Goal: Use online tool/utility: Use online tool/utility

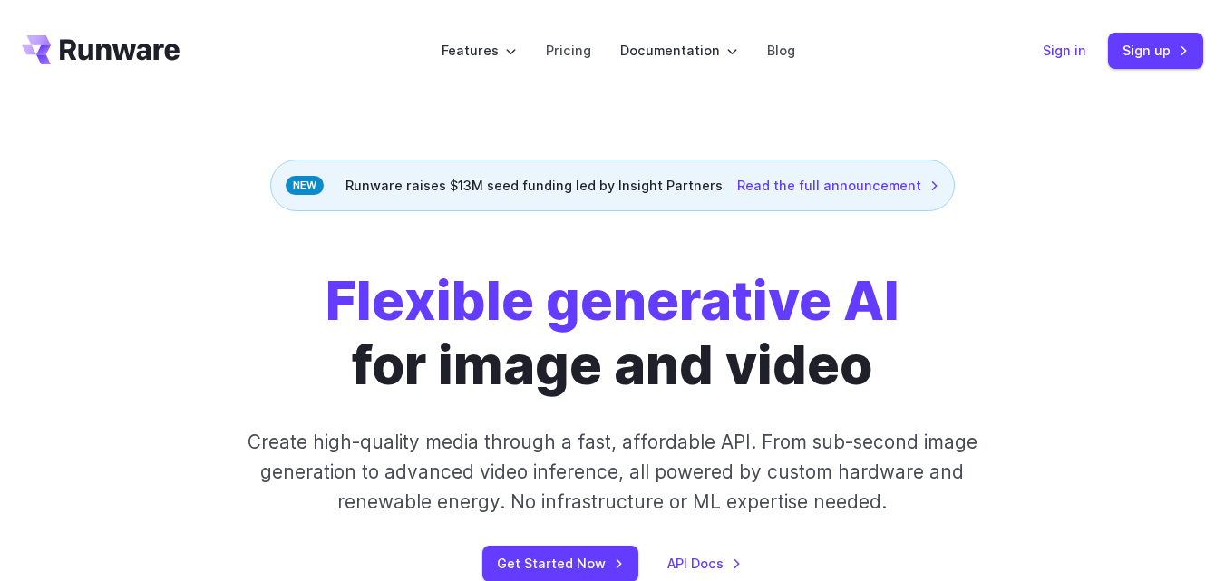
drag, startPoint x: 1056, startPoint y: 50, endPoint x: 1039, endPoint y: 72, distance: 27.2
click at [1056, 50] on link "Sign in" at bounding box center [1065, 50] width 44 height 21
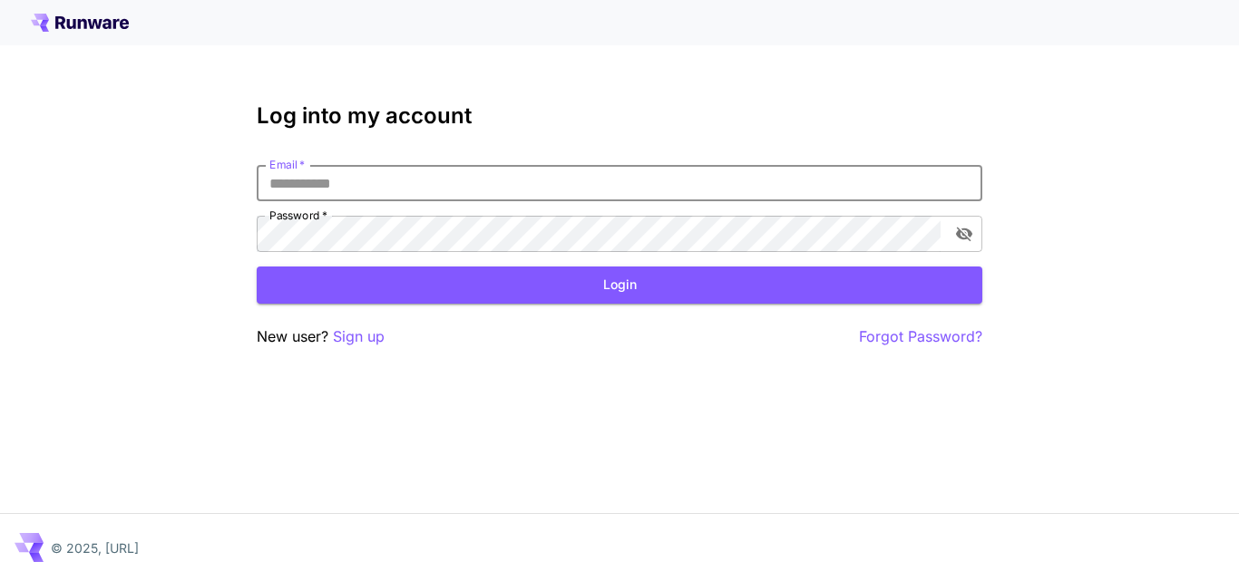
type input "**********"
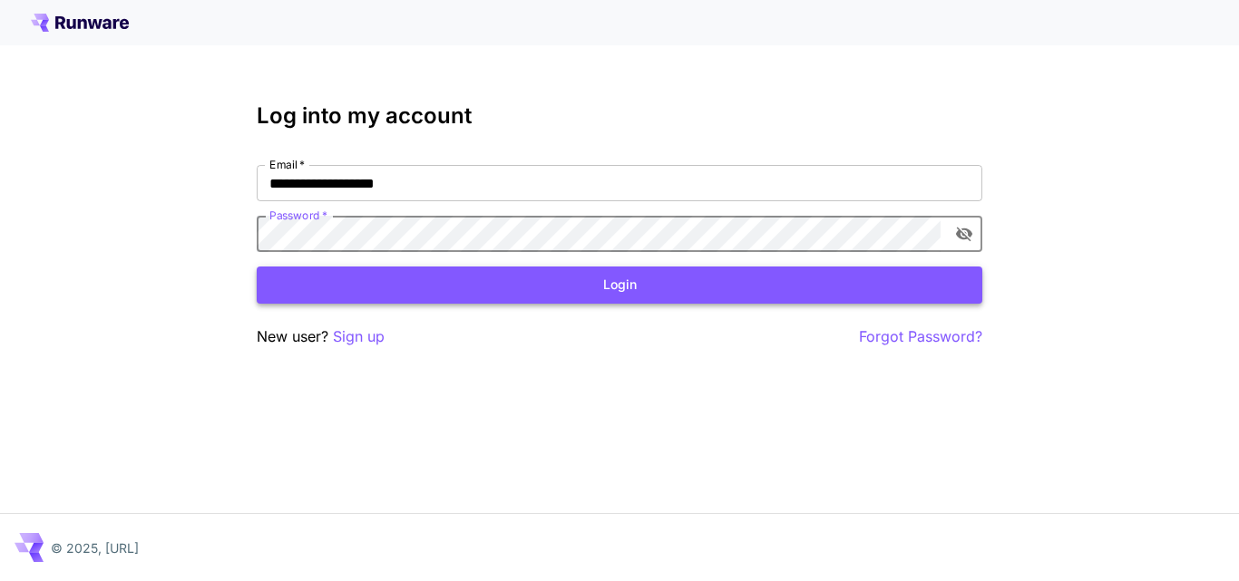
click at [549, 284] on button "Login" at bounding box center [620, 285] width 726 height 37
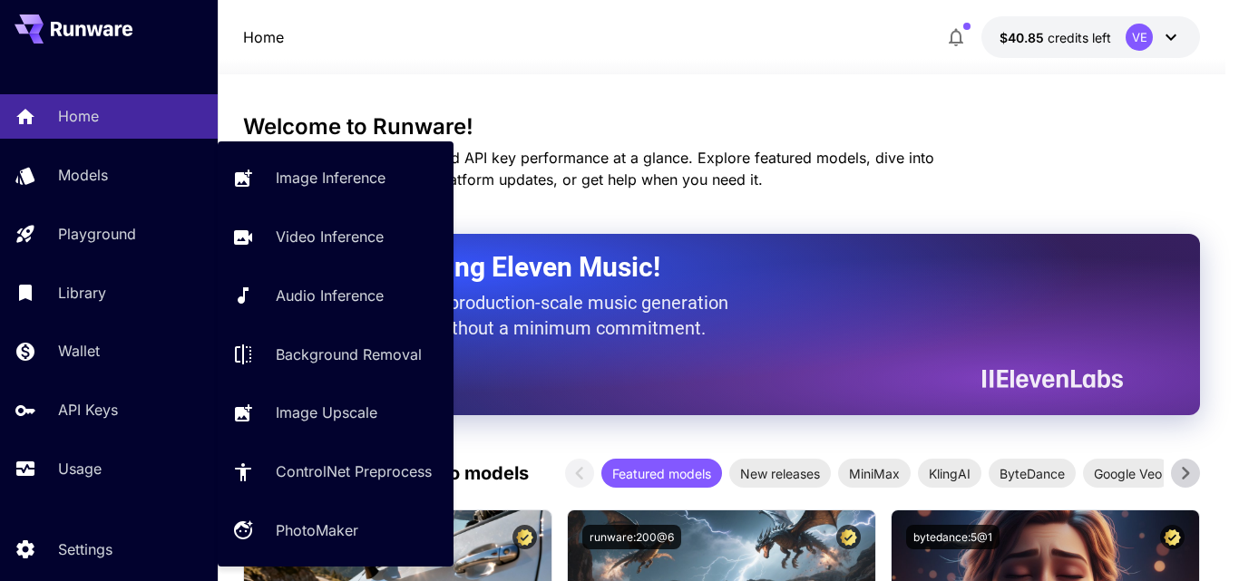
click at [319, 153] on div "Image Inference Video Inference Audio Inference Background Removal Image Upscal…" at bounding box center [336, 353] width 236 height 425
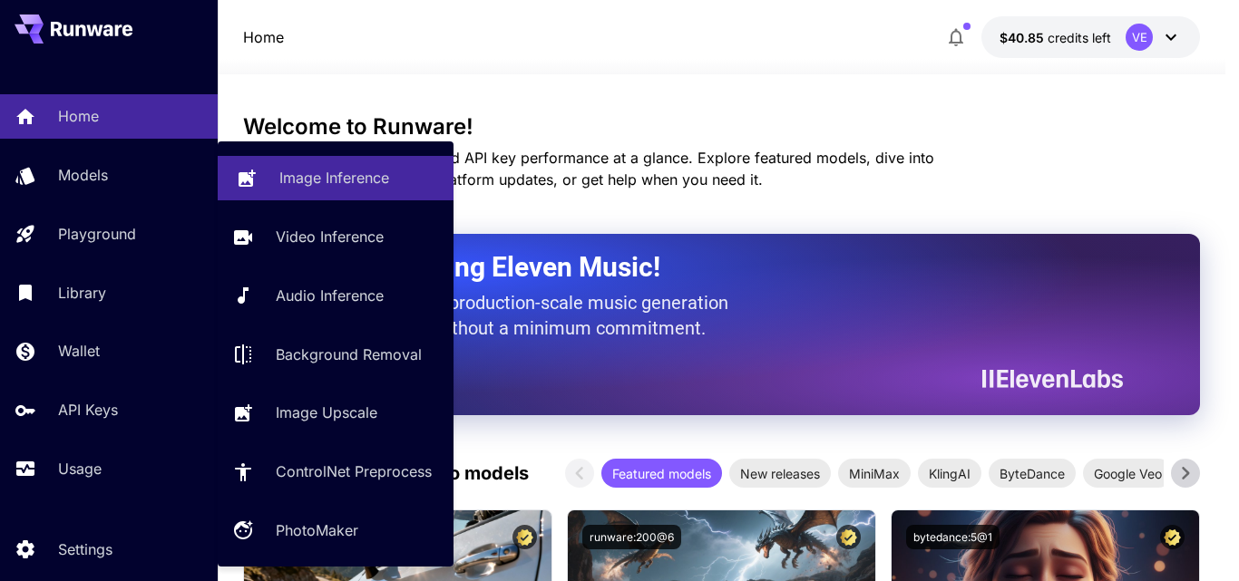
click at [321, 171] on p "Image Inference" at bounding box center [334, 178] width 110 height 22
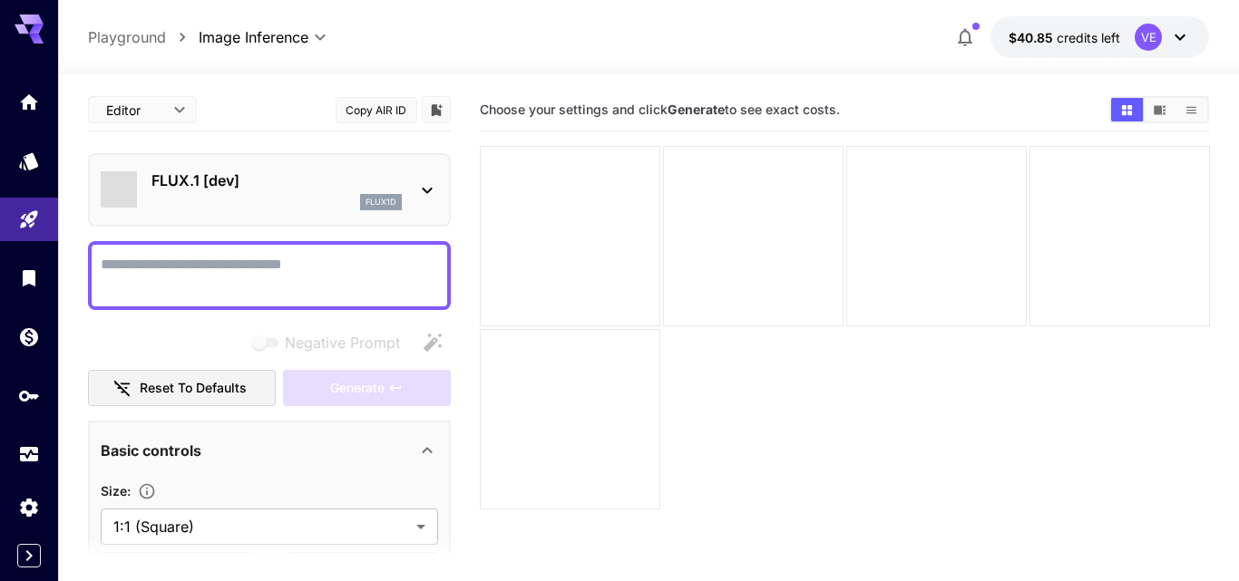
type input "**********"
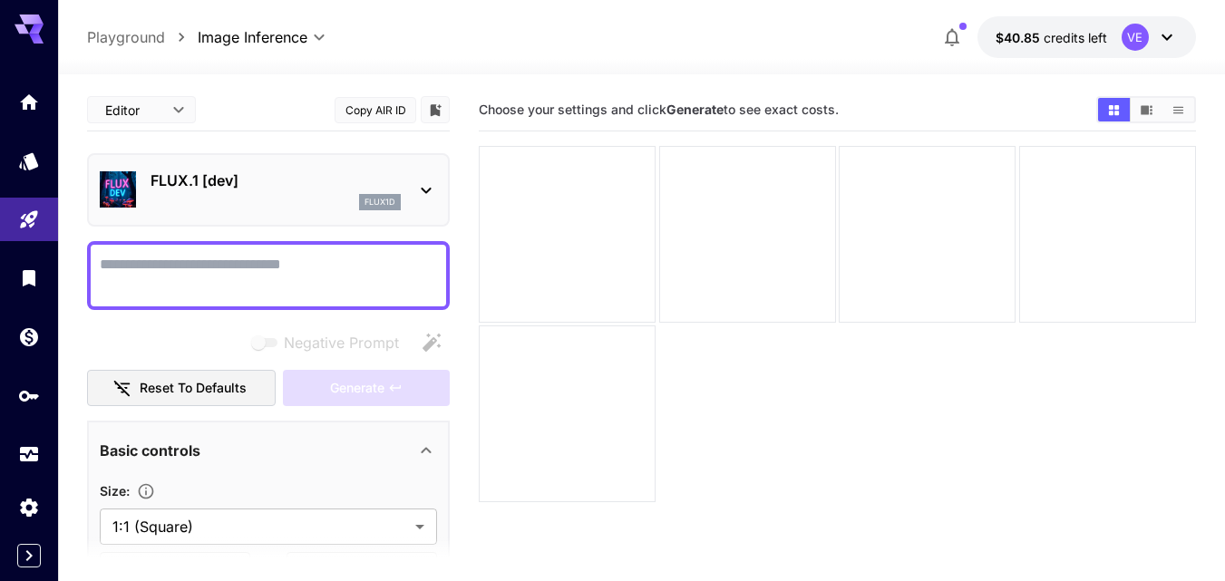
click at [296, 185] on p "FLUX.1 [dev]" at bounding box center [276, 181] width 250 height 22
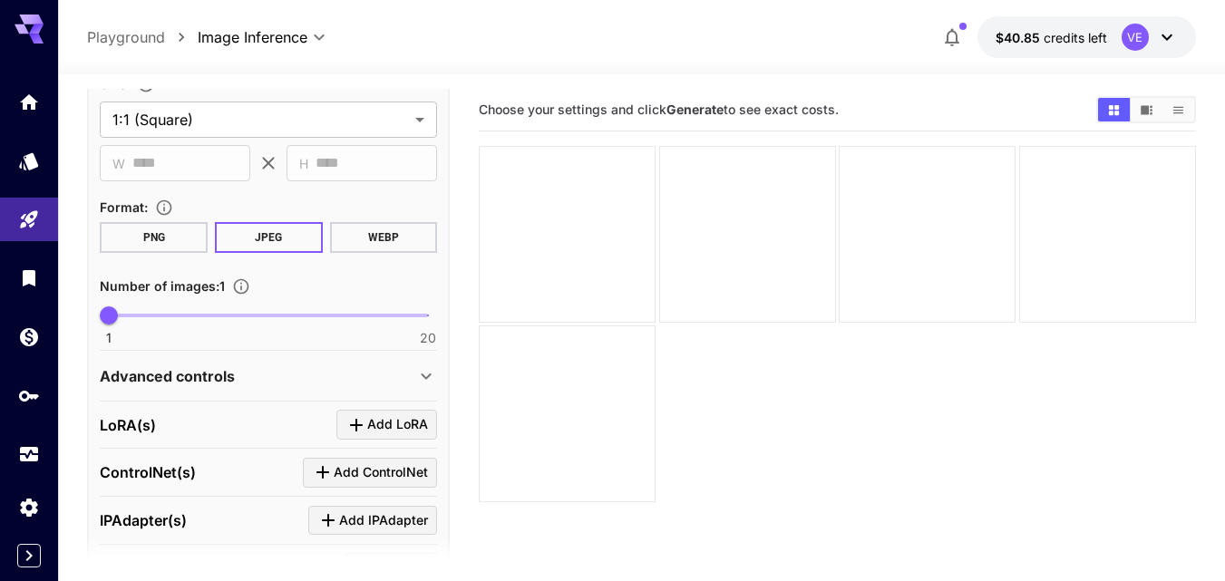
scroll to position [544, 0]
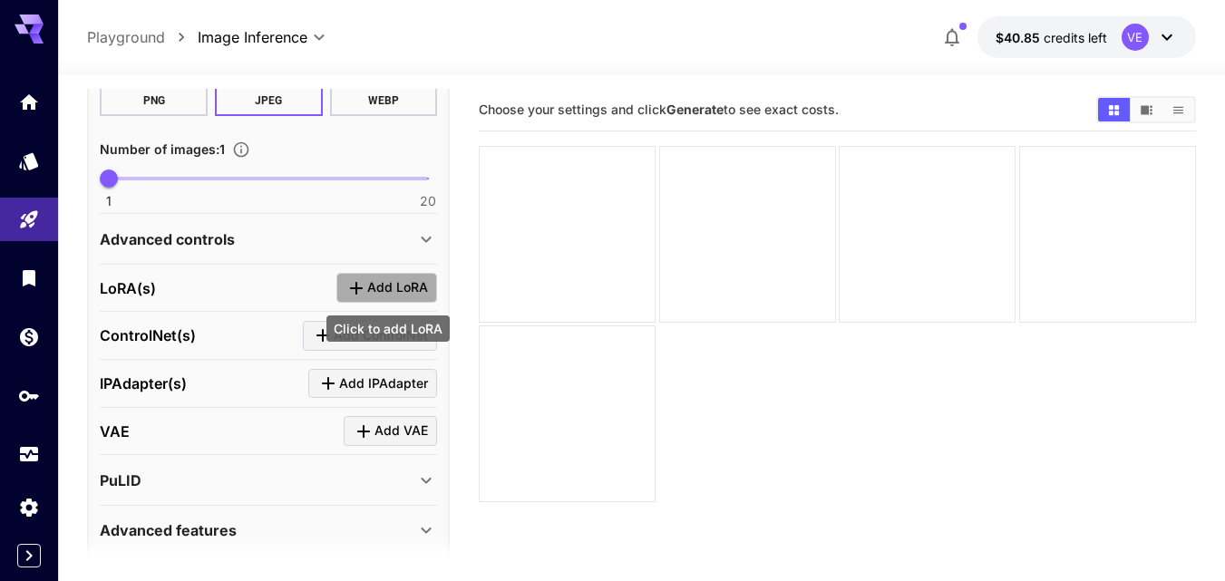
click at [394, 285] on span "Add LoRA" at bounding box center [397, 288] width 61 height 23
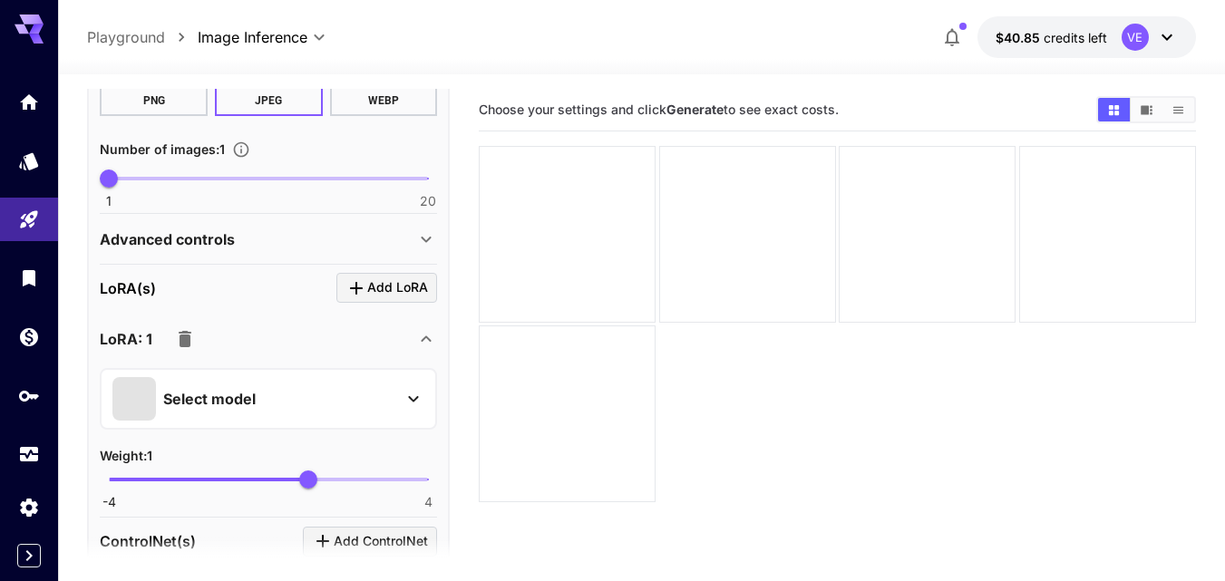
click at [214, 388] on p "Select model" at bounding box center [209, 399] width 93 height 22
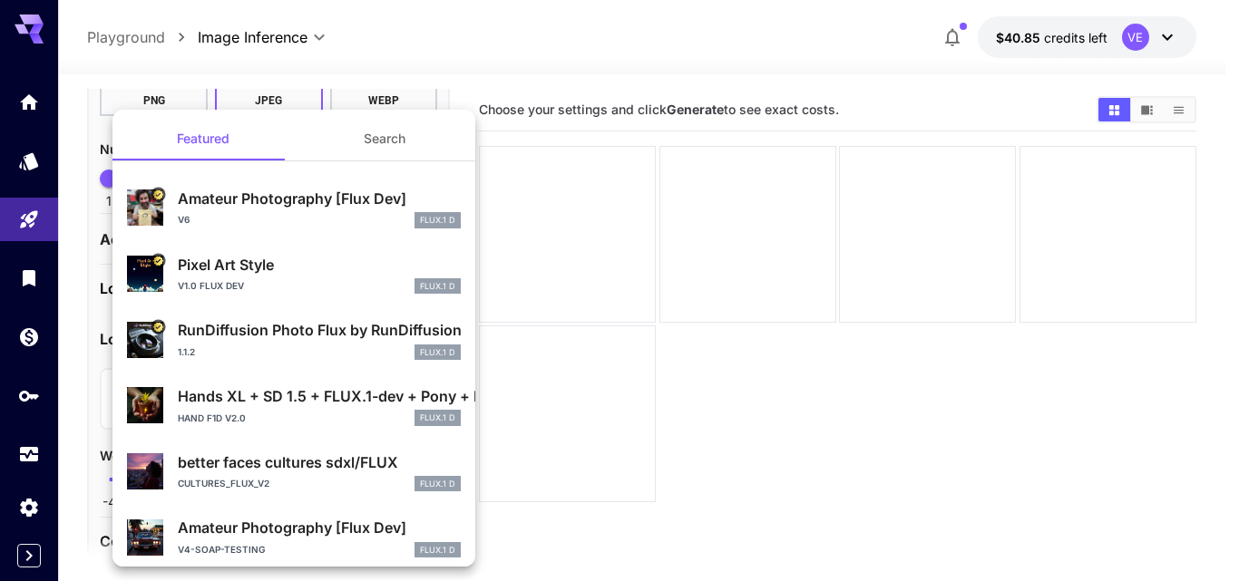
click at [365, 135] on button "Search" at bounding box center [384, 139] width 181 height 44
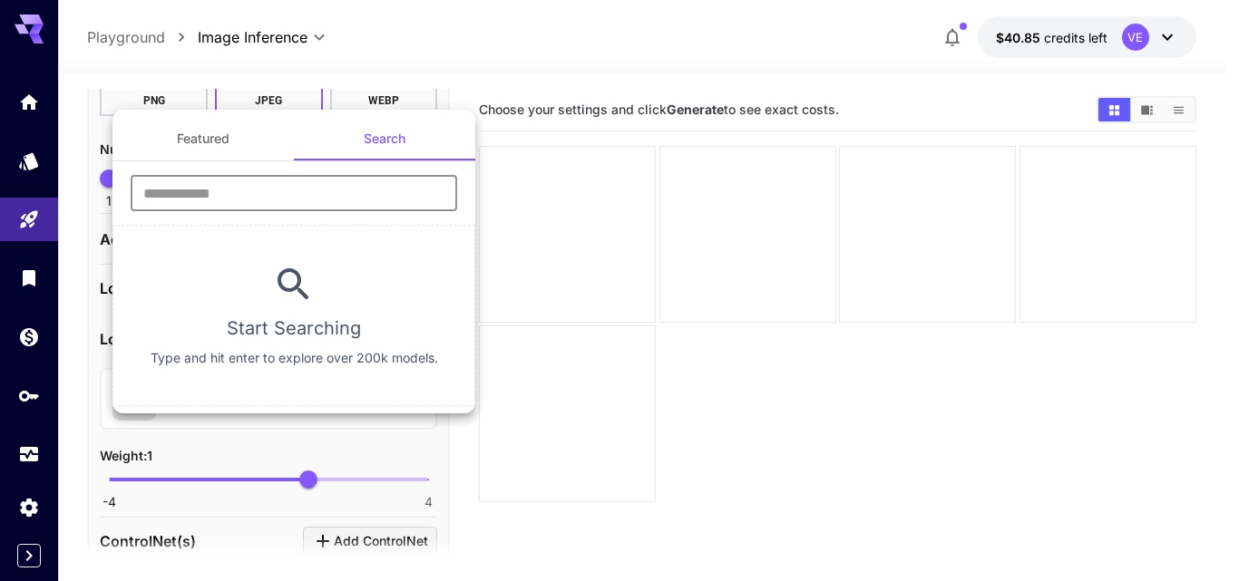
click at [211, 180] on input "text" at bounding box center [294, 193] width 326 height 36
type input "******"
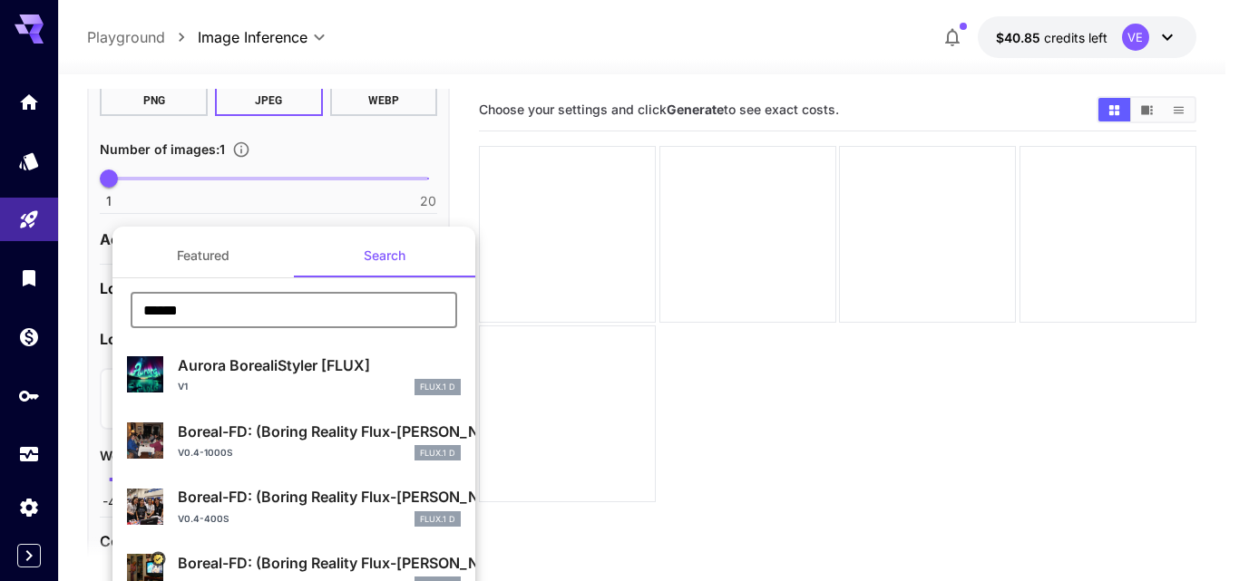
click at [249, 553] on p "Boreal-FD: (Boring Reality Flux-[PERSON_NAME])" at bounding box center [319, 563] width 283 height 22
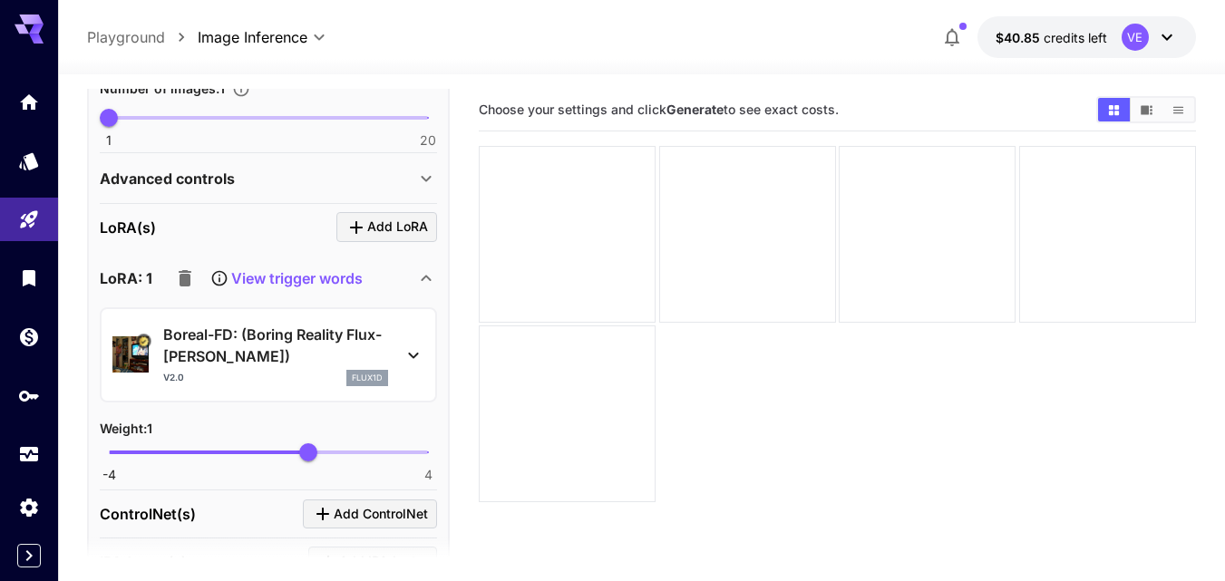
scroll to position [635, 0]
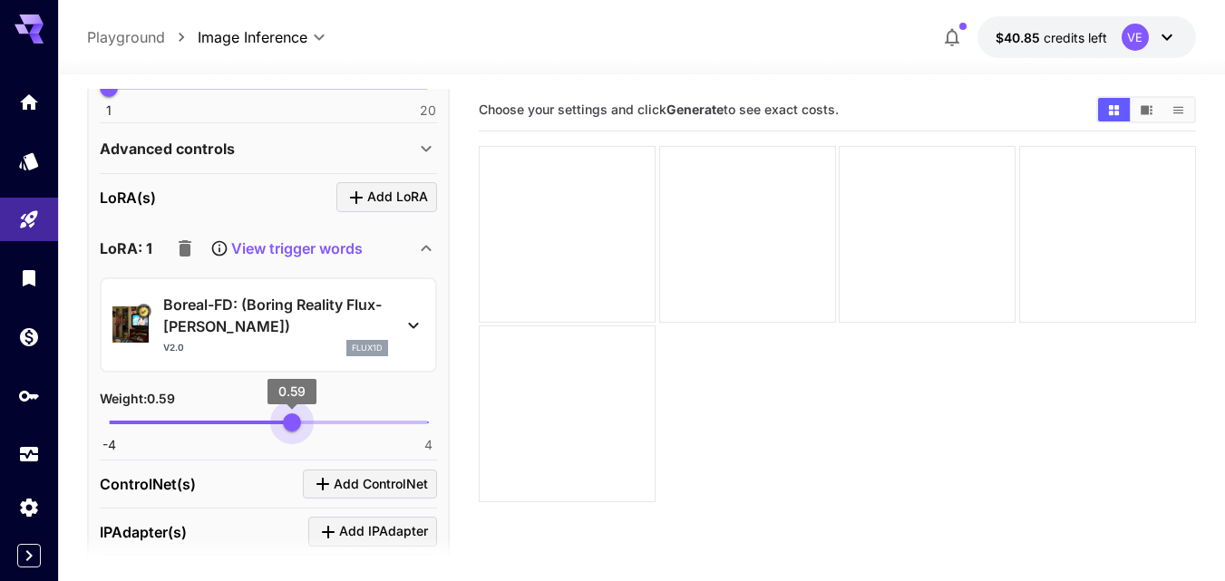
click at [292, 417] on span "0.59" at bounding box center [292, 423] width 18 height 18
type input "***"
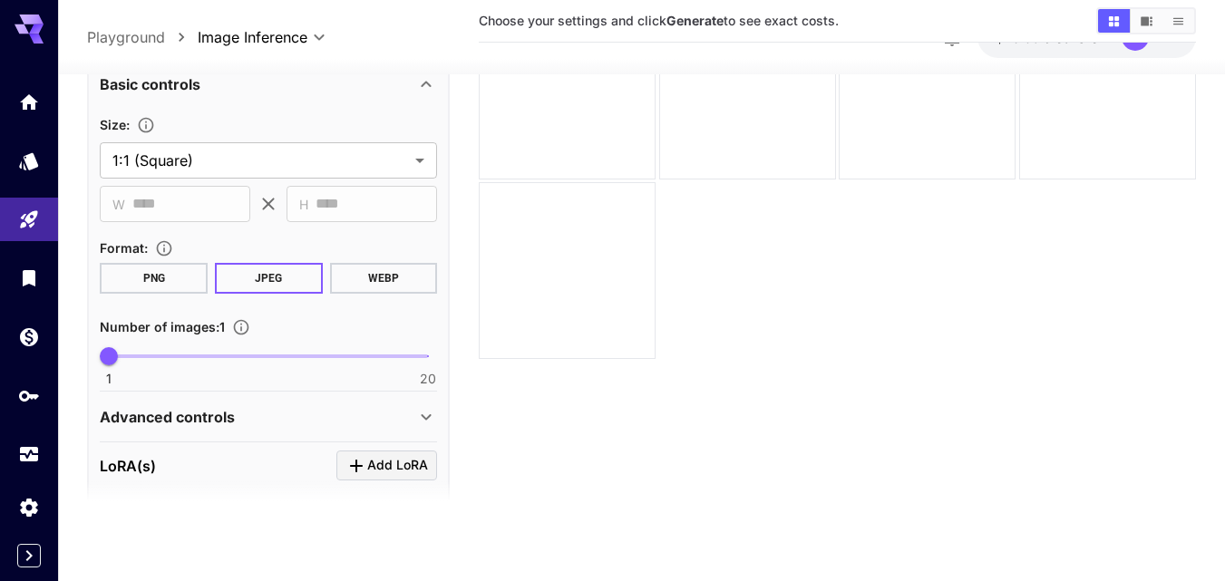
scroll to position [272, 0]
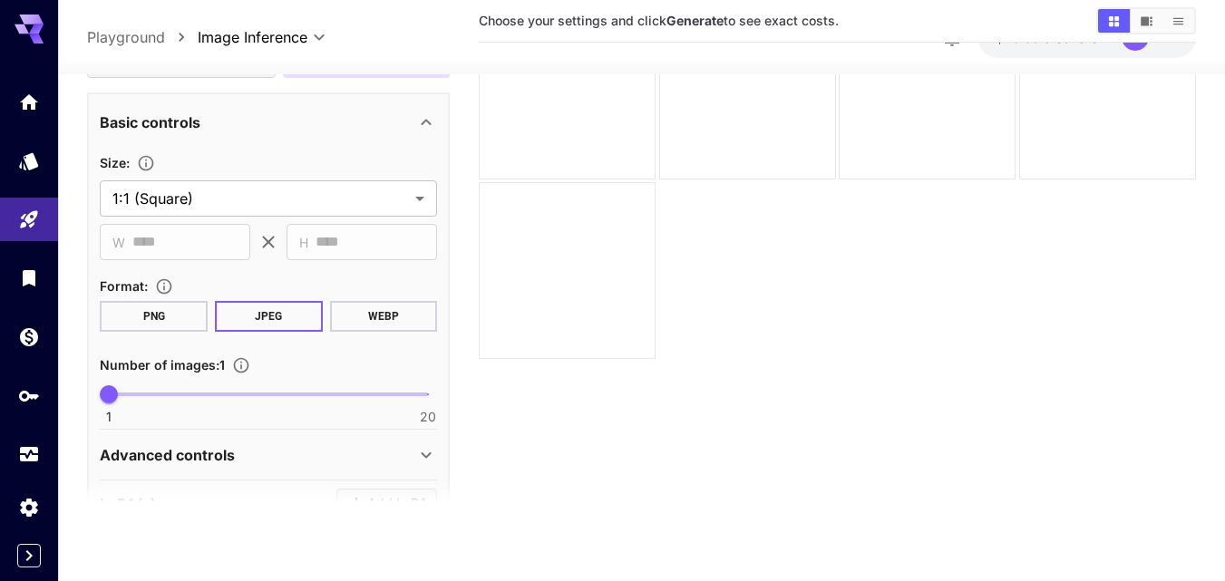
click at [190, 395] on span at bounding box center [268, 395] width 319 height 4
type input "*"
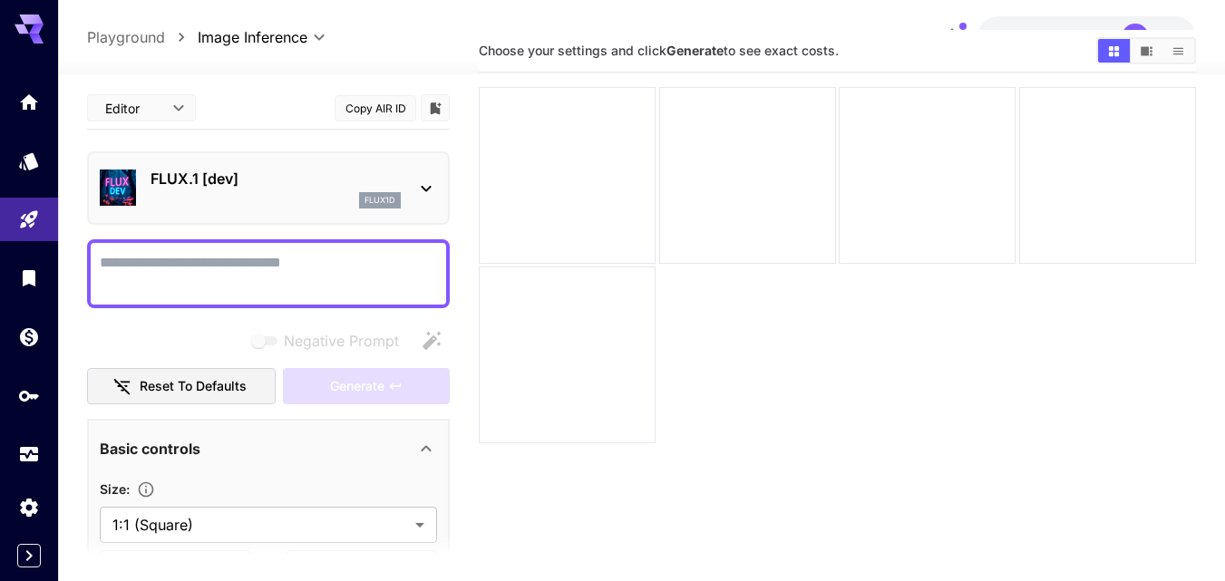
scroll to position [0, 0]
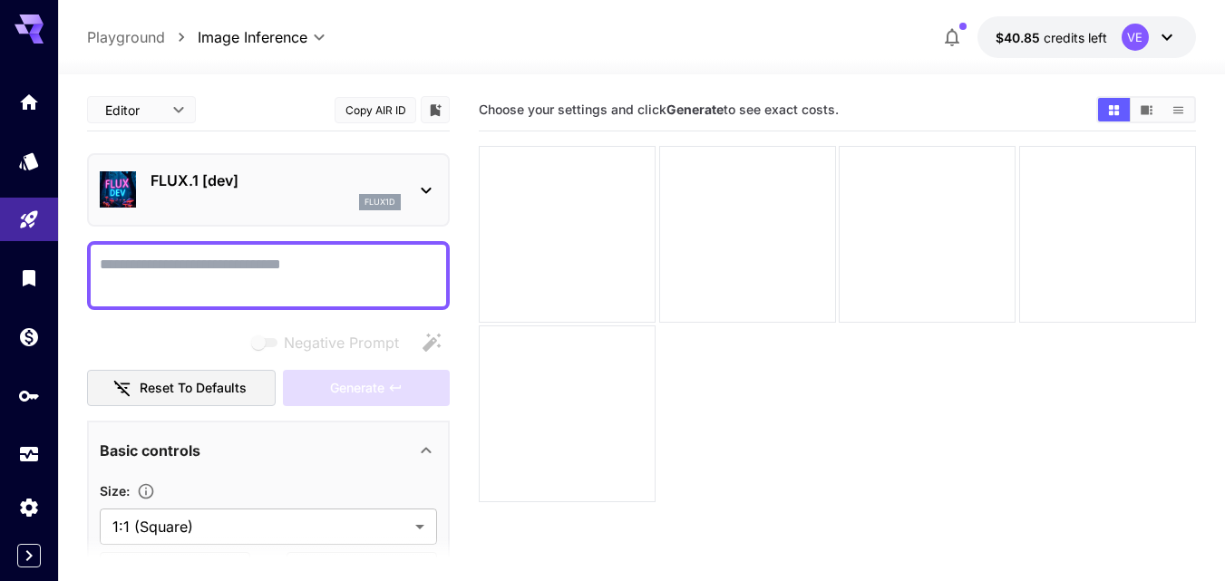
click at [195, 257] on textarea "Negative Prompt" at bounding box center [268, 276] width 337 height 44
paste textarea "**********"
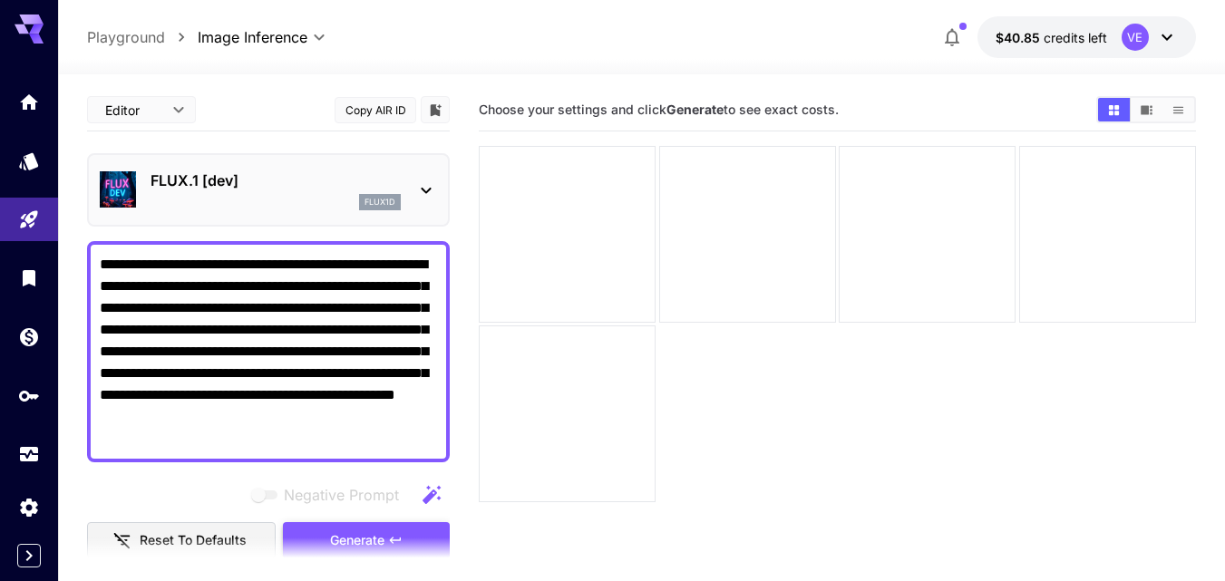
type textarea "**********"
click at [368, 531] on span "Generate" at bounding box center [357, 541] width 54 height 23
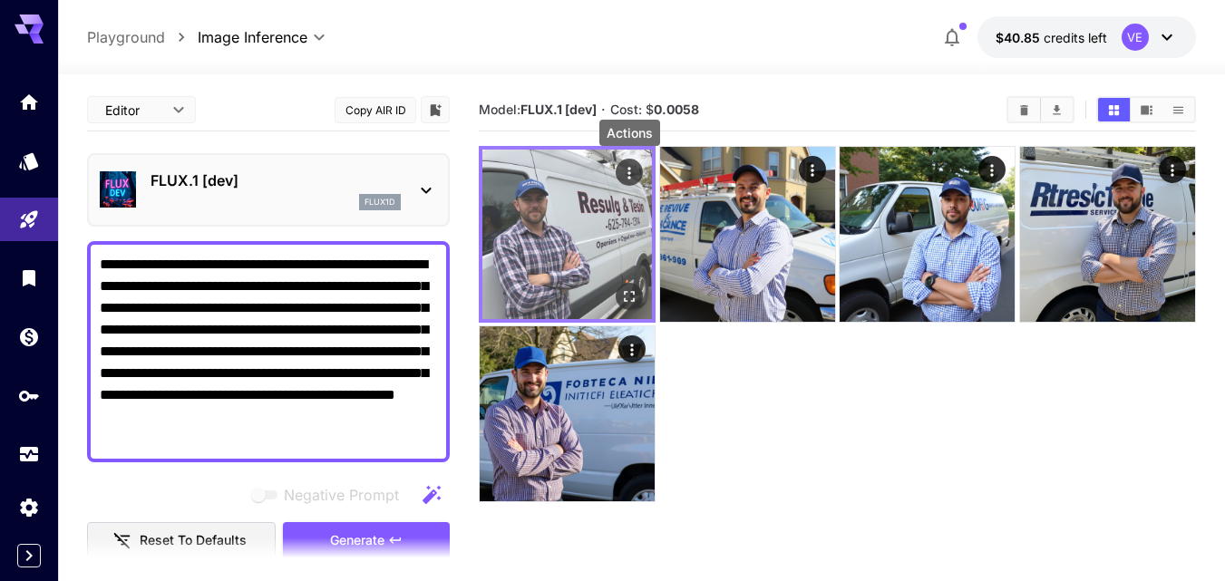
click at [627, 174] on icon "Actions" at bounding box center [629, 173] width 18 height 18
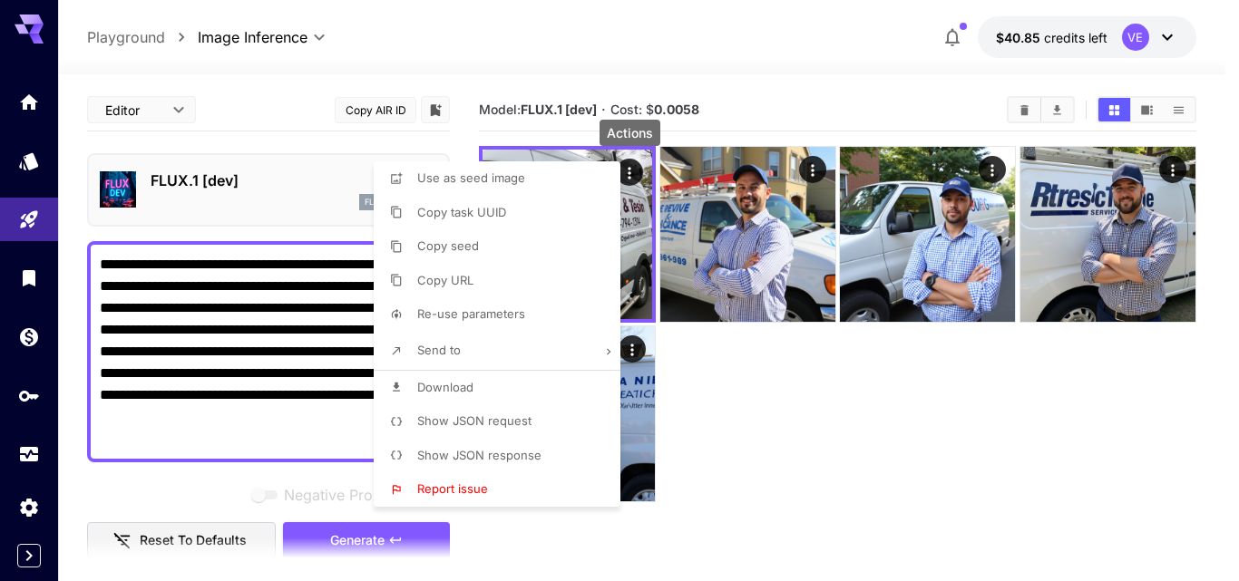
click at [477, 376] on li "Download" at bounding box center [503, 388] width 258 height 34
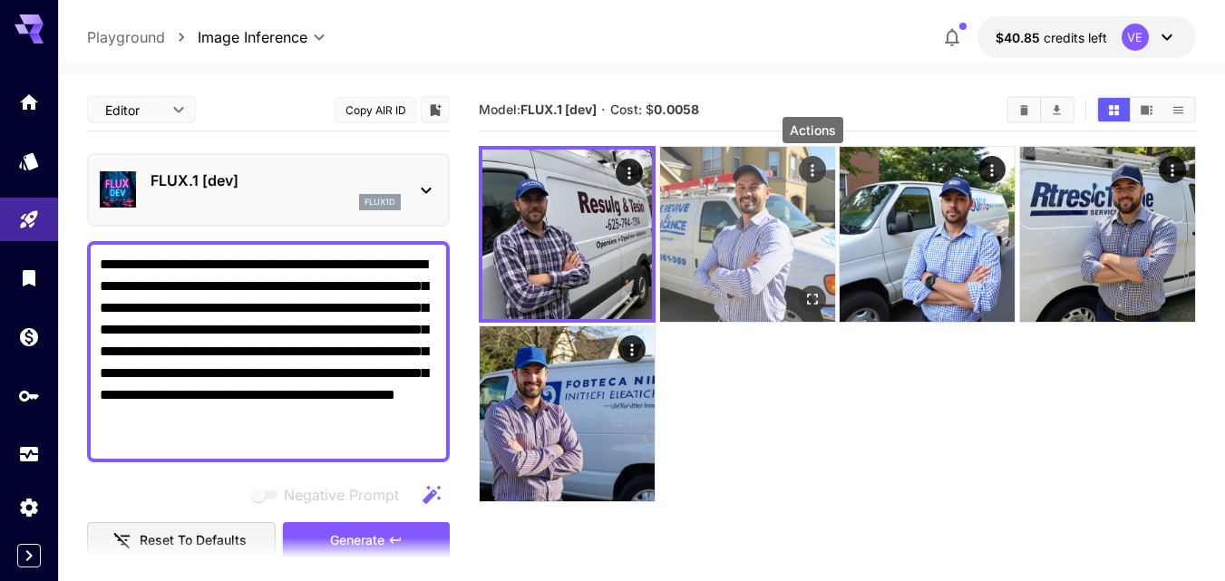
click at [816, 170] on icon "Actions" at bounding box center [813, 170] width 18 height 18
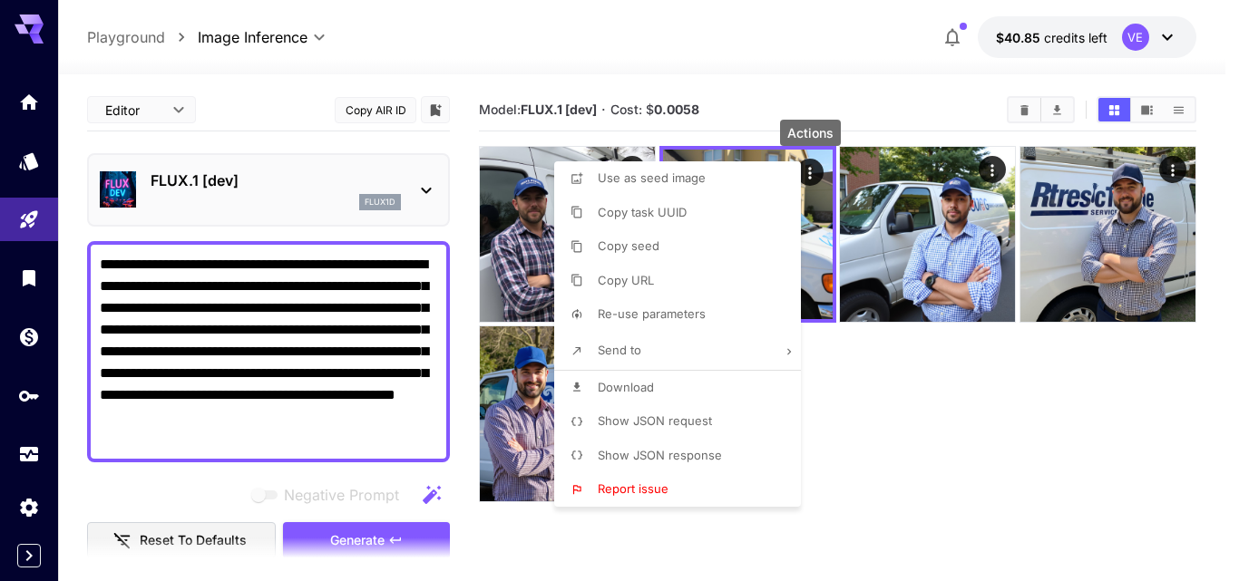
drag, startPoint x: 615, startPoint y: 385, endPoint x: 845, endPoint y: 378, distance: 230.4
click at [615, 385] on span "Download" at bounding box center [626, 387] width 56 height 15
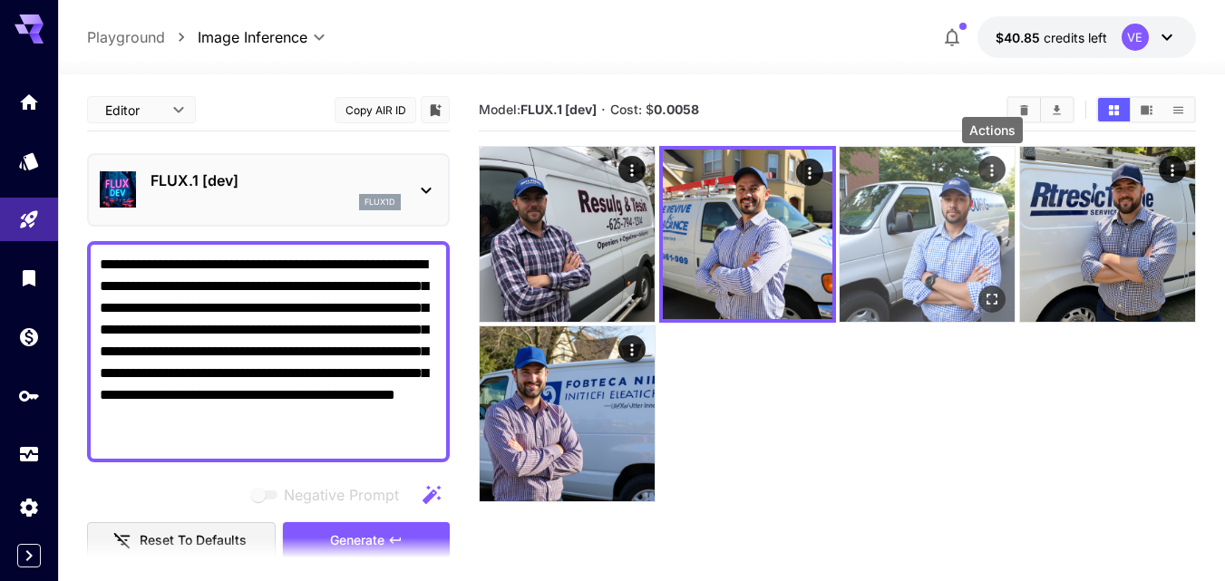
click at [989, 168] on icon "Actions" at bounding box center [992, 170] width 18 height 18
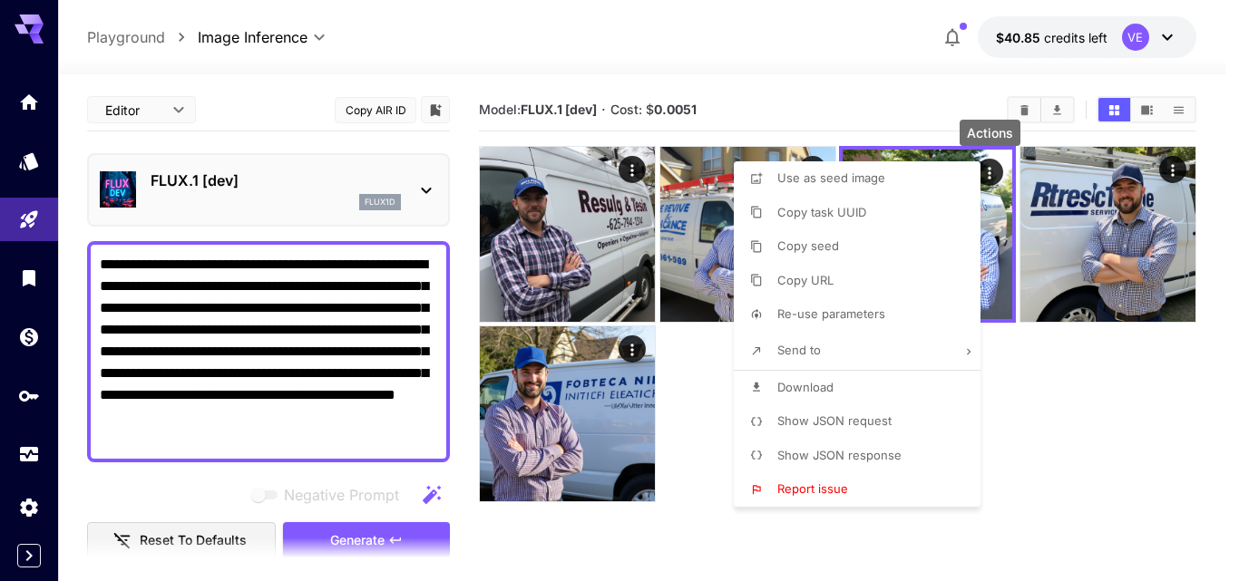
click at [784, 387] on span "Download" at bounding box center [805, 387] width 56 height 15
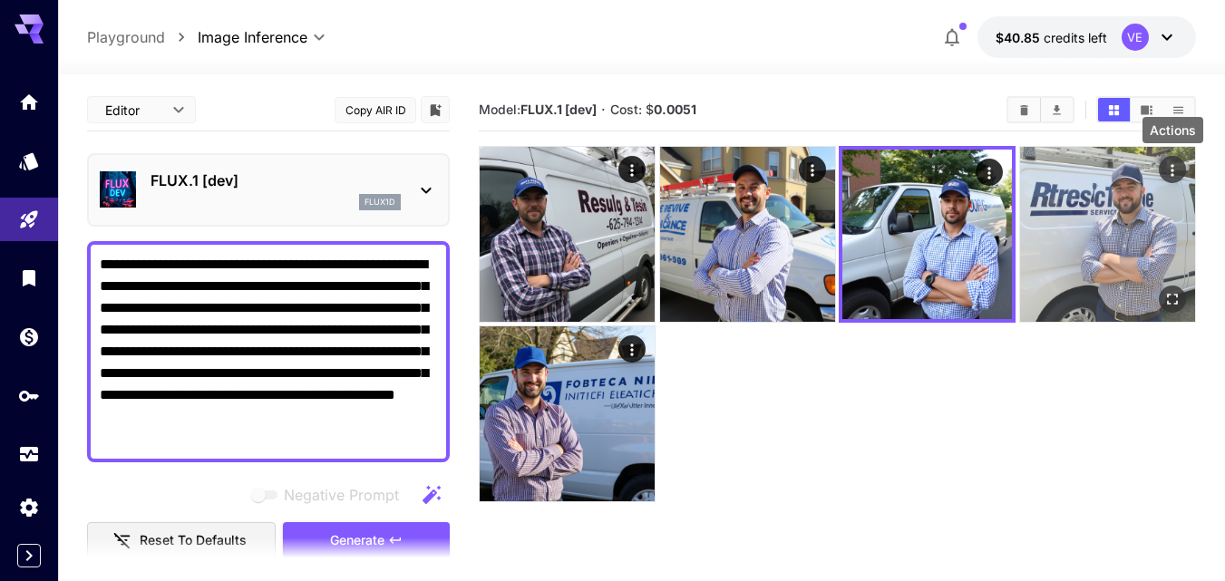
click at [1174, 172] on icon "Actions" at bounding box center [1173, 170] width 18 height 18
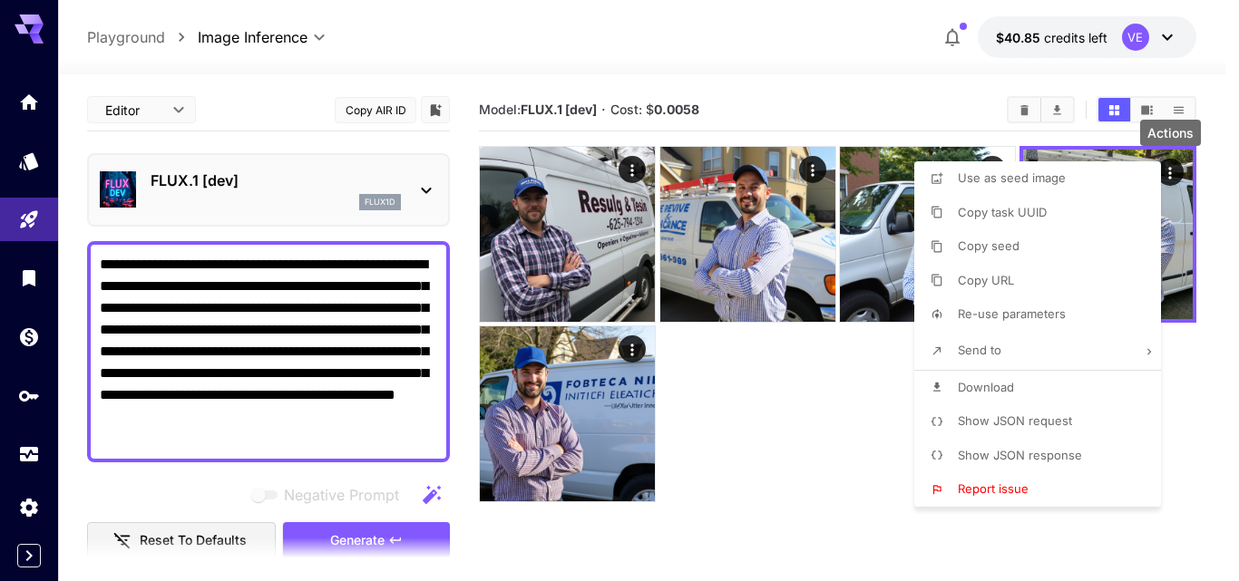
click at [944, 387] on li "Download" at bounding box center [1043, 388] width 258 height 34
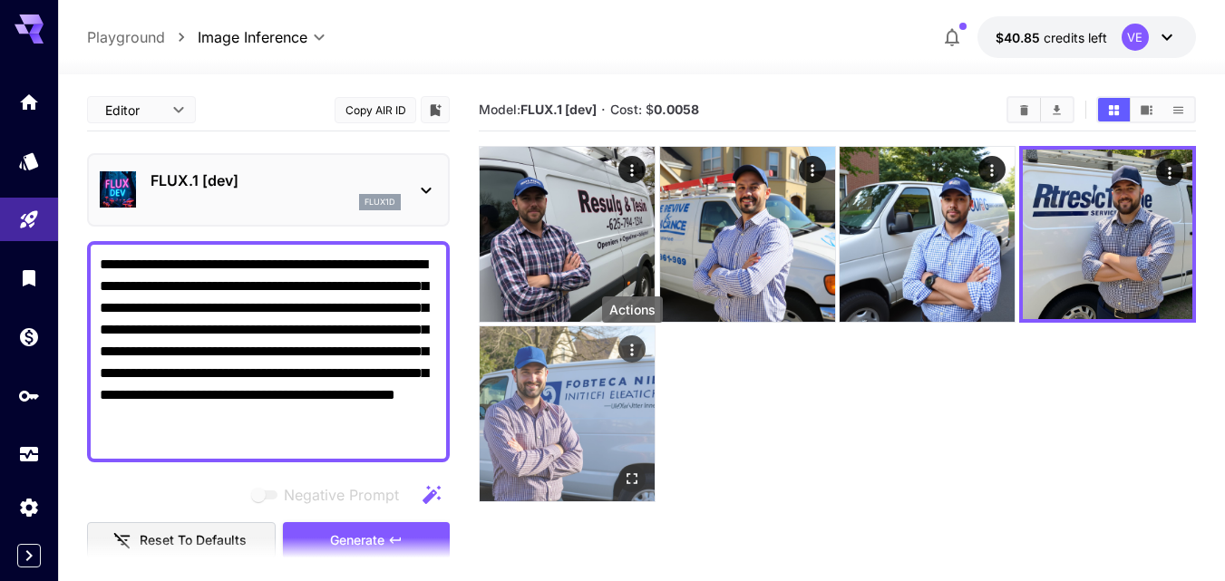
click at [626, 354] on icon "Actions" at bounding box center [632, 350] width 18 height 18
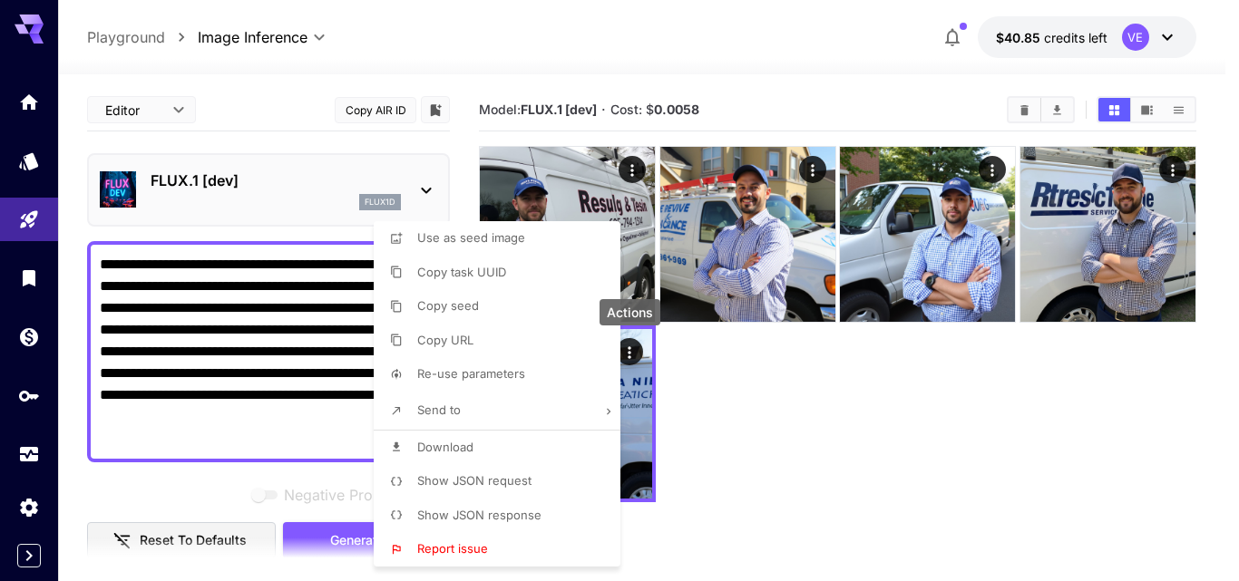
click at [468, 451] on span "Download" at bounding box center [445, 447] width 56 height 15
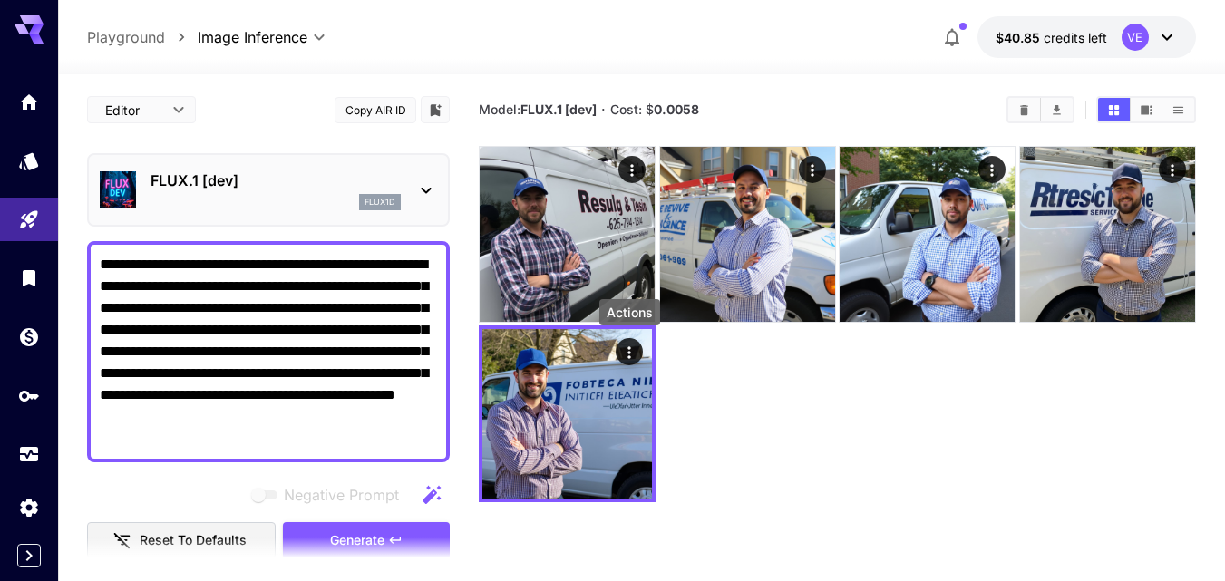
click at [273, 329] on textarea "**********" at bounding box center [268, 352] width 337 height 196
paste textarea "*****"
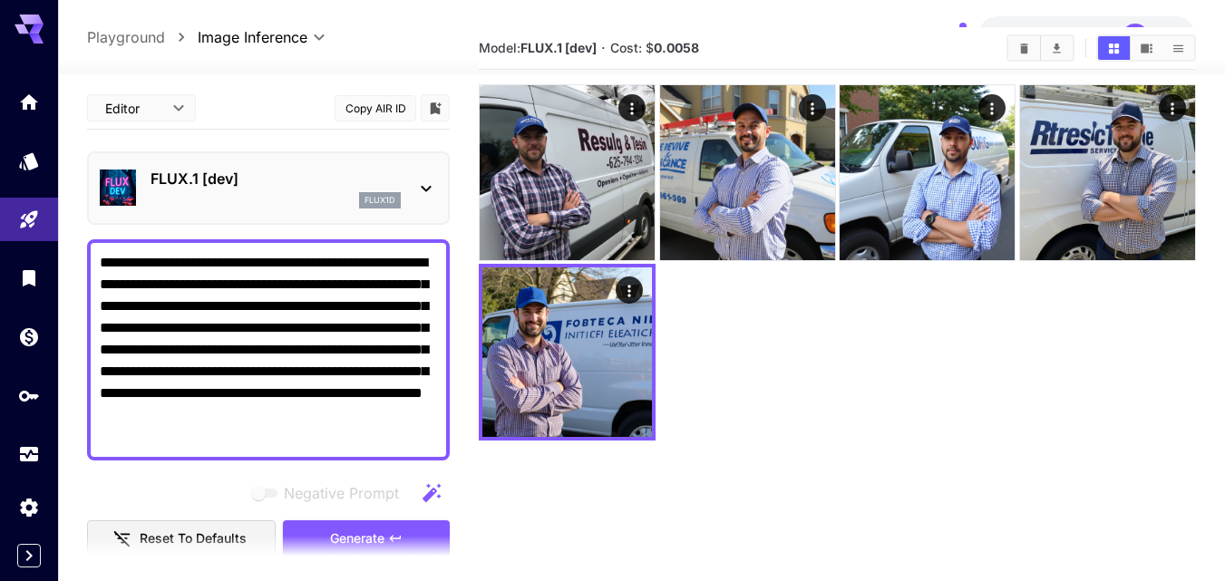
scroll to position [91, 0]
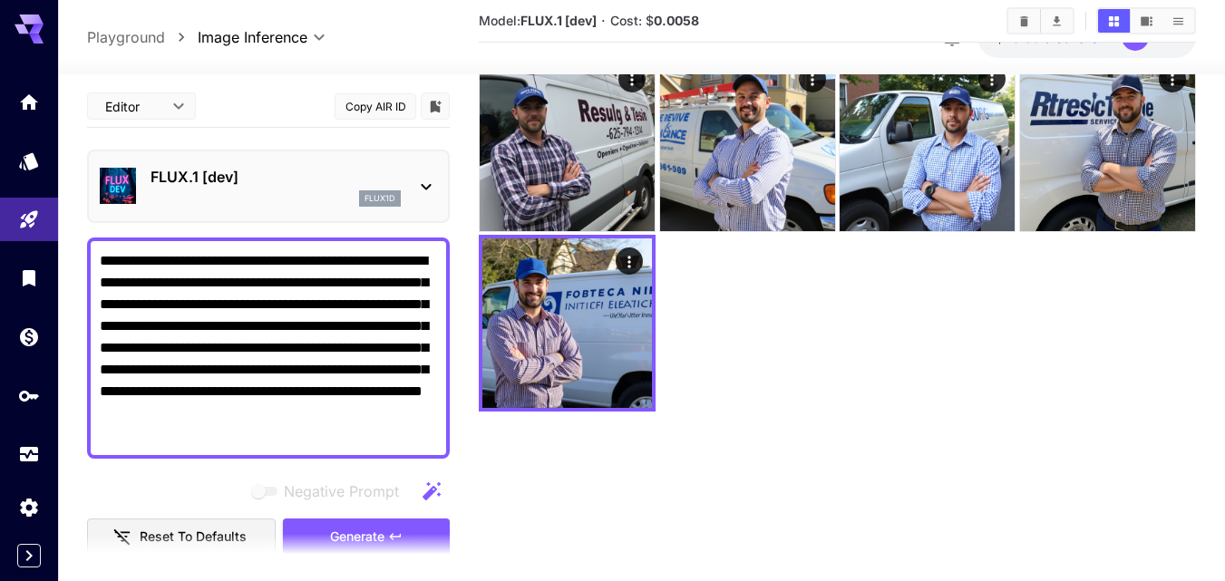
type textarea "**********"
click at [409, 517] on div "Negative Prompt Reset to defaults Generate" at bounding box center [268, 514] width 363 height 83
click at [395, 541] on section at bounding box center [268, 556] width 363 height 45
click at [382, 528] on span "Generate" at bounding box center [357, 537] width 54 height 23
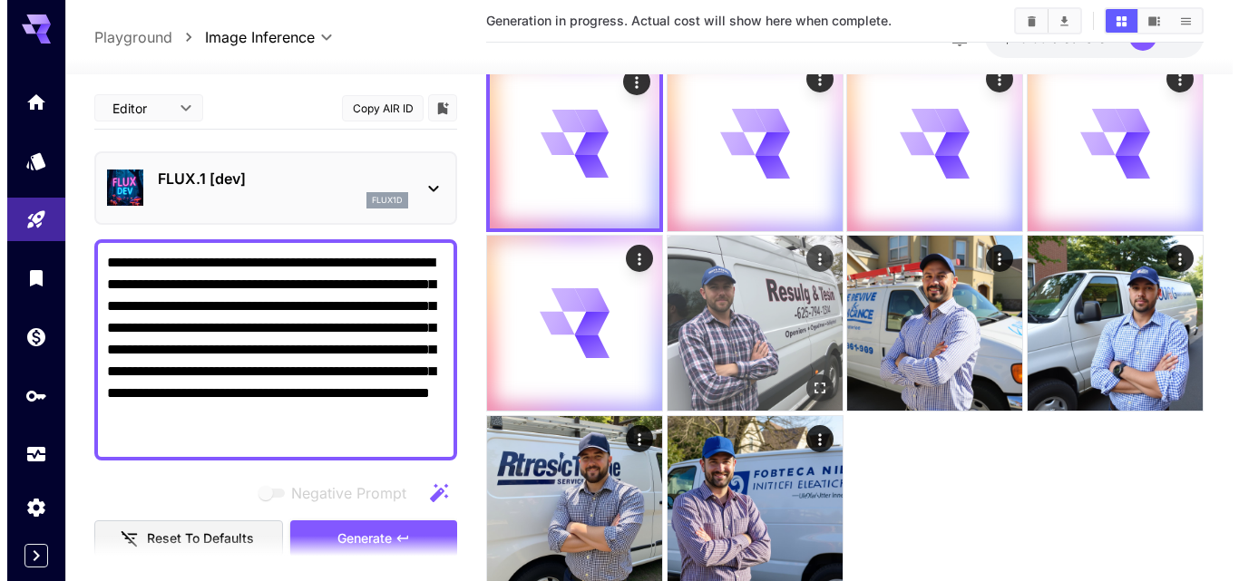
scroll to position [0, 0]
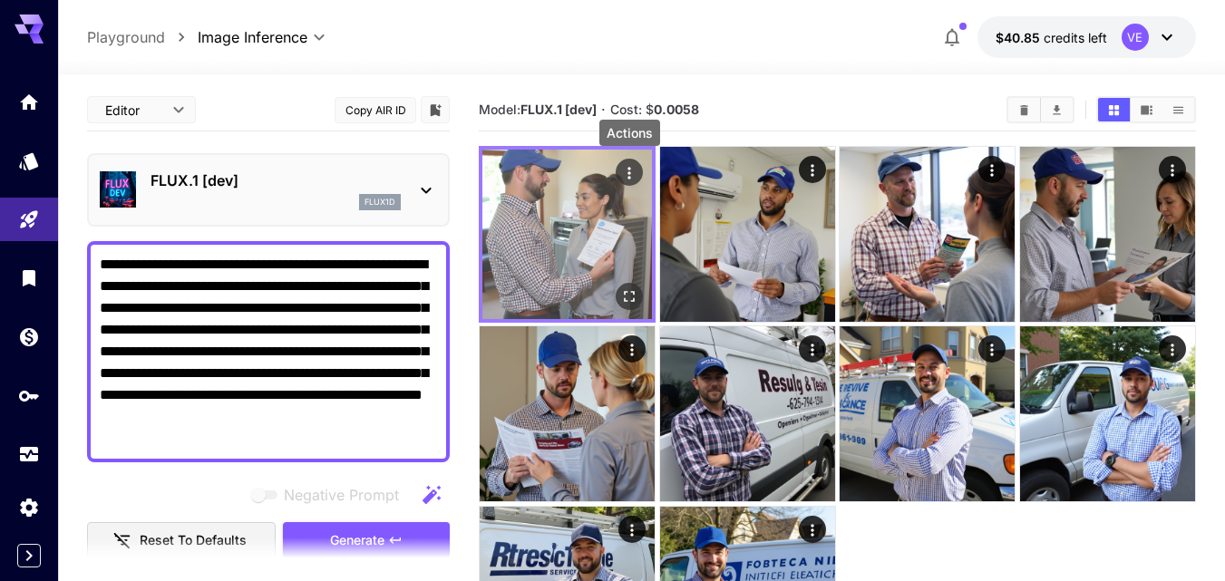
click at [629, 174] on icon "Actions" at bounding box center [629, 173] width 3 height 12
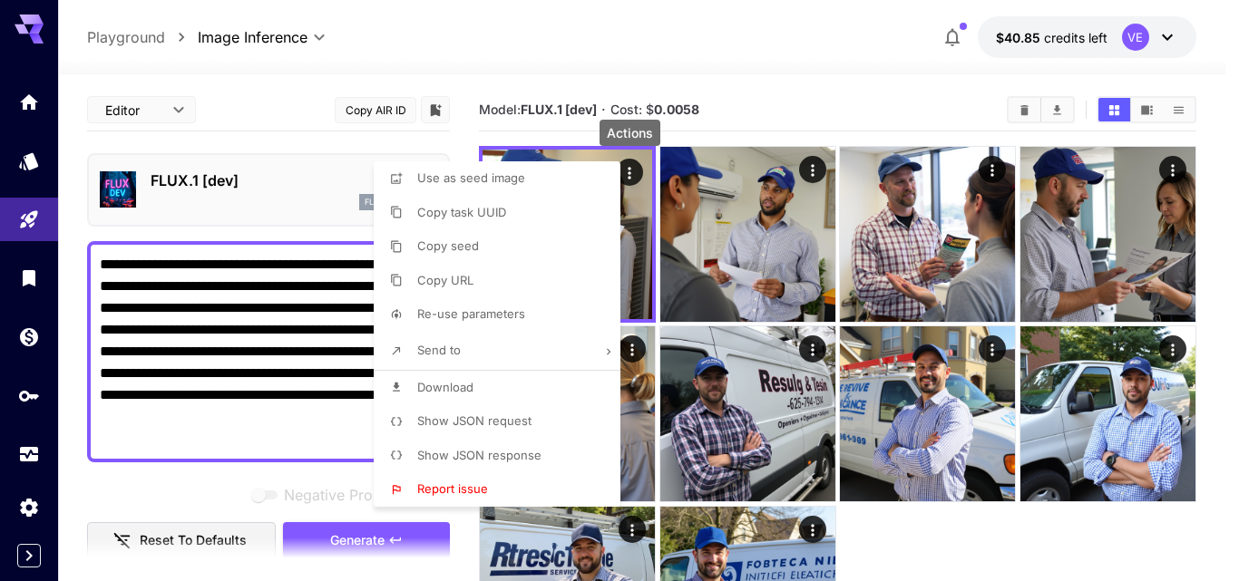
click at [443, 389] on span "Download" at bounding box center [445, 387] width 56 height 15
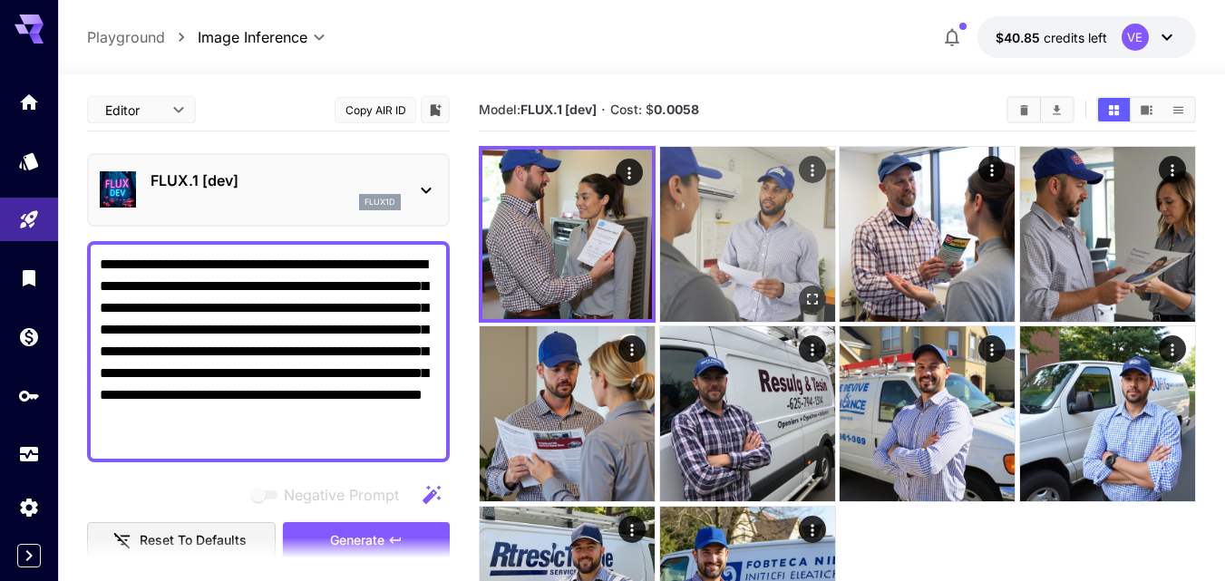
click at [808, 173] on icon "Actions" at bounding box center [813, 170] width 18 height 18
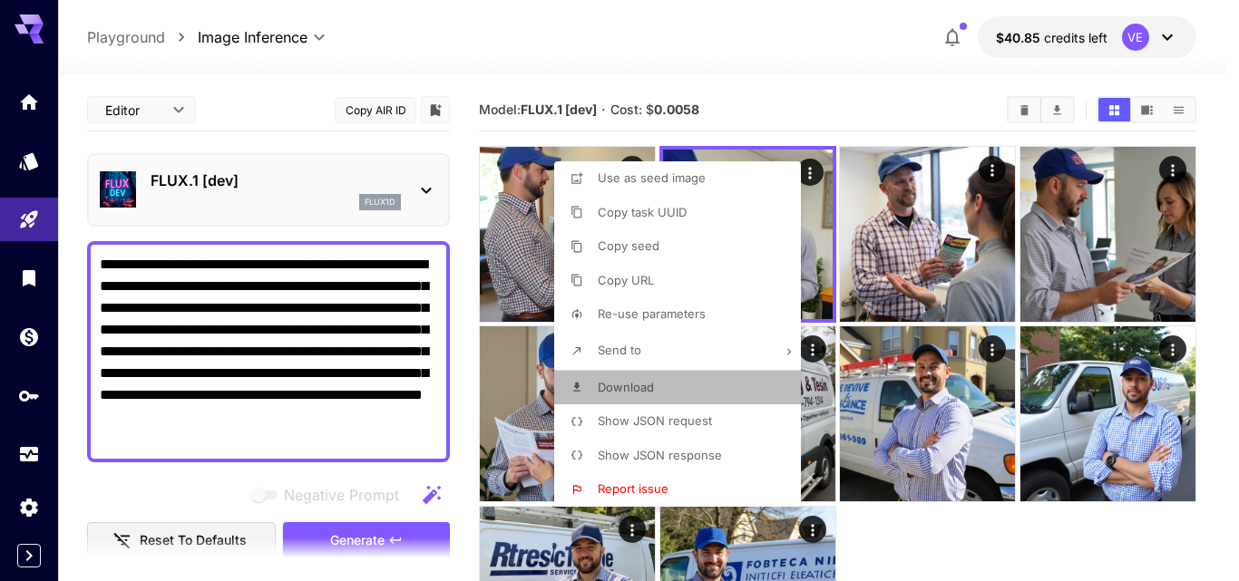
click at [624, 390] on span "Download" at bounding box center [626, 387] width 56 height 15
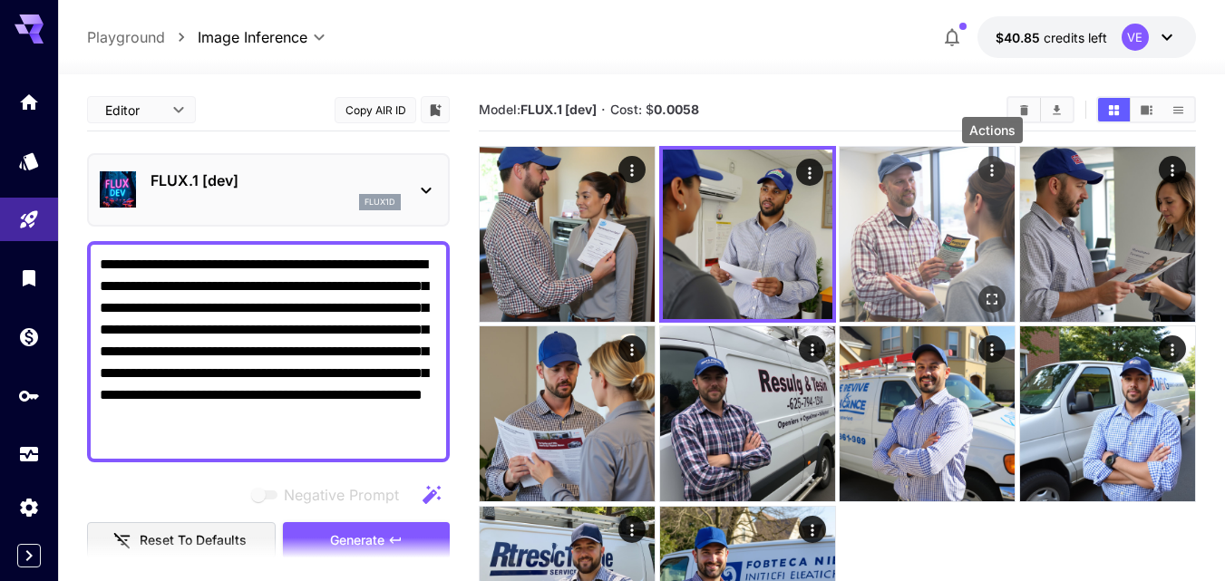
click at [990, 169] on icon "Actions" at bounding box center [992, 170] width 18 height 18
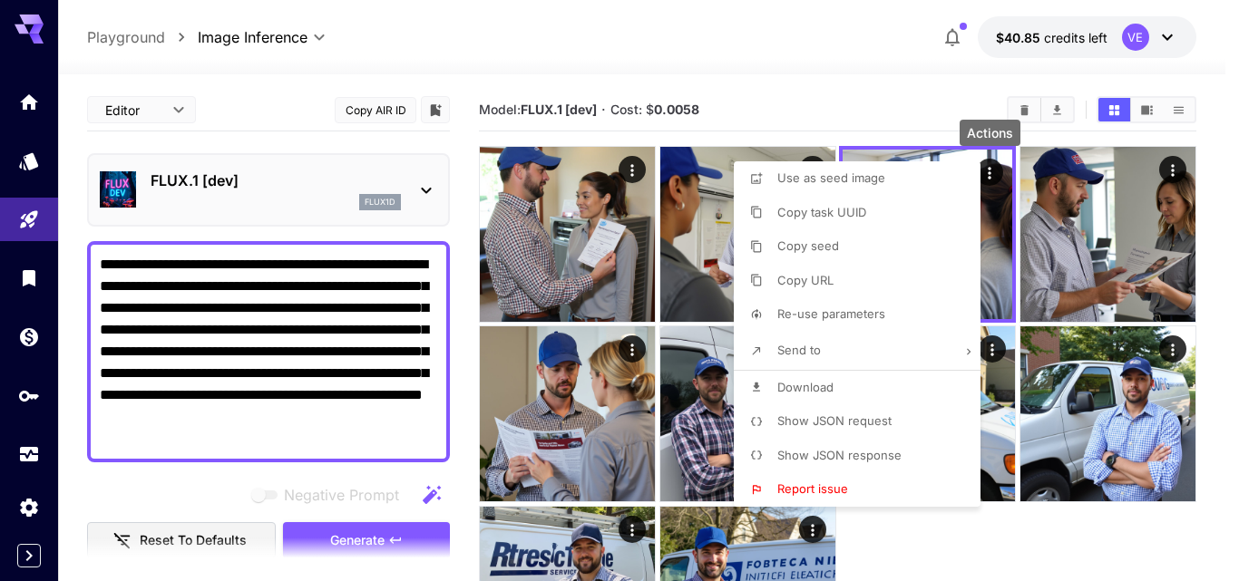
click at [828, 398] on li "Download" at bounding box center [863, 388] width 258 height 34
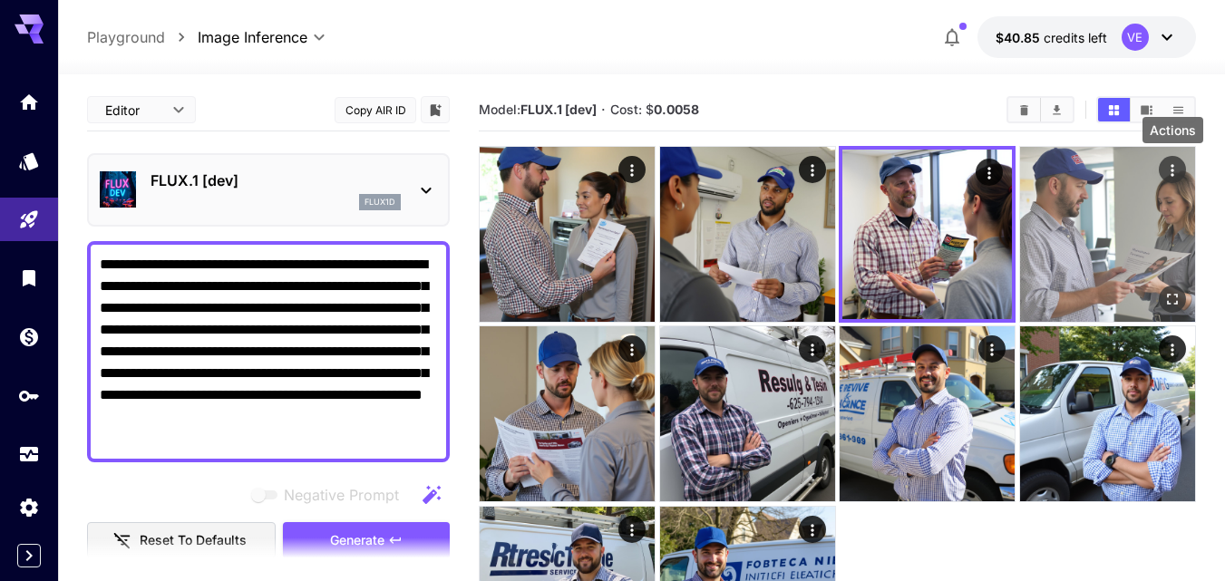
click at [1169, 171] on icon "Actions" at bounding box center [1173, 170] width 18 height 18
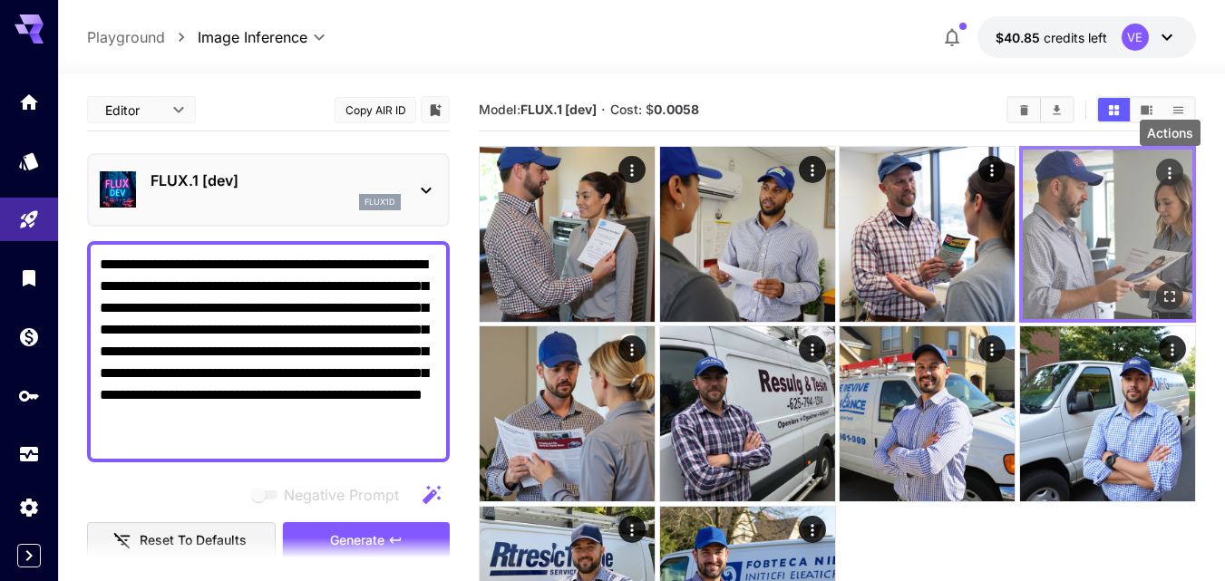
click at [1166, 173] on icon "Actions" at bounding box center [1170, 173] width 18 height 18
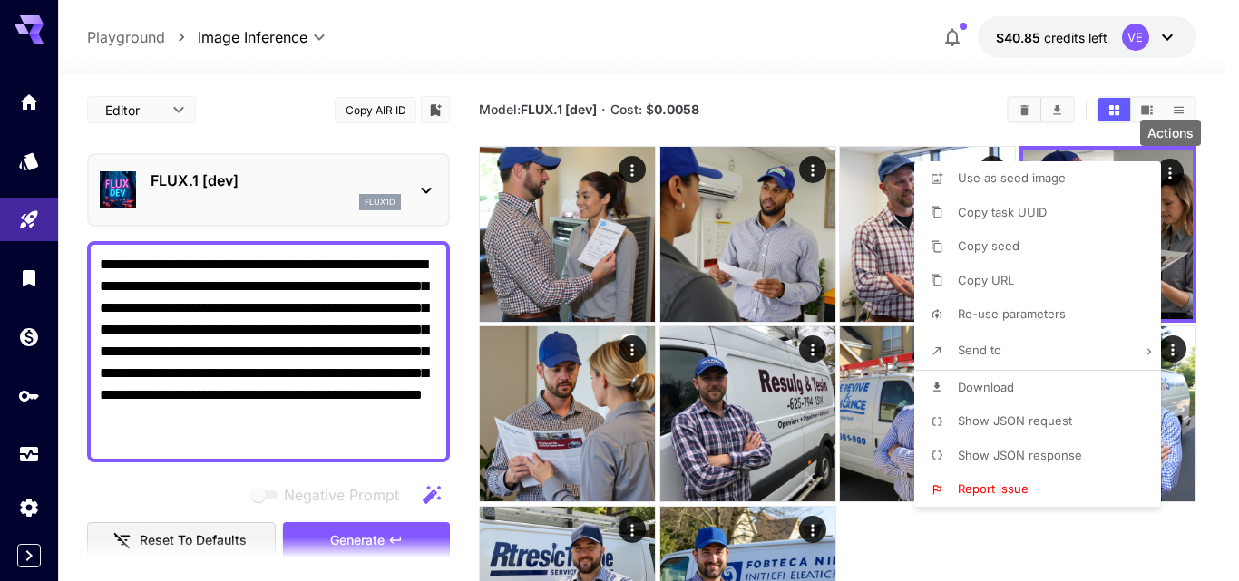
click at [1020, 384] on li "Download" at bounding box center [1043, 388] width 258 height 34
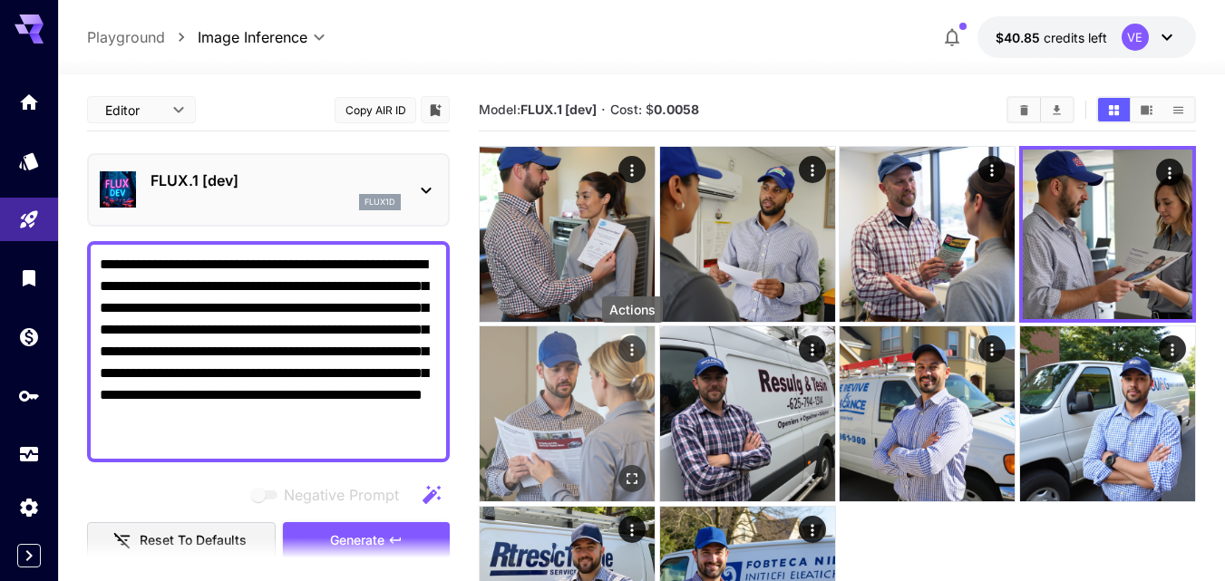
click at [629, 352] on icon "Actions" at bounding box center [632, 350] width 18 height 18
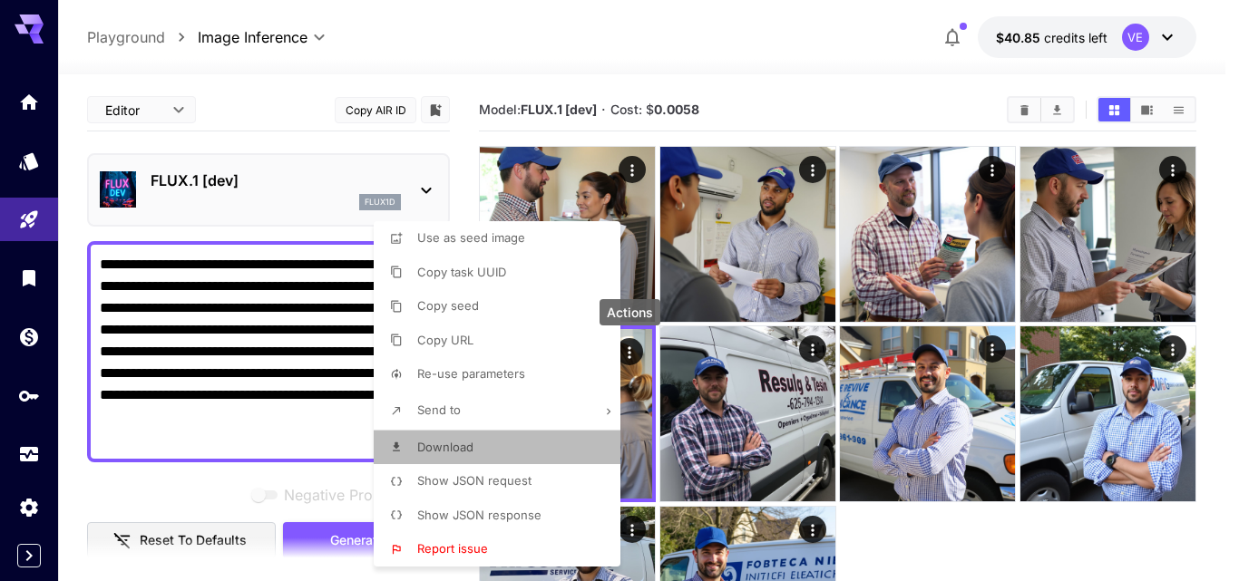
click at [453, 453] on span "Download" at bounding box center [445, 447] width 56 height 15
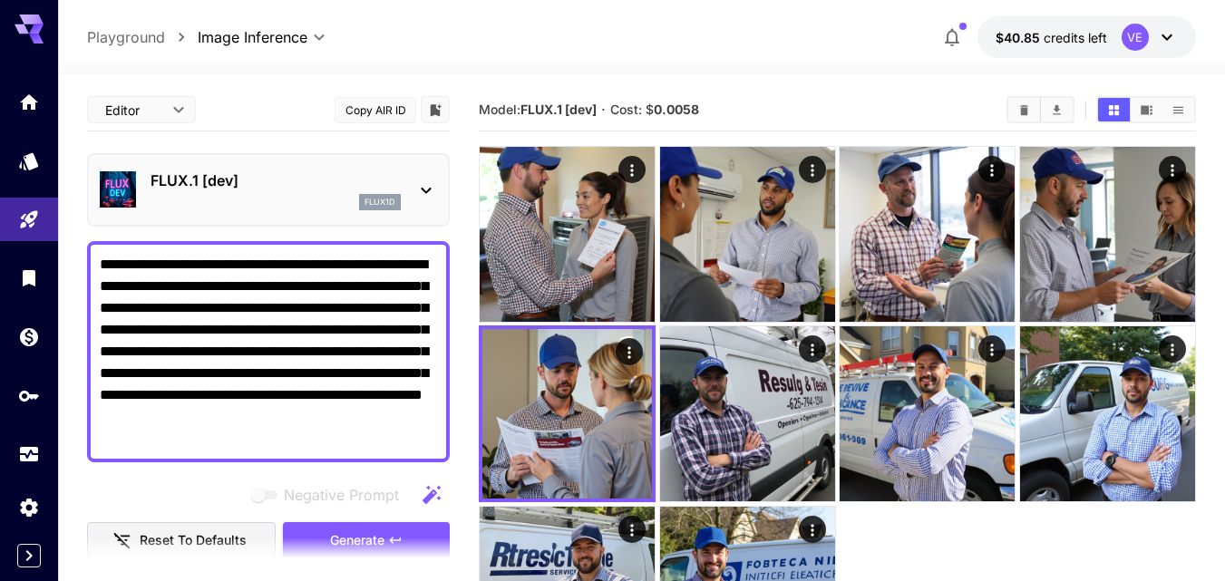
click at [387, 296] on textarea "**********" at bounding box center [268, 352] width 337 height 196
click at [366, 307] on textarea "**********" at bounding box center [268, 352] width 337 height 196
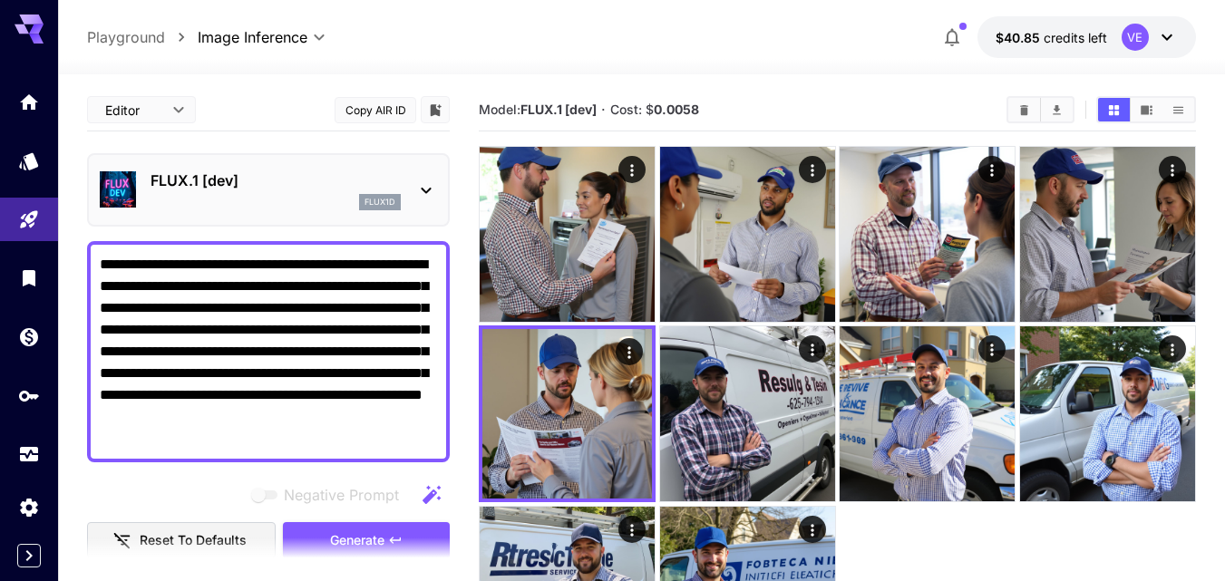
click at [366, 307] on textarea "**********" at bounding box center [268, 352] width 337 height 196
paste textarea
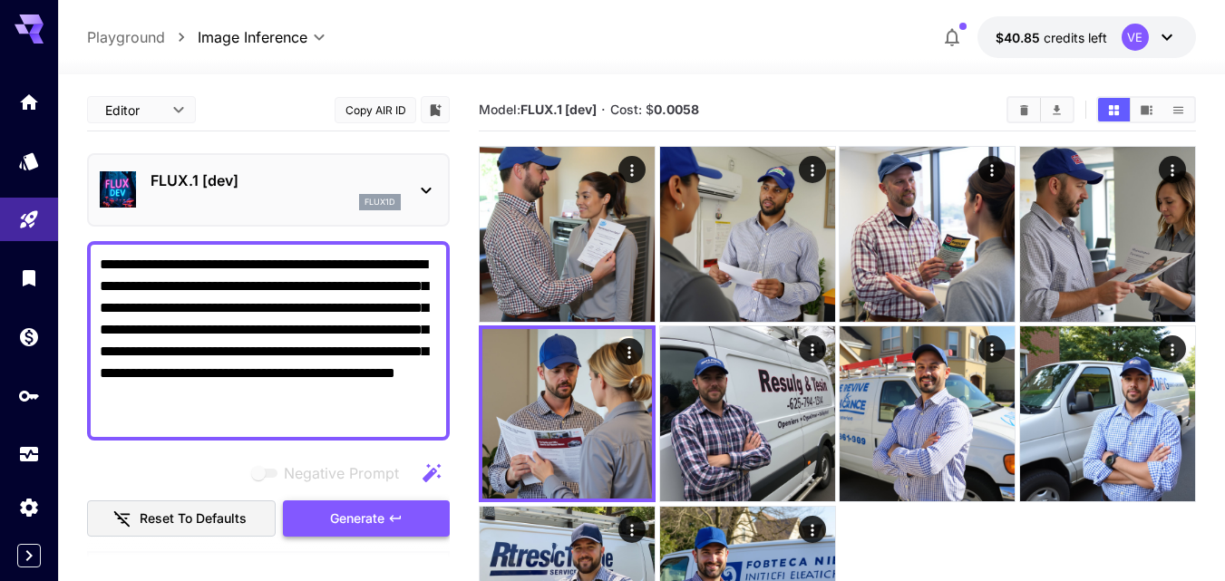
type textarea "**********"
click at [383, 520] on span "Generate" at bounding box center [357, 519] width 54 height 23
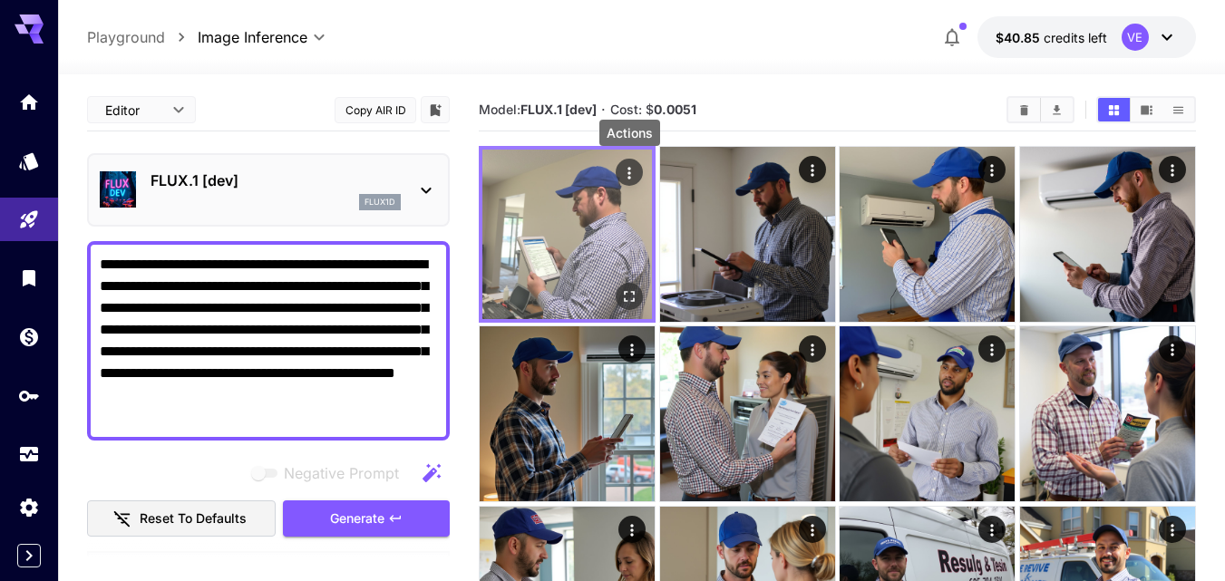
click at [629, 172] on icon "Actions" at bounding box center [629, 173] width 3 height 12
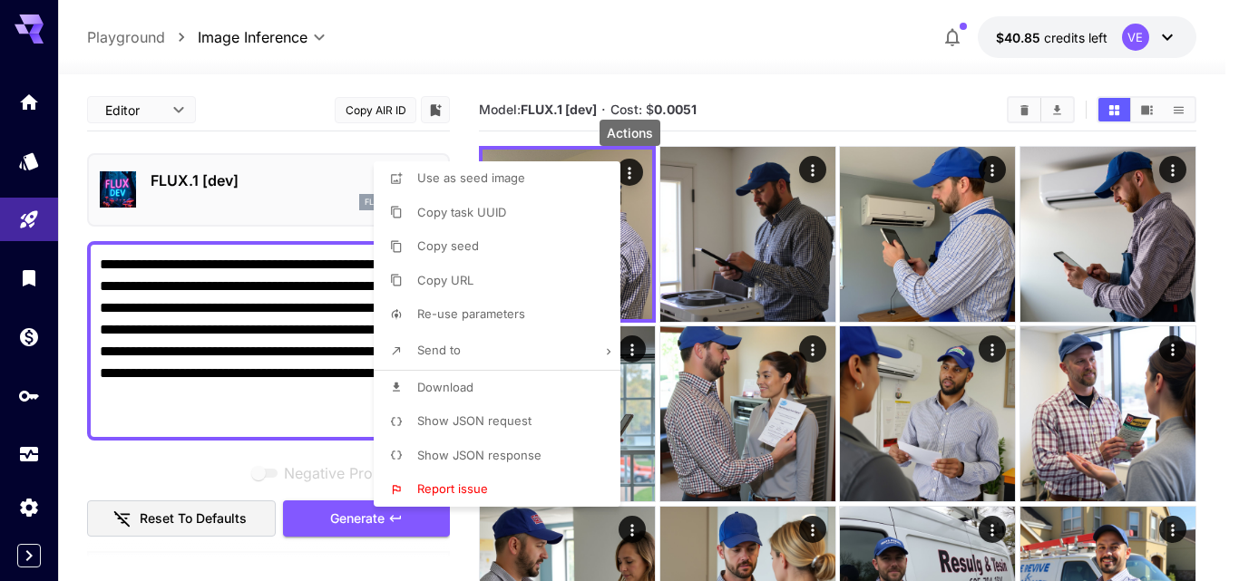
click at [421, 380] on span "Download" at bounding box center [445, 387] width 56 height 15
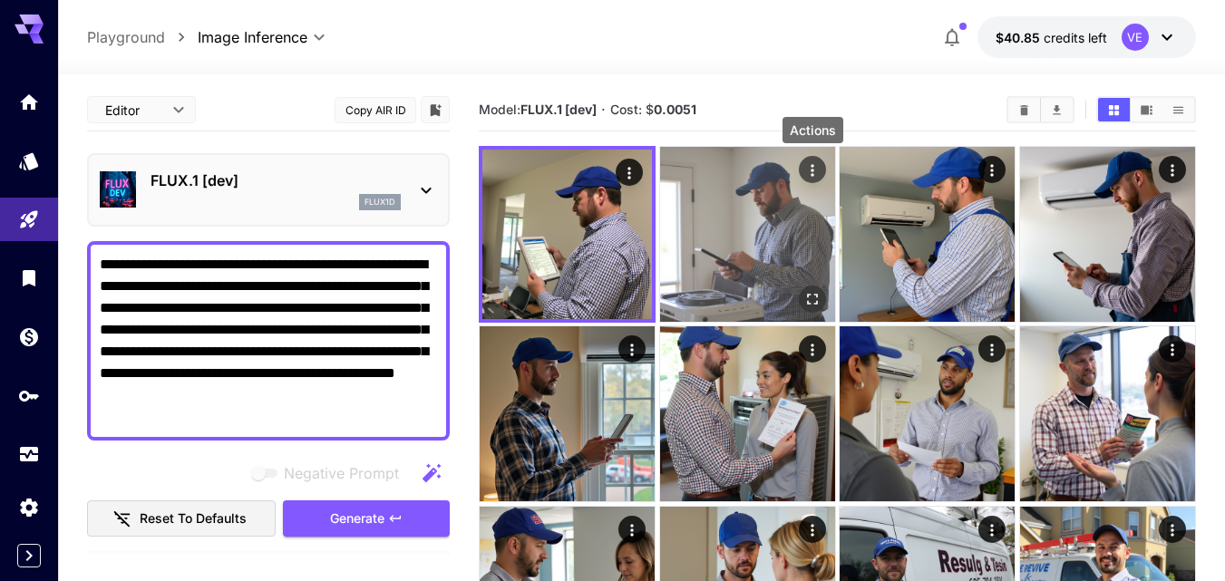
click at [812, 166] on icon "Actions" at bounding box center [812, 170] width 3 height 12
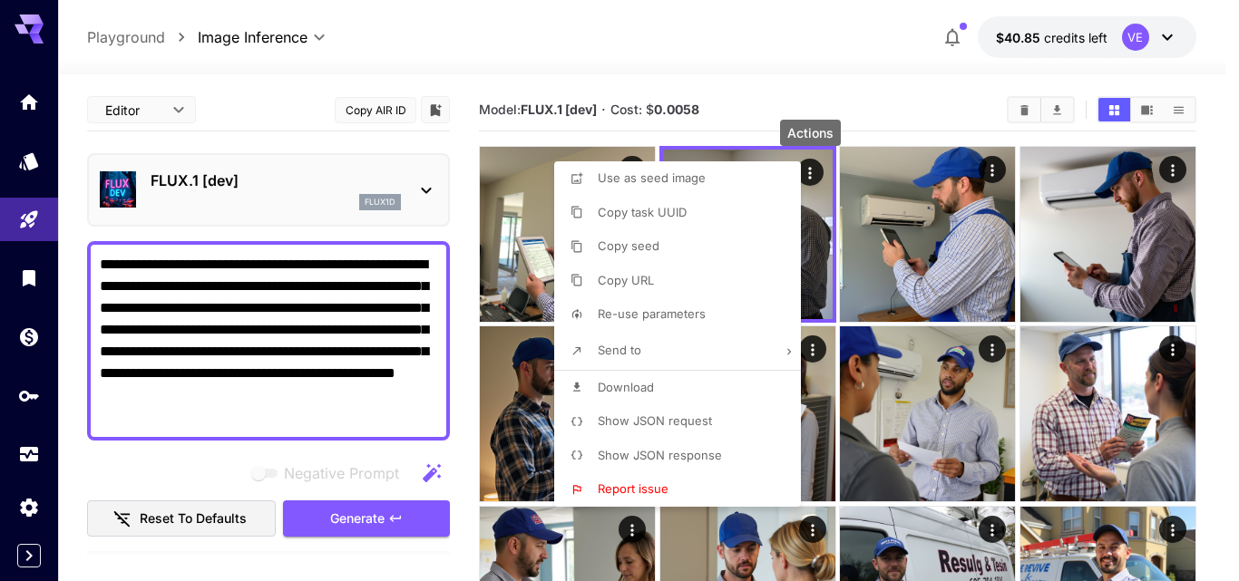
click at [643, 386] on span "Download" at bounding box center [626, 387] width 56 height 15
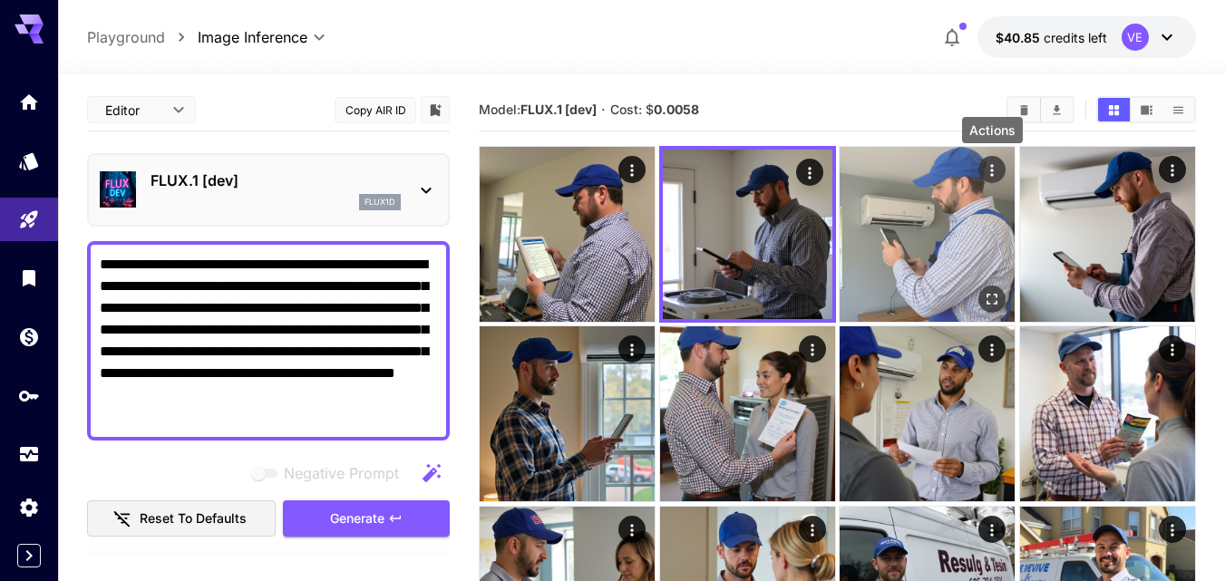
click at [998, 171] on icon "Actions" at bounding box center [992, 170] width 18 height 18
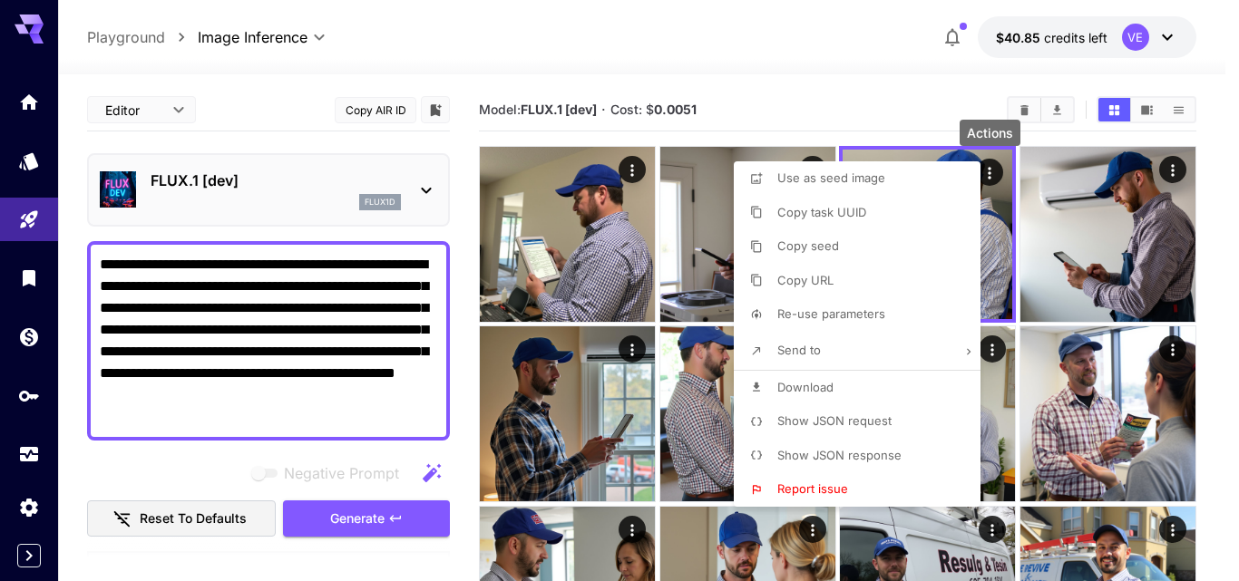
click at [801, 380] on span "Download" at bounding box center [805, 387] width 56 height 15
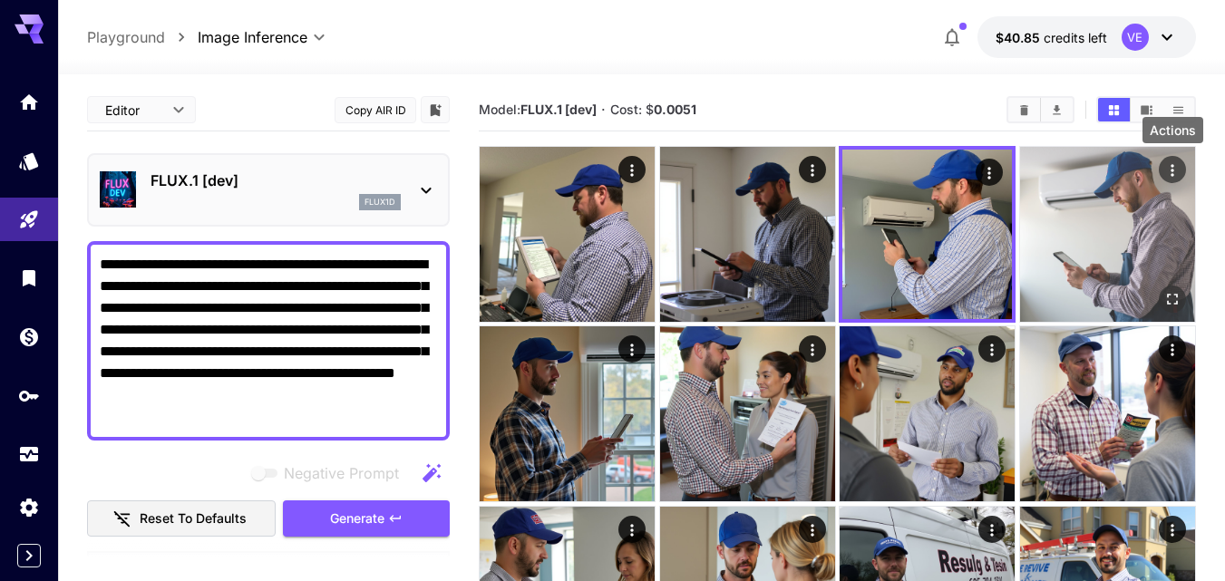
click at [1174, 171] on icon "Actions" at bounding box center [1172, 170] width 3 height 12
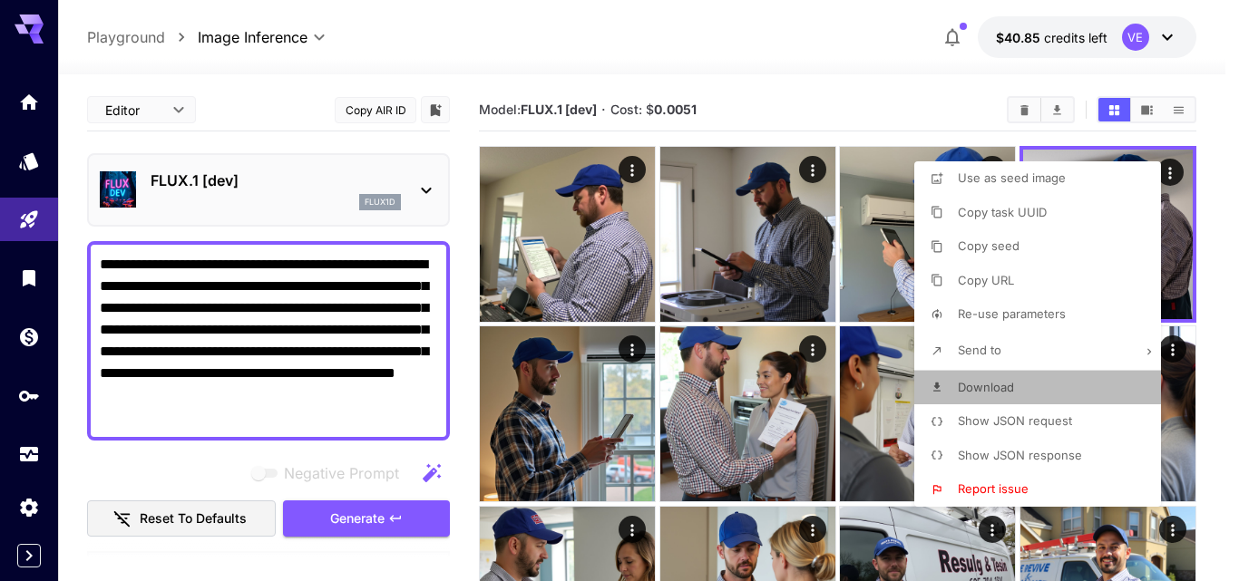
click at [1004, 386] on span "Download" at bounding box center [986, 387] width 56 height 15
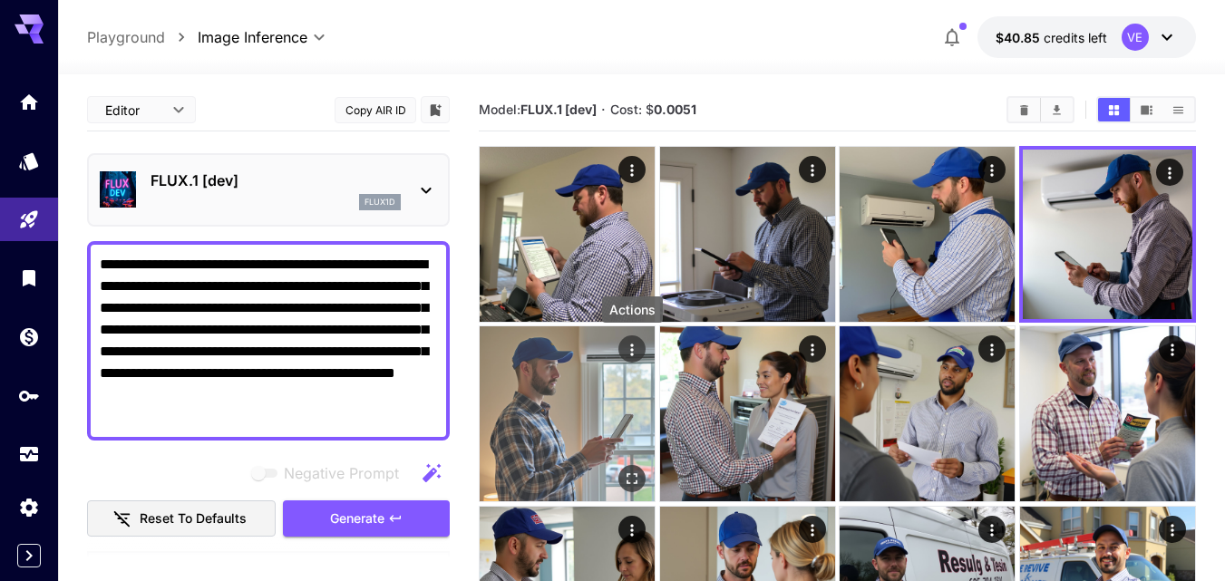
click at [632, 350] on icon "Actions" at bounding box center [632, 351] width 3 height 12
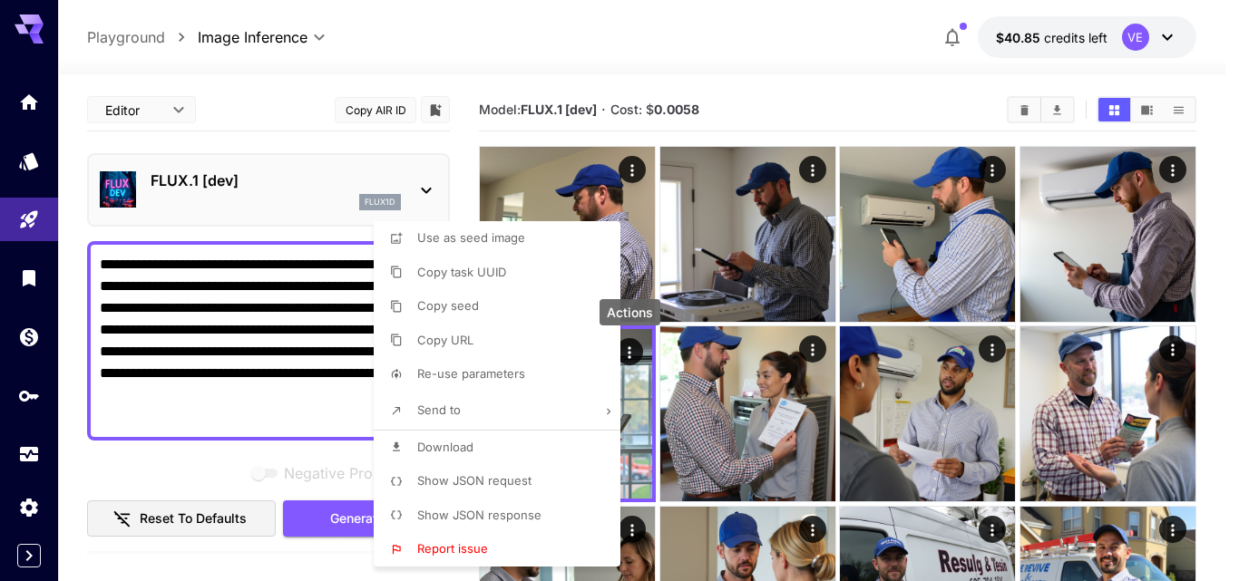
click at [447, 446] on span "Download" at bounding box center [445, 447] width 56 height 15
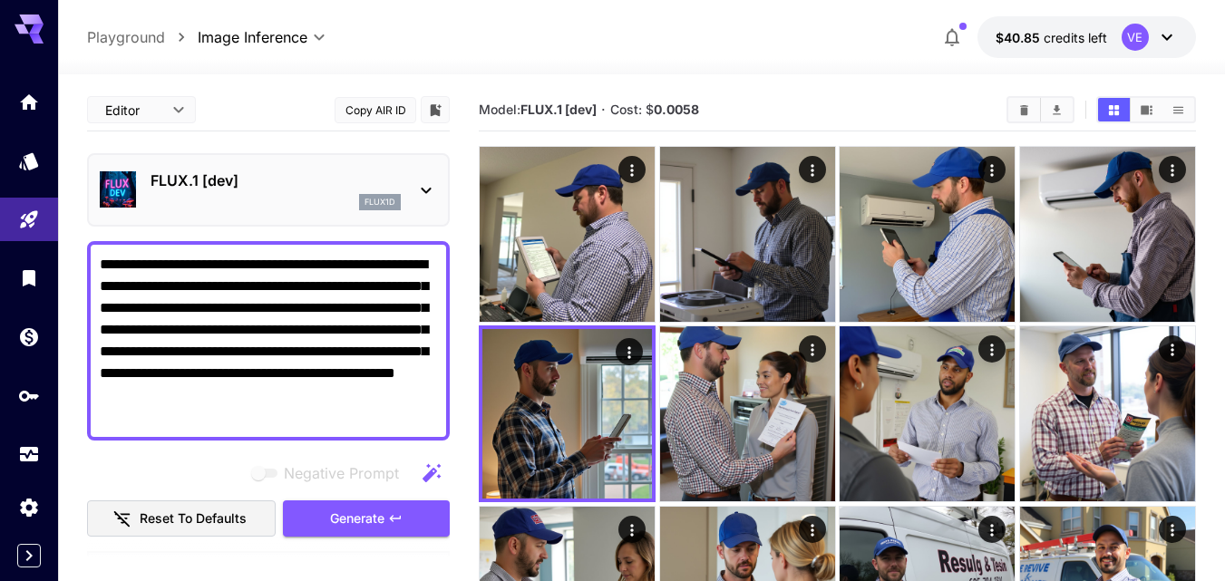
click at [294, 339] on textarea "**********" at bounding box center [268, 341] width 337 height 174
click at [294, 335] on textarea "**********" at bounding box center [268, 341] width 337 height 174
click at [292, 332] on textarea "**********" at bounding box center [268, 341] width 337 height 174
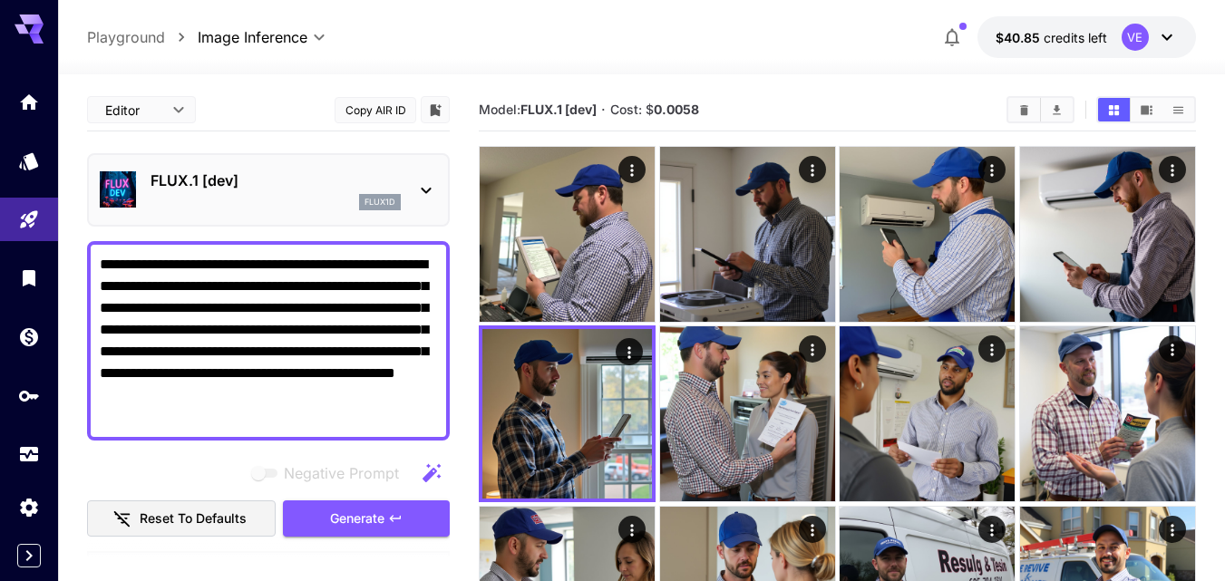
click at [292, 332] on textarea "**********" at bounding box center [268, 341] width 337 height 174
paste textarea "*********"
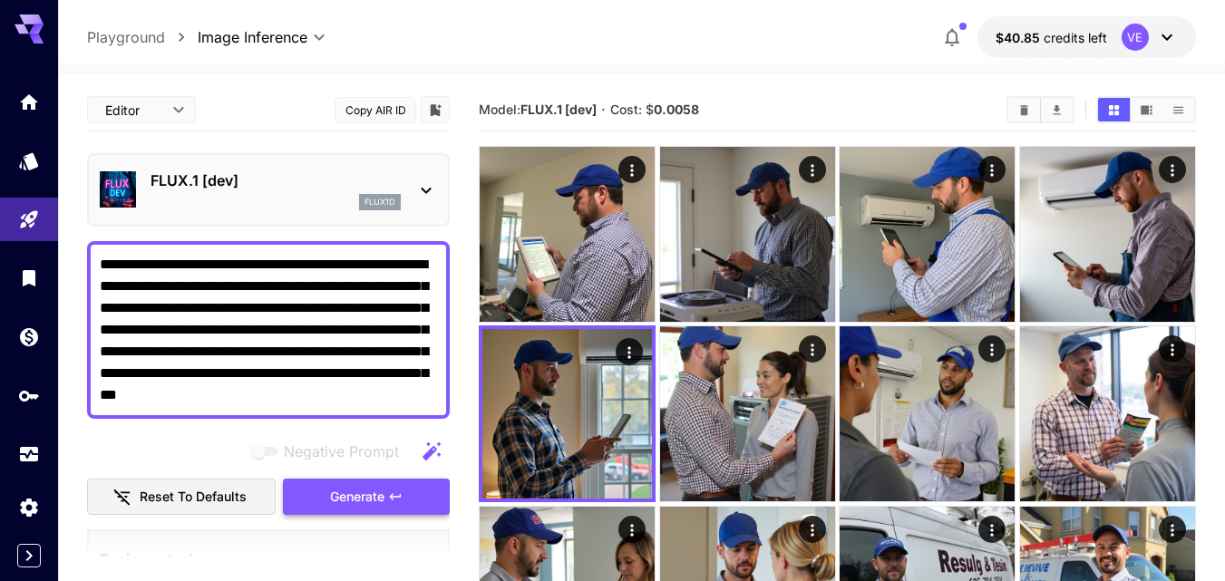
click at [330, 497] on span "Generate" at bounding box center [357, 497] width 54 height 23
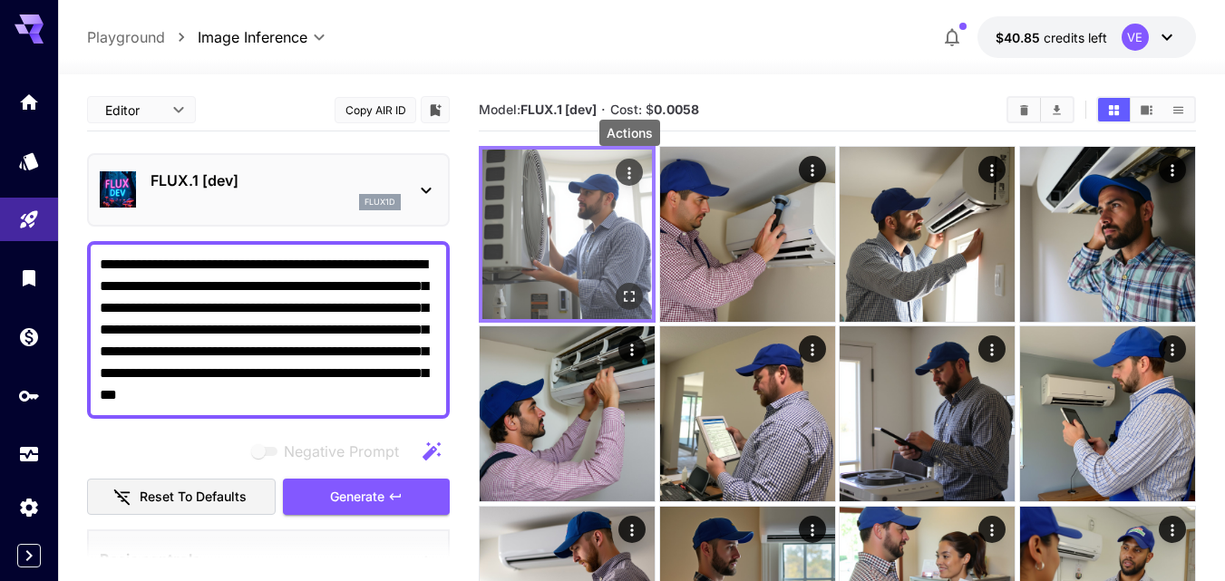
click at [631, 172] on icon "Actions" at bounding box center [629, 173] width 18 height 18
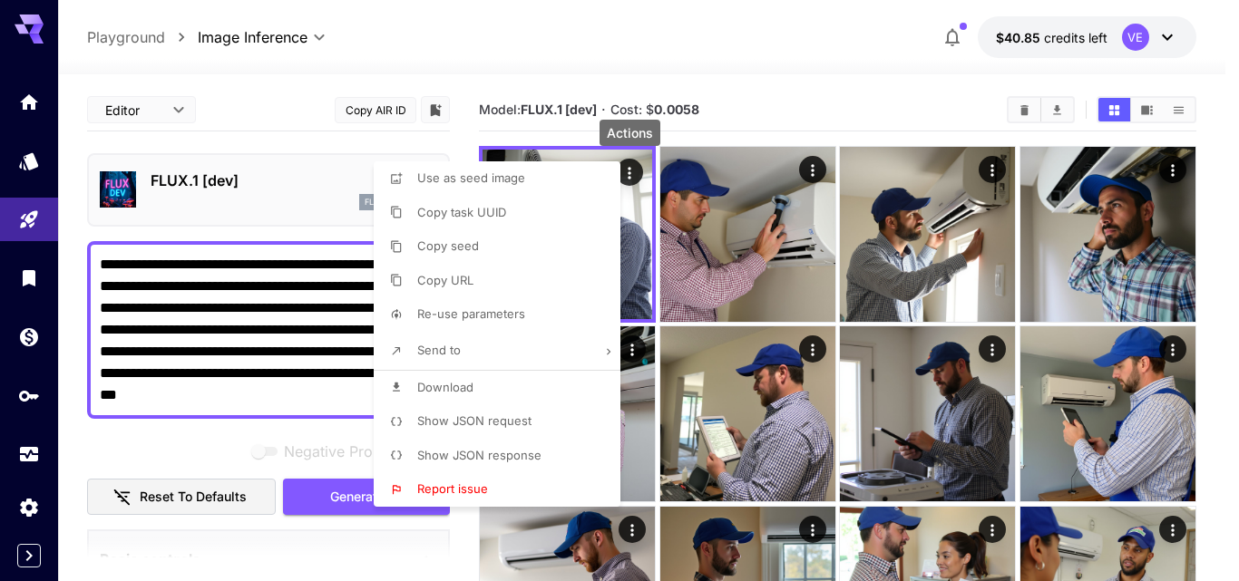
click at [411, 385] on li "Download" at bounding box center [503, 388] width 258 height 34
click at [814, 170] on div at bounding box center [619, 290] width 1239 height 581
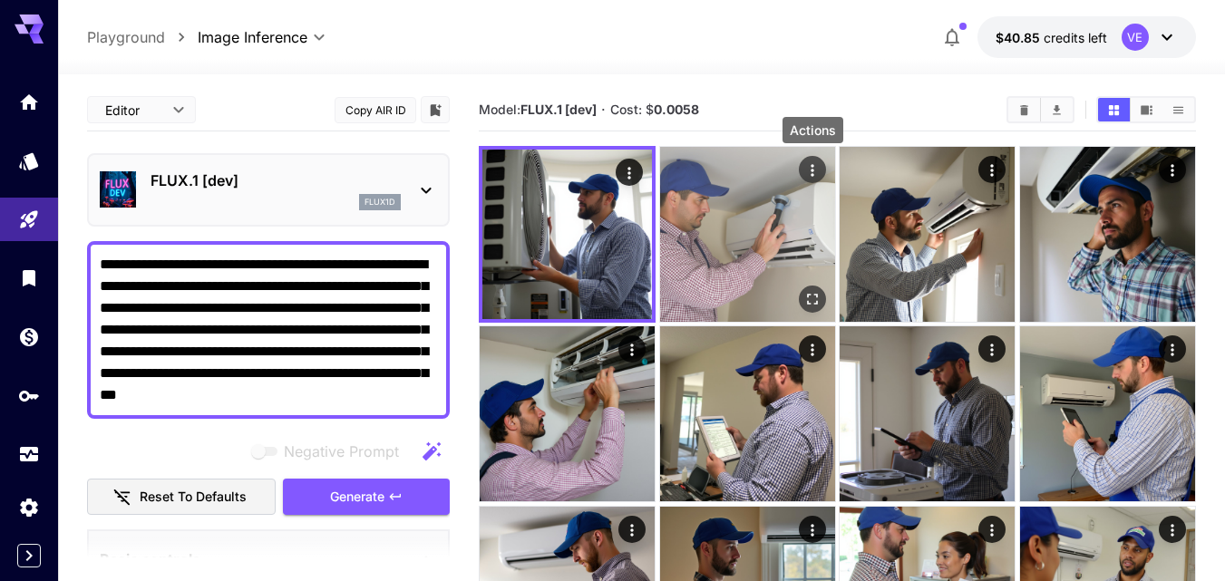
click at [810, 169] on icon "Actions" at bounding box center [813, 170] width 18 height 18
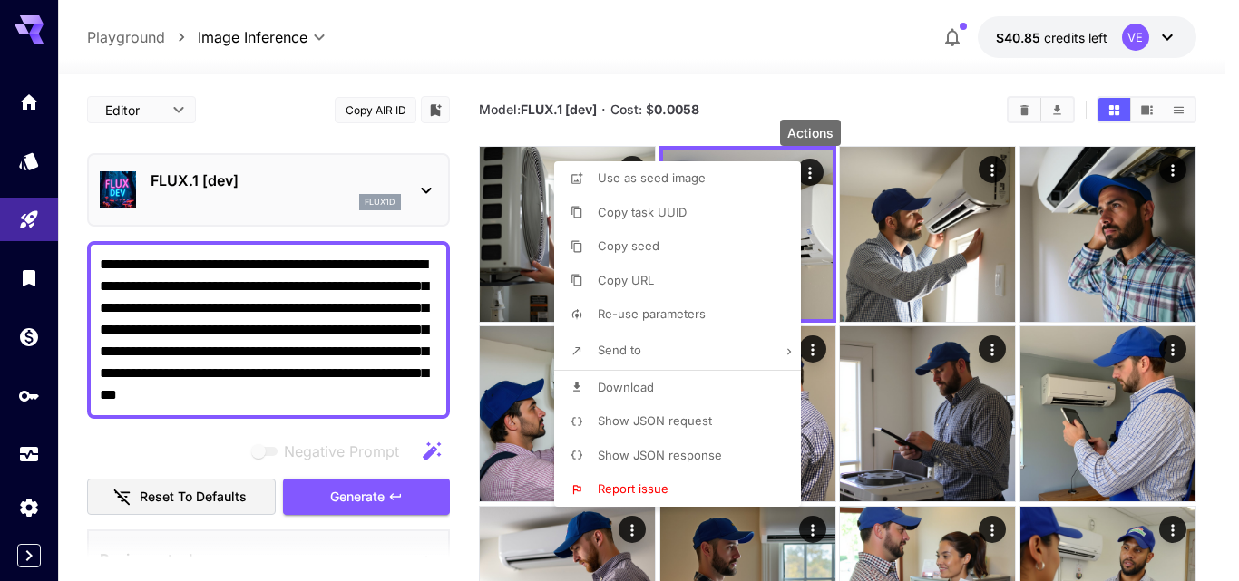
click at [666, 383] on li "Download" at bounding box center [683, 388] width 258 height 34
click at [992, 172] on div at bounding box center [619, 290] width 1239 height 581
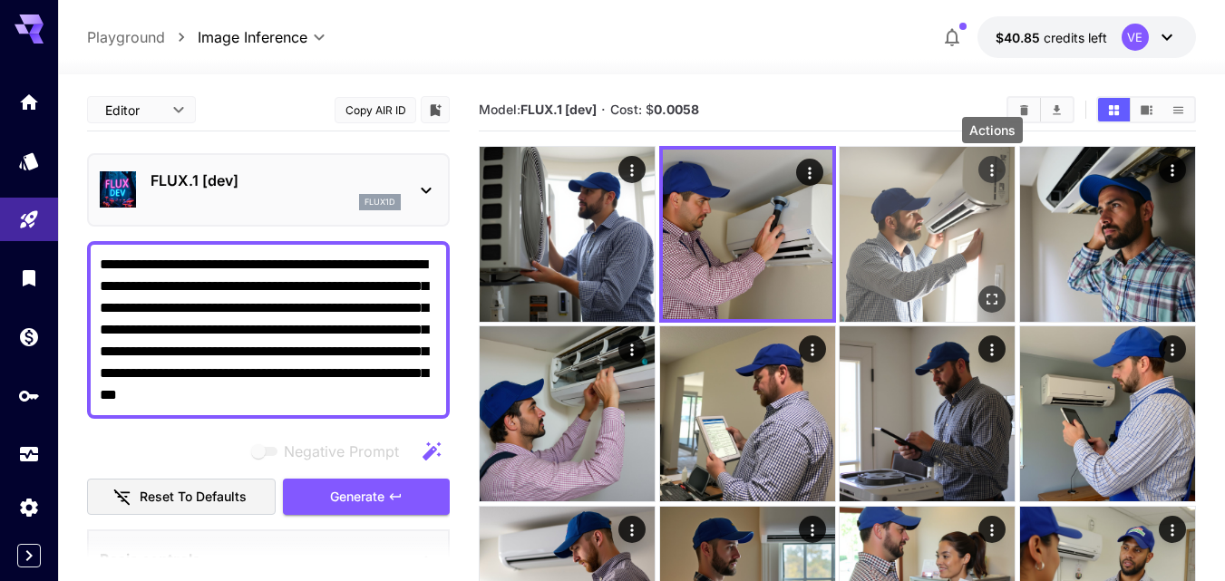
click at [992, 170] on icon "Actions" at bounding box center [992, 170] width 3 height 12
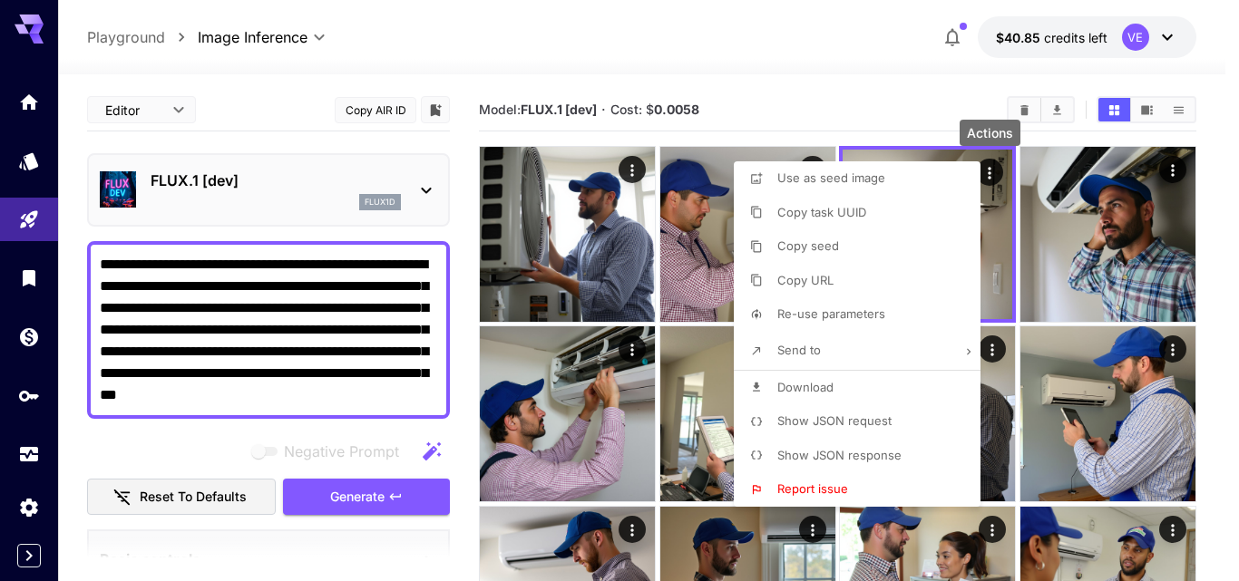
click at [822, 396] on li "Download" at bounding box center [863, 388] width 258 height 34
click at [1169, 175] on div at bounding box center [619, 290] width 1239 height 581
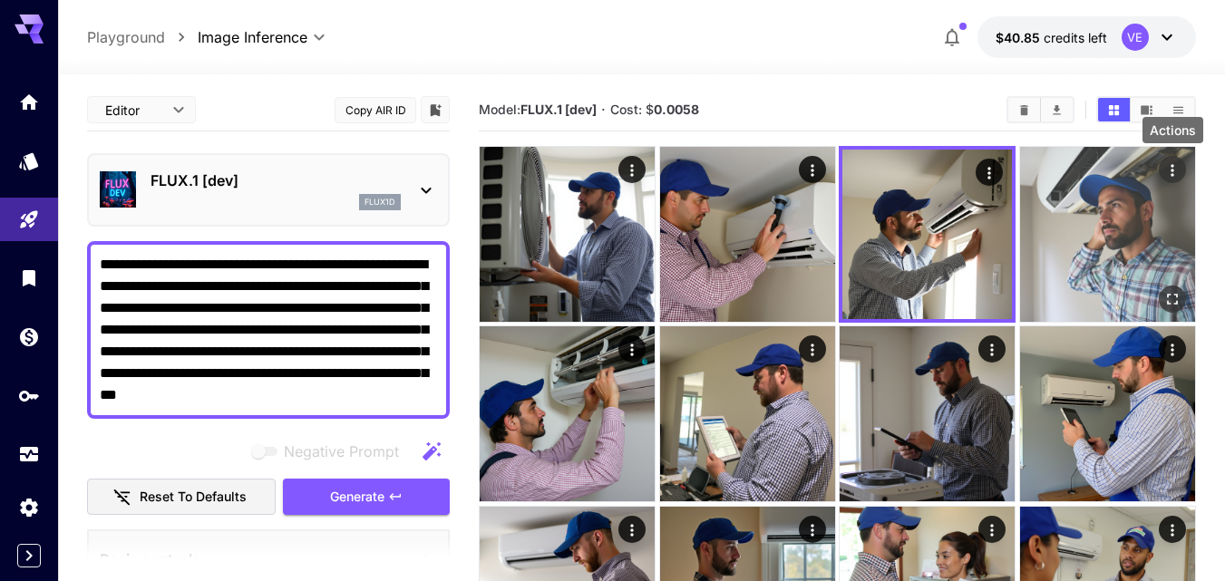
click at [1176, 171] on icon "Actions" at bounding box center [1173, 170] width 18 height 18
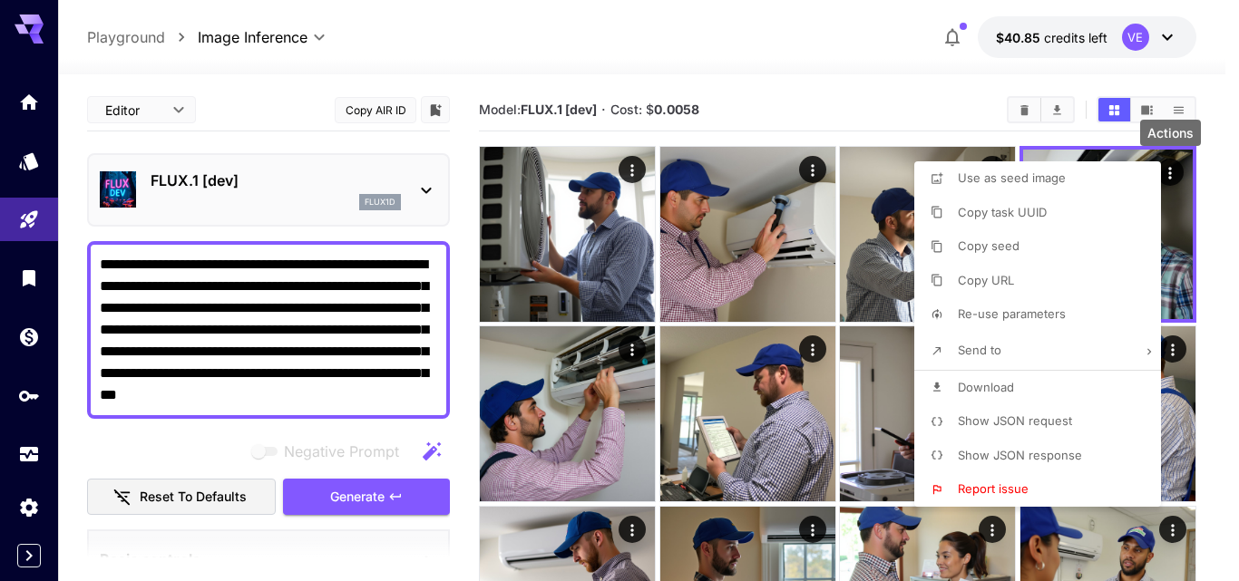
click at [1047, 389] on li "Download" at bounding box center [1043, 388] width 258 height 34
click at [631, 345] on div at bounding box center [619, 290] width 1239 height 581
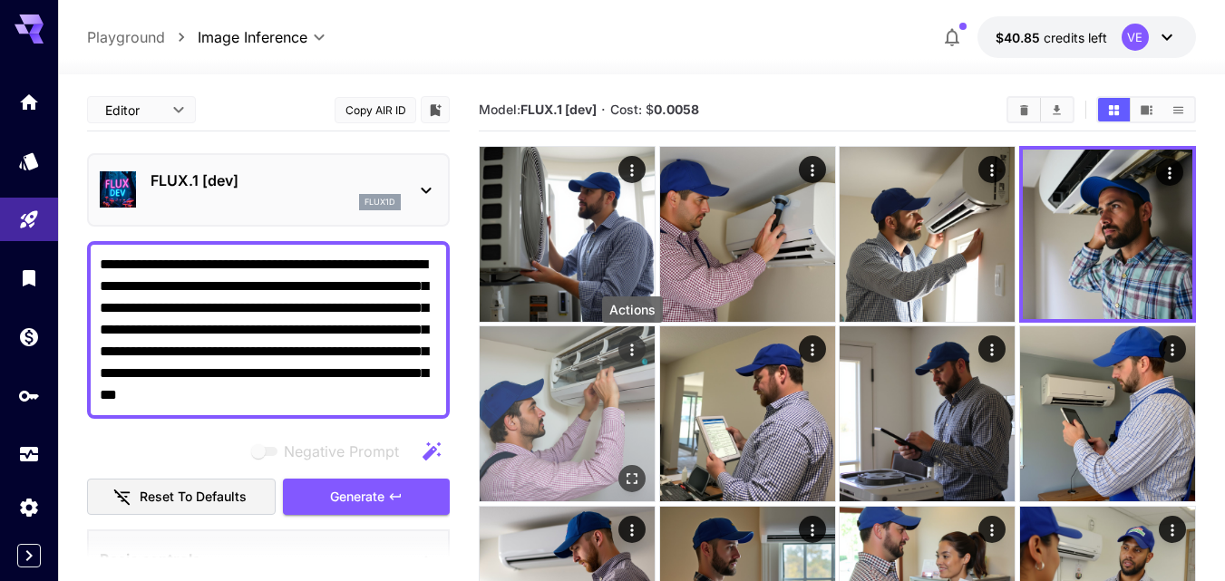
click at [631, 347] on icon "Actions" at bounding box center [632, 350] width 18 height 18
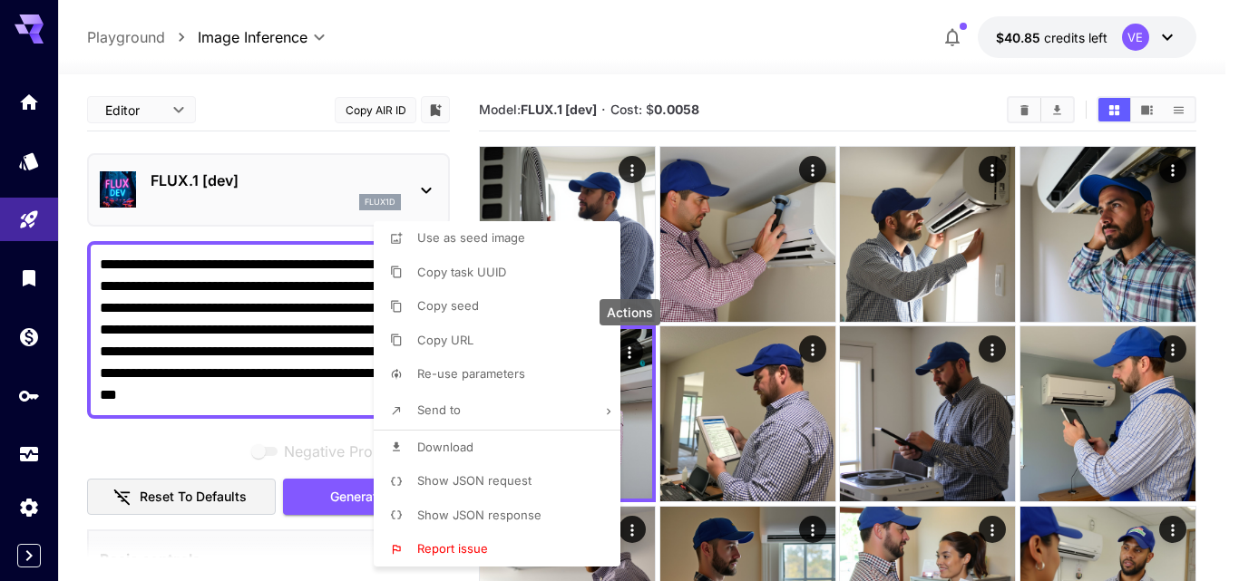
click at [501, 450] on li "Download" at bounding box center [503, 448] width 258 height 34
click at [240, 317] on div at bounding box center [619, 290] width 1239 height 581
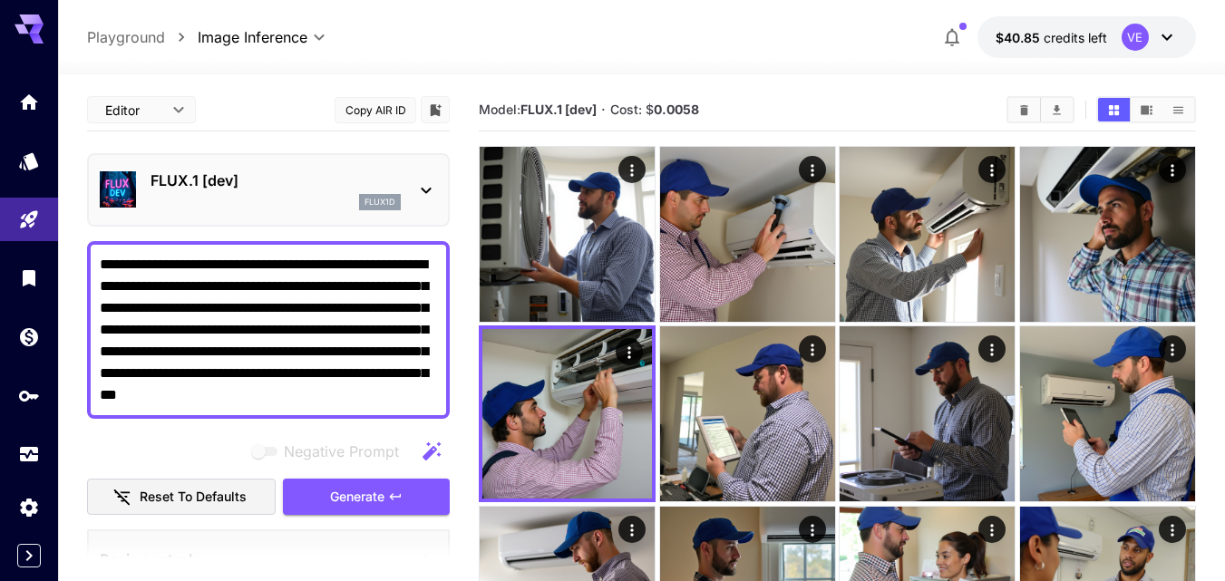
click at [275, 324] on textarea "**********" at bounding box center [268, 330] width 337 height 152
paste textarea
type textarea "**********"
click at [386, 492] on button "Generate" at bounding box center [366, 497] width 167 height 37
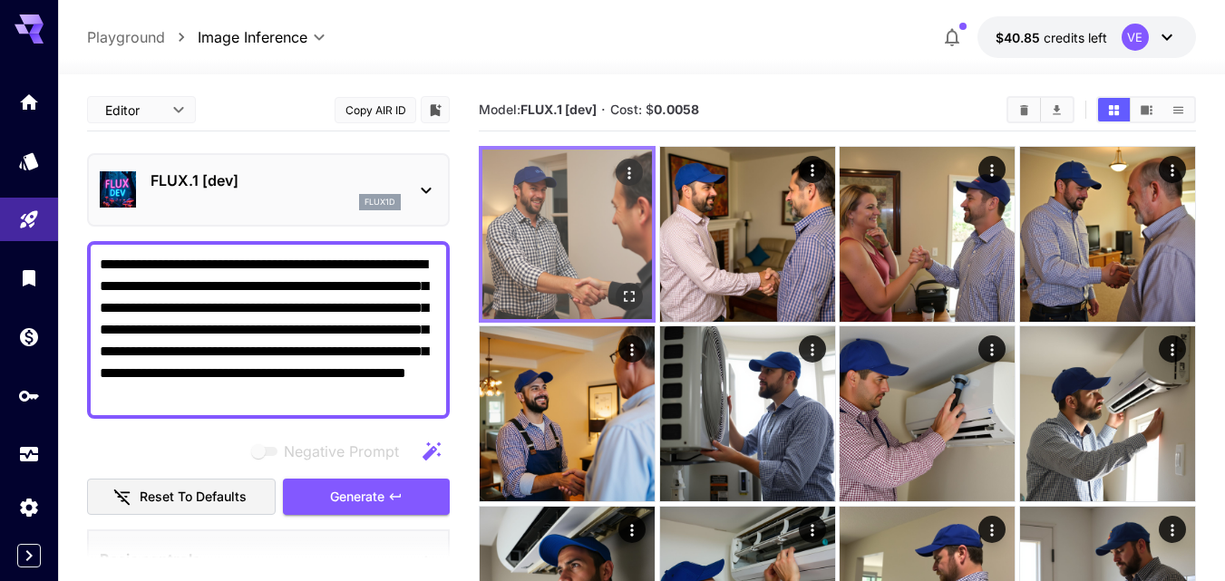
click at [627, 175] on icon "Actions" at bounding box center [629, 173] width 18 height 18
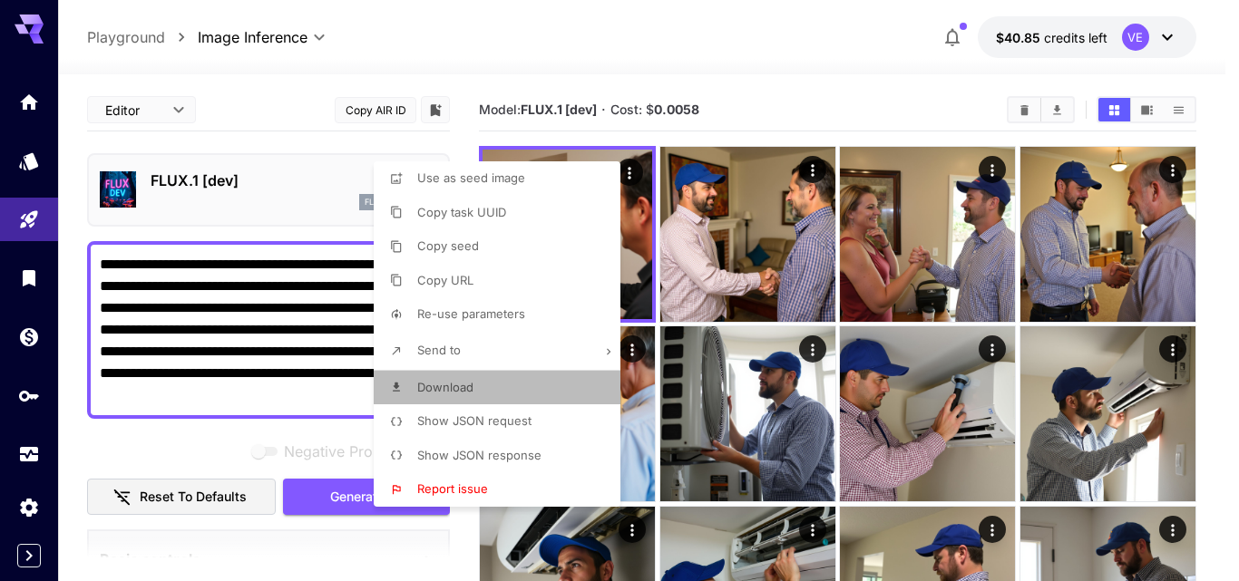
click at [525, 380] on li "Download" at bounding box center [503, 388] width 258 height 34
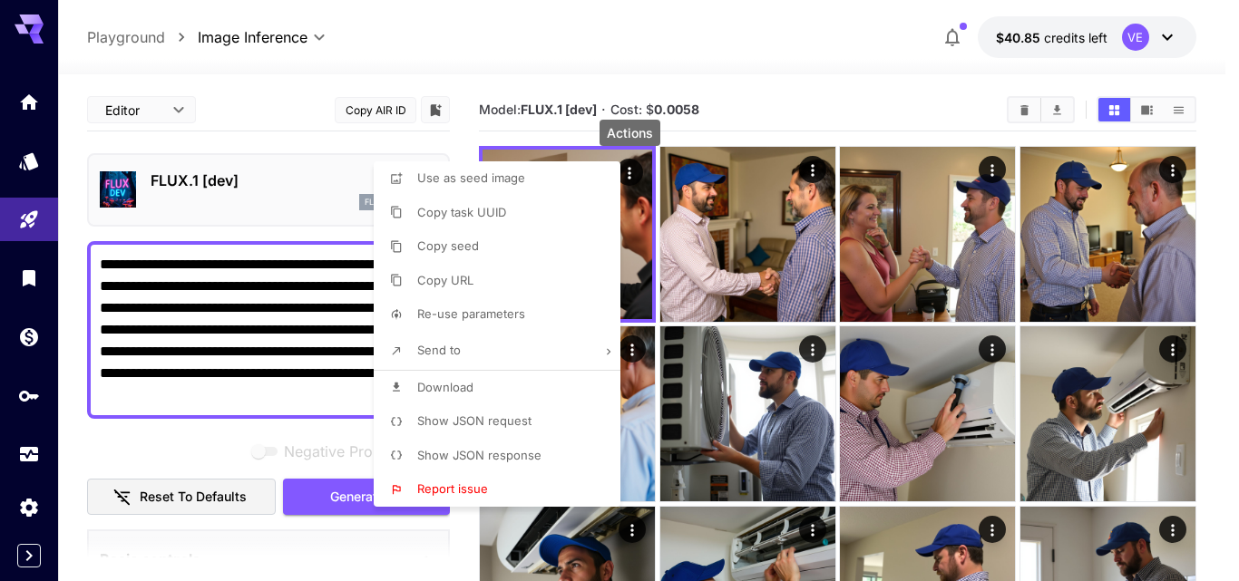
click at [812, 172] on div at bounding box center [619, 290] width 1239 height 581
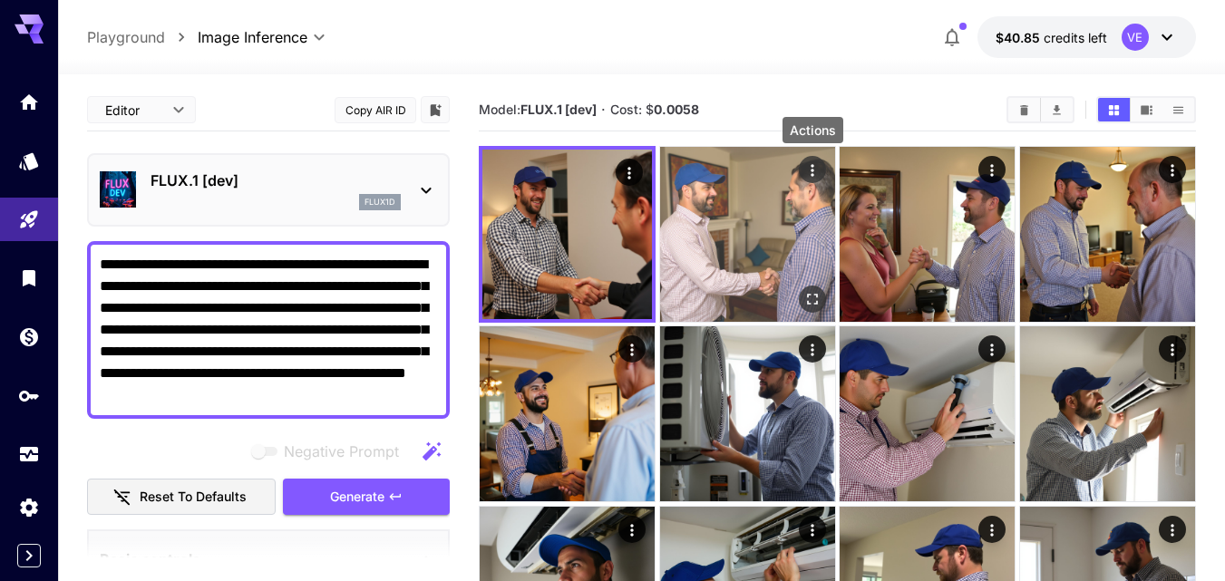
click at [814, 169] on icon "Actions" at bounding box center [813, 170] width 18 height 18
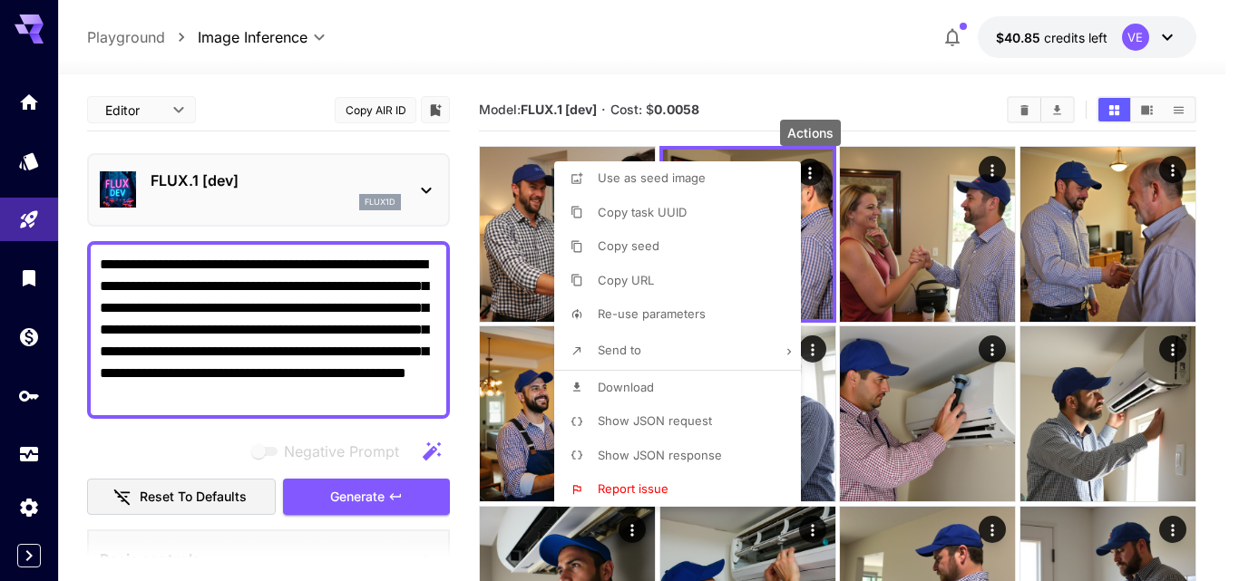
click at [671, 389] on li "Download" at bounding box center [683, 388] width 258 height 34
click at [991, 171] on div at bounding box center [619, 290] width 1239 height 581
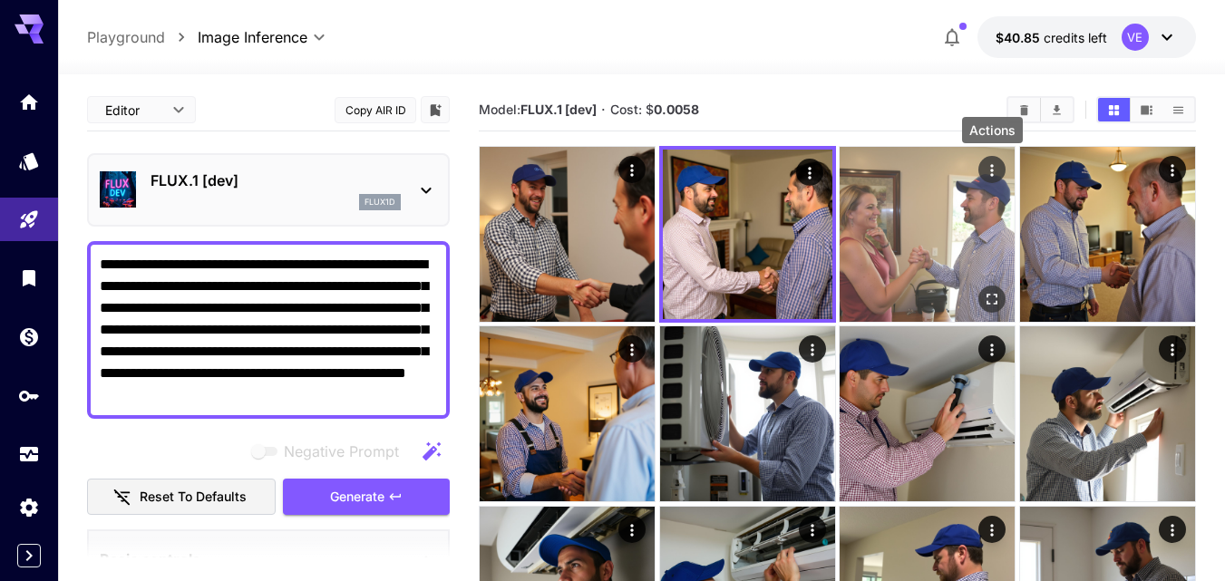
click at [995, 167] on icon "Actions" at bounding box center [992, 170] width 18 height 18
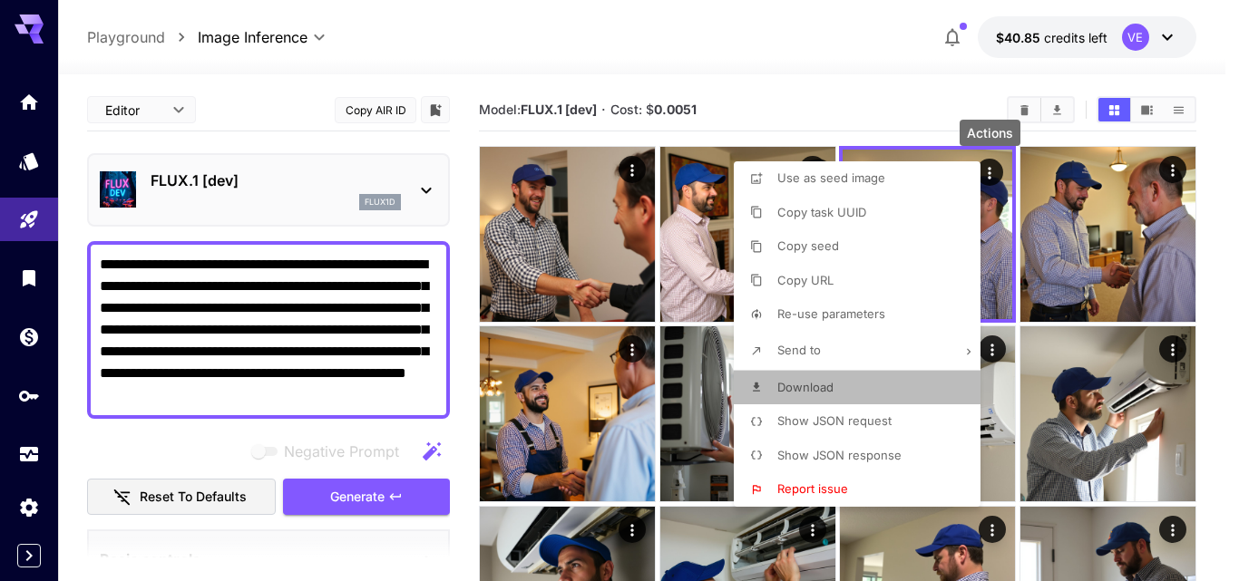
click at [826, 395] on p "Download" at bounding box center [805, 388] width 56 height 18
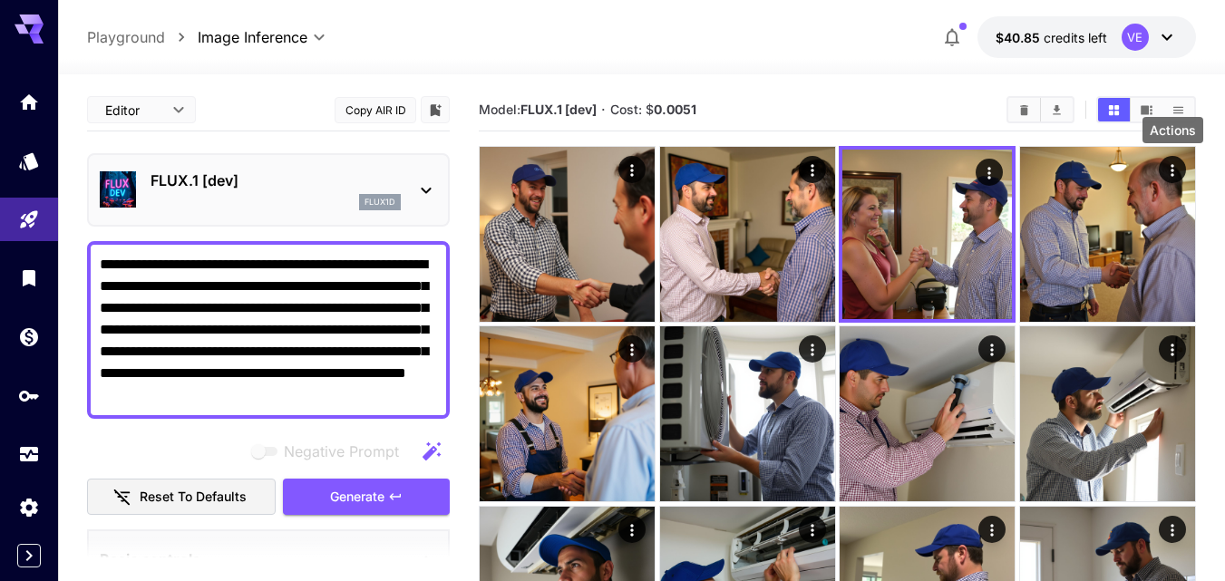
click at [1174, 171] on icon "Actions" at bounding box center [1172, 170] width 3 height 12
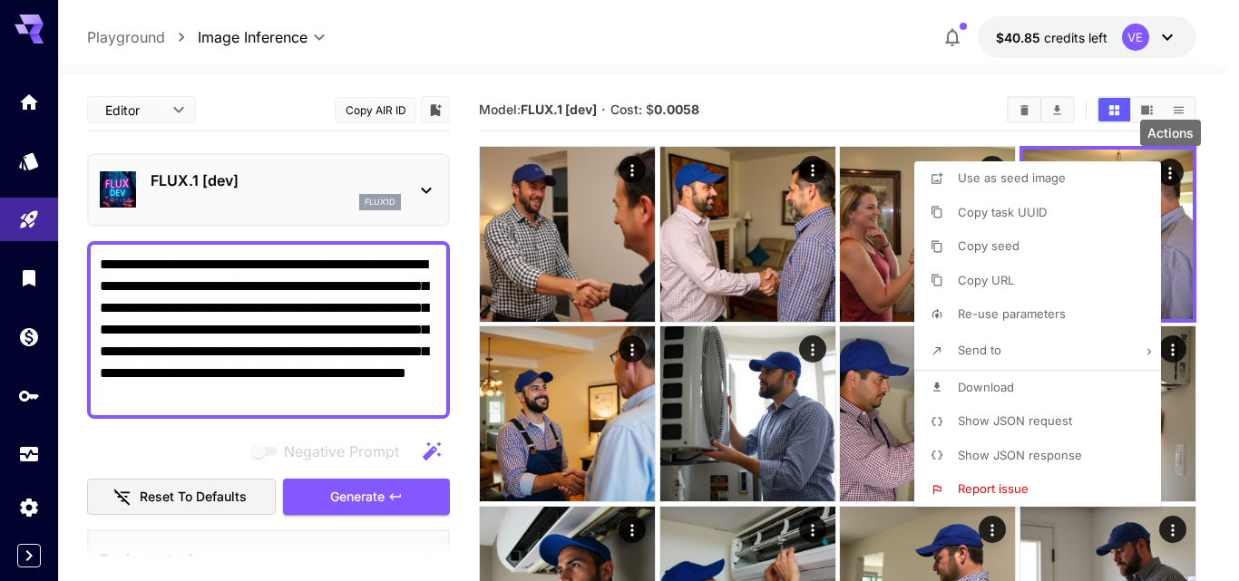
click at [978, 393] on span "Download" at bounding box center [986, 387] width 56 height 15
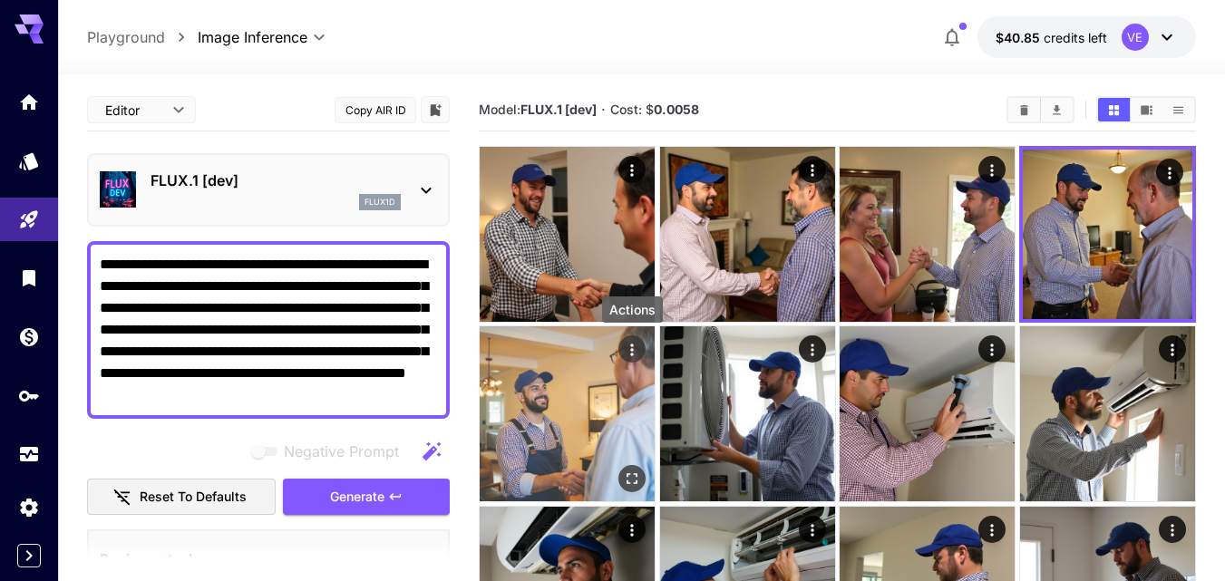
click at [633, 351] on icon "Actions" at bounding box center [632, 351] width 3 height 12
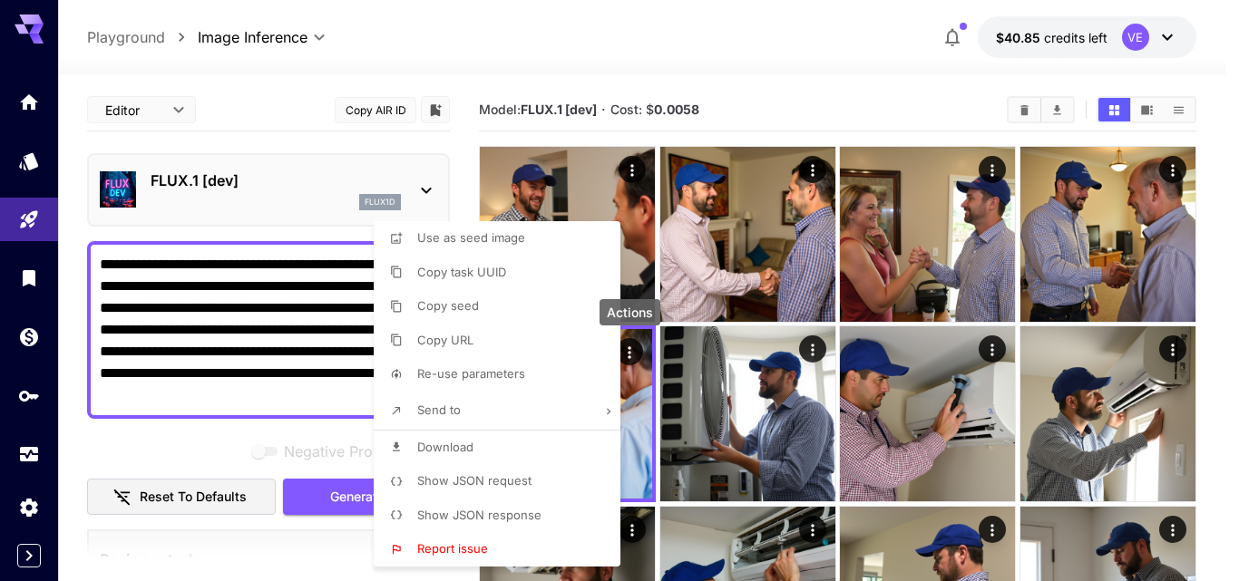
click at [455, 452] on span "Download" at bounding box center [445, 447] width 56 height 15
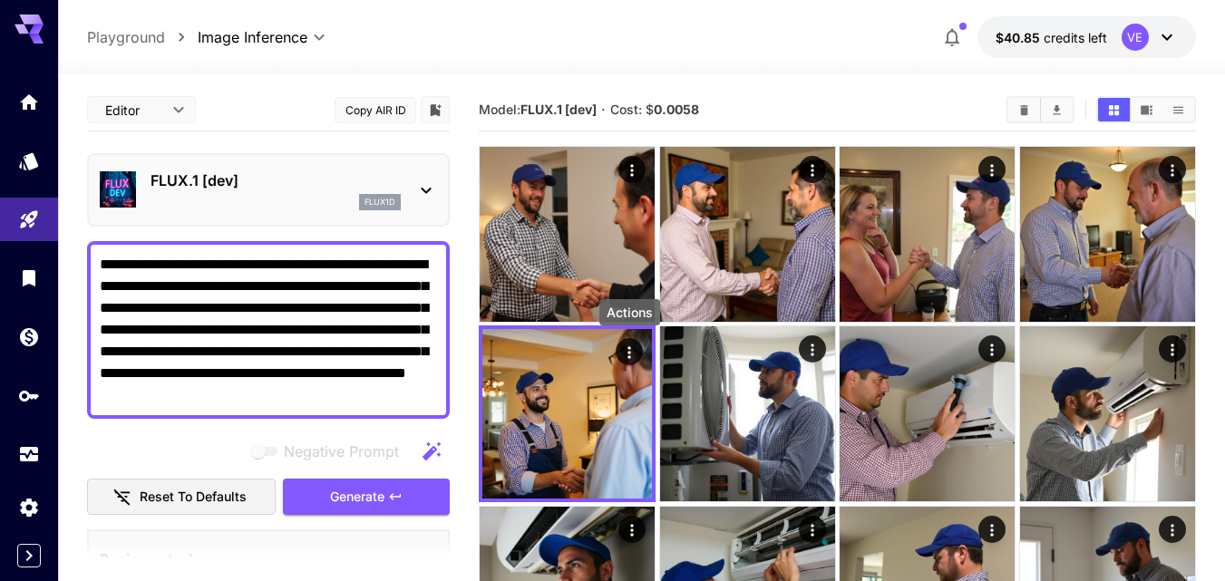
click at [317, 360] on textarea "**********" at bounding box center [268, 330] width 337 height 152
paste textarea "**********"
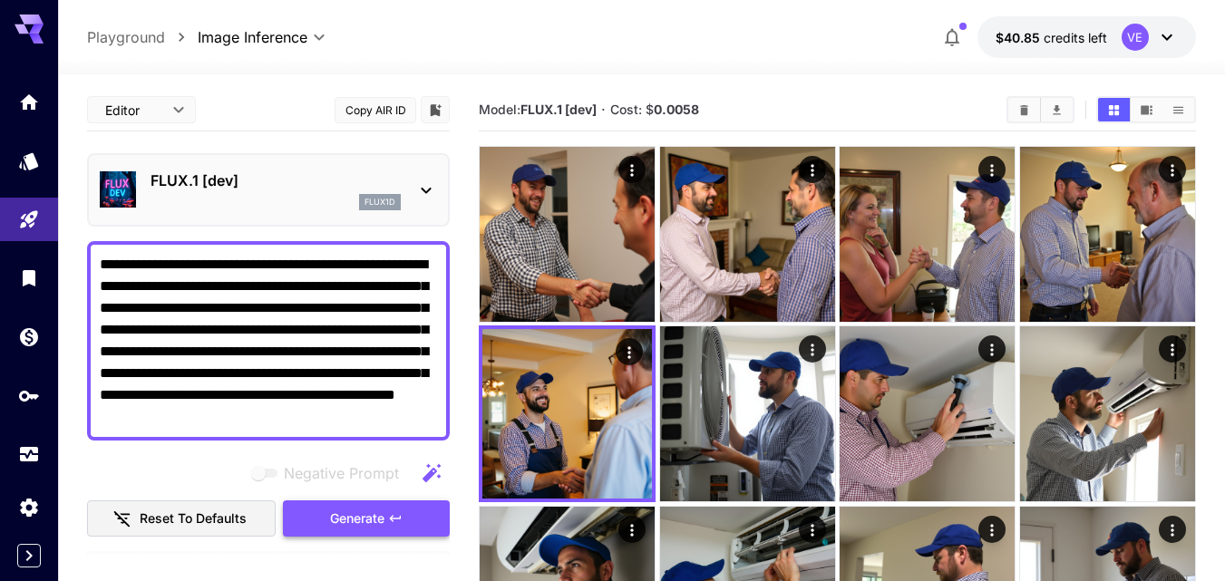
type textarea "**********"
click at [385, 511] on button "Generate" at bounding box center [366, 519] width 167 height 37
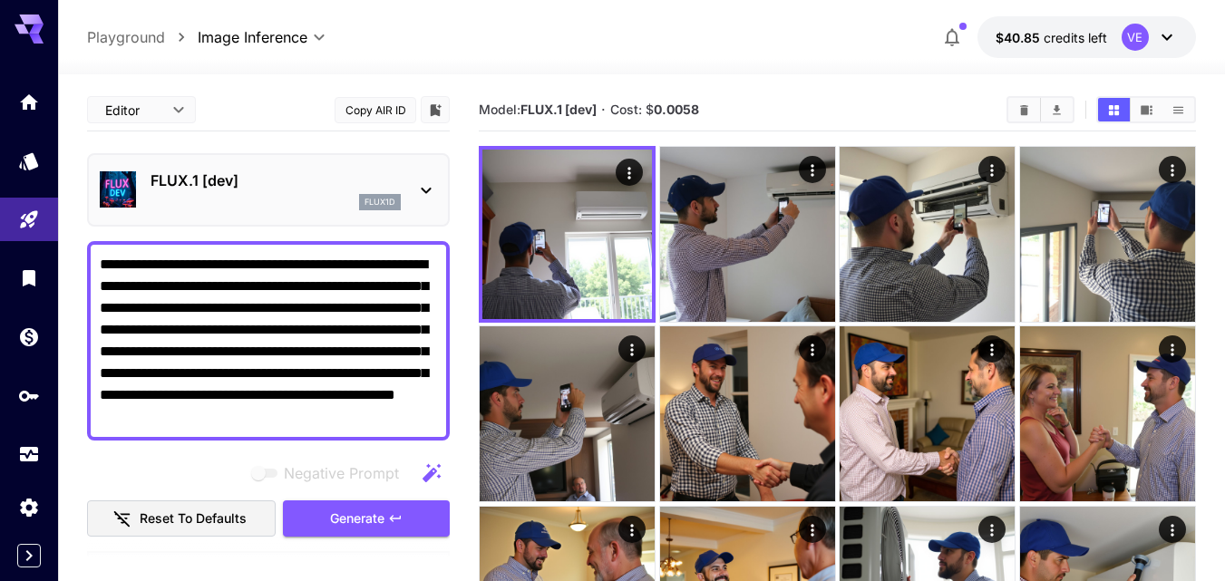
click at [628, 173] on icon "Actions" at bounding box center [629, 173] width 3 height 12
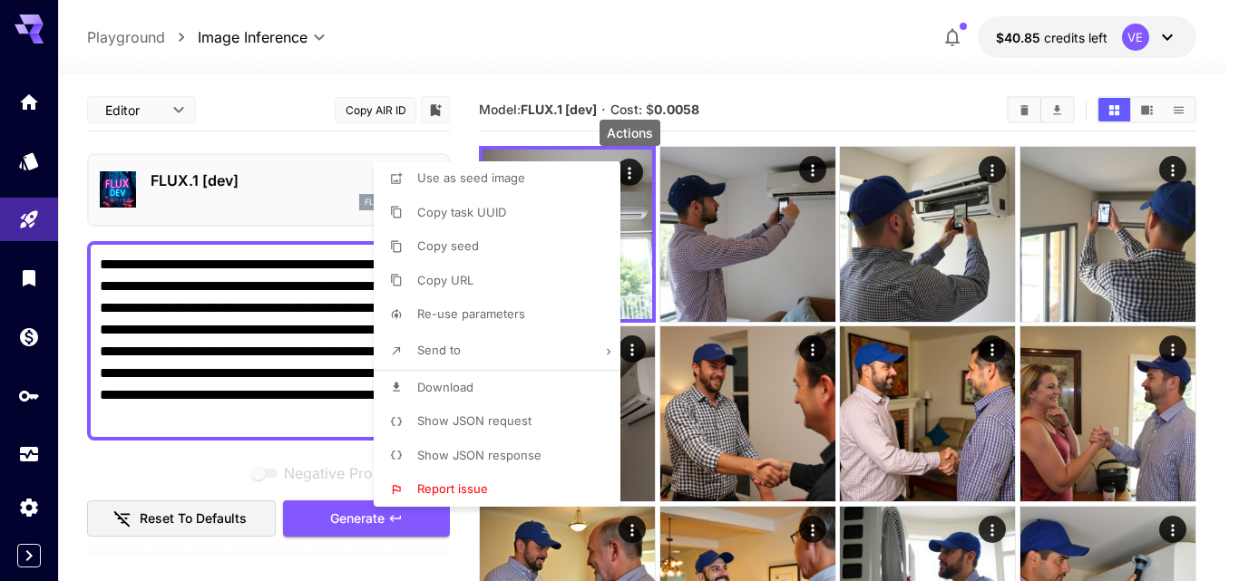
click at [509, 377] on li "Download" at bounding box center [503, 388] width 258 height 34
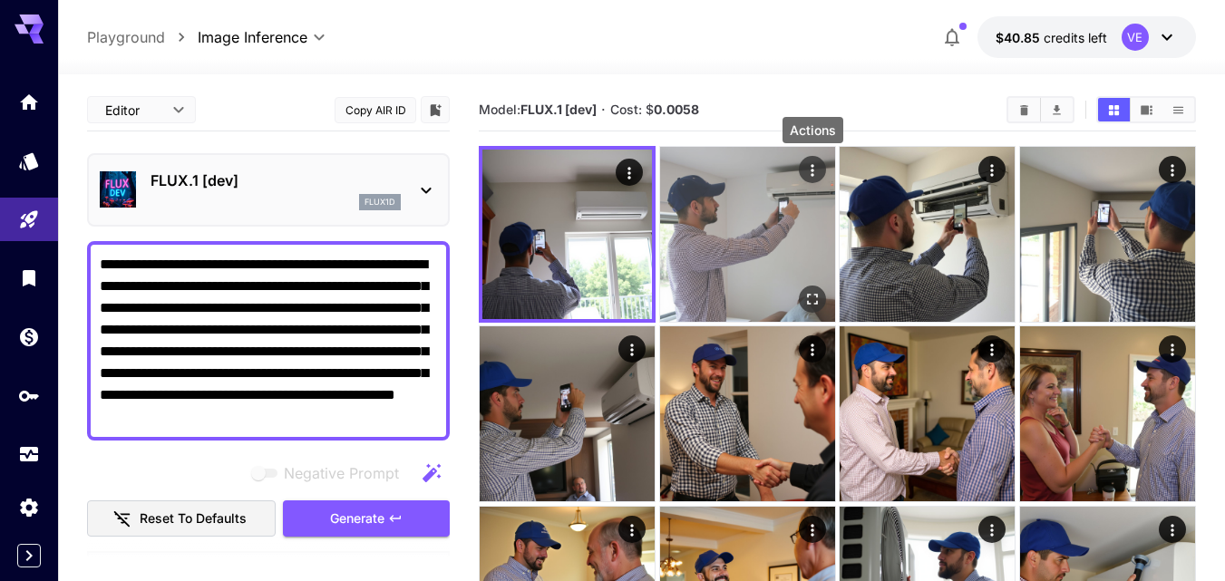
click at [814, 172] on icon "Actions" at bounding box center [813, 170] width 18 height 18
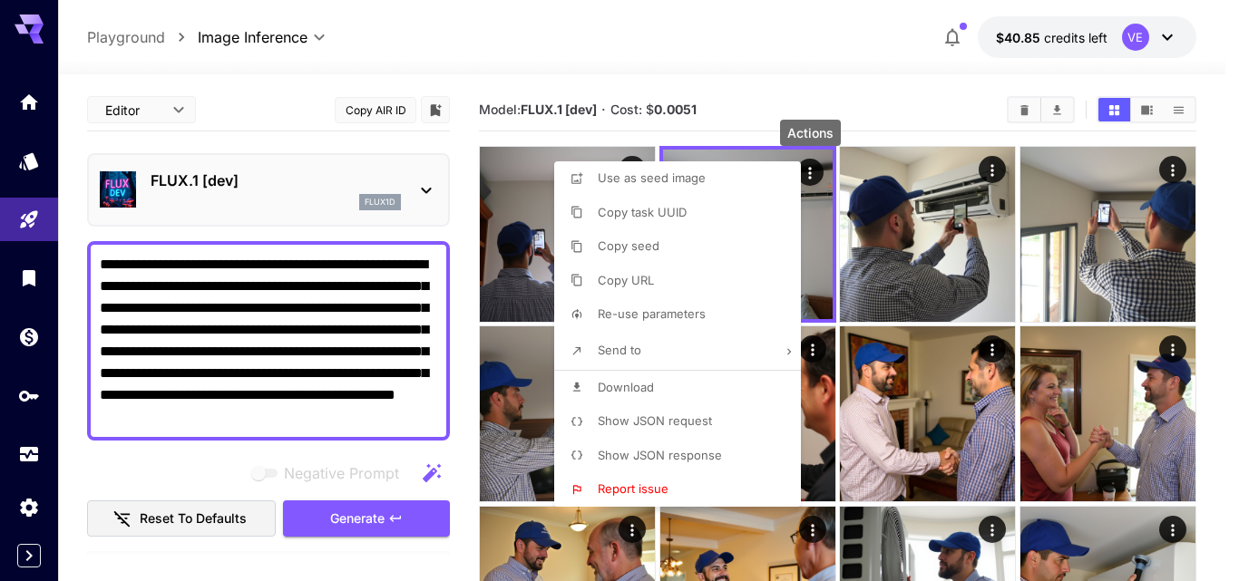
click at [614, 385] on span "Download" at bounding box center [626, 387] width 56 height 15
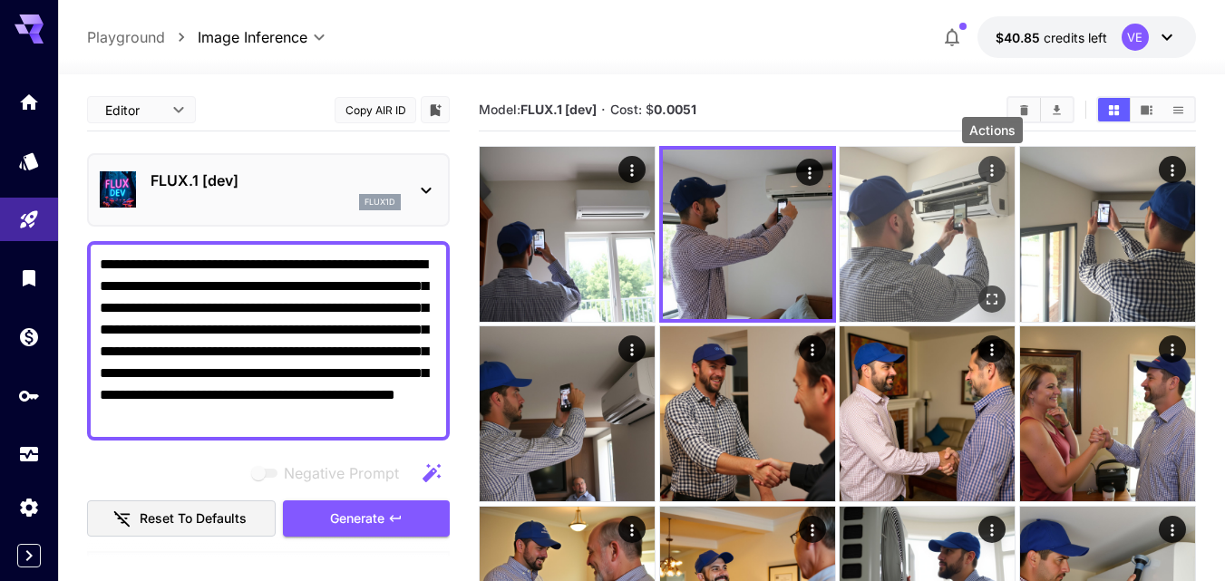
click at [994, 173] on icon "Actions" at bounding box center [992, 170] width 18 height 18
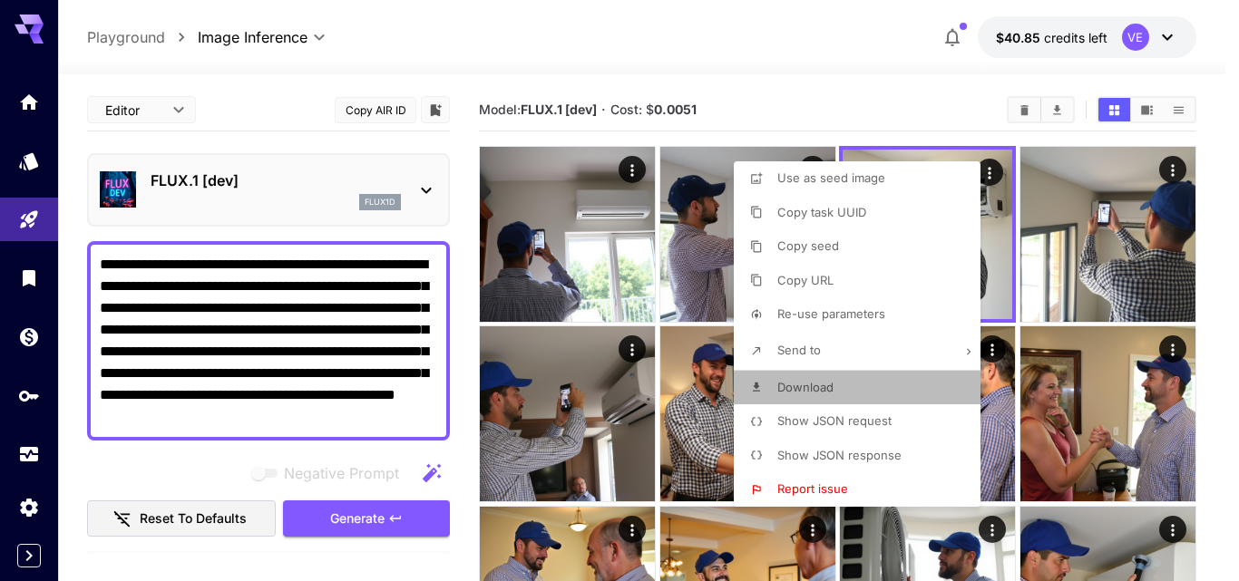
click at [806, 396] on li "Download" at bounding box center [863, 388] width 258 height 34
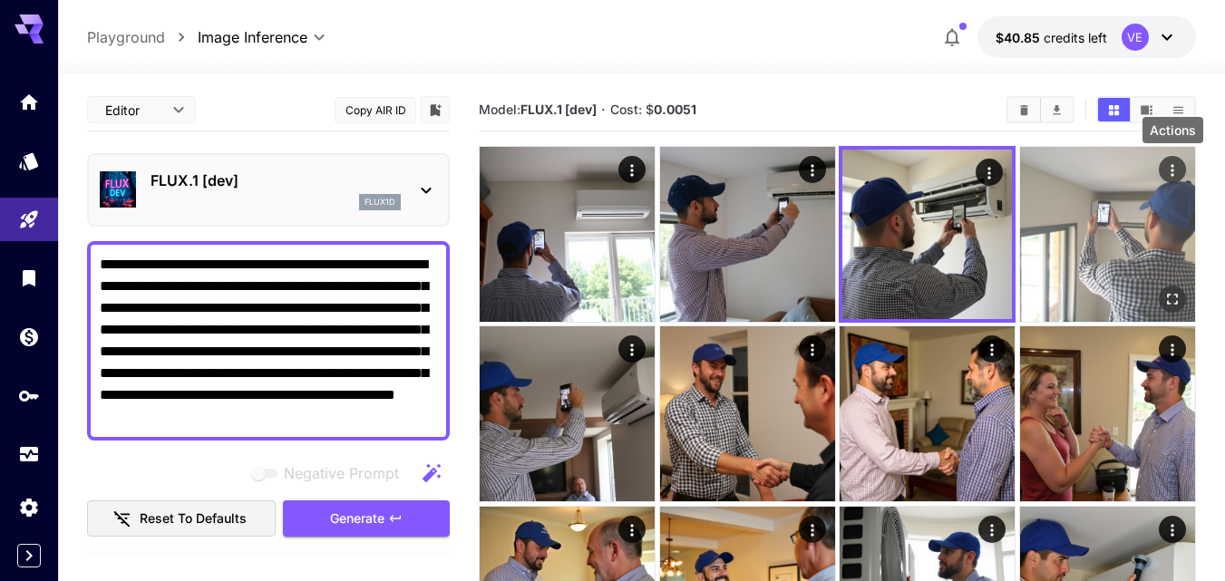
click at [1177, 170] on icon "Actions" at bounding box center [1173, 170] width 18 height 18
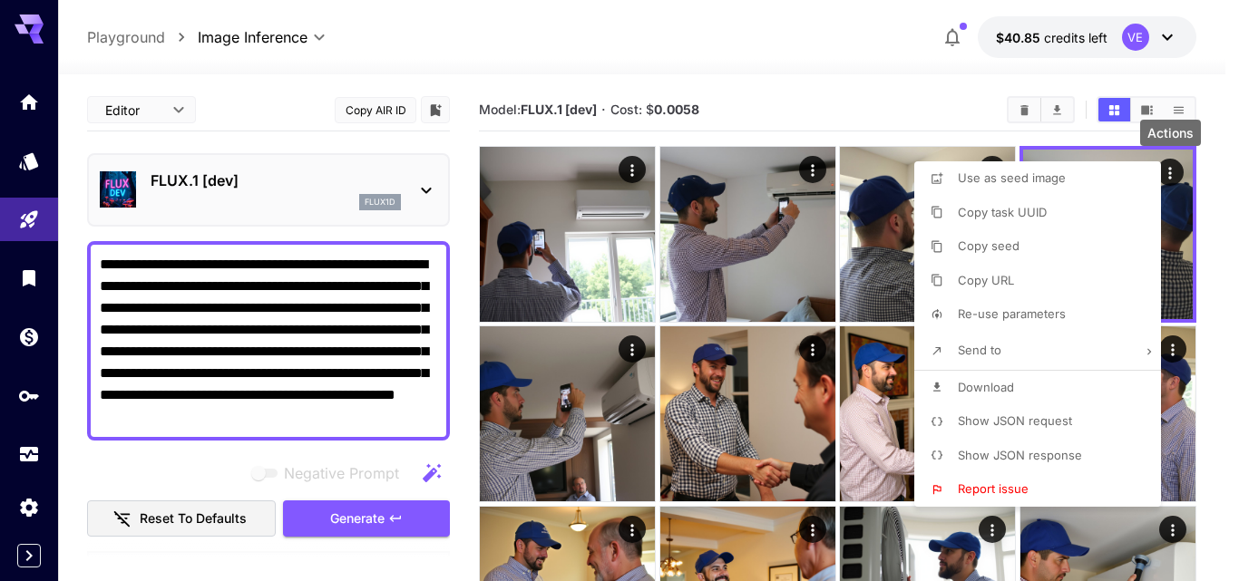
click at [984, 383] on span "Download" at bounding box center [986, 387] width 56 height 15
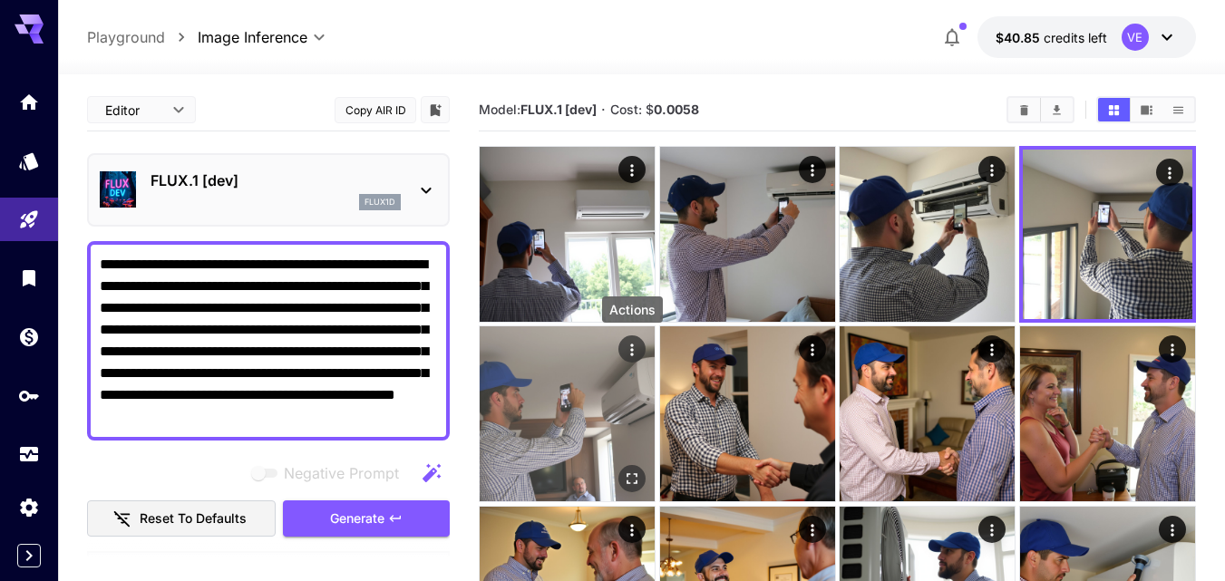
click at [637, 347] on icon "Actions" at bounding box center [632, 350] width 18 height 18
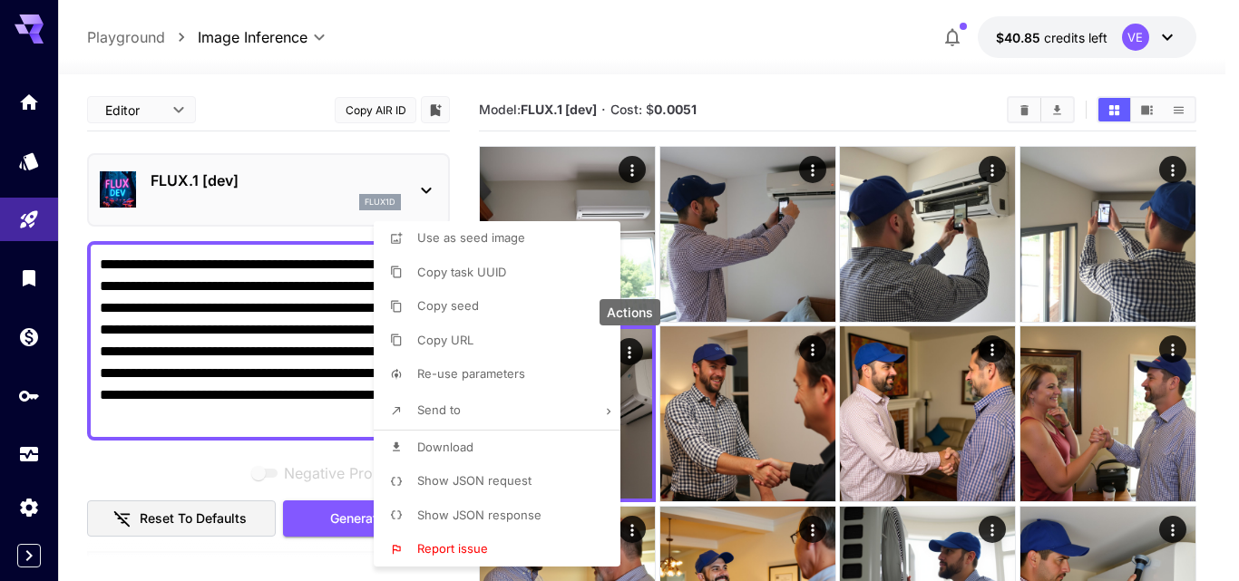
click at [499, 436] on li "Download" at bounding box center [503, 448] width 258 height 34
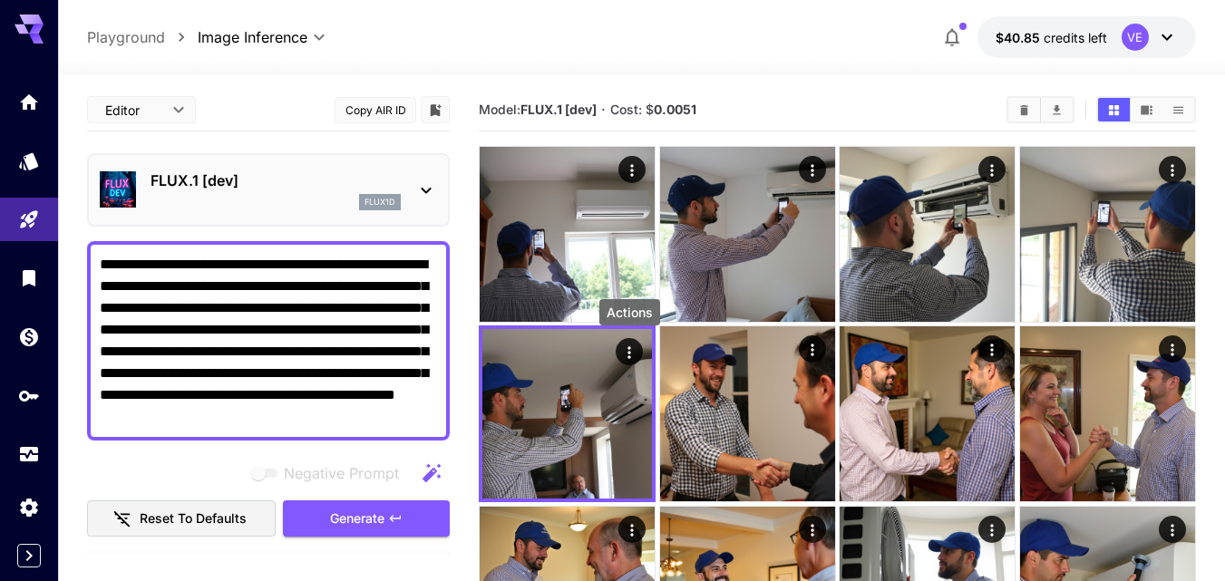
click at [344, 347] on textarea "**********" at bounding box center [268, 341] width 337 height 174
paste textarea "**********"
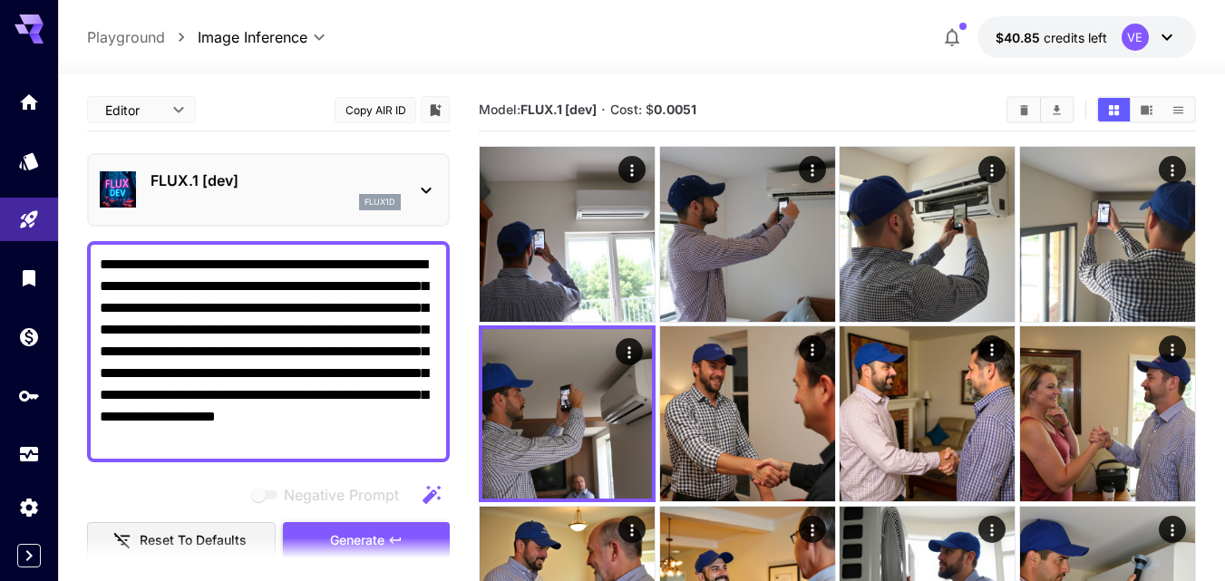
type textarea "**********"
click at [368, 533] on span "Generate" at bounding box center [357, 541] width 54 height 23
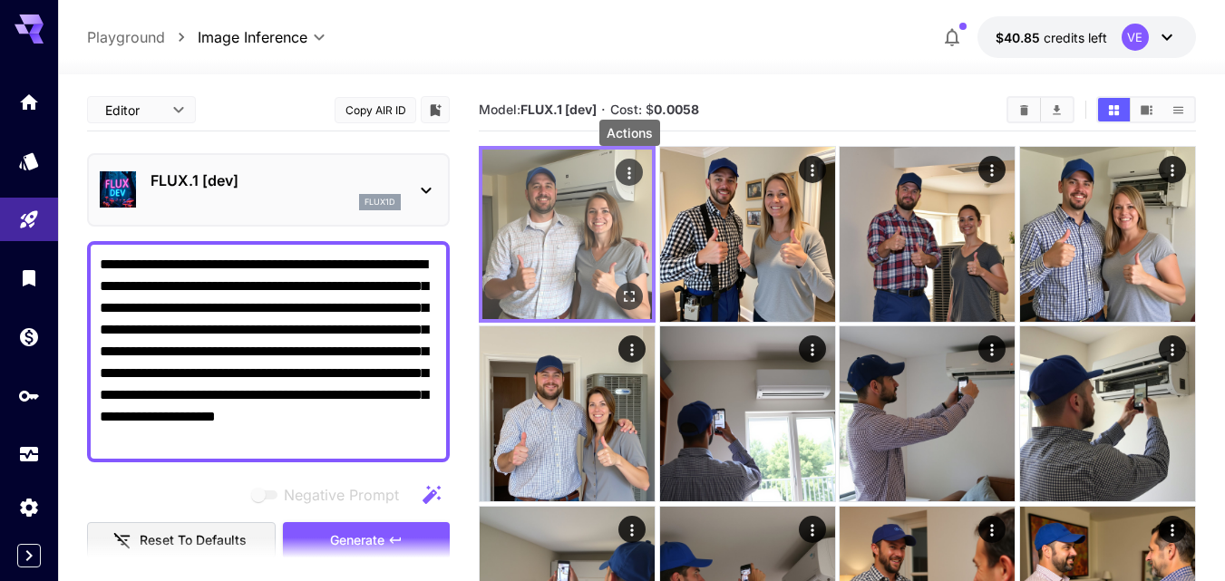
click at [626, 170] on icon "Actions" at bounding box center [629, 173] width 18 height 18
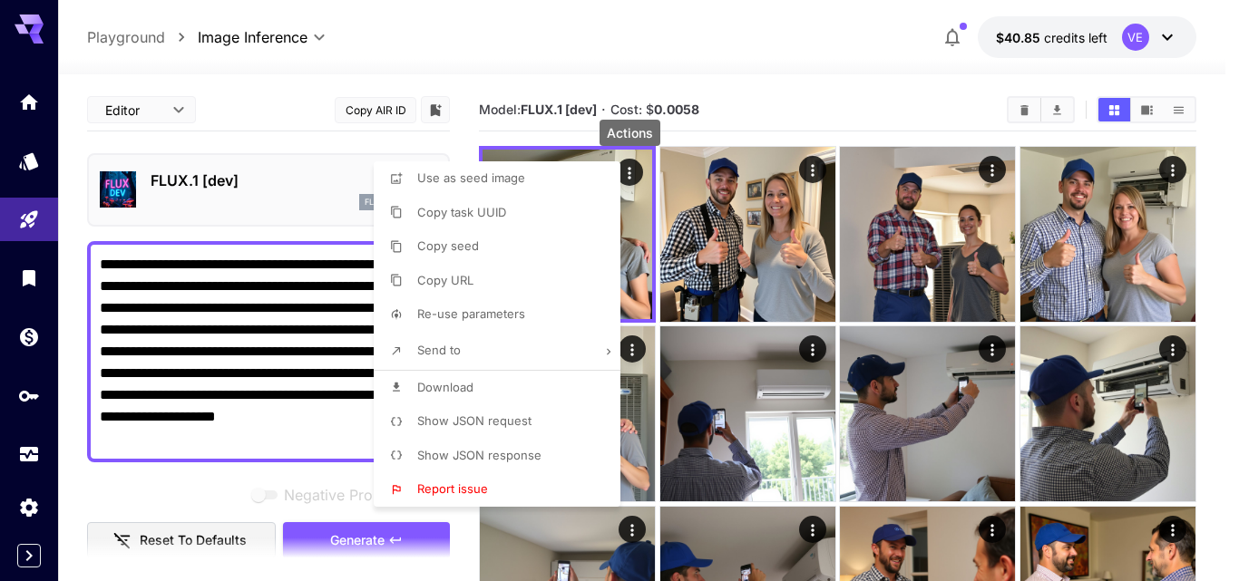
click at [450, 390] on span "Download" at bounding box center [445, 387] width 56 height 15
click at [817, 175] on div at bounding box center [619, 290] width 1239 height 581
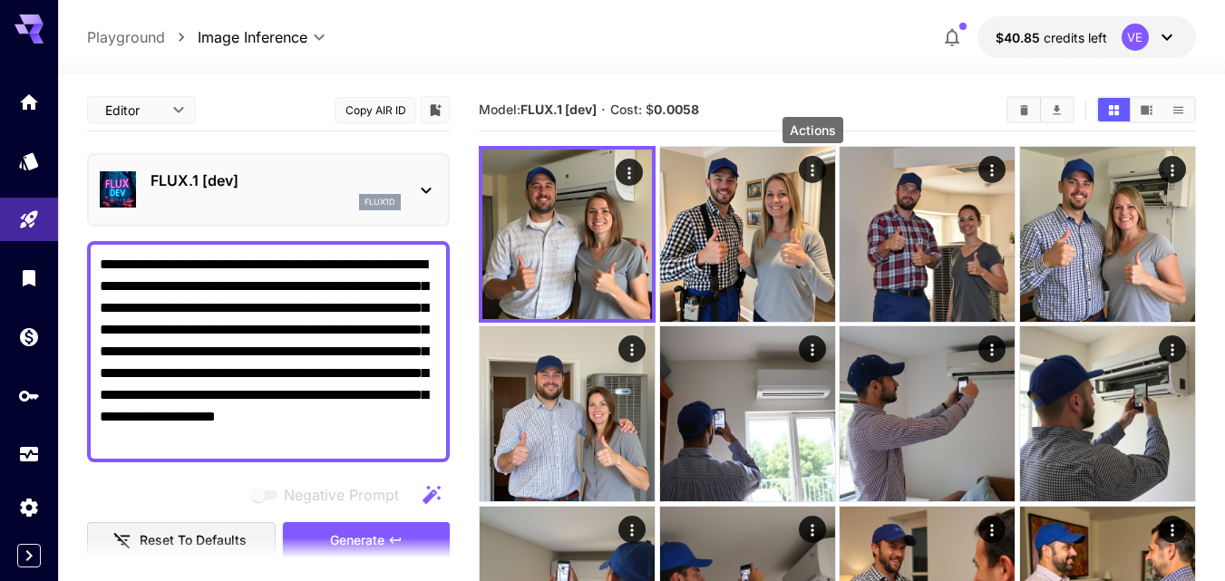
click at [810, 170] on icon "Actions" at bounding box center [813, 170] width 18 height 18
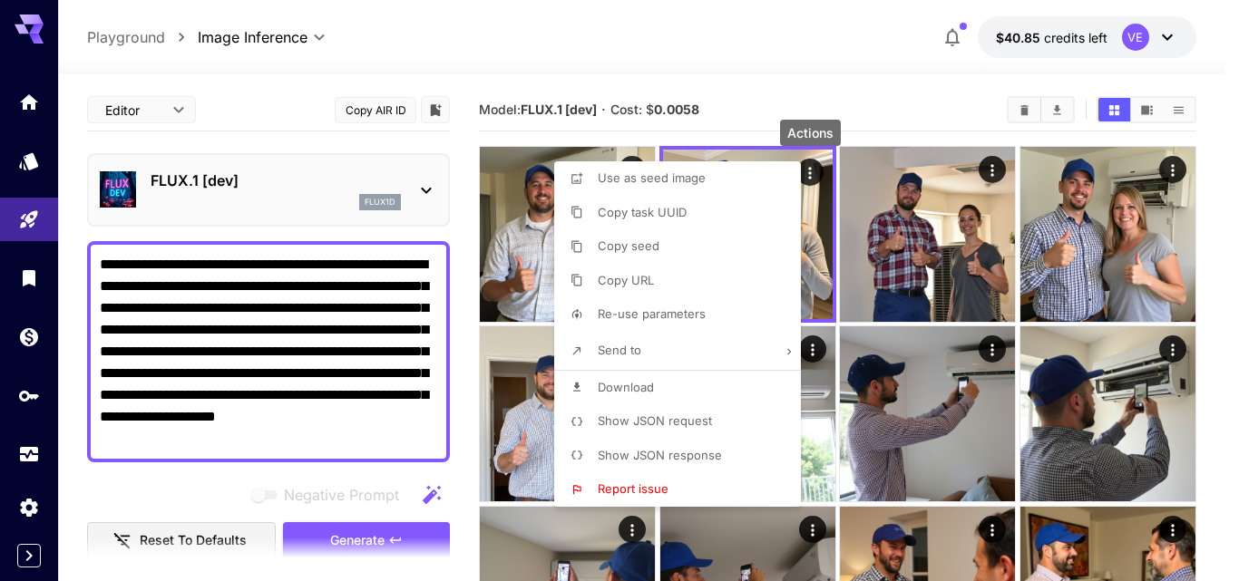
click at [635, 383] on span "Download" at bounding box center [626, 387] width 56 height 15
click at [989, 171] on div at bounding box center [619, 290] width 1239 height 581
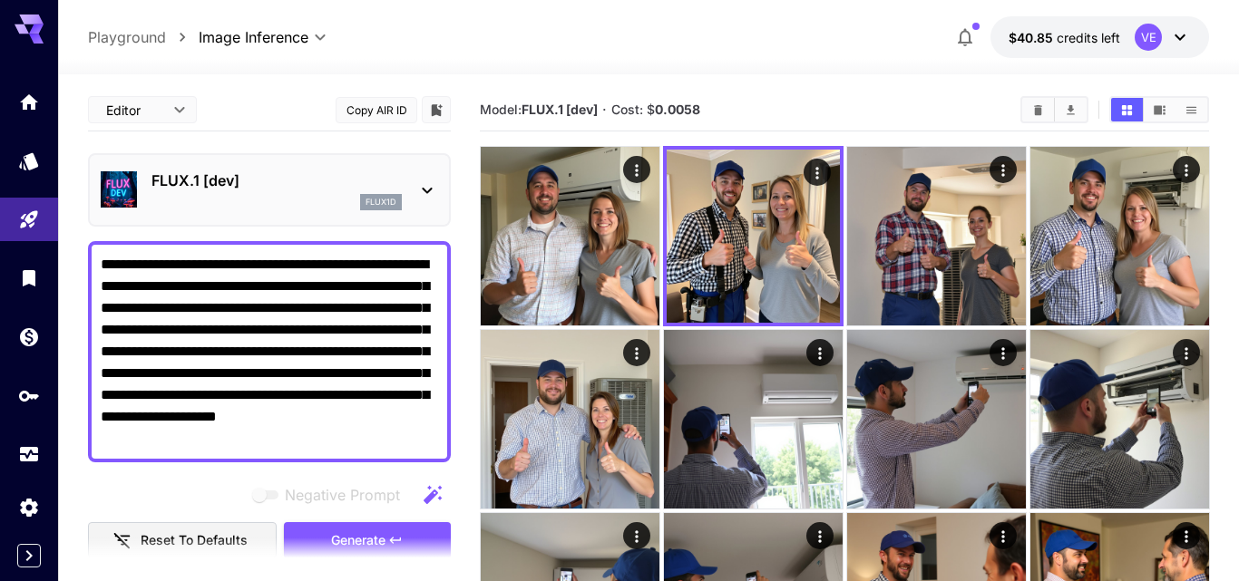
click at [991, 170] on div at bounding box center [619, 290] width 1239 height 581
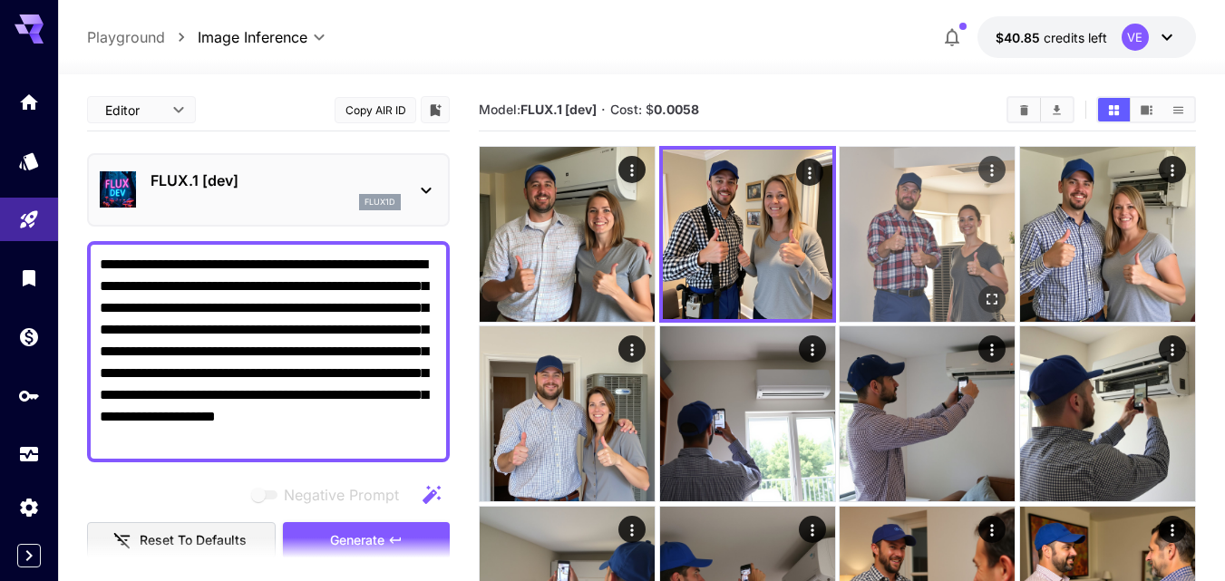
click at [992, 171] on icon "Actions" at bounding box center [992, 170] width 3 height 12
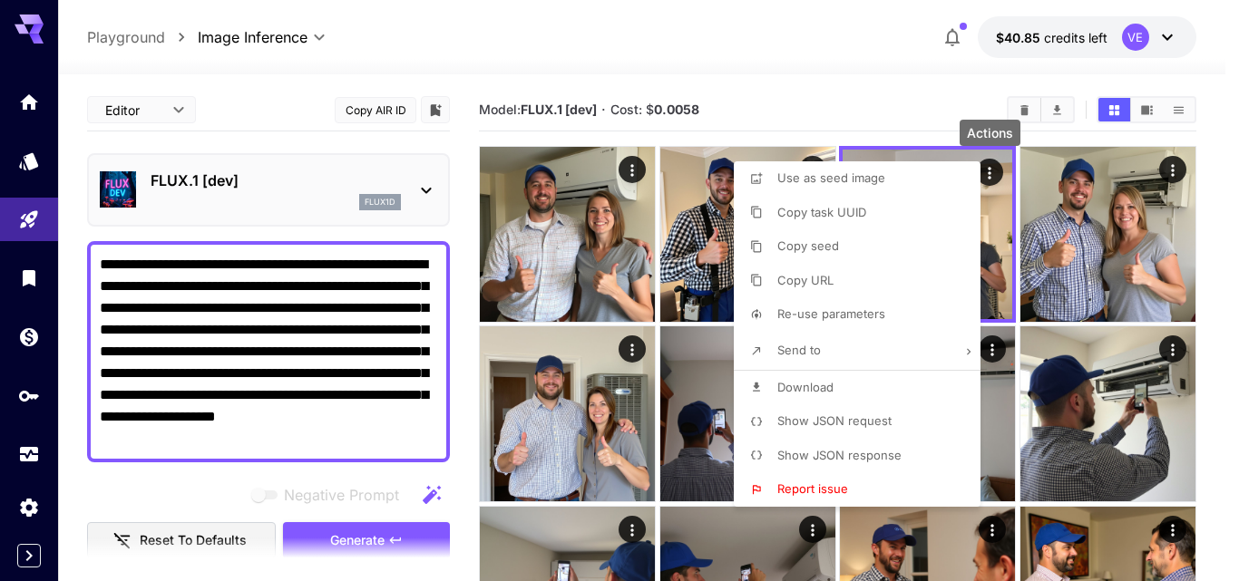
click at [834, 389] on li "Download" at bounding box center [863, 388] width 258 height 34
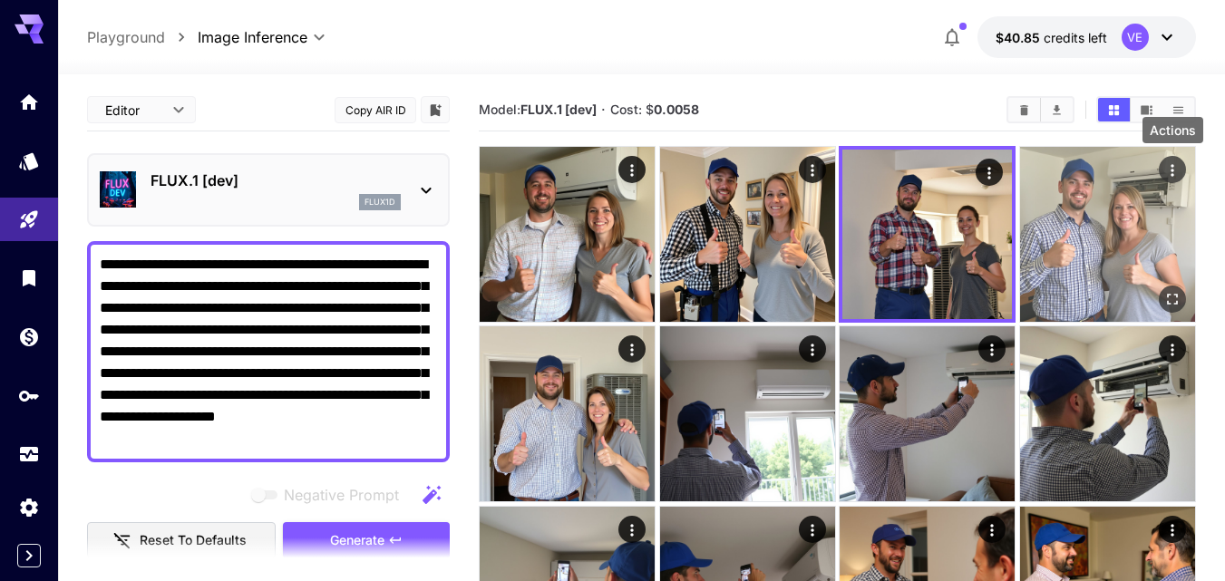
click at [1173, 168] on icon "Actions" at bounding box center [1173, 170] width 18 height 18
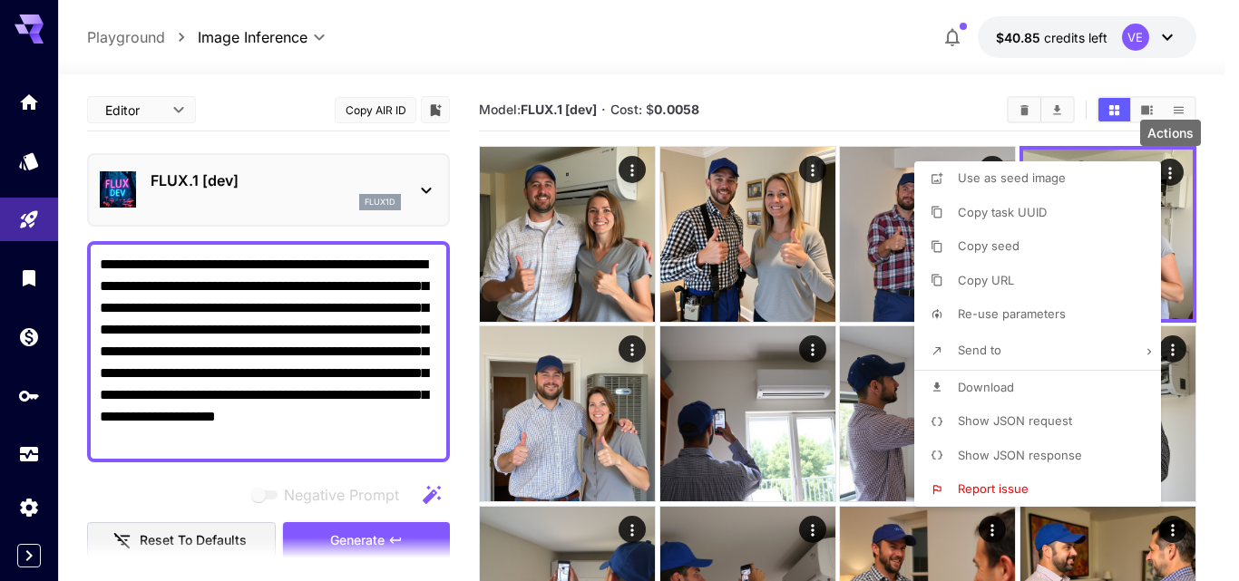
click at [1018, 388] on li "Download" at bounding box center [1043, 388] width 258 height 34
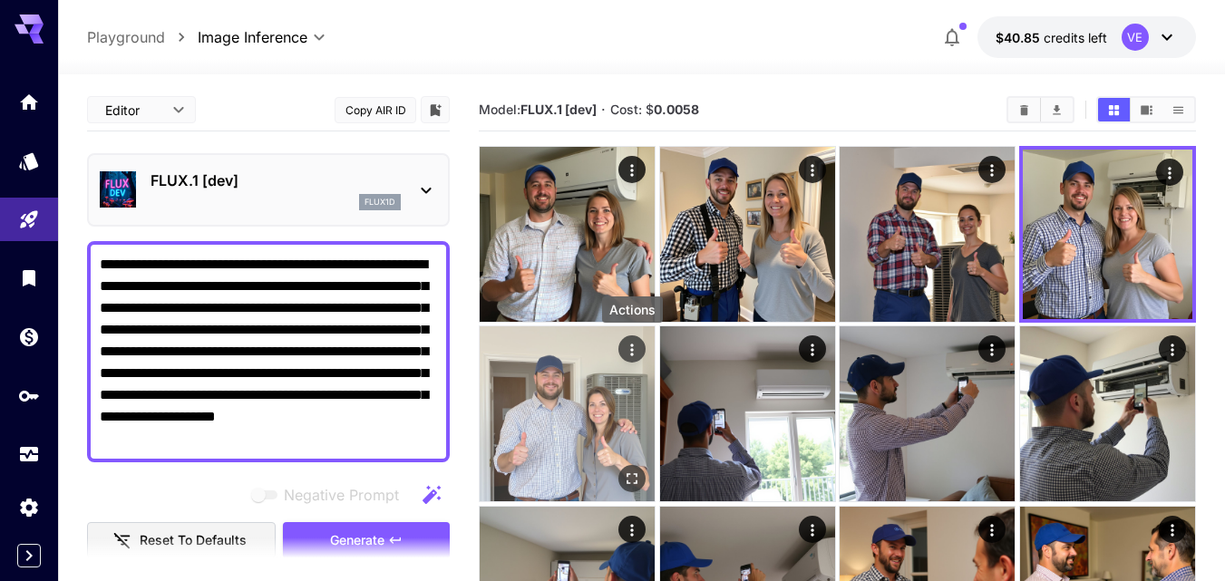
click at [632, 352] on icon "Actions" at bounding box center [632, 350] width 18 height 18
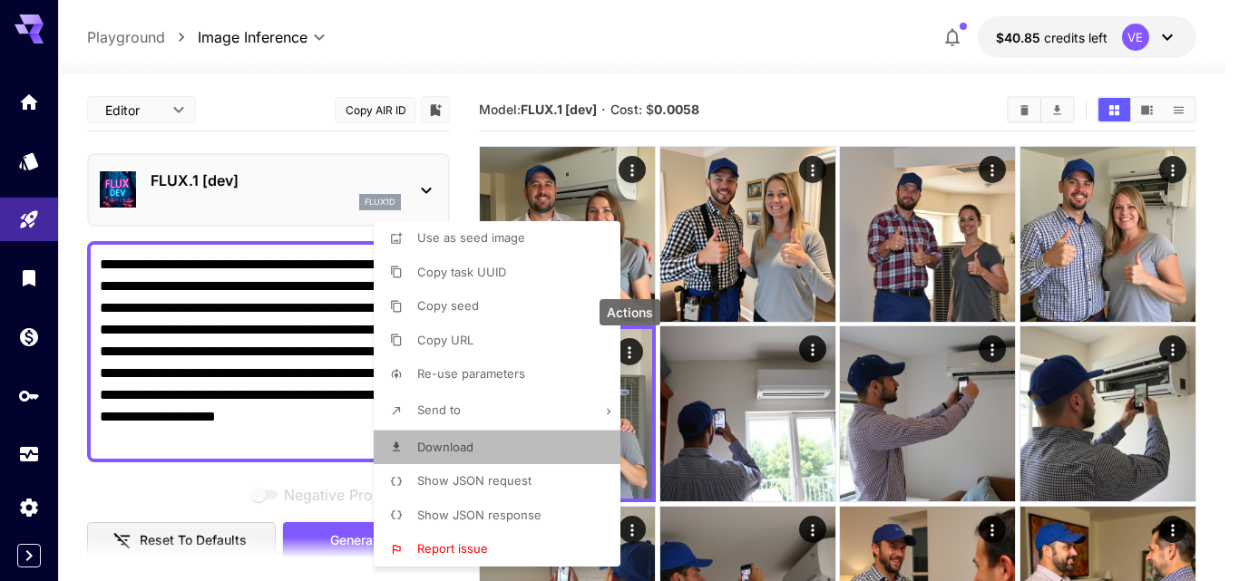
click at [530, 440] on li "Download" at bounding box center [503, 448] width 258 height 34
click at [839, 79] on div at bounding box center [619, 290] width 1239 height 581
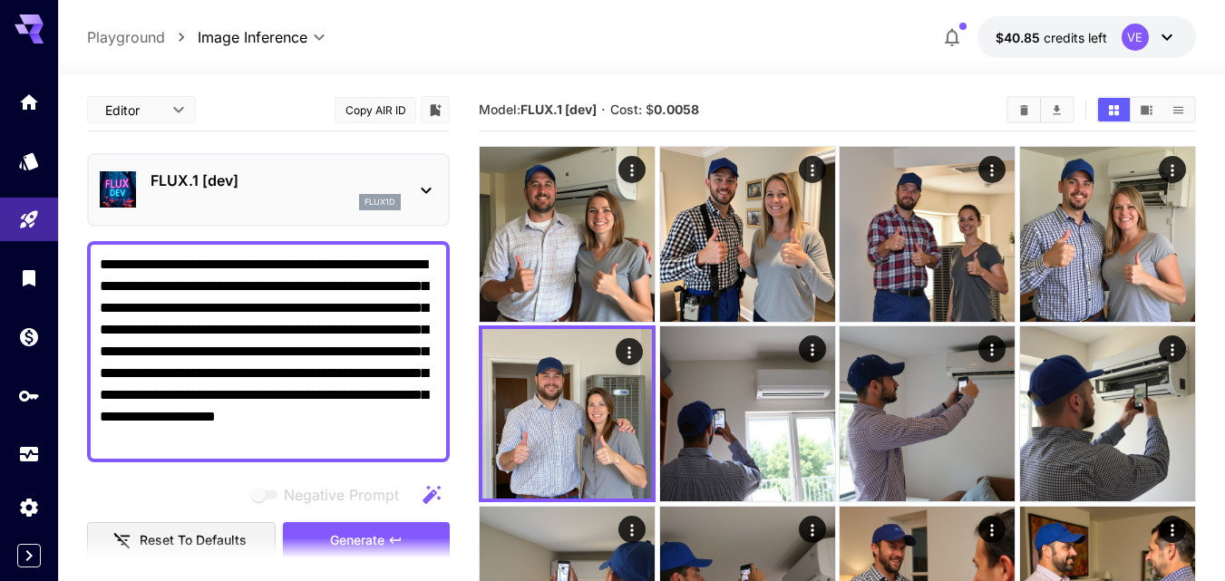
click at [267, 337] on textarea "**********" at bounding box center [268, 352] width 337 height 196
paste textarea
type textarea "**********"
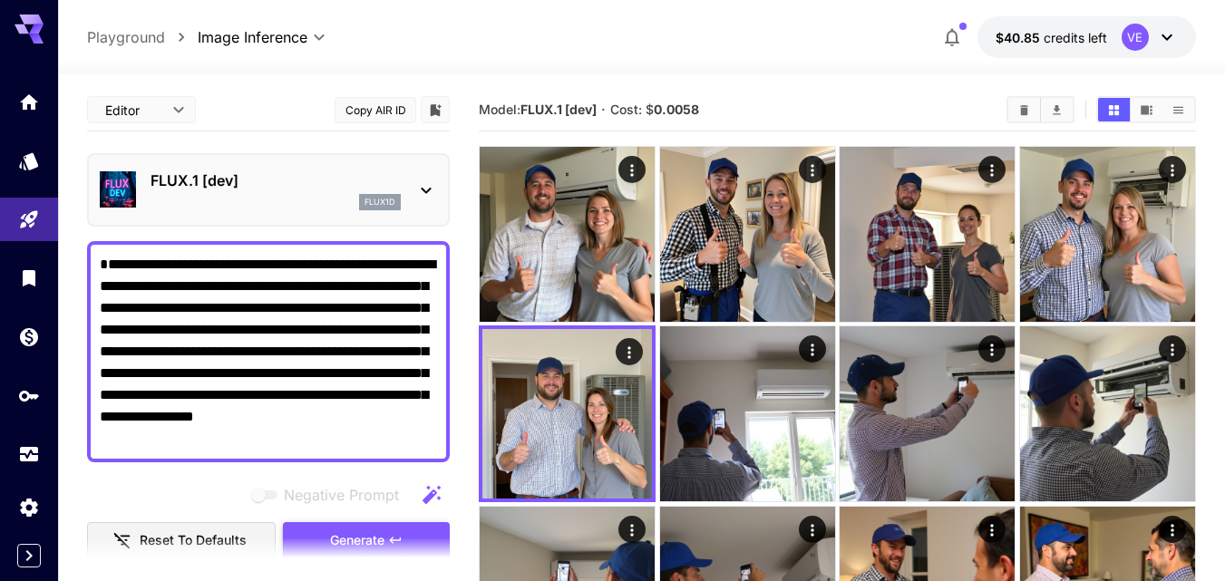
click at [385, 533] on span "Generate" at bounding box center [357, 541] width 54 height 23
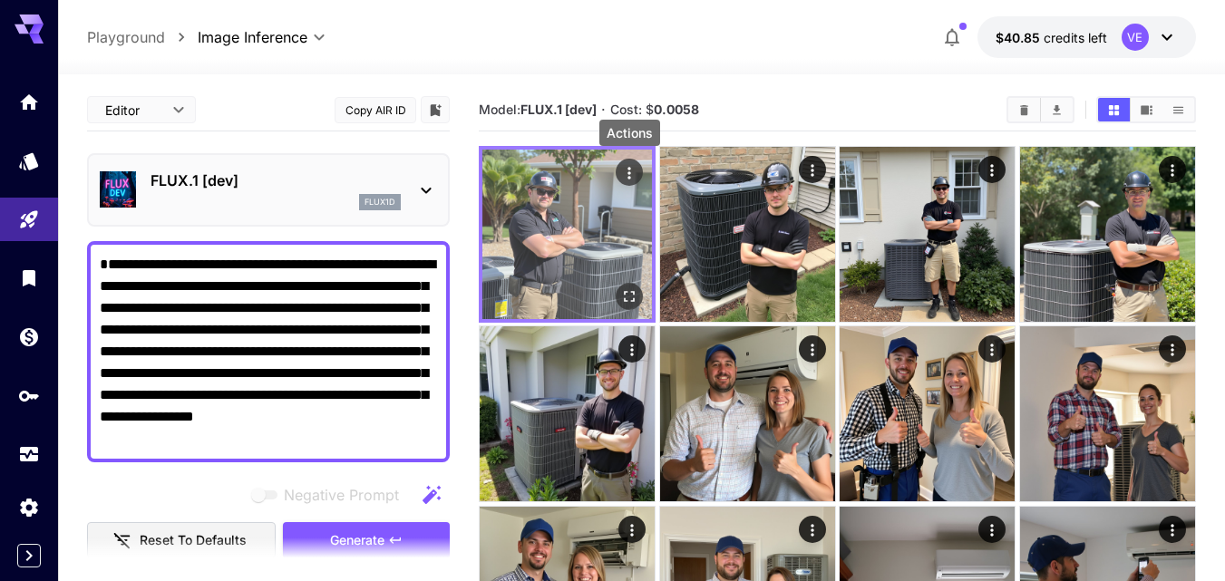
click at [625, 179] on icon "Actions" at bounding box center [629, 173] width 18 height 18
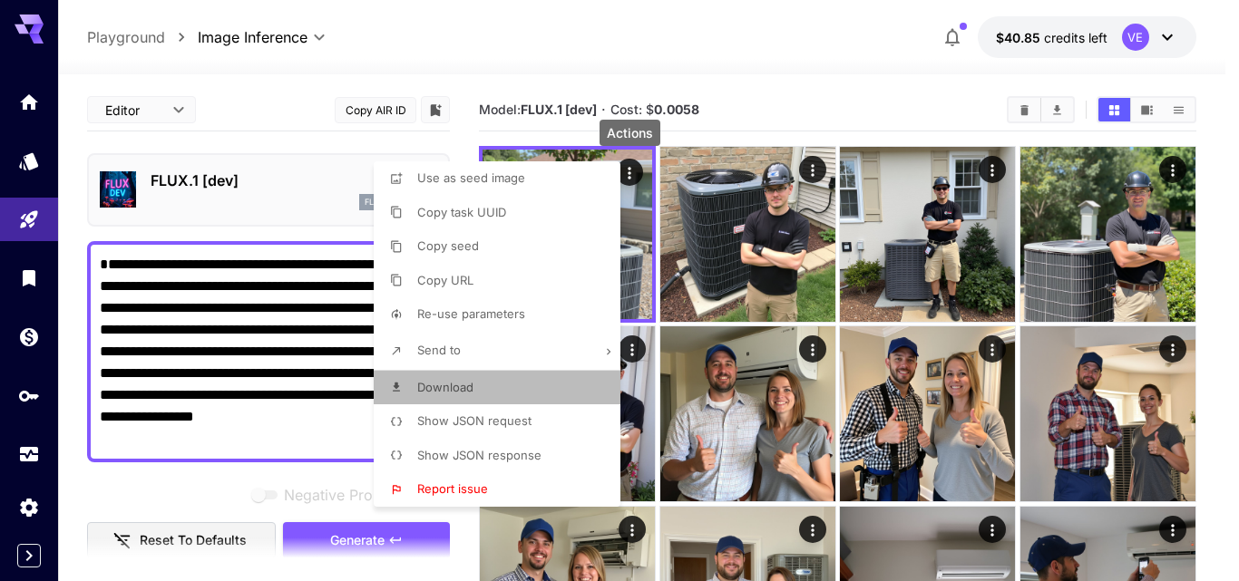
click at [478, 392] on li "Download" at bounding box center [503, 388] width 258 height 34
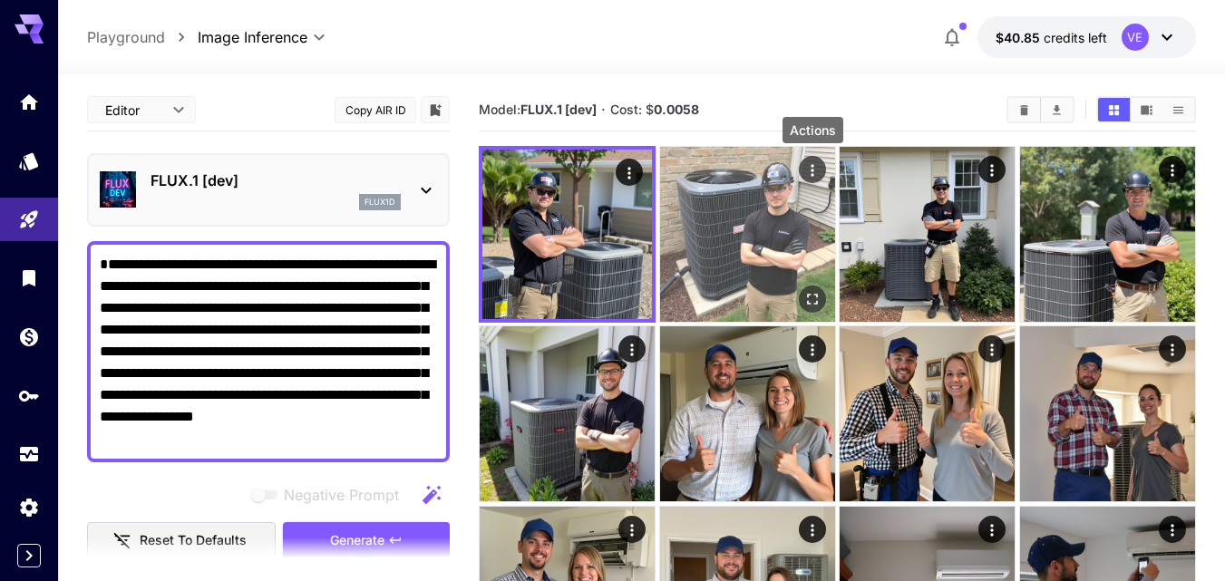
click at [810, 176] on icon "Actions" at bounding box center [813, 170] width 18 height 18
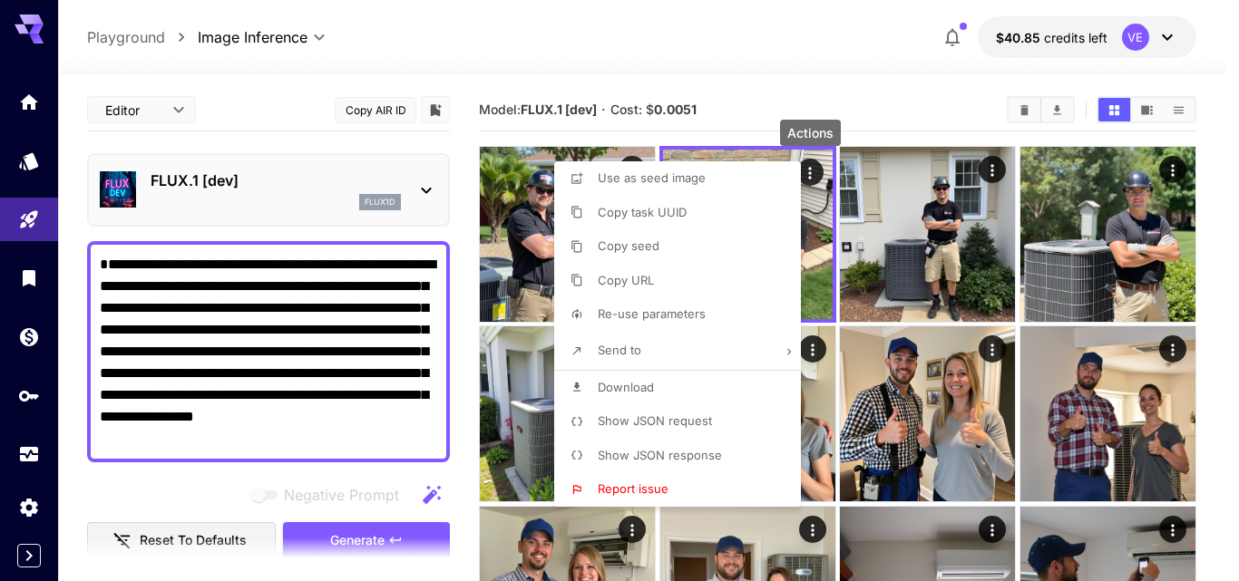
drag, startPoint x: 653, startPoint y: 390, endPoint x: 660, endPoint y: 396, distance: 9.6
click at [654, 390] on li "Download" at bounding box center [683, 388] width 258 height 34
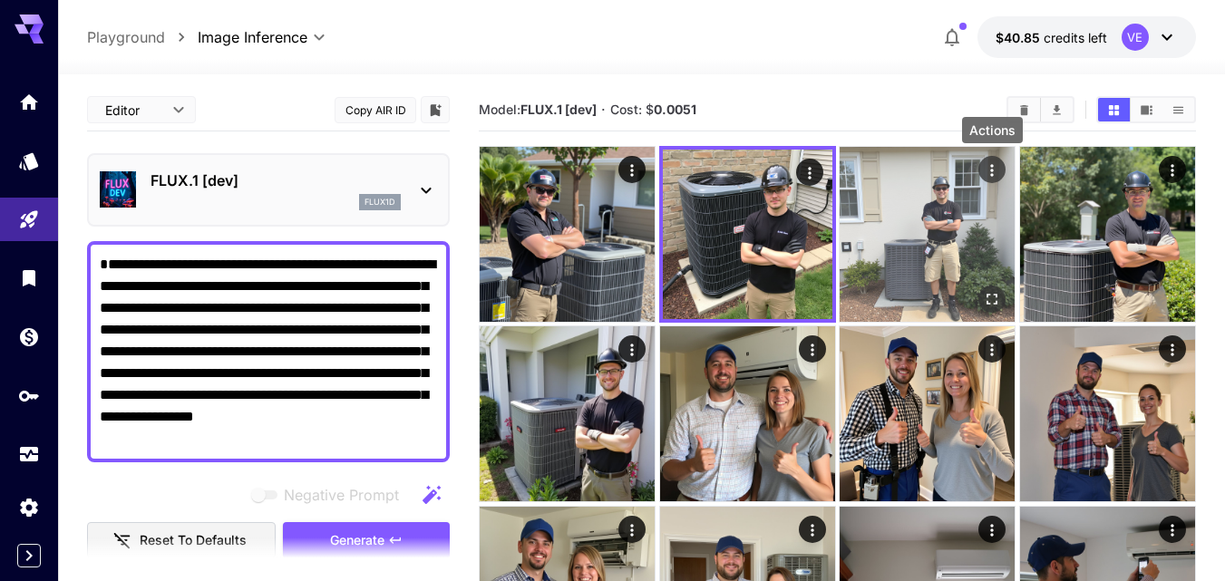
click at [999, 162] on icon "Actions" at bounding box center [992, 170] width 18 height 18
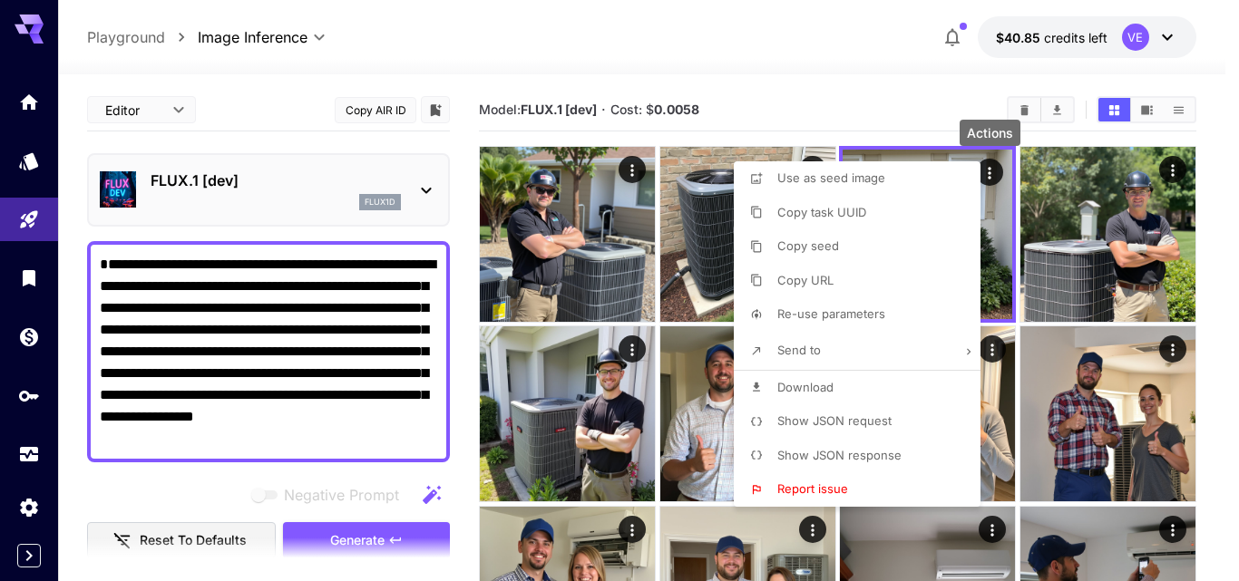
drag, startPoint x: 825, startPoint y: 384, endPoint x: 855, endPoint y: 386, distance: 30.1
click at [825, 384] on span "Download" at bounding box center [805, 387] width 56 height 15
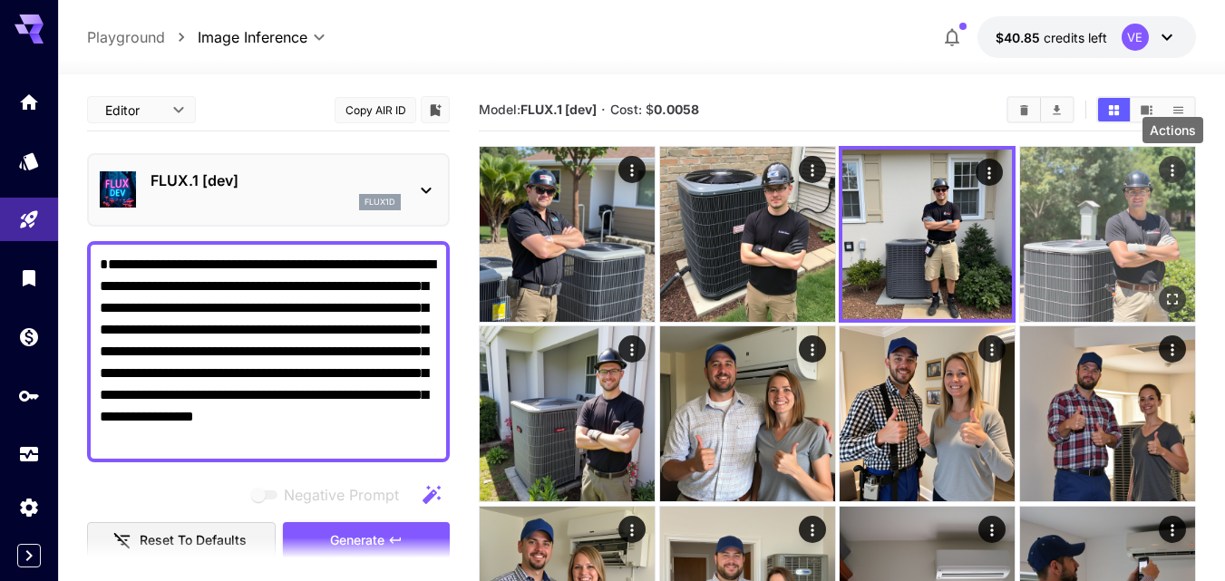
click at [1170, 172] on icon "Actions" at bounding box center [1173, 170] width 18 height 18
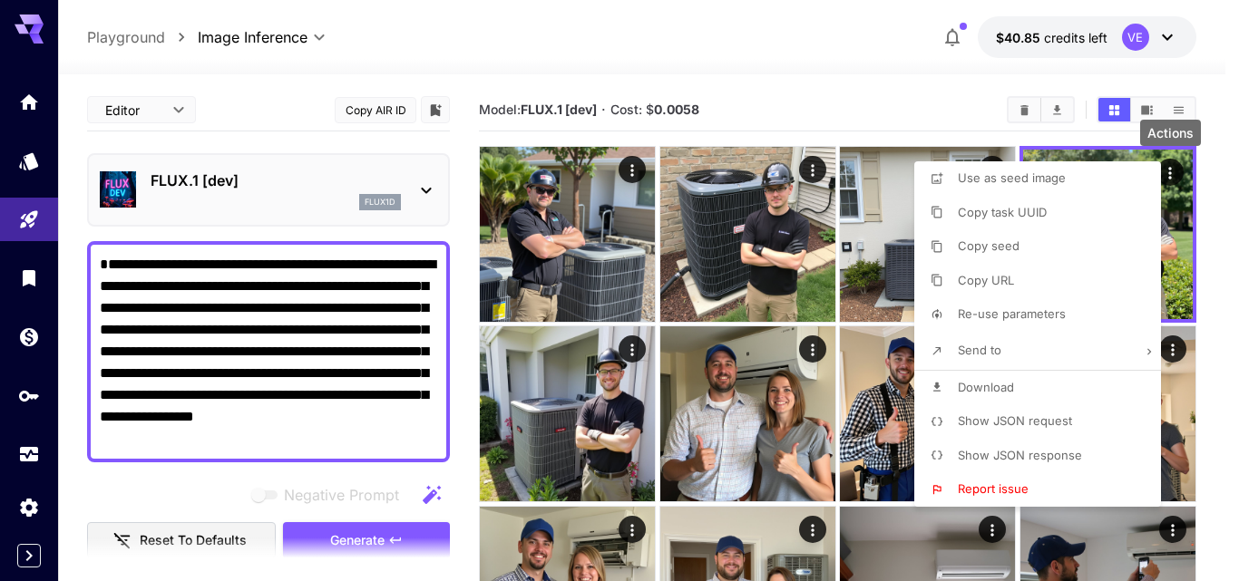
click at [978, 391] on span "Download" at bounding box center [986, 387] width 56 height 15
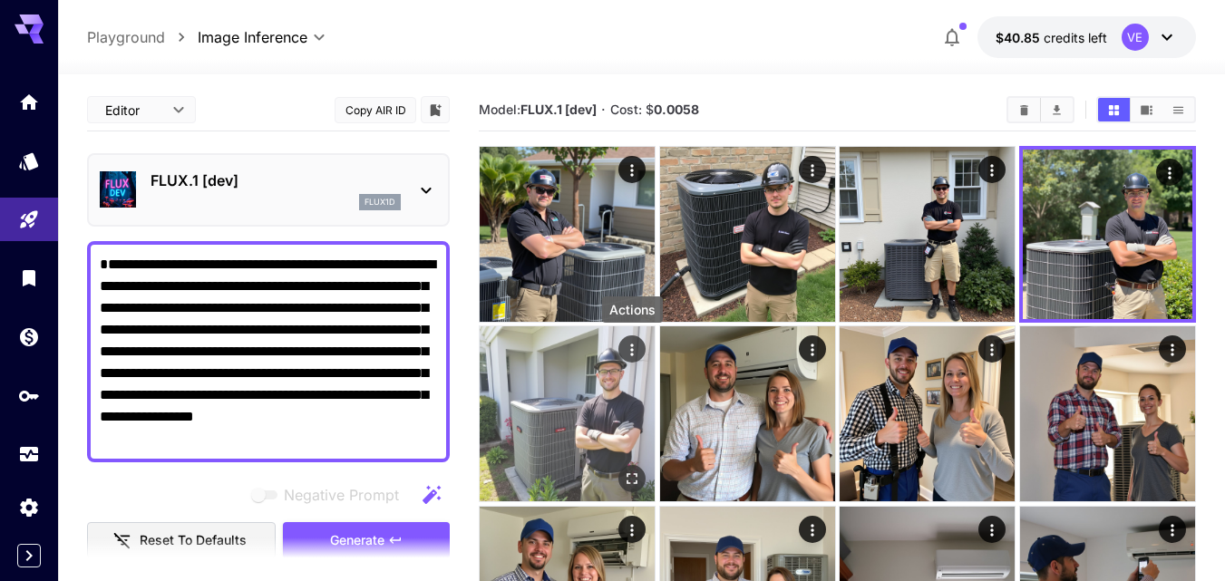
click at [628, 351] on icon "Actions" at bounding box center [632, 350] width 18 height 18
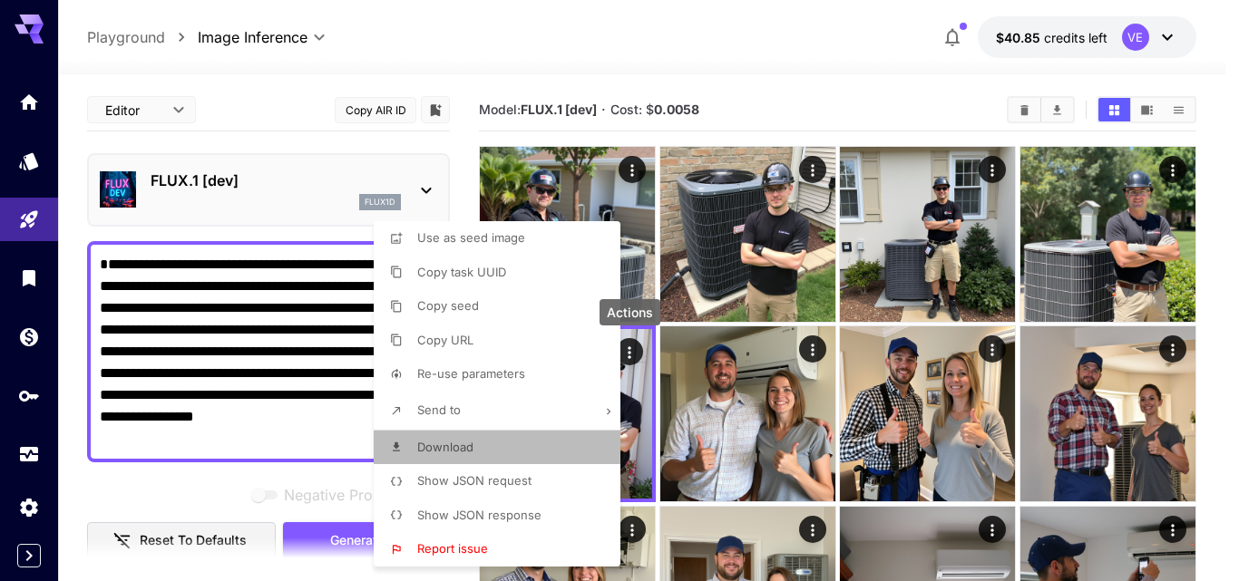
click at [504, 441] on li "Download" at bounding box center [503, 448] width 258 height 34
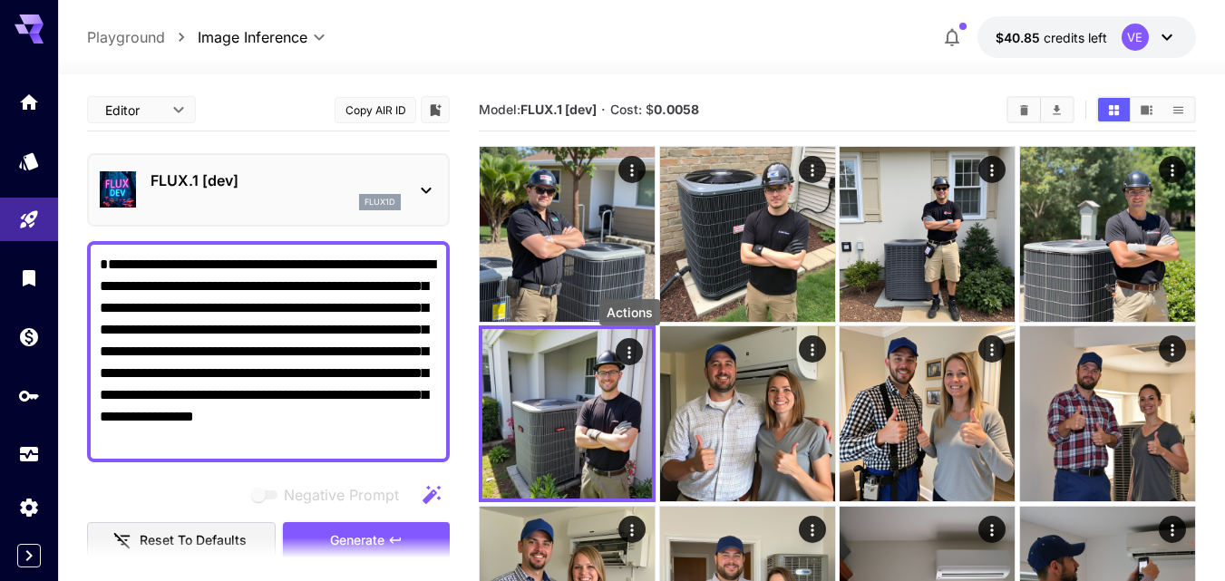
click at [323, 353] on textarea "**********" at bounding box center [268, 352] width 337 height 196
click at [254, 358] on textarea "**********" at bounding box center [268, 352] width 337 height 196
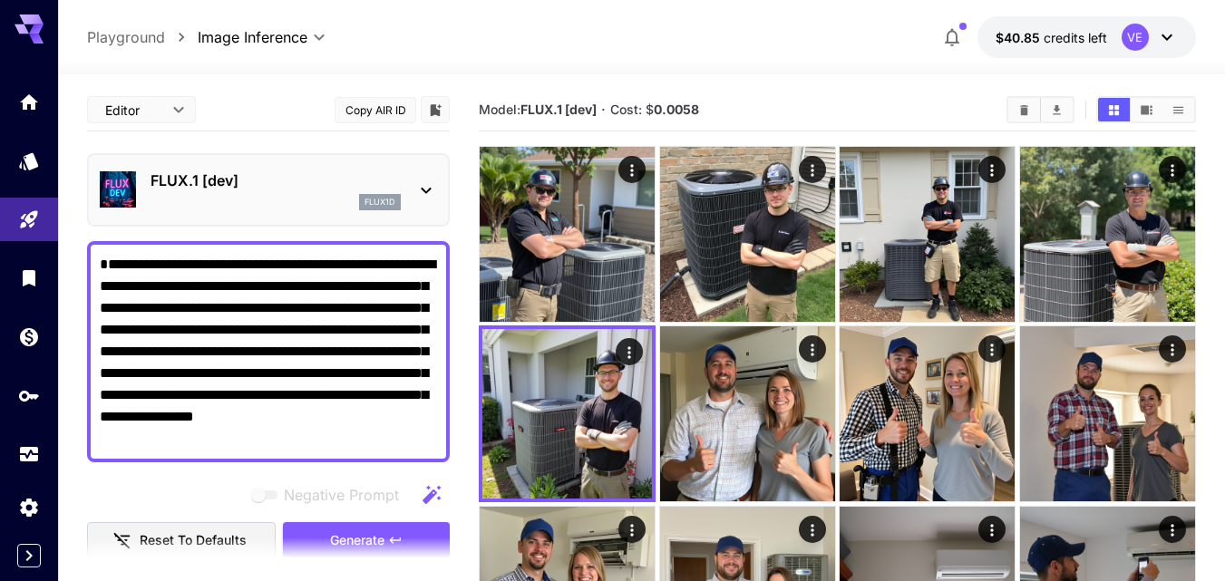
click at [254, 358] on textarea "**********" at bounding box center [268, 352] width 337 height 196
paste textarea
type textarea "**********"
click at [390, 529] on button "Generate" at bounding box center [366, 540] width 167 height 37
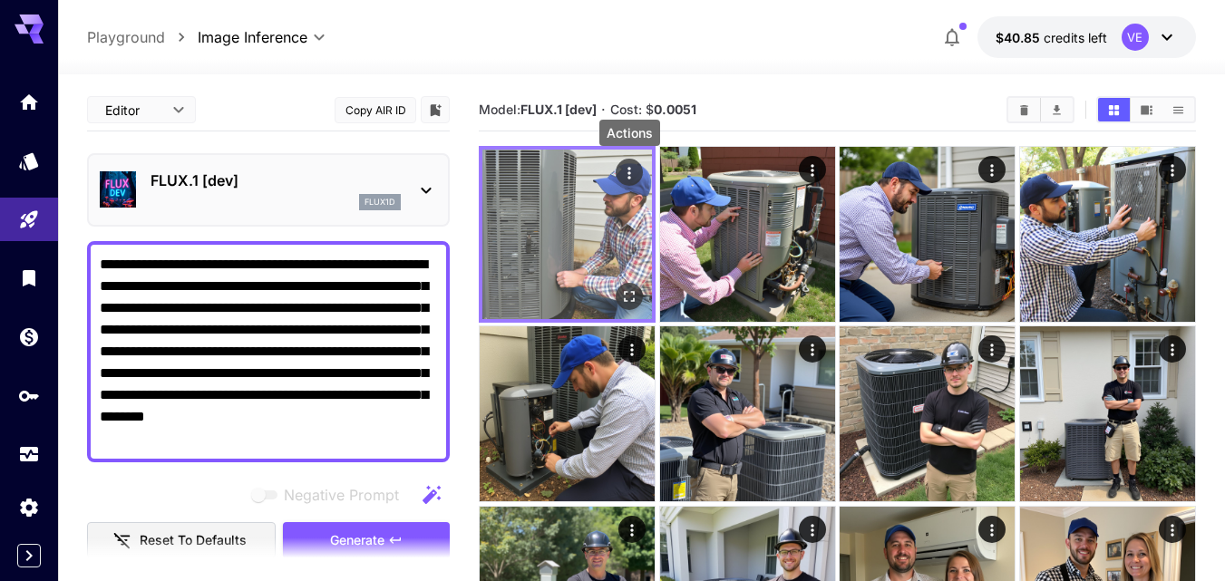
click at [626, 180] on icon "Actions" at bounding box center [629, 173] width 18 height 18
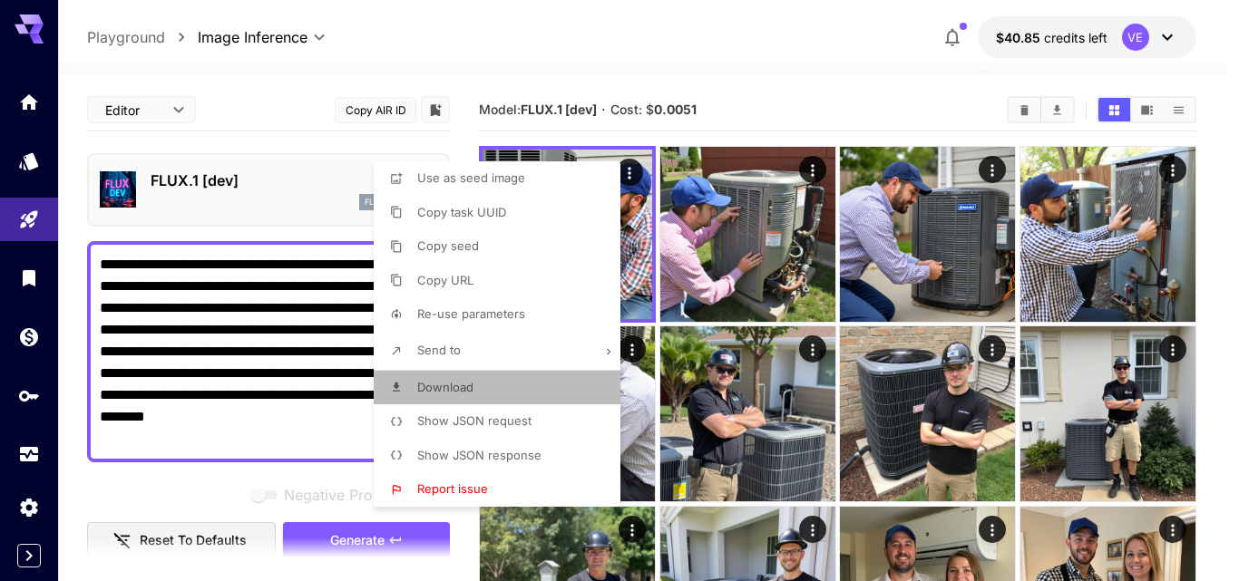
click at [466, 377] on li "Download" at bounding box center [503, 388] width 258 height 34
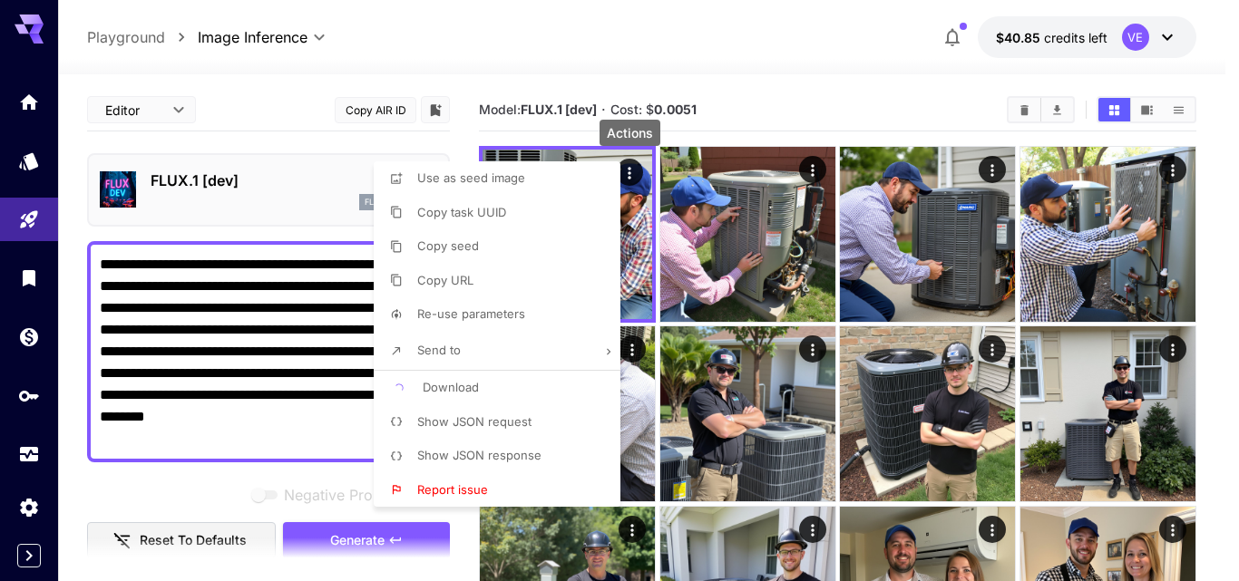
click at [827, 168] on div at bounding box center [619, 290] width 1239 height 581
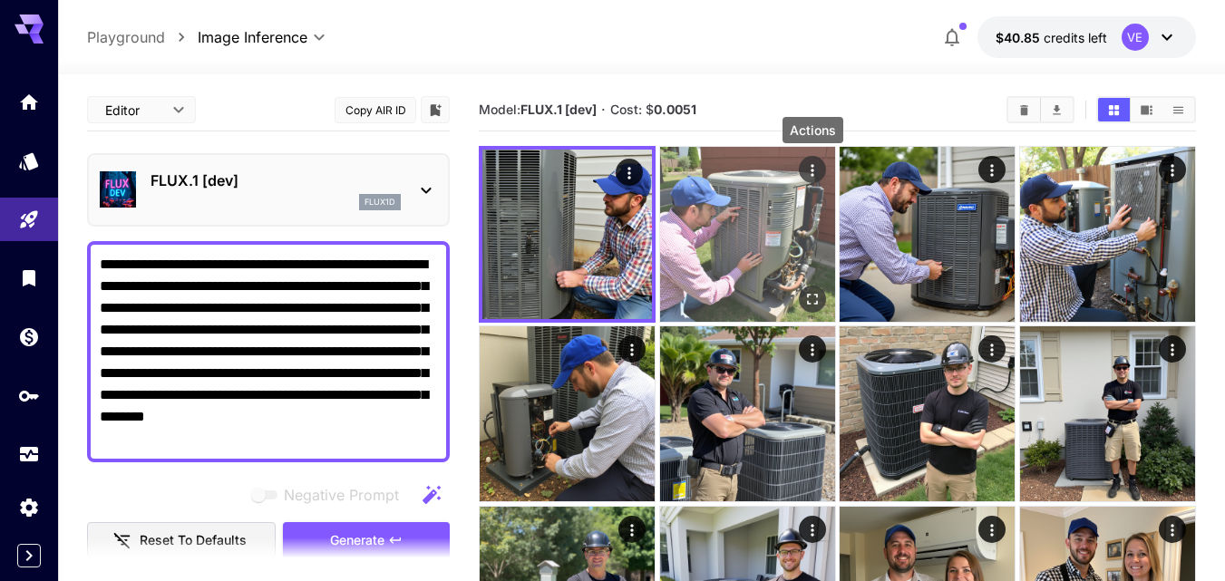
click at [813, 171] on icon "Actions" at bounding box center [812, 170] width 3 height 12
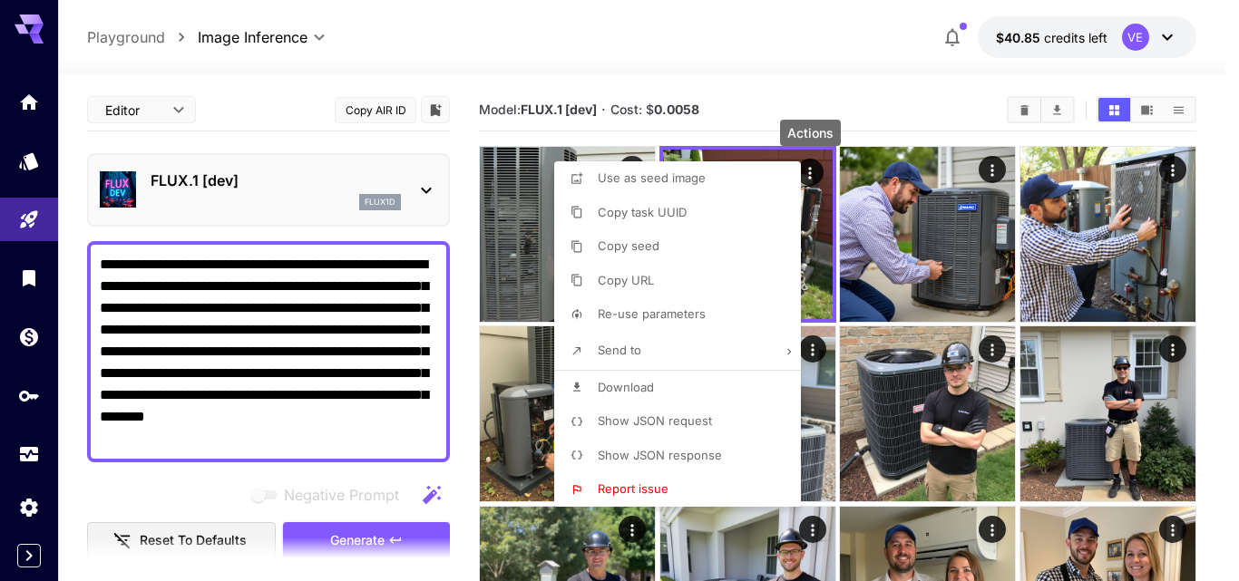
click at [658, 384] on li "Download" at bounding box center [683, 388] width 258 height 34
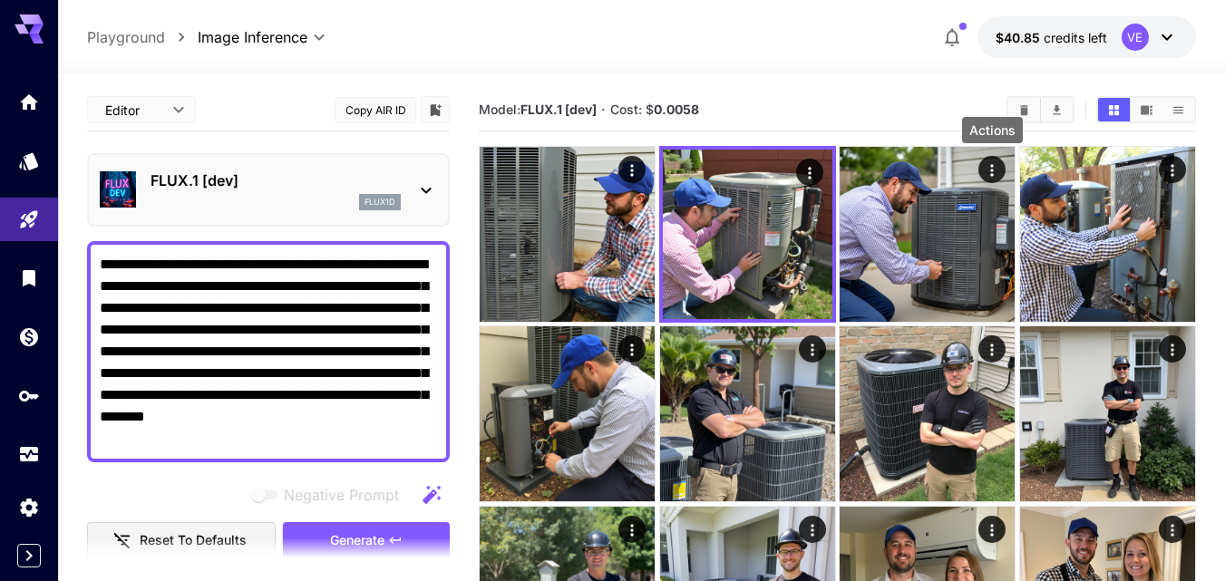
click at [993, 171] on icon "Actions" at bounding box center [992, 170] width 3 height 12
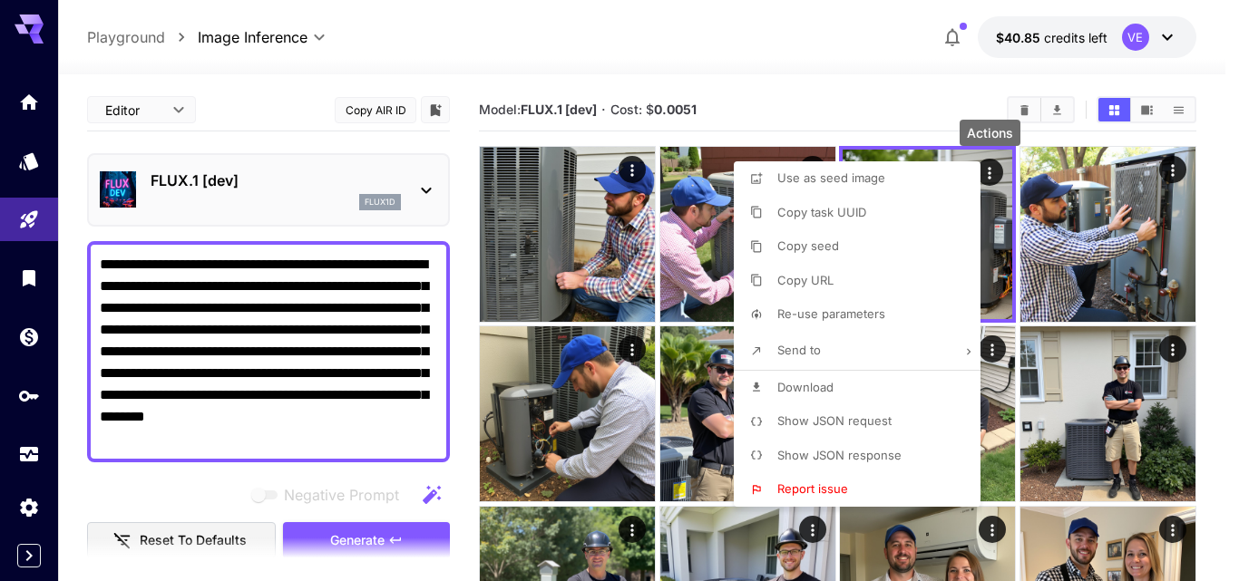
click at [831, 381] on span "Download" at bounding box center [805, 387] width 56 height 15
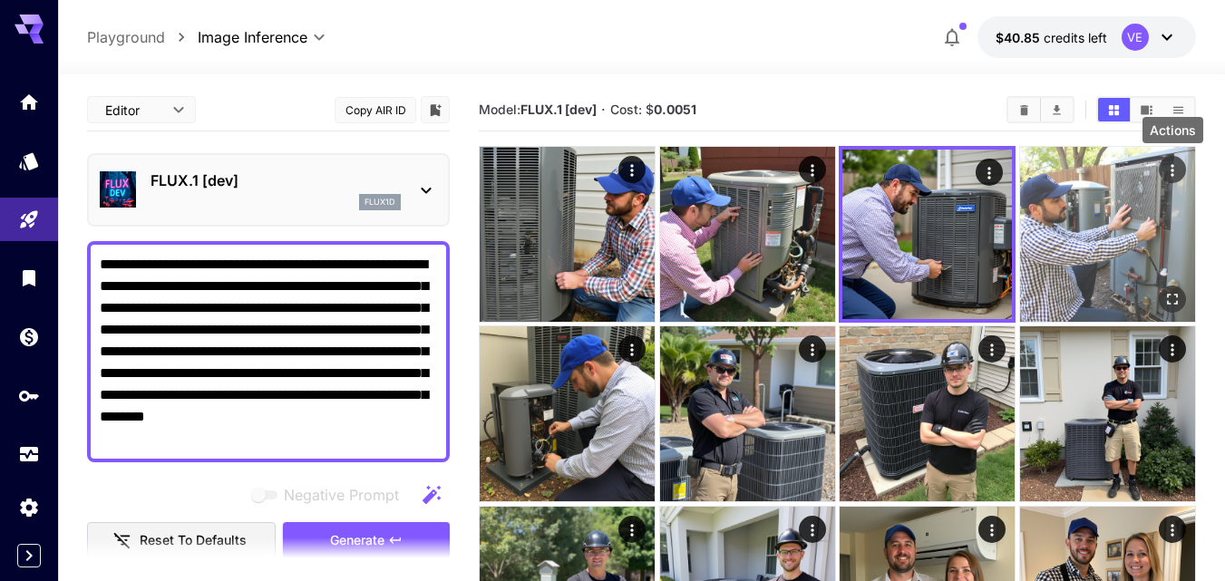
click at [1168, 168] on icon "Actions" at bounding box center [1173, 170] width 18 height 18
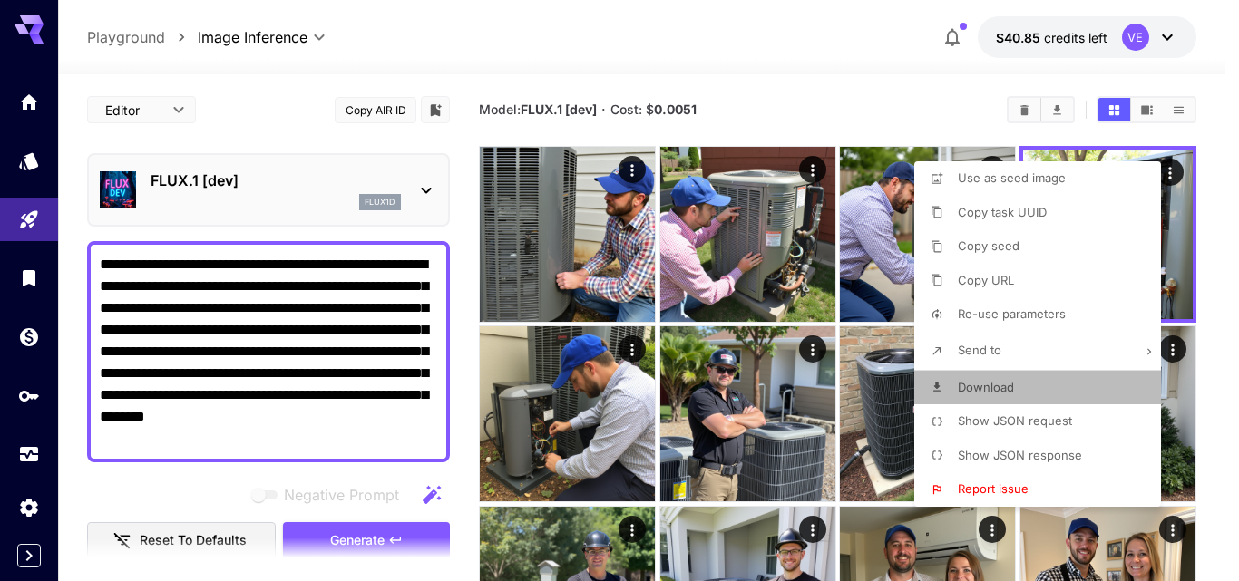
click at [964, 395] on p "Download" at bounding box center [986, 388] width 56 height 18
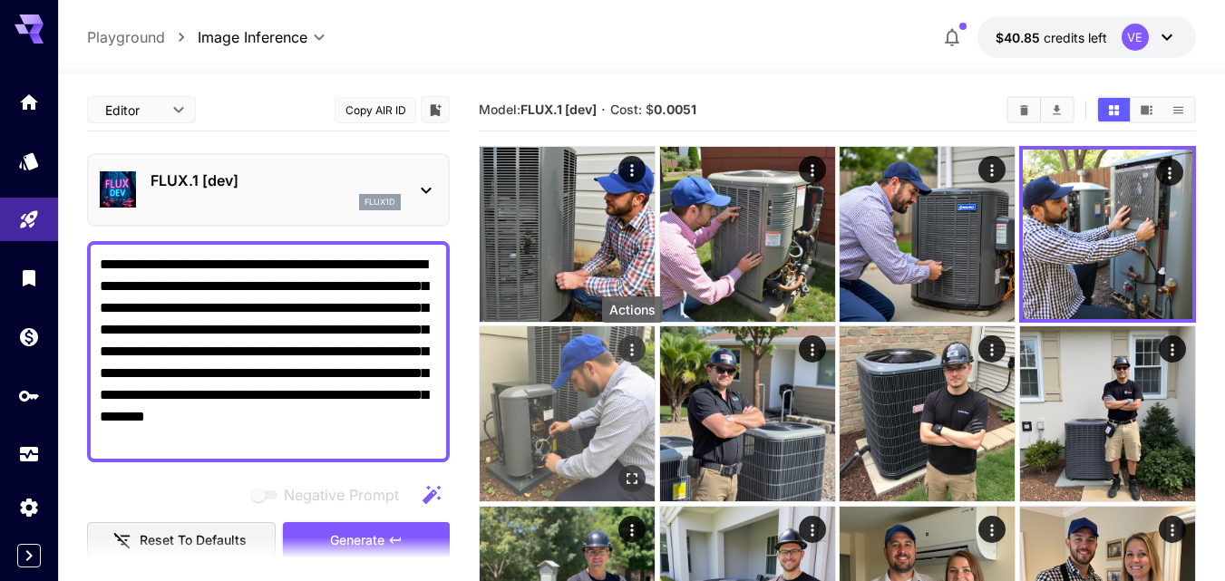
click at [638, 351] on icon "Actions" at bounding box center [632, 350] width 18 height 18
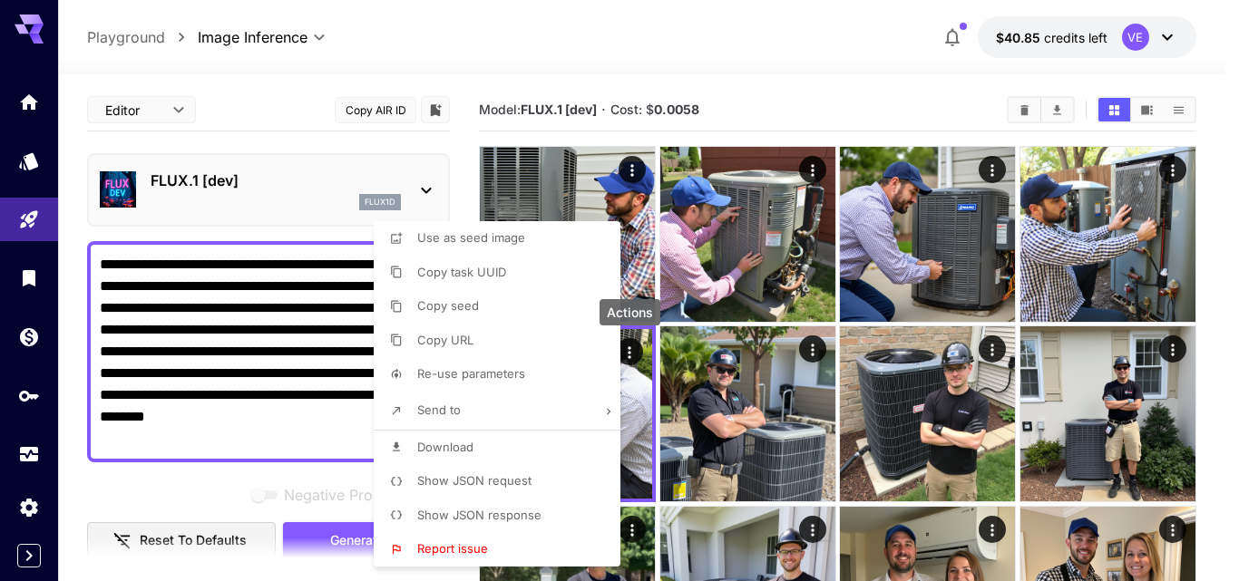
click at [474, 453] on li "Download" at bounding box center [503, 448] width 258 height 34
click at [221, 285] on div at bounding box center [619, 290] width 1239 height 581
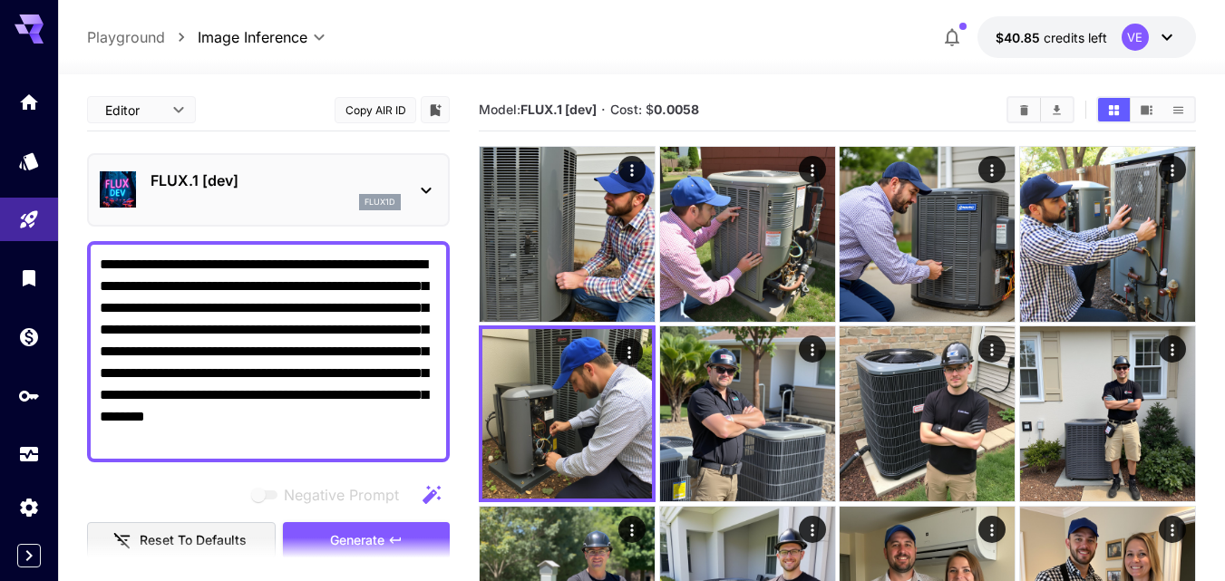
click at [221, 285] on div at bounding box center [612, 290] width 1225 height 581
click at [268, 305] on textarea "**********" at bounding box center [268, 352] width 337 height 196
paste textarea "*"
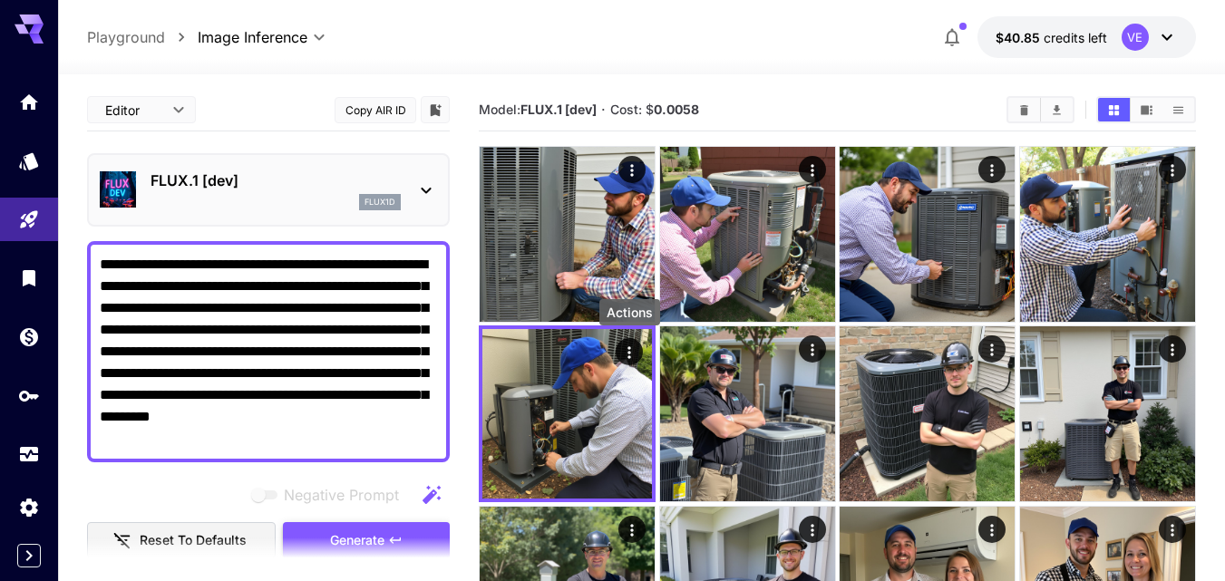
type textarea "**********"
click at [361, 531] on span "Generate" at bounding box center [357, 541] width 54 height 23
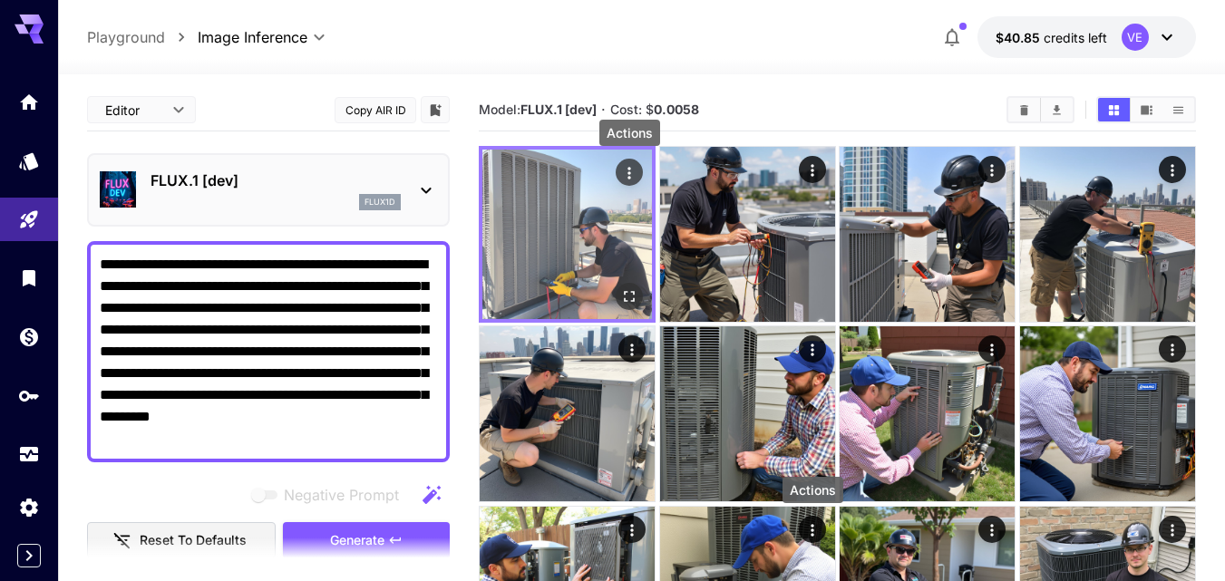
click at [630, 177] on icon "Actions" at bounding box center [629, 173] width 3 height 12
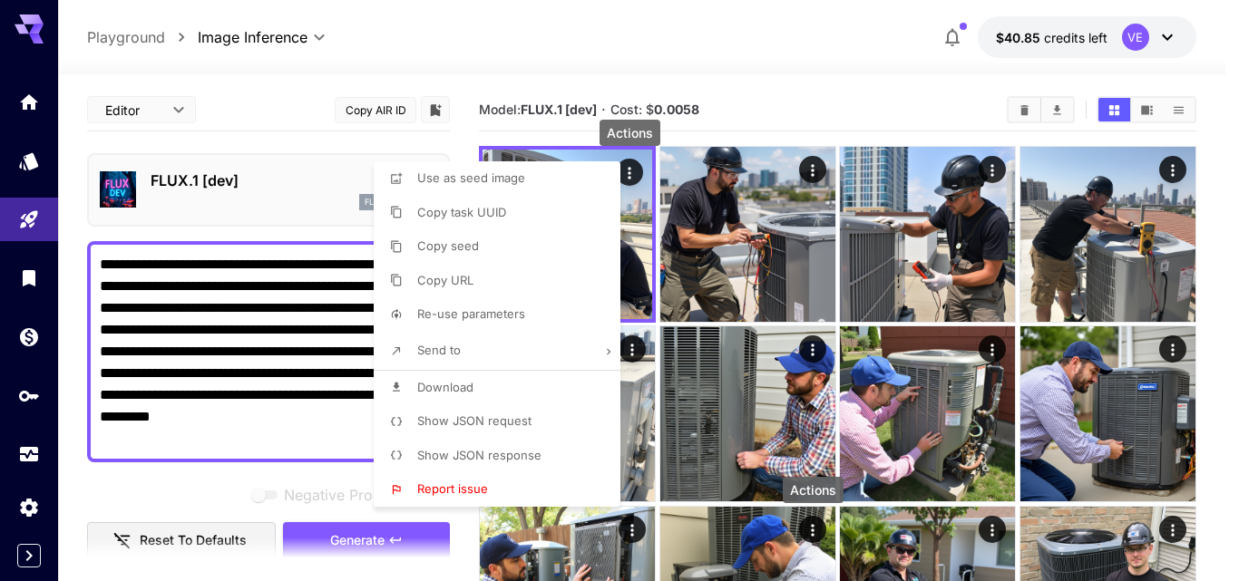
click at [428, 383] on span "Download" at bounding box center [445, 387] width 56 height 15
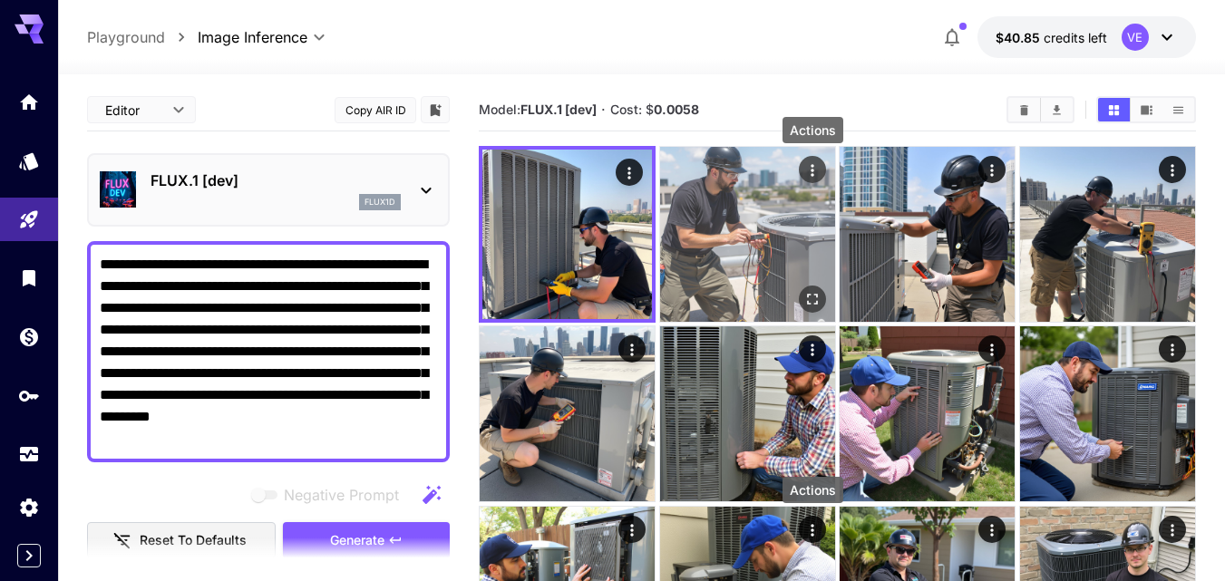
click at [812, 176] on icon "Actions" at bounding box center [813, 170] width 18 height 18
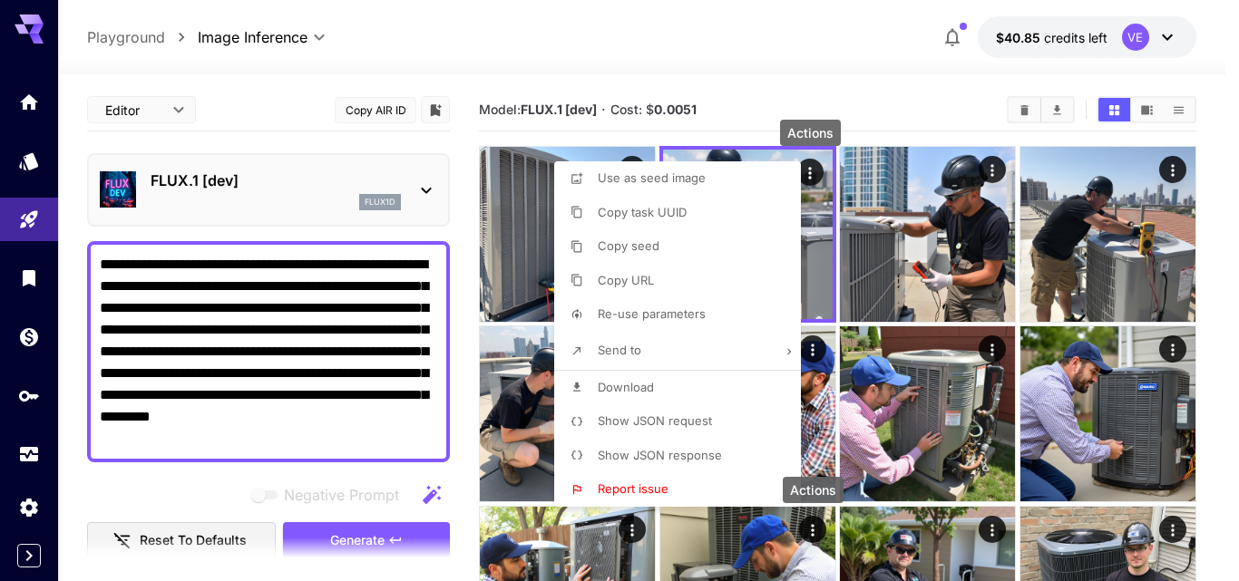
click at [664, 394] on li "Download" at bounding box center [683, 388] width 258 height 34
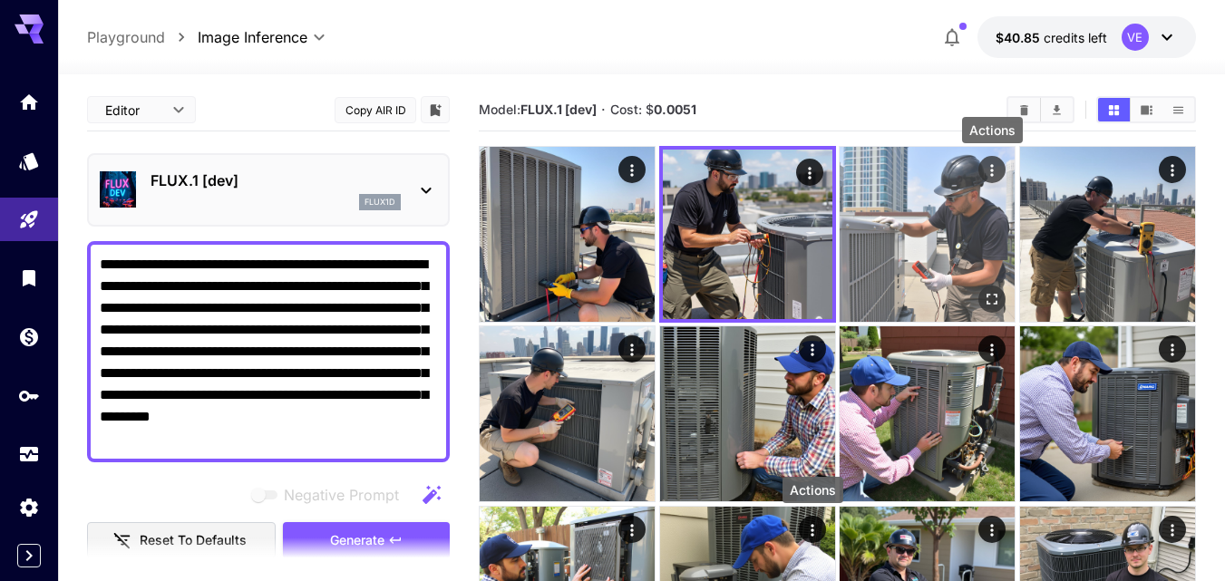
click at [994, 170] on icon "Actions" at bounding box center [992, 170] width 18 height 18
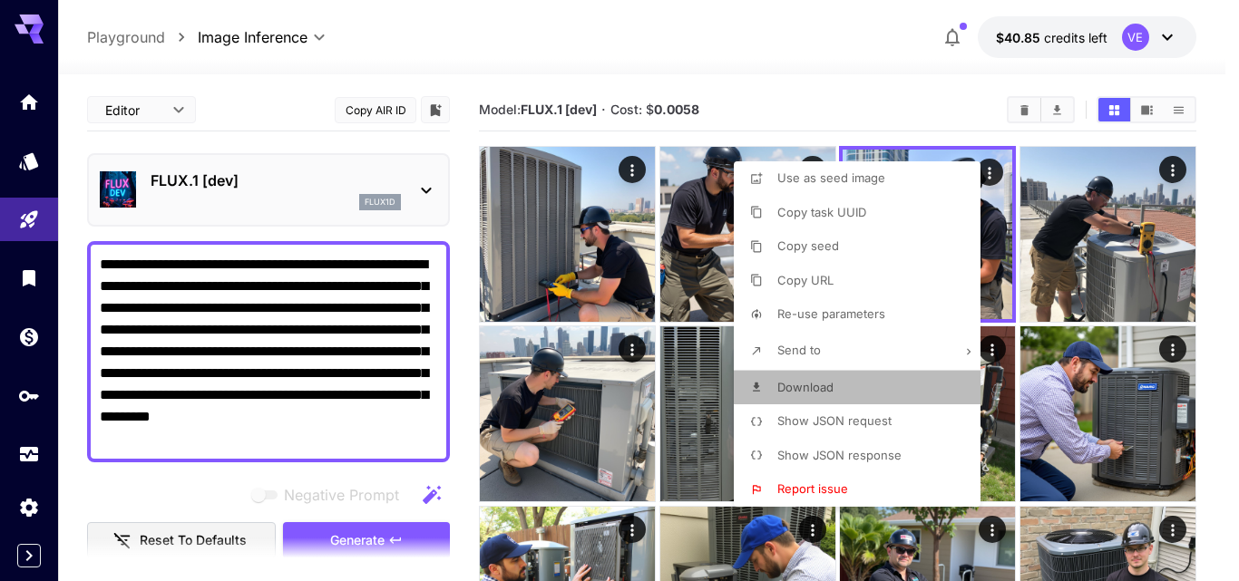
click at [802, 384] on span "Download" at bounding box center [805, 387] width 56 height 15
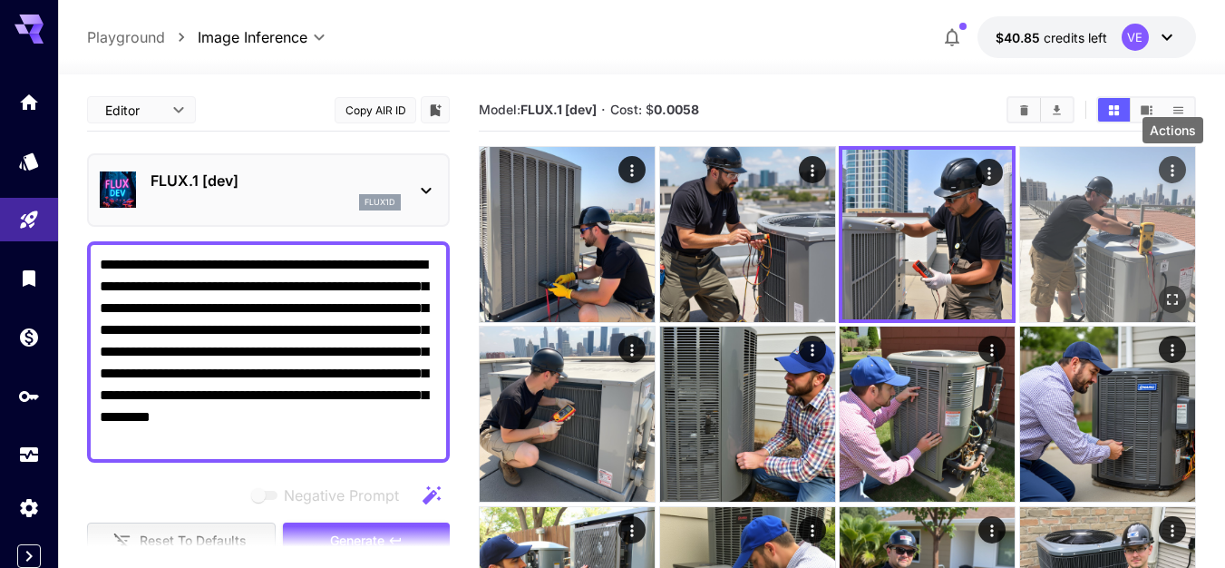
click at [1170, 174] on icon "Actions" at bounding box center [1173, 170] width 18 height 18
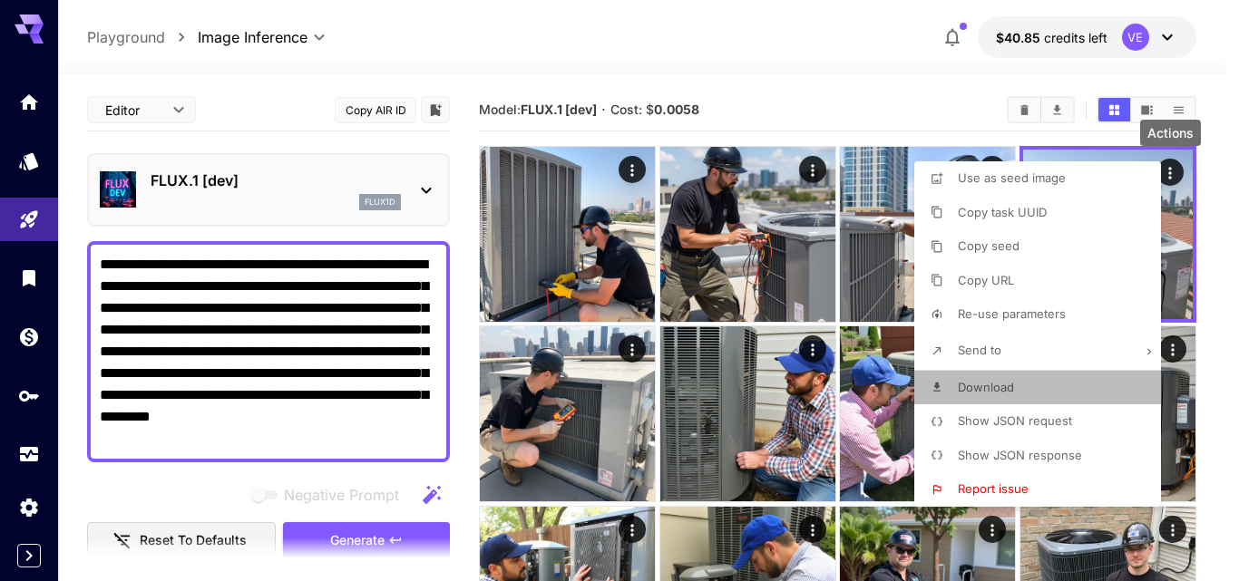
click at [992, 381] on span "Download" at bounding box center [986, 387] width 56 height 15
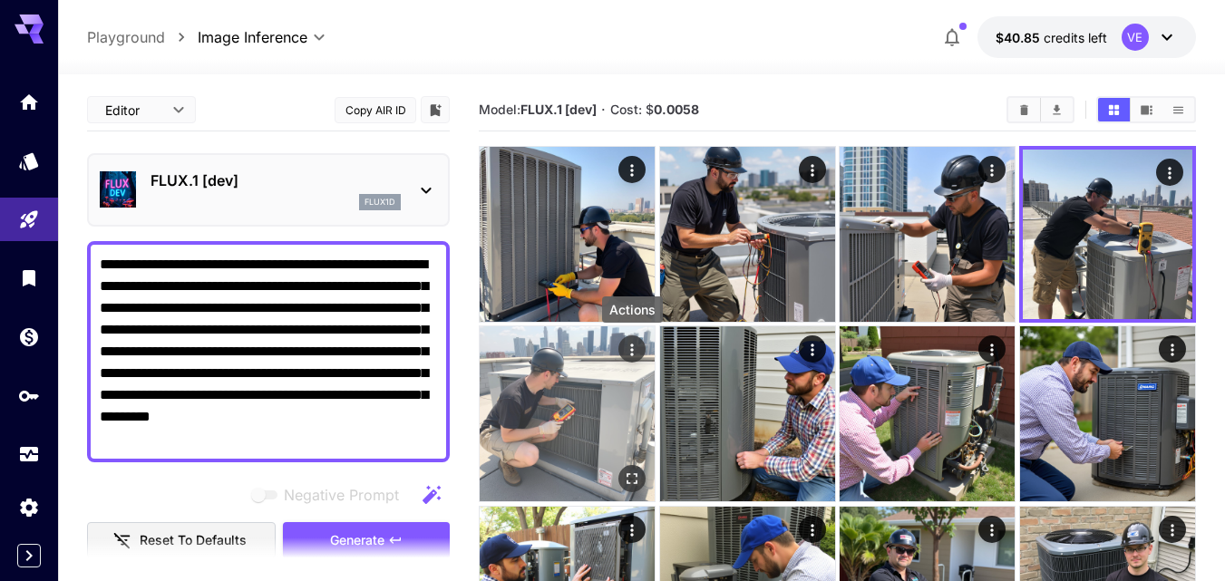
click at [632, 352] on icon "Actions" at bounding box center [632, 350] width 18 height 18
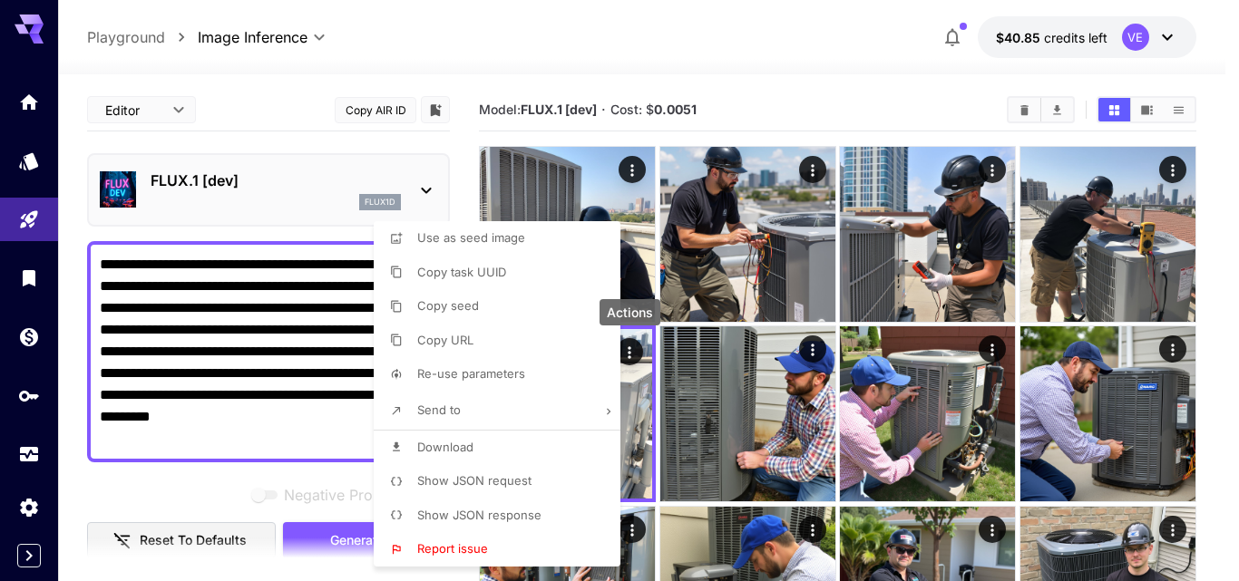
click at [484, 444] on li "Download" at bounding box center [503, 448] width 258 height 34
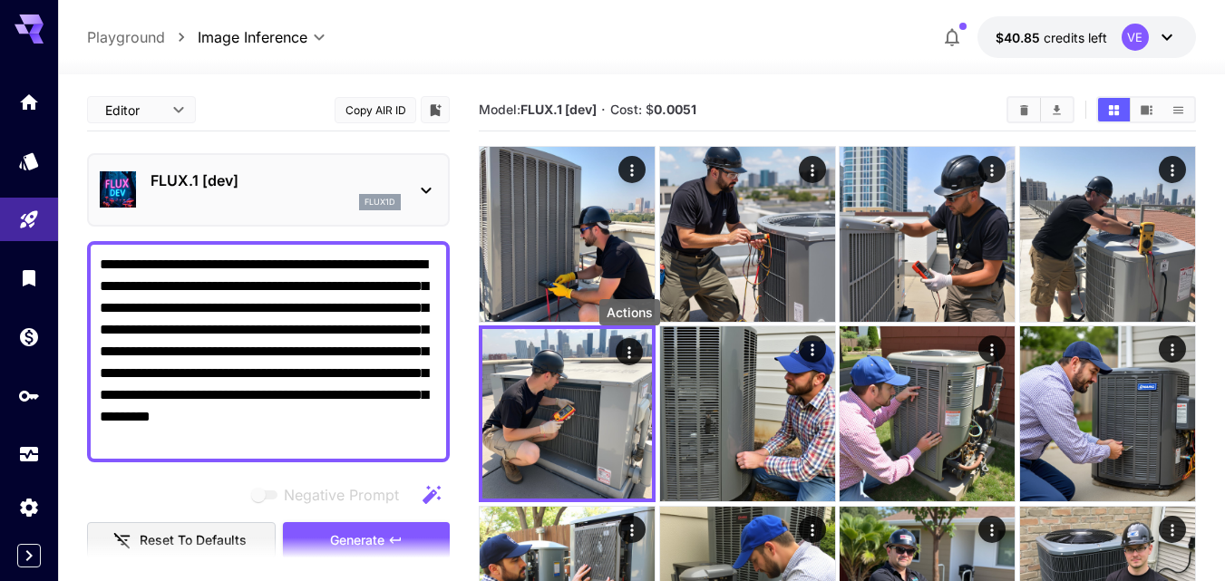
click at [264, 309] on textarea "**********" at bounding box center [268, 352] width 337 height 196
paste textarea
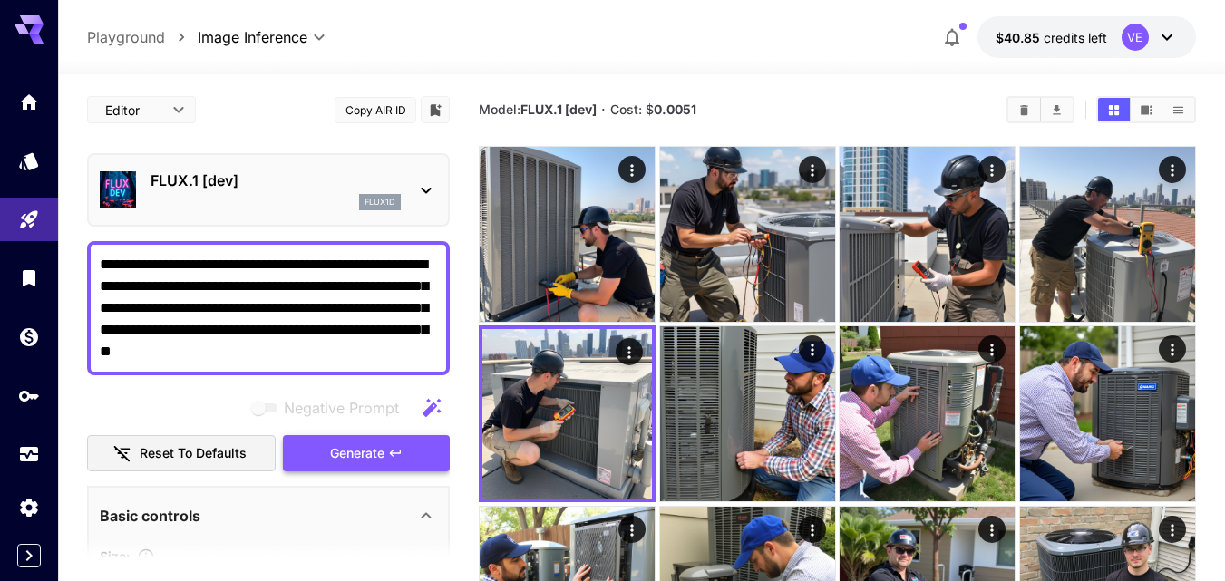
type textarea "**********"
click at [356, 451] on span "Generate" at bounding box center [357, 454] width 54 height 23
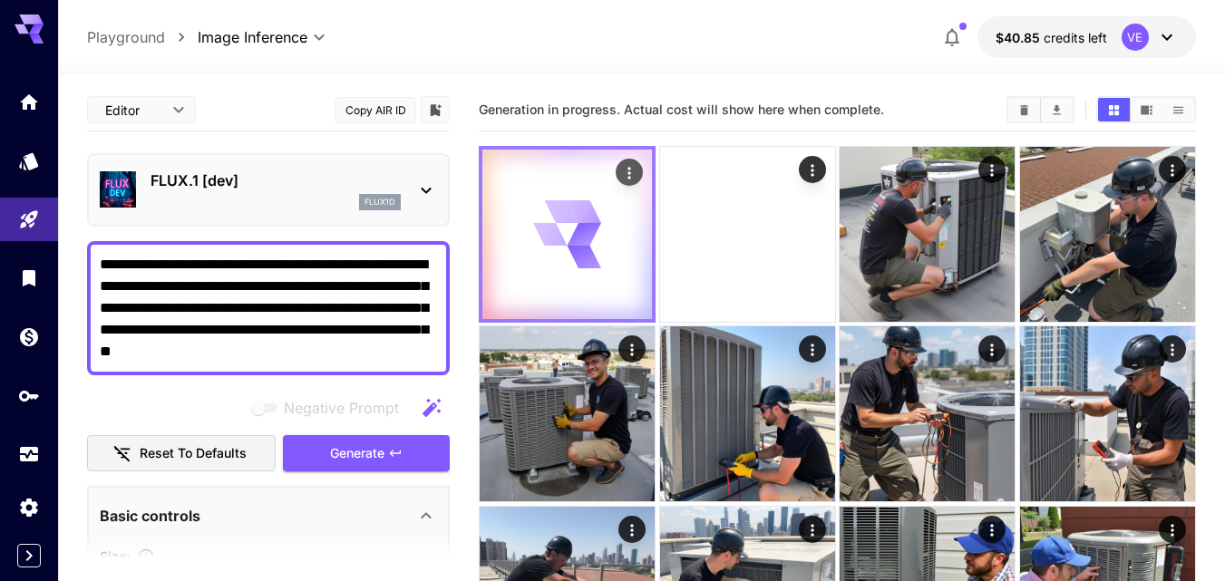
click at [628, 173] on icon "Actions" at bounding box center [629, 173] width 3 height 12
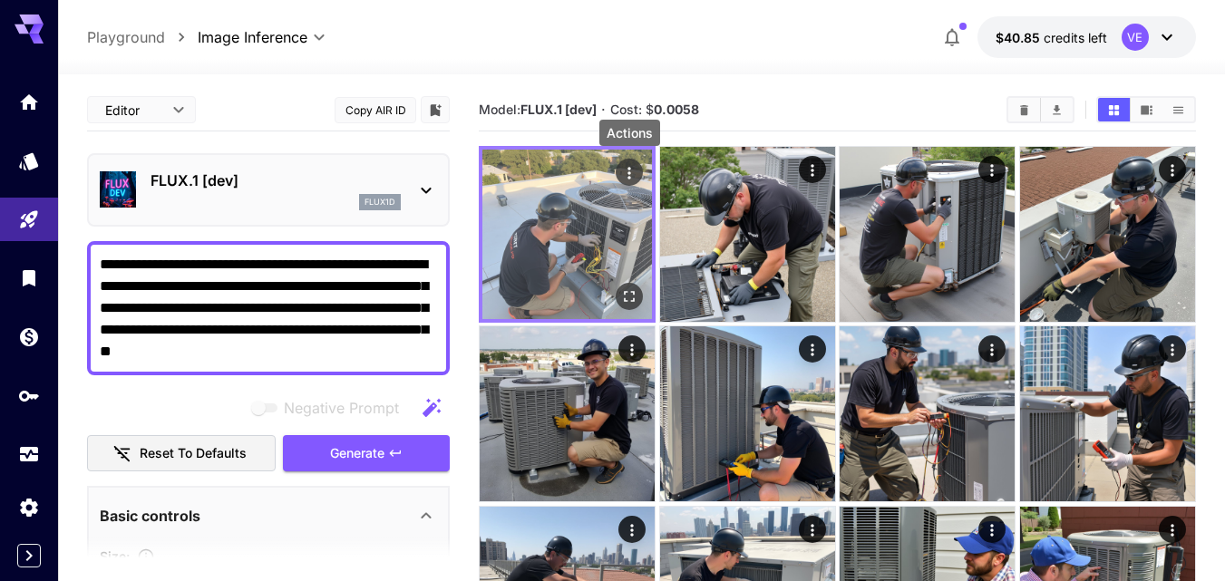
click at [624, 172] on icon "Actions" at bounding box center [629, 173] width 18 height 18
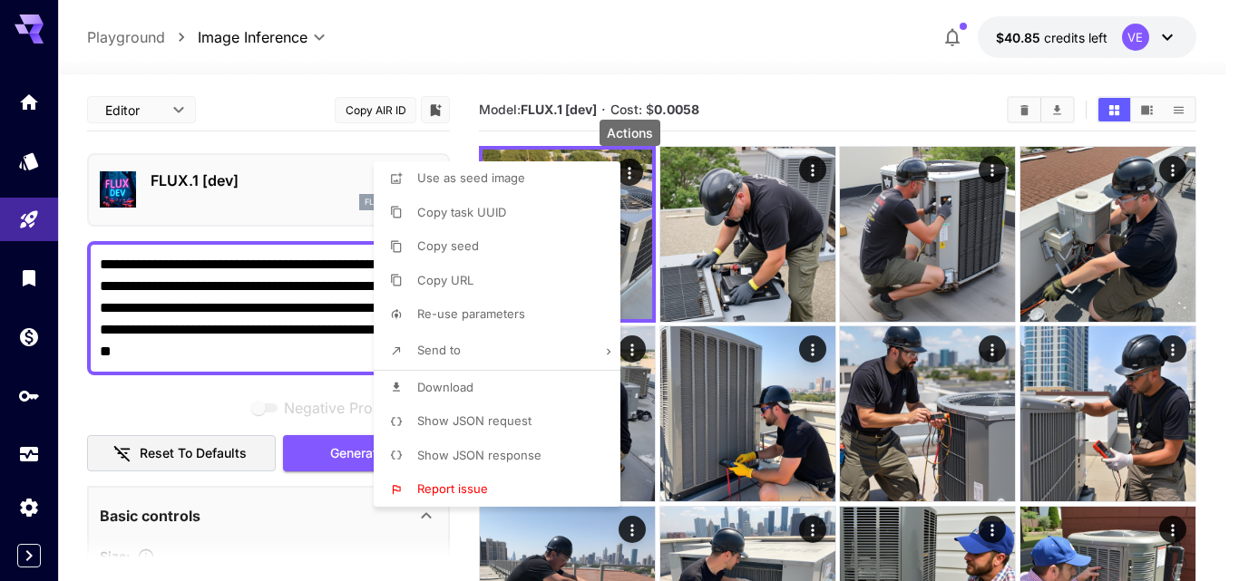
click at [470, 385] on span "Download" at bounding box center [445, 387] width 56 height 15
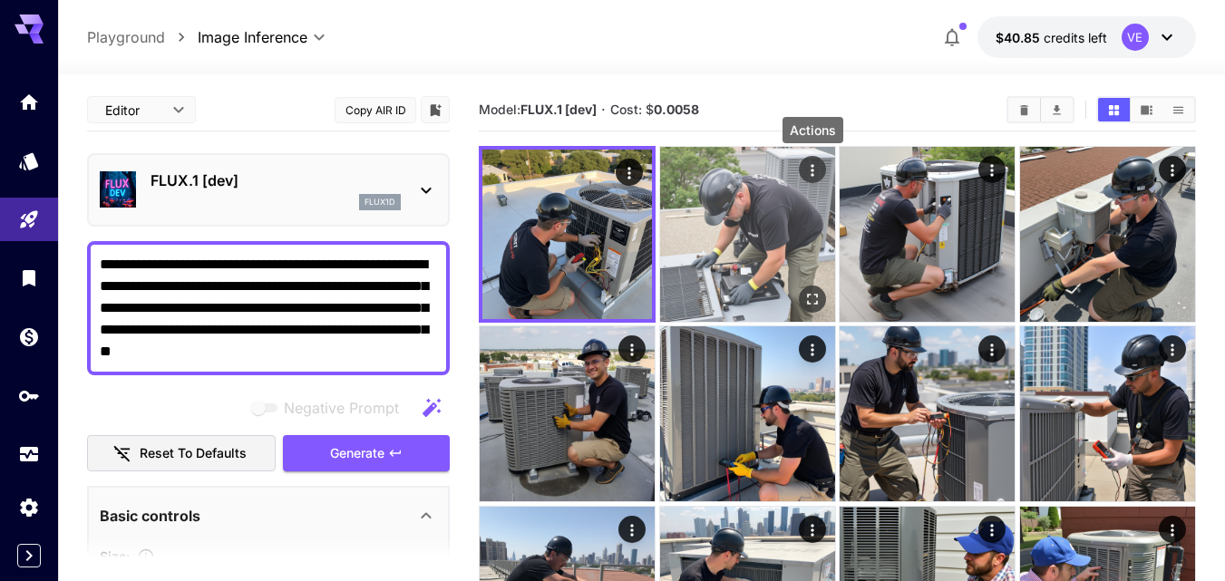
click at [811, 172] on icon "Actions" at bounding box center [813, 170] width 18 height 18
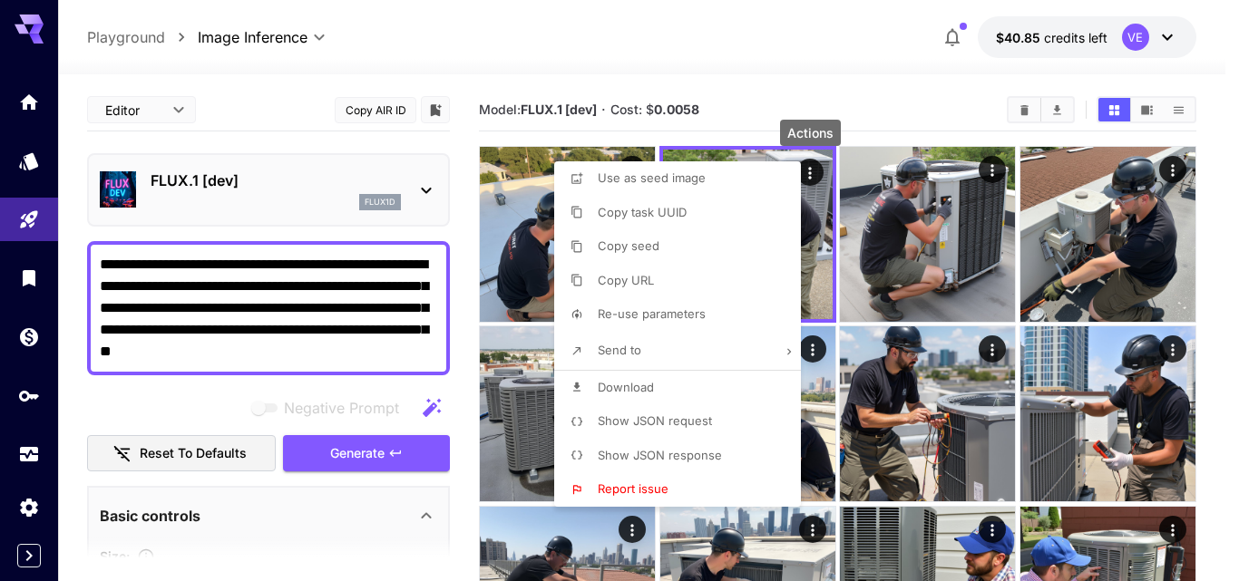
click at [654, 383] on li "Download" at bounding box center [683, 388] width 258 height 34
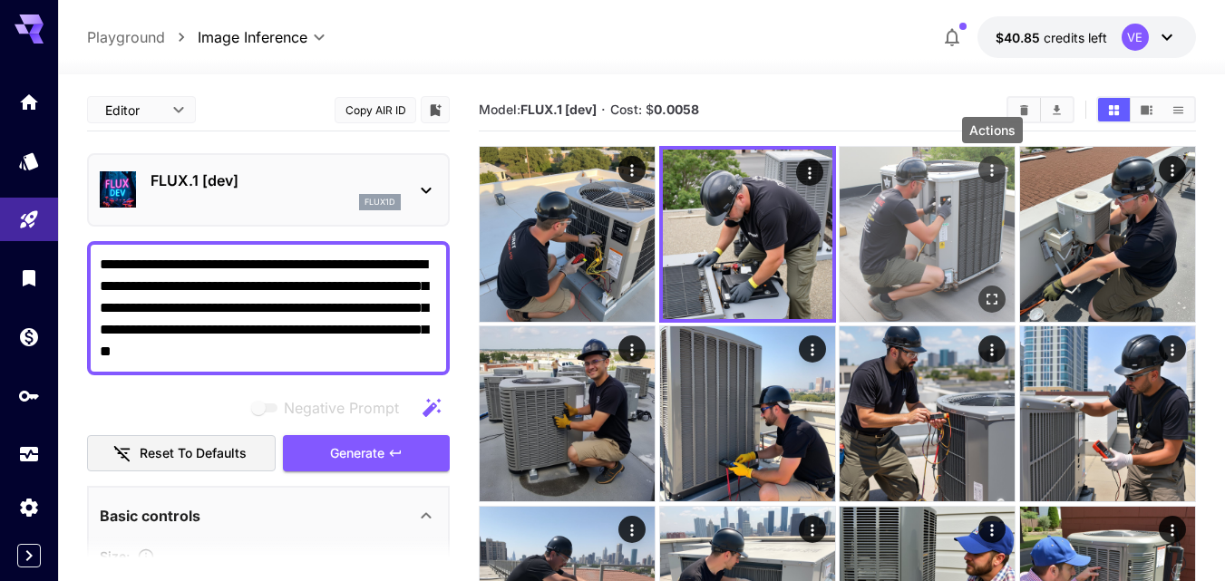
click at [990, 169] on icon "Actions" at bounding box center [992, 170] width 18 height 18
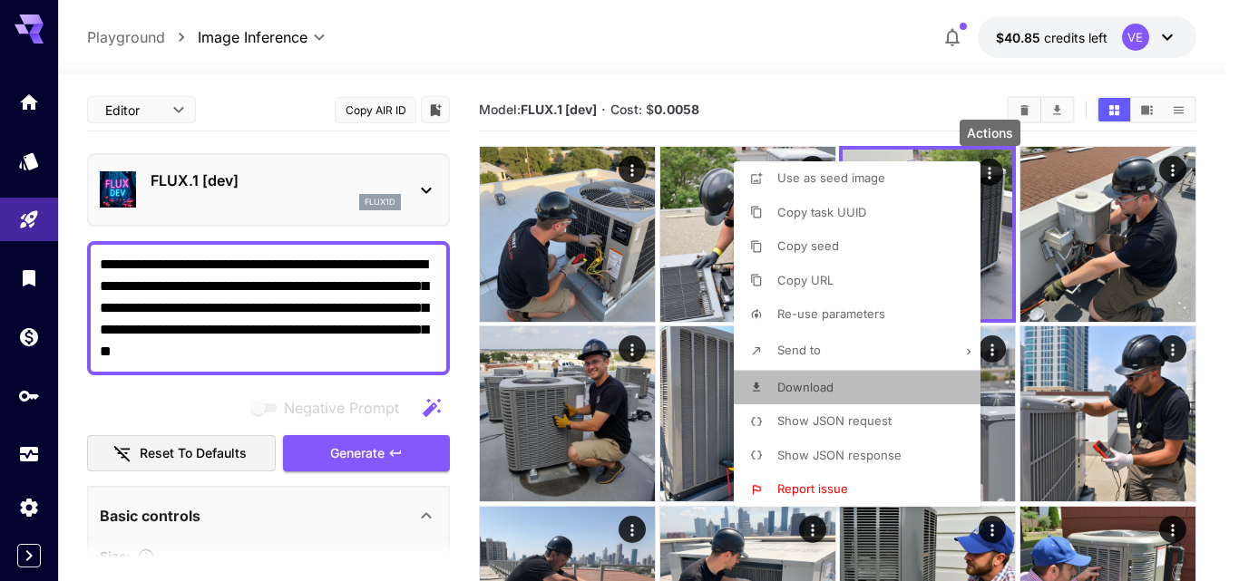
click at [824, 385] on span "Download" at bounding box center [805, 387] width 56 height 15
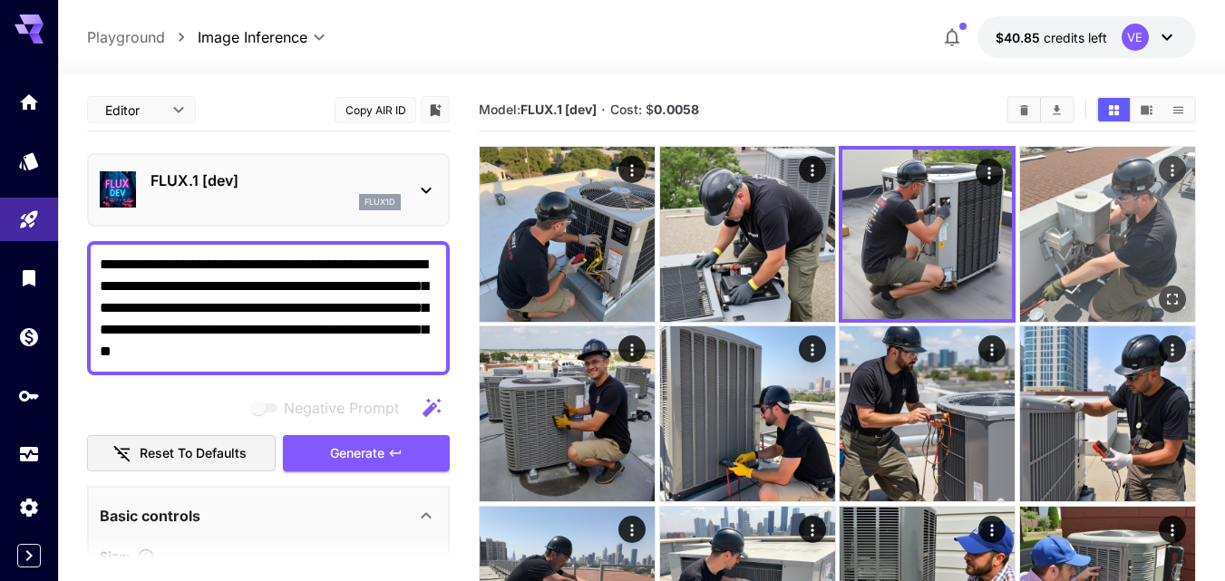
click at [1172, 171] on icon "Actions" at bounding box center [1172, 170] width 3 height 12
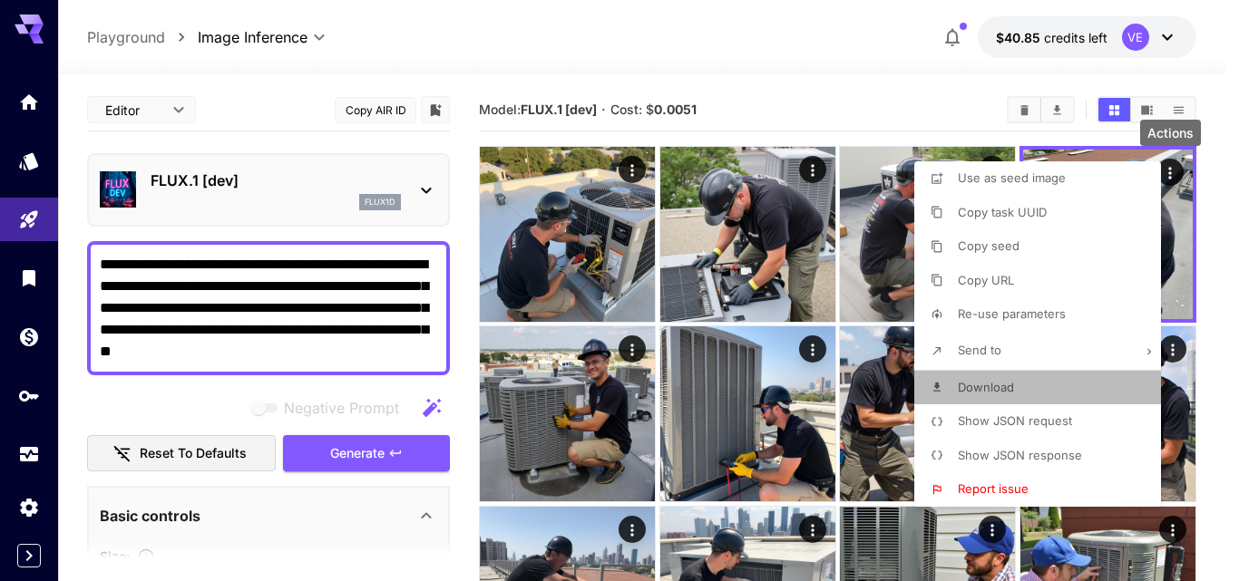
click at [1002, 393] on span "Download" at bounding box center [986, 387] width 56 height 15
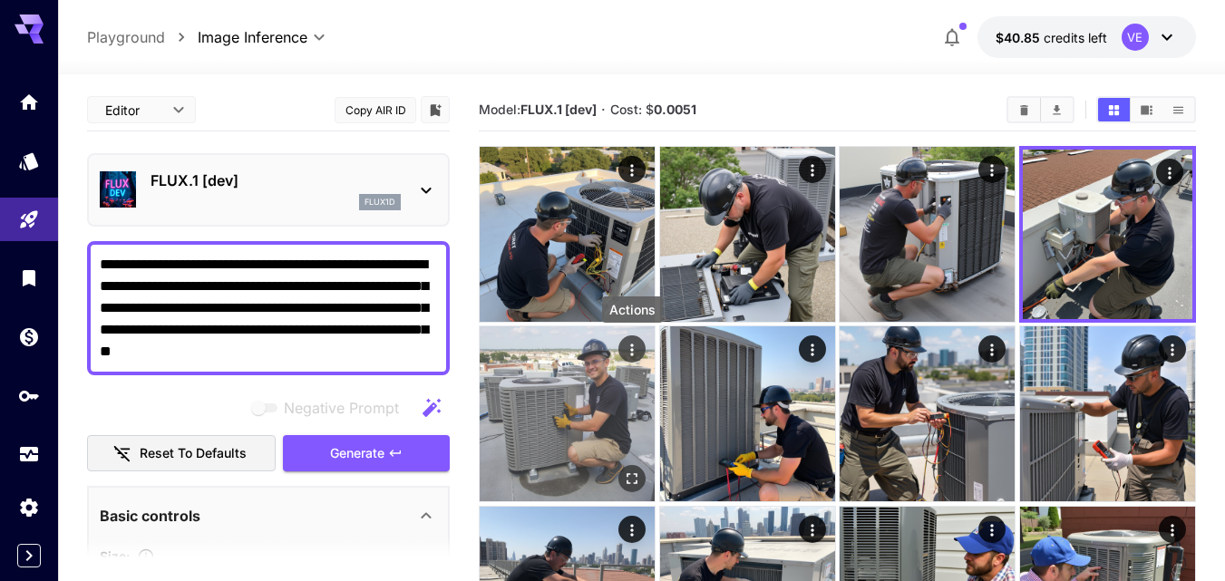
click at [631, 351] on icon "Actions" at bounding box center [632, 350] width 18 height 18
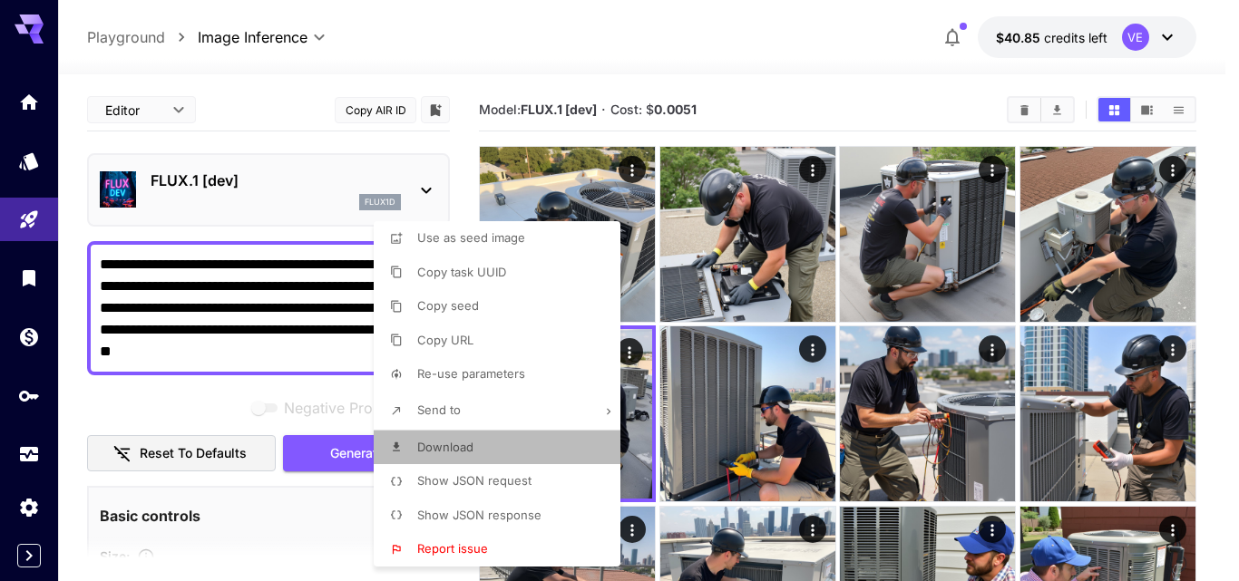
click at [484, 448] on li "Download" at bounding box center [503, 448] width 258 height 34
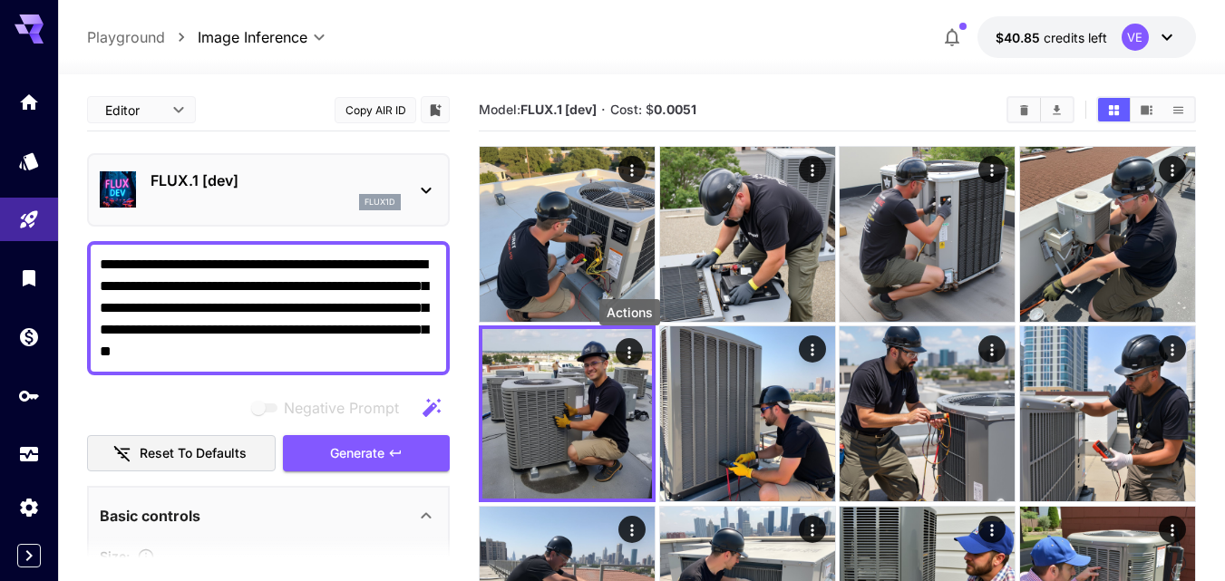
click at [269, 301] on textarea "**********" at bounding box center [268, 308] width 337 height 109
paste textarea "**********"
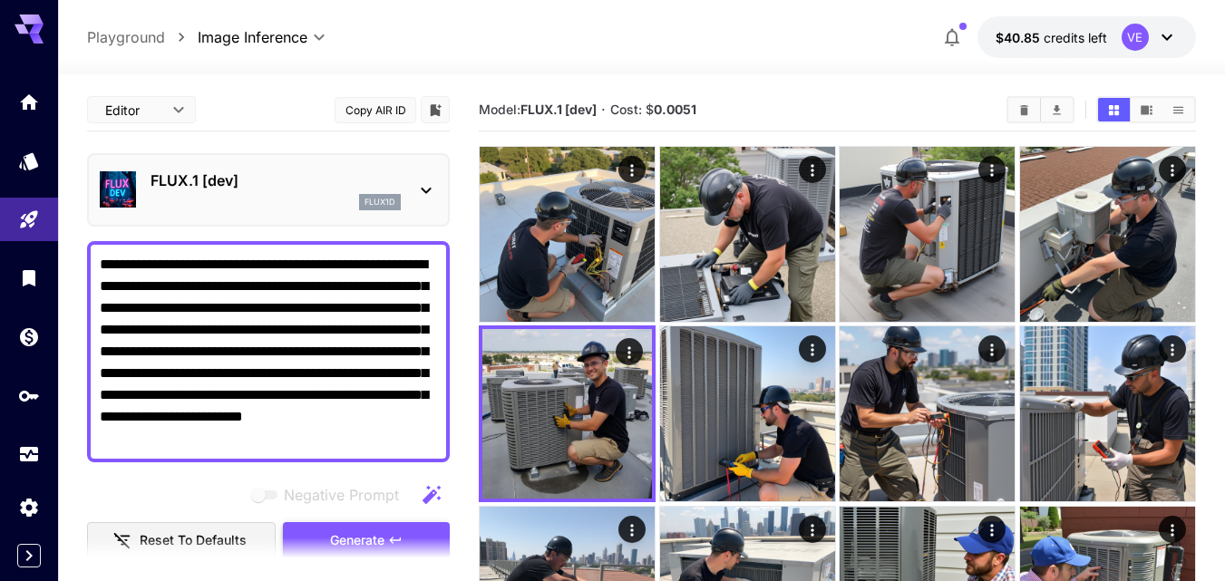
click at [335, 523] on button "Generate" at bounding box center [366, 540] width 167 height 37
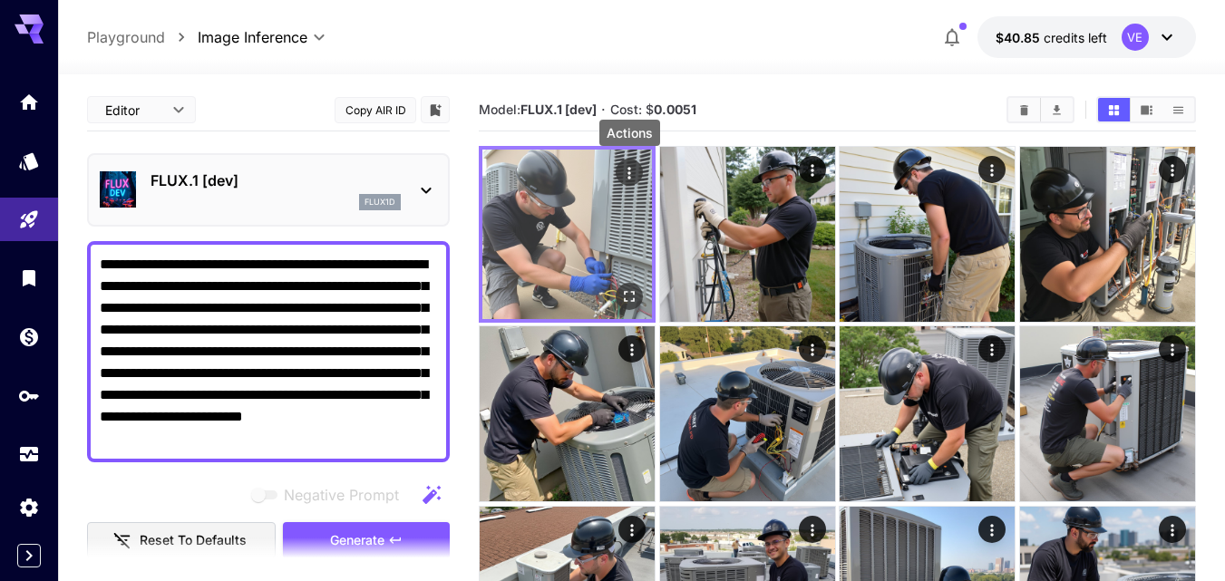
click at [631, 177] on icon "Actions" at bounding box center [629, 173] width 18 height 18
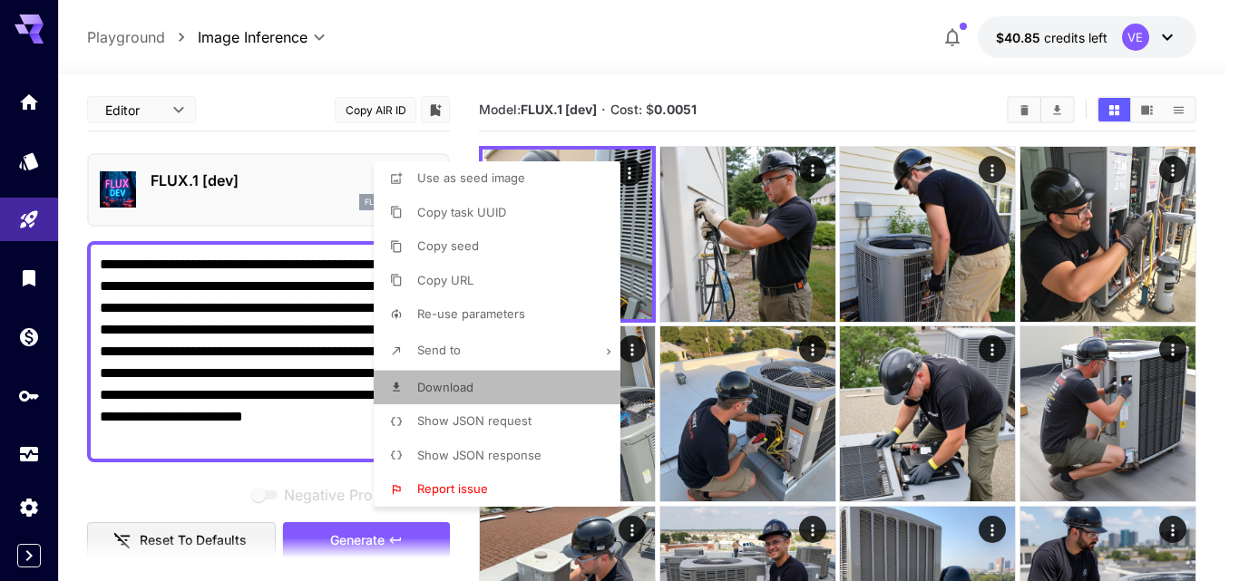
click at [451, 391] on span "Download" at bounding box center [445, 387] width 56 height 15
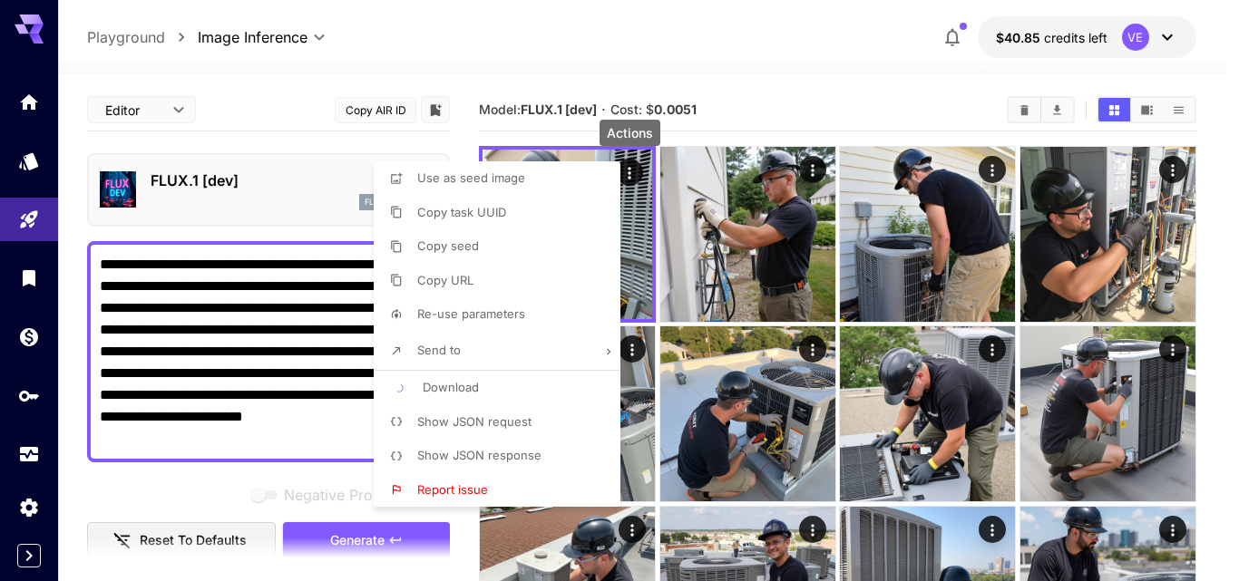
click at [814, 176] on div at bounding box center [619, 290] width 1239 height 581
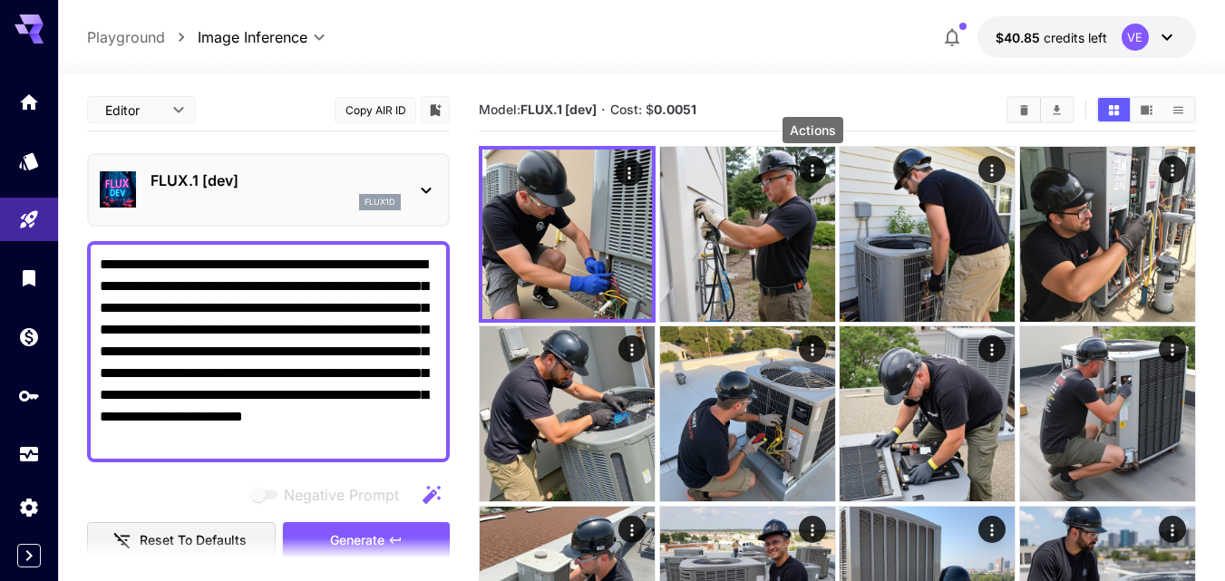
click at [814, 173] on icon "Actions" at bounding box center [813, 170] width 18 height 18
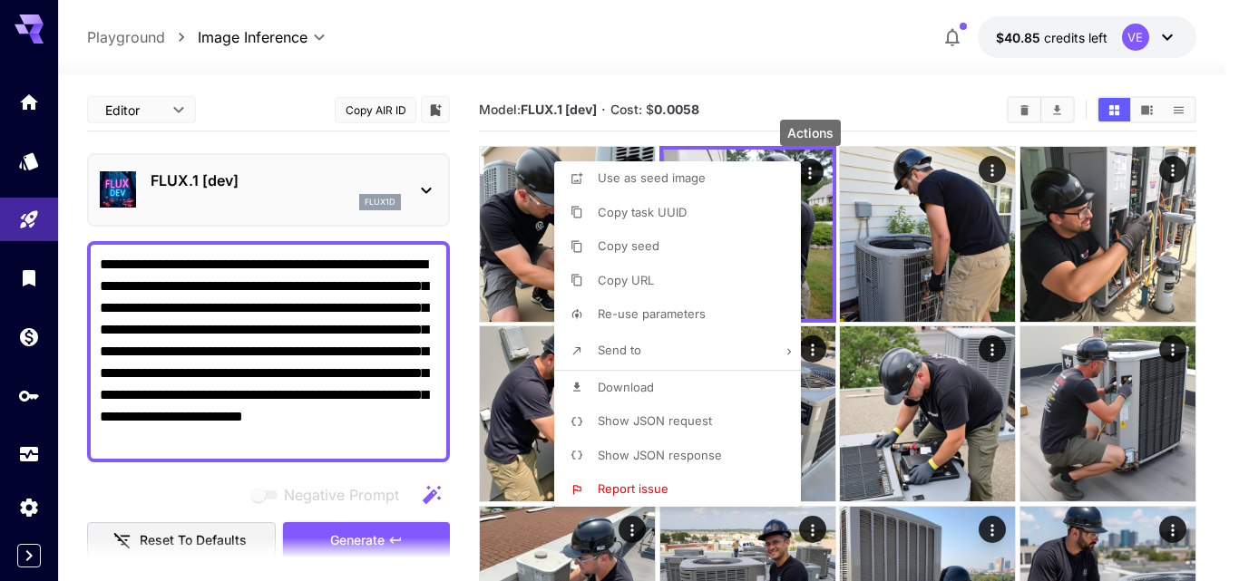
click at [650, 392] on span "Download" at bounding box center [626, 387] width 56 height 15
click at [993, 171] on div at bounding box center [619, 290] width 1239 height 581
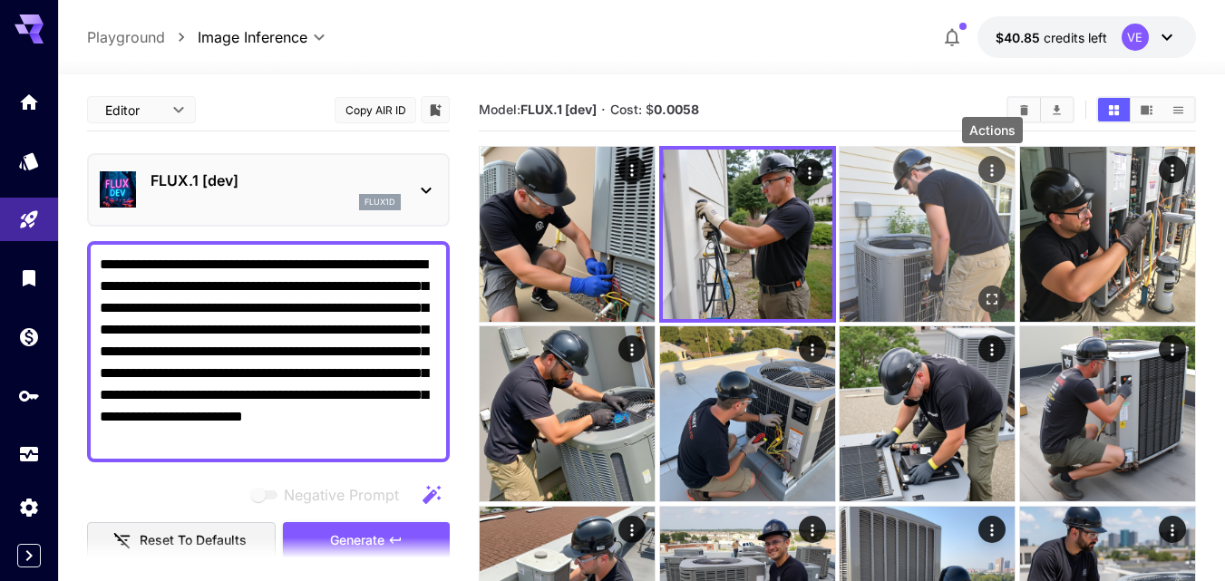
click at [992, 167] on icon "Actions" at bounding box center [992, 170] width 3 height 12
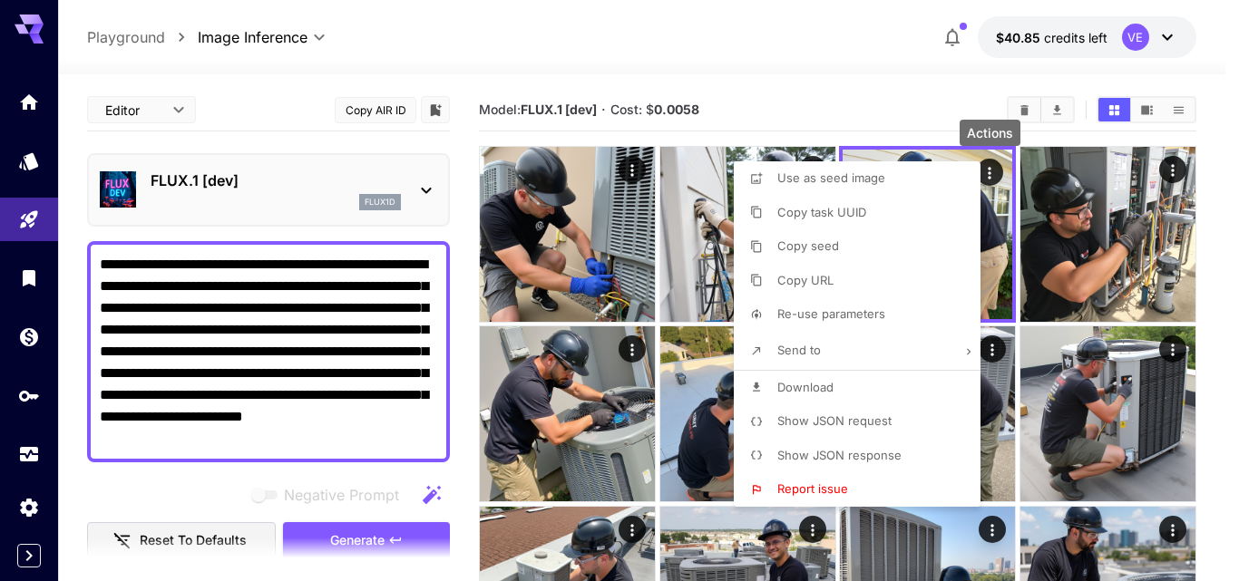
drag, startPoint x: 833, startPoint y: 388, endPoint x: 843, endPoint y: 389, distance: 10.0
click at [833, 388] on li "Download" at bounding box center [863, 388] width 258 height 34
click at [1181, 172] on div at bounding box center [619, 290] width 1239 height 581
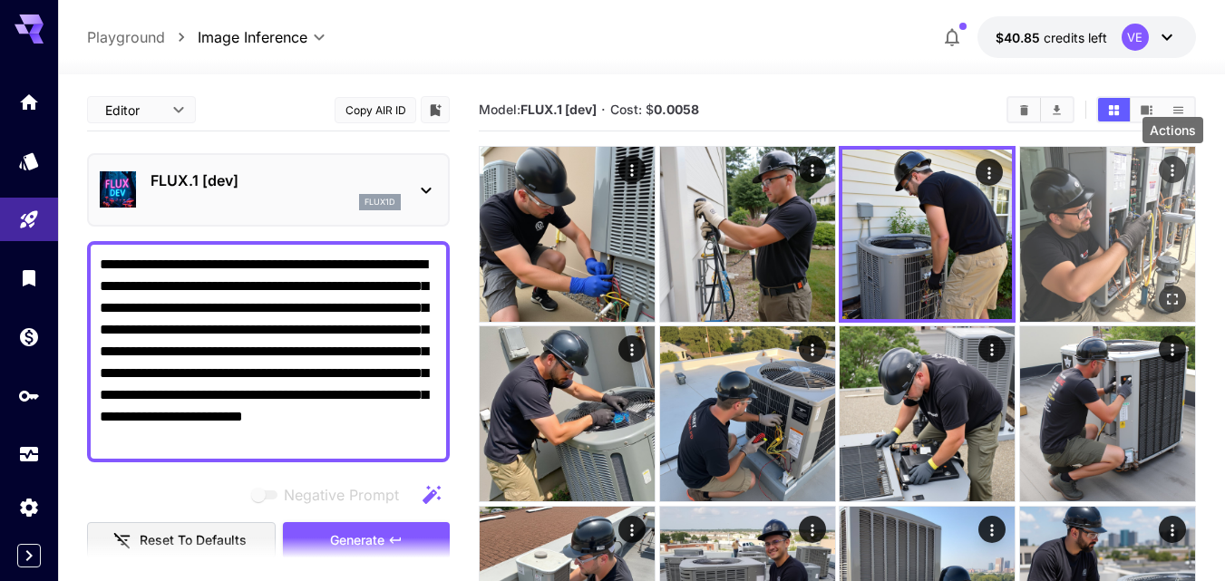
click at [1173, 171] on icon "Actions" at bounding box center [1172, 170] width 3 height 12
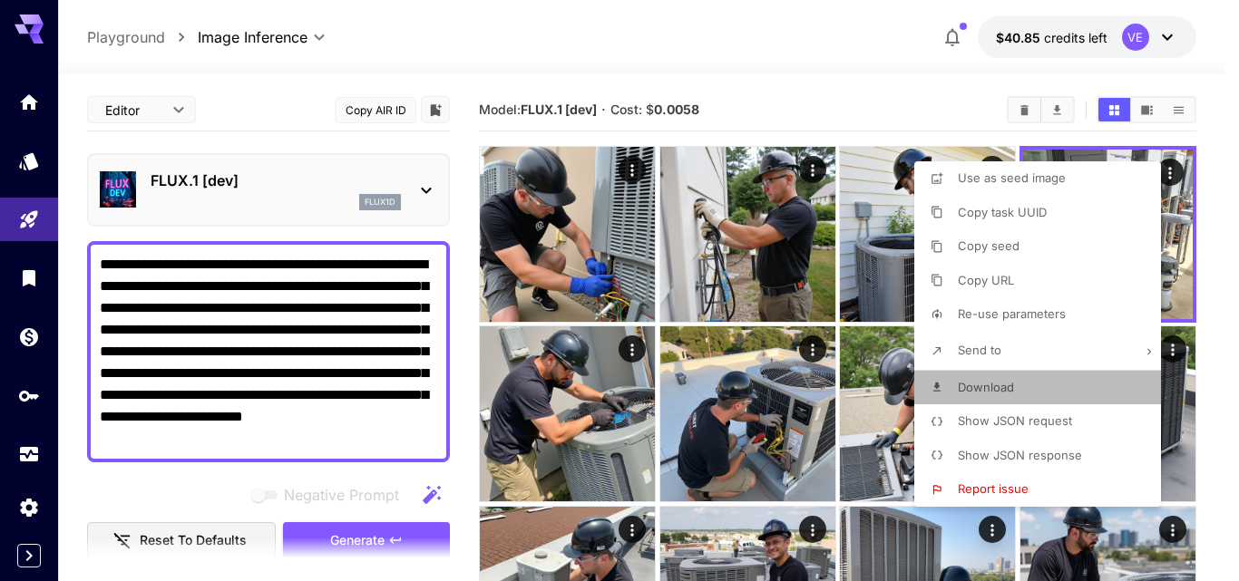
click at [996, 385] on span "Download" at bounding box center [986, 387] width 56 height 15
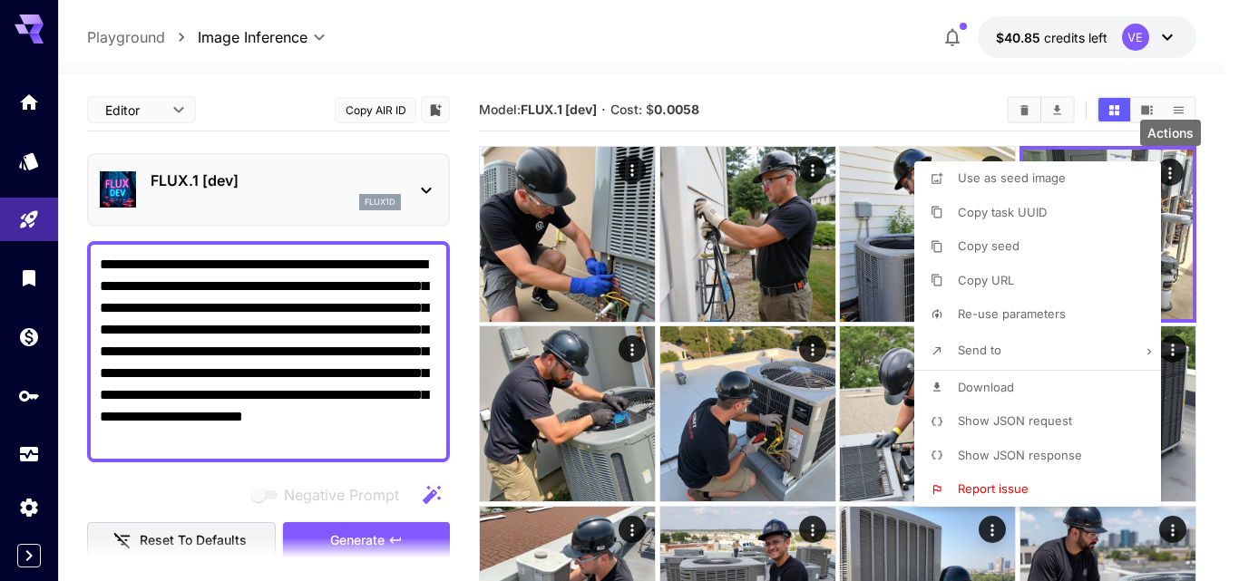
click at [632, 351] on div at bounding box center [619, 290] width 1239 height 581
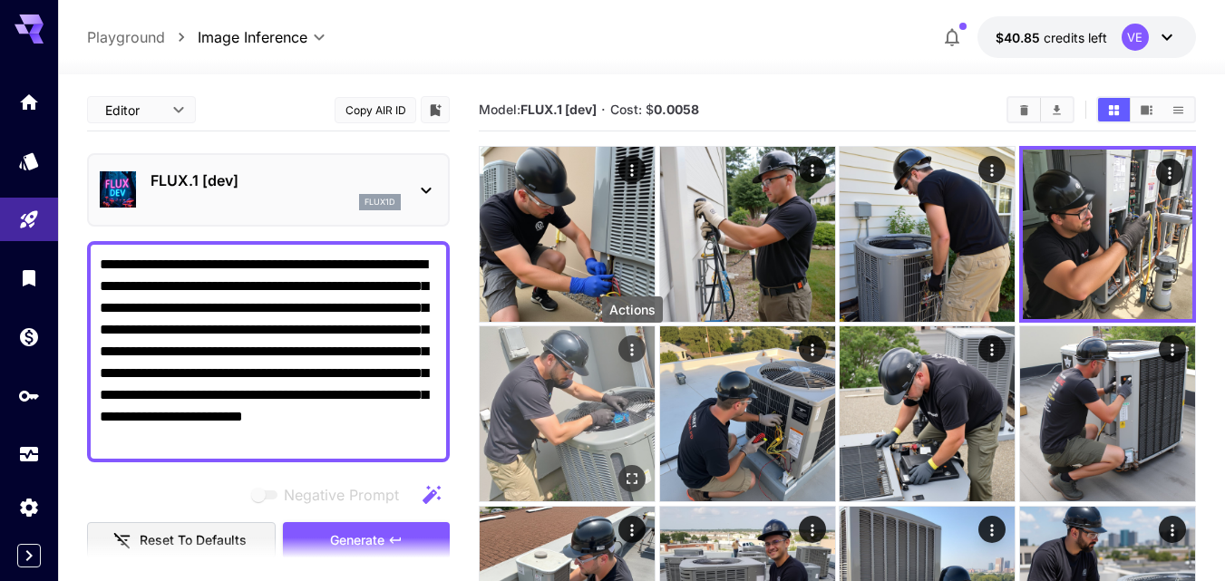
click at [634, 345] on icon "Actions" at bounding box center [632, 350] width 18 height 18
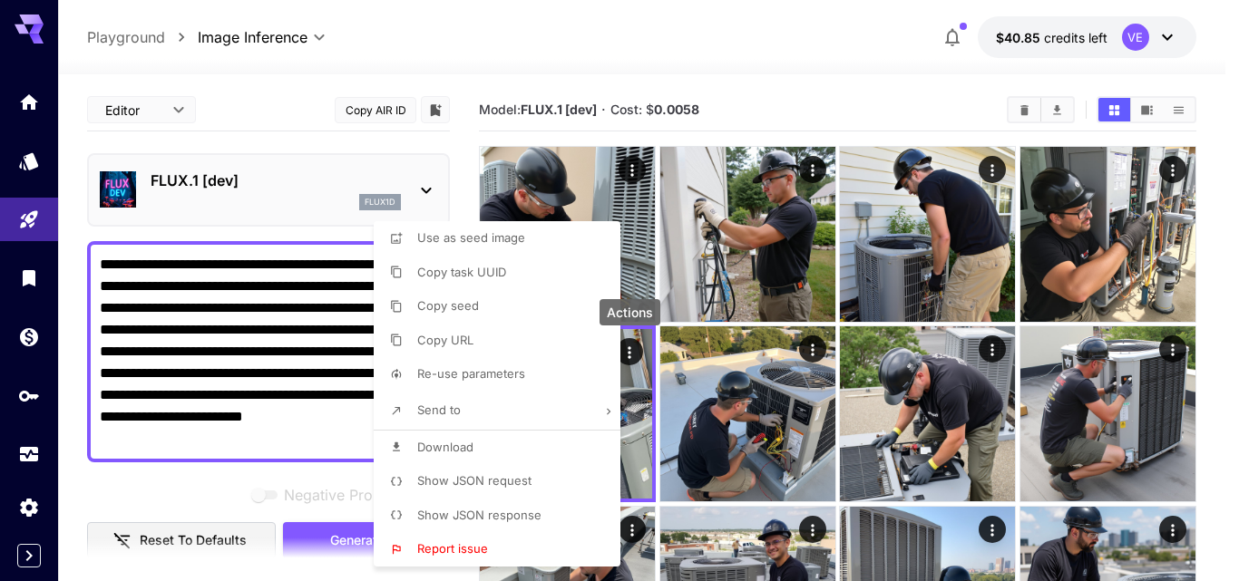
click at [463, 445] on span "Download" at bounding box center [445, 447] width 56 height 15
click at [287, 307] on div at bounding box center [619, 290] width 1239 height 581
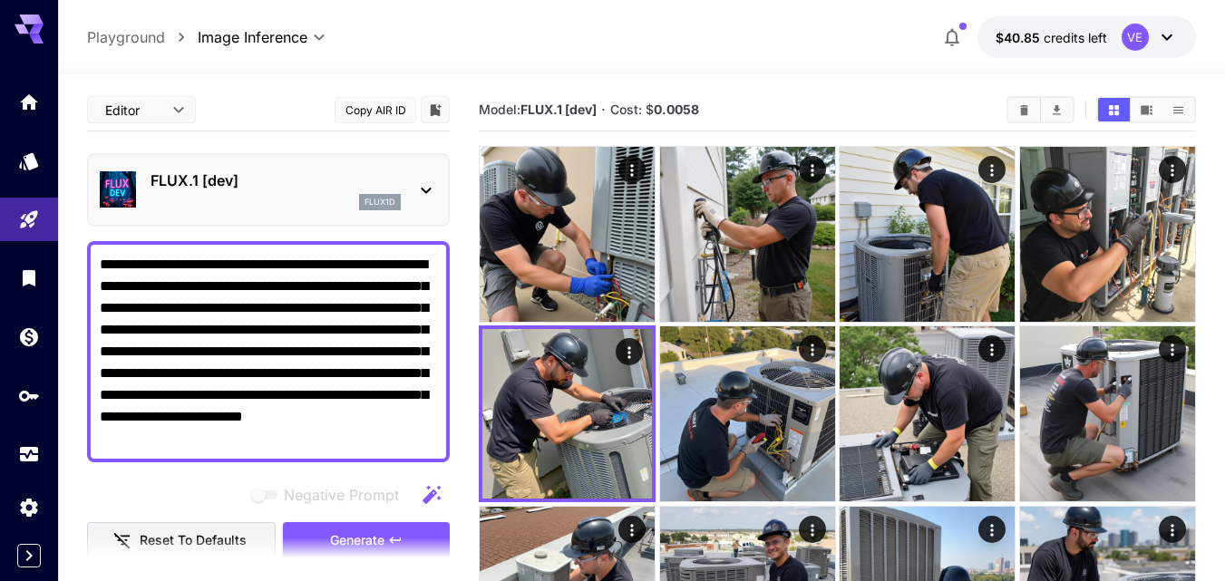
click at [314, 336] on textarea "**********" at bounding box center [268, 352] width 337 height 196
paste textarea "**********"
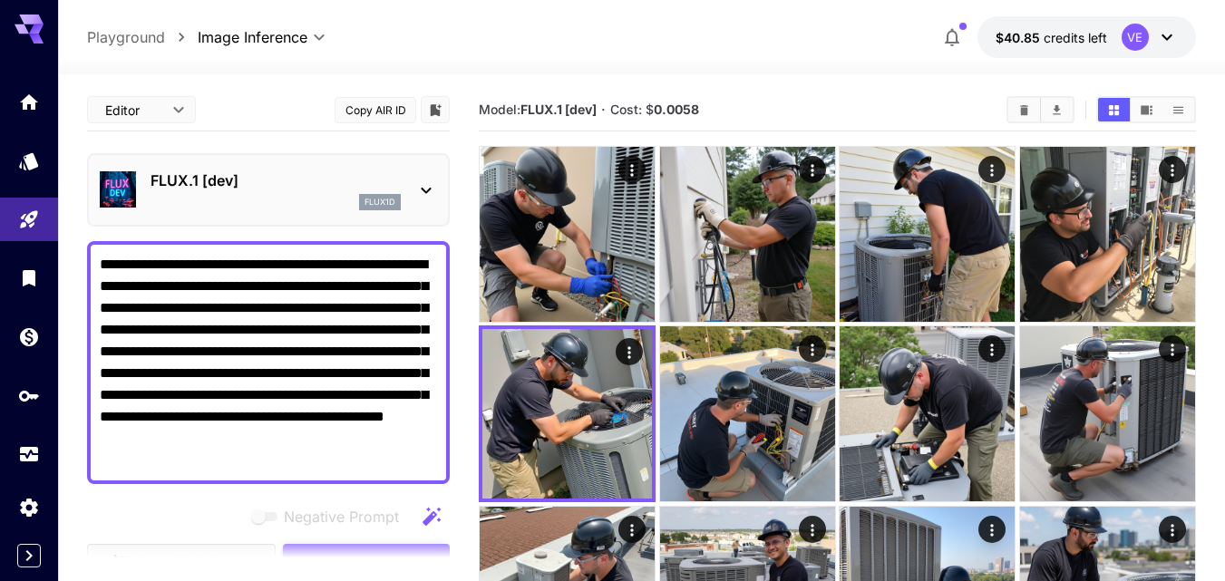
scroll to position [91, 0]
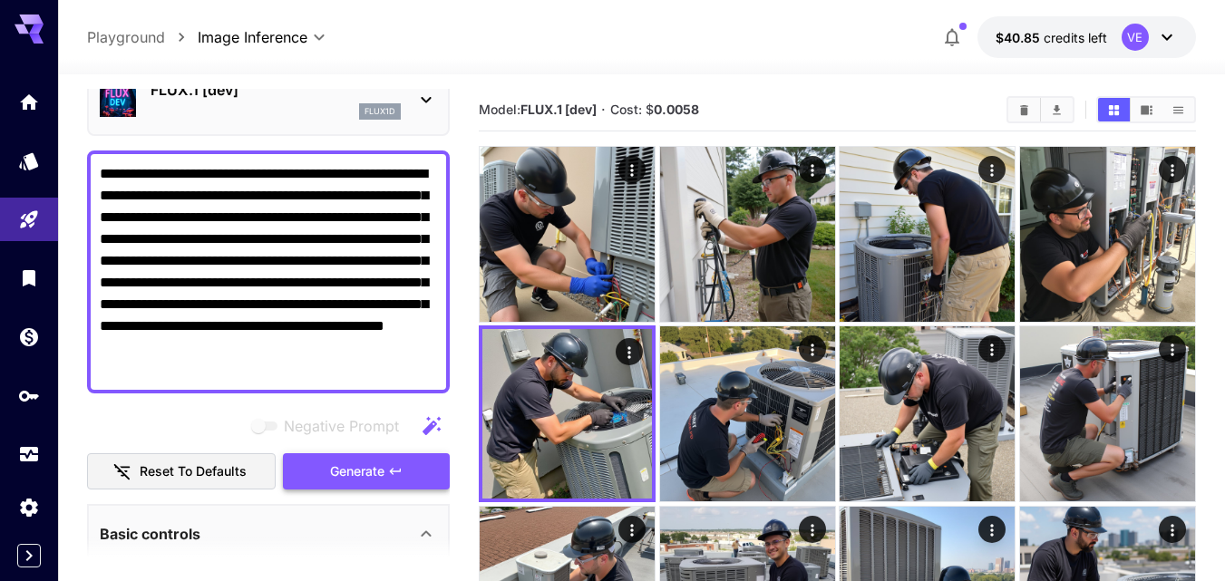
type textarea "**********"
click at [376, 473] on span "Generate" at bounding box center [357, 472] width 54 height 23
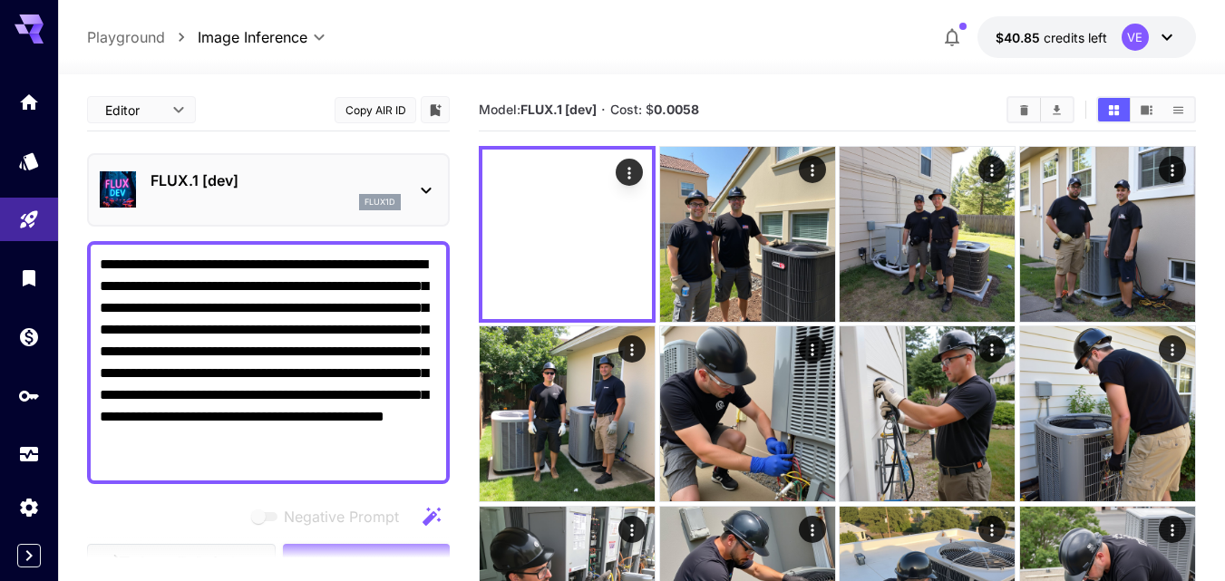
click at [625, 172] on icon "Actions" at bounding box center [629, 173] width 18 height 18
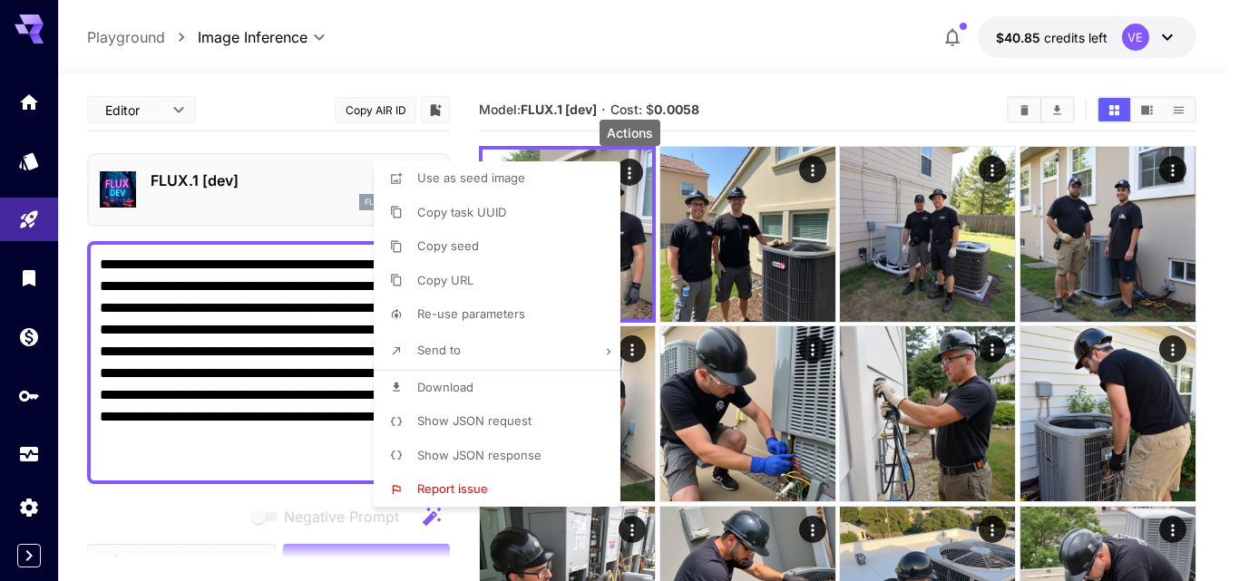
scroll to position [91, 0]
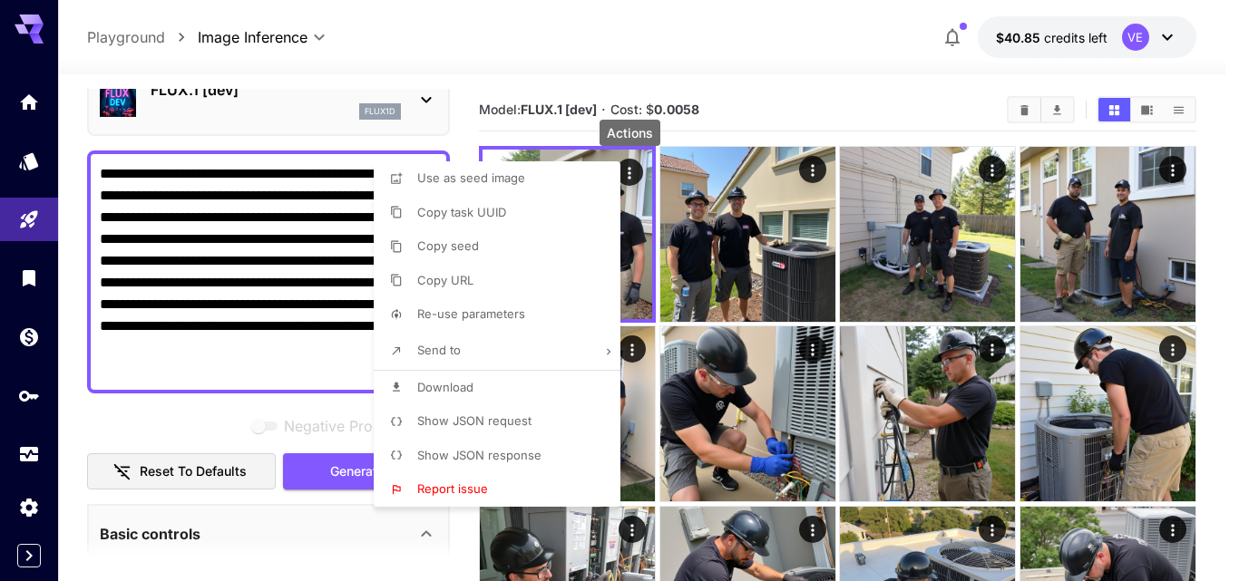
click at [443, 381] on span "Download" at bounding box center [445, 387] width 56 height 15
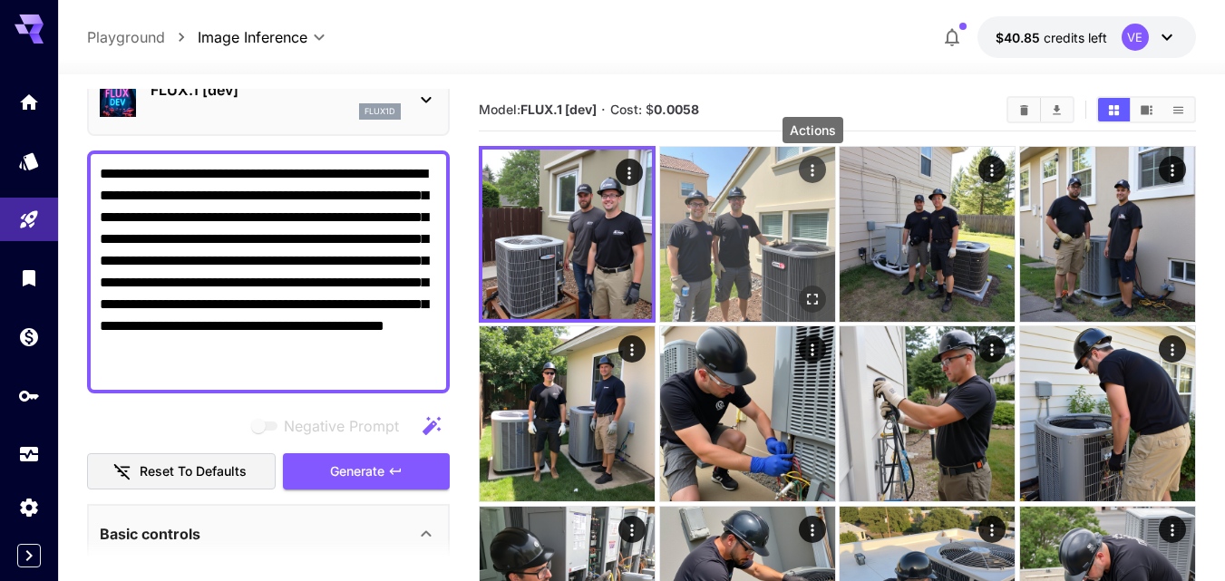
click at [810, 172] on icon "Actions" at bounding box center [813, 170] width 18 height 18
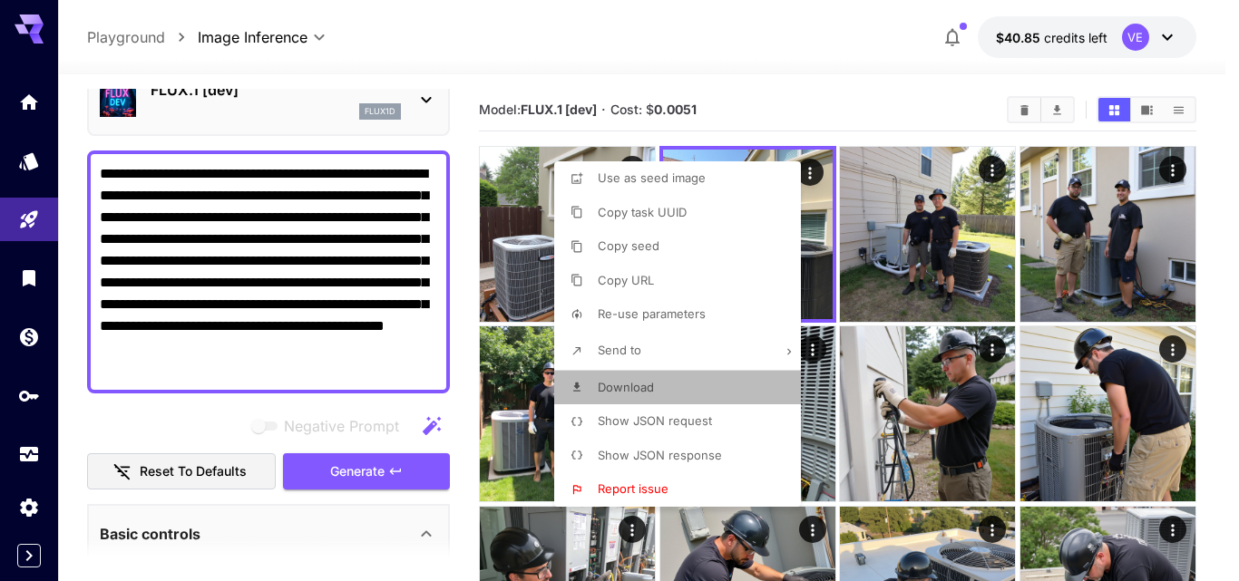
click at [617, 377] on li "Download" at bounding box center [683, 388] width 258 height 34
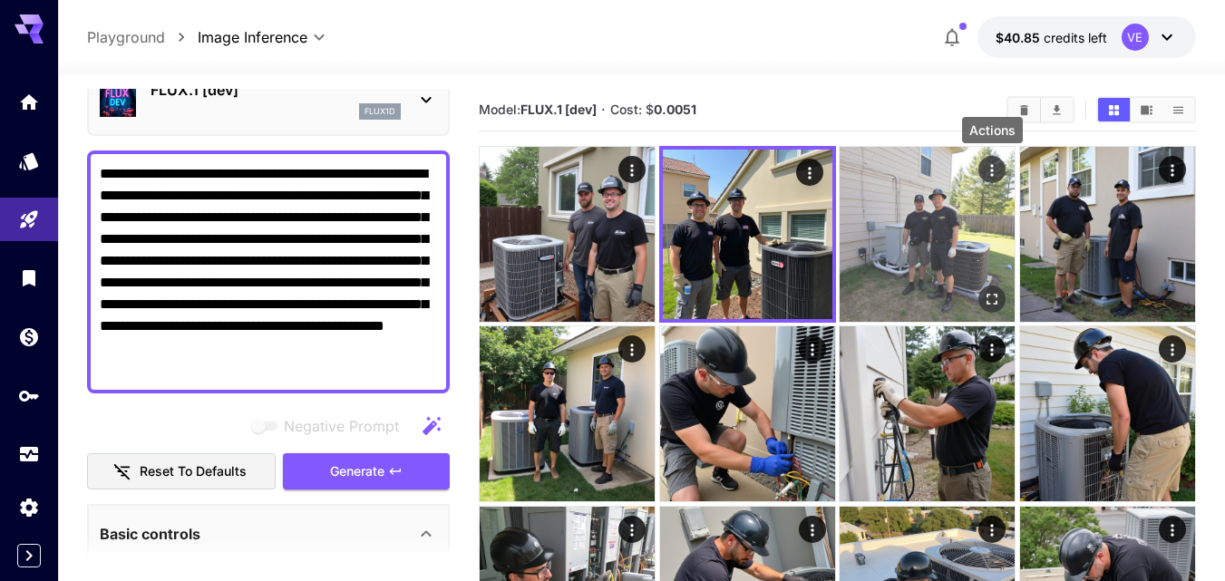
click at [989, 171] on icon "Actions" at bounding box center [992, 170] width 18 height 18
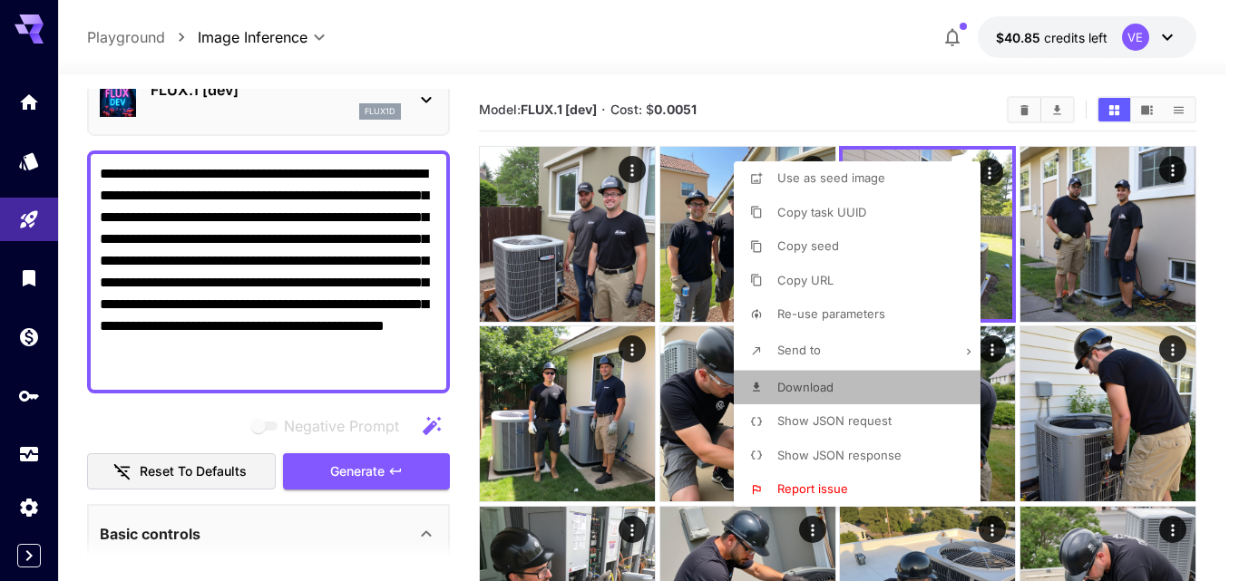
click at [797, 394] on span "Download" at bounding box center [805, 387] width 56 height 15
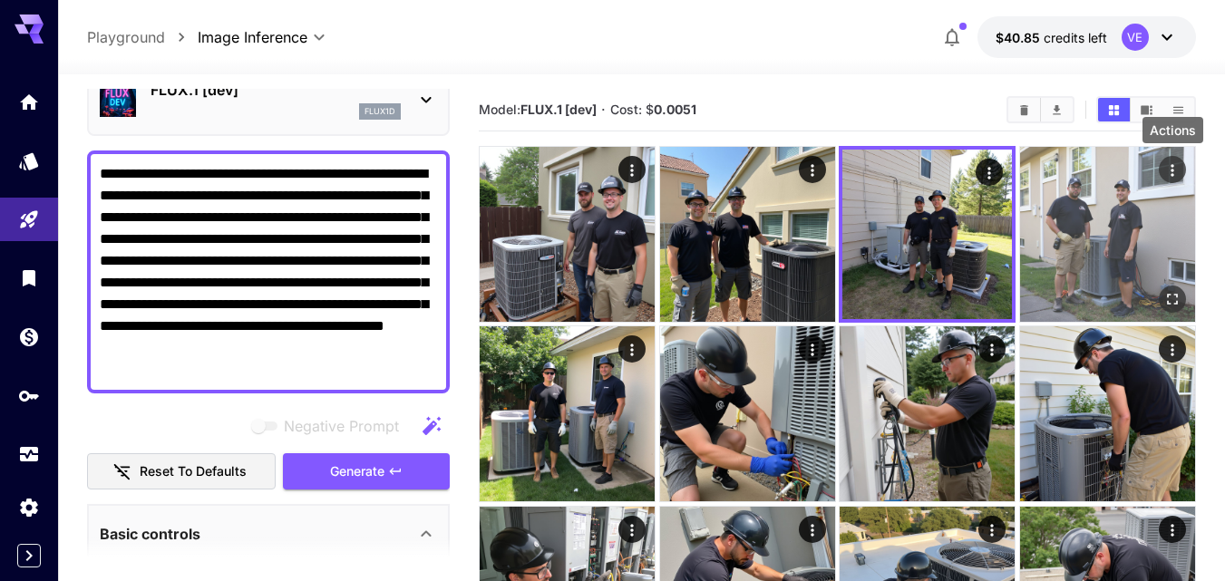
click at [1178, 171] on icon "Actions" at bounding box center [1173, 170] width 18 height 18
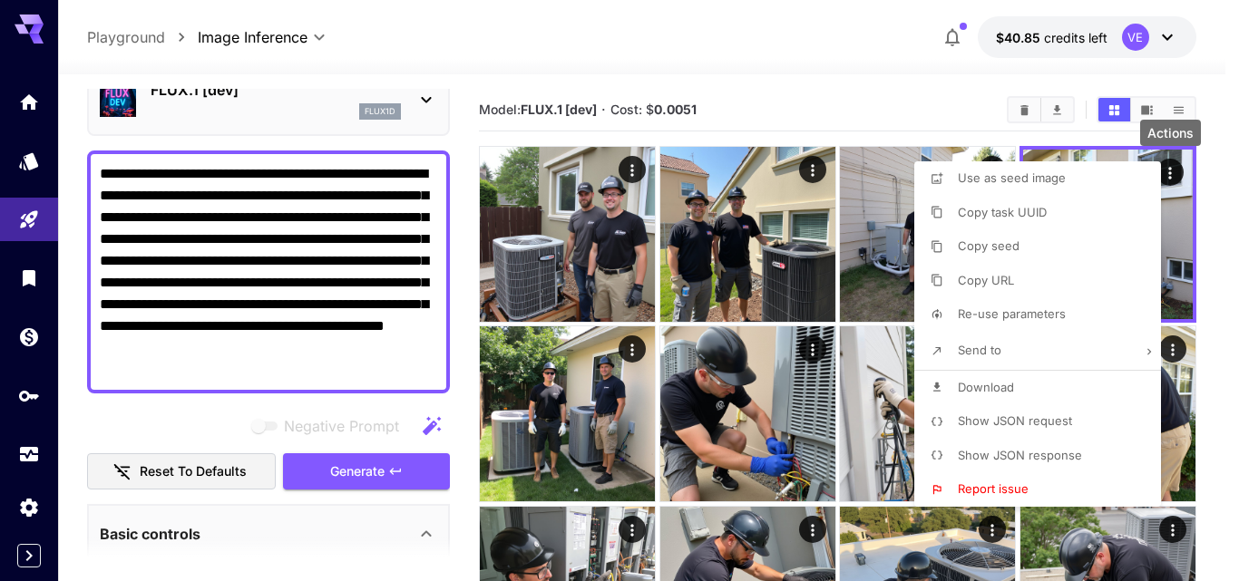
click at [989, 392] on span "Download" at bounding box center [986, 387] width 56 height 15
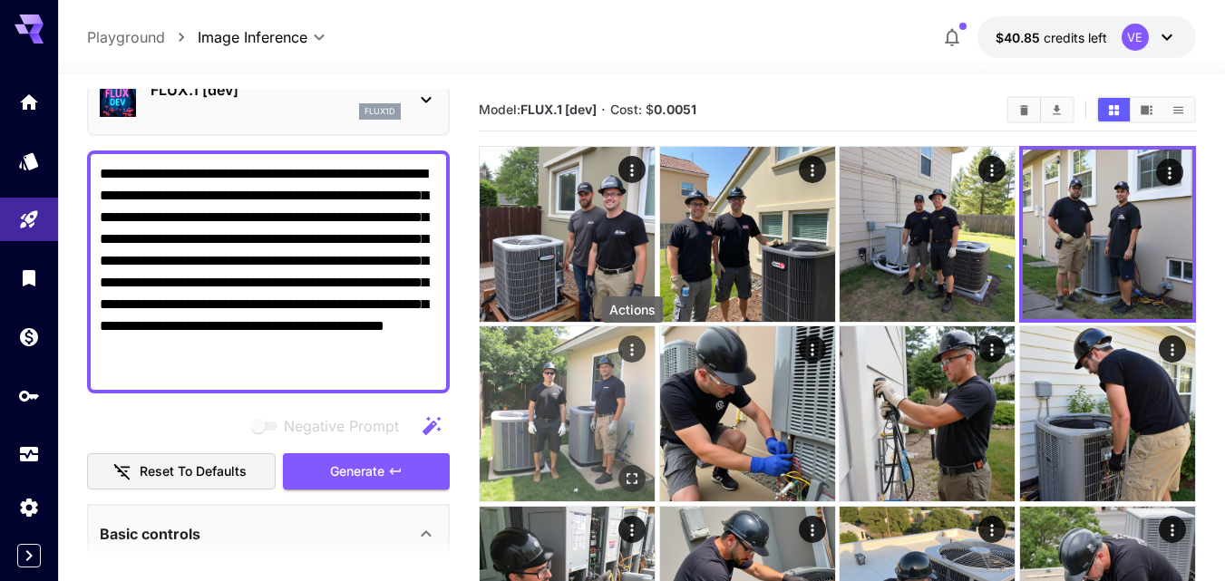
click at [632, 352] on icon "Actions" at bounding box center [632, 350] width 18 height 18
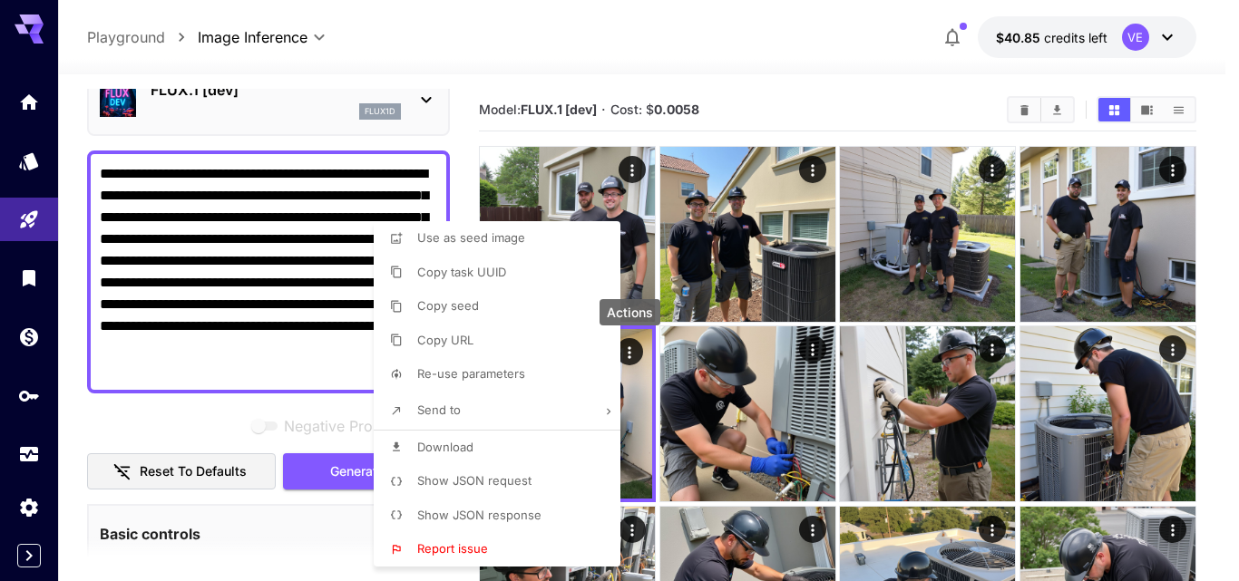
click at [476, 442] on li "Download" at bounding box center [503, 448] width 258 height 34
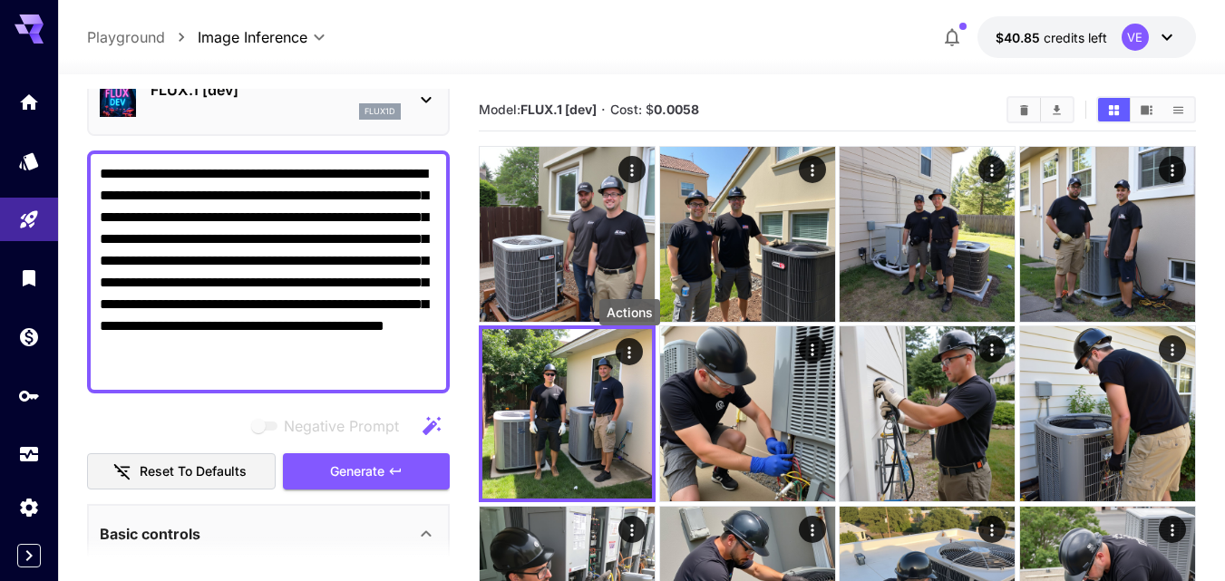
click at [313, 318] on textarea "**********" at bounding box center [268, 272] width 337 height 218
click at [313, 317] on textarea "**********" at bounding box center [268, 272] width 337 height 218
paste textarea "**"
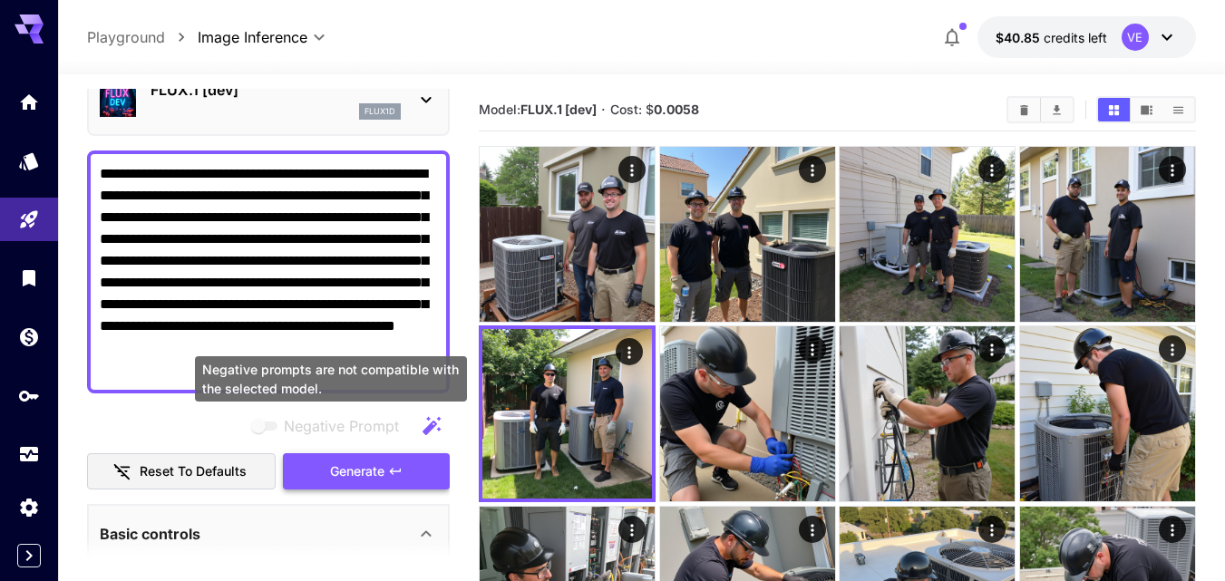
type textarea "**********"
click at [387, 466] on button "Generate" at bounding box center [366, 471] width 167 height 37
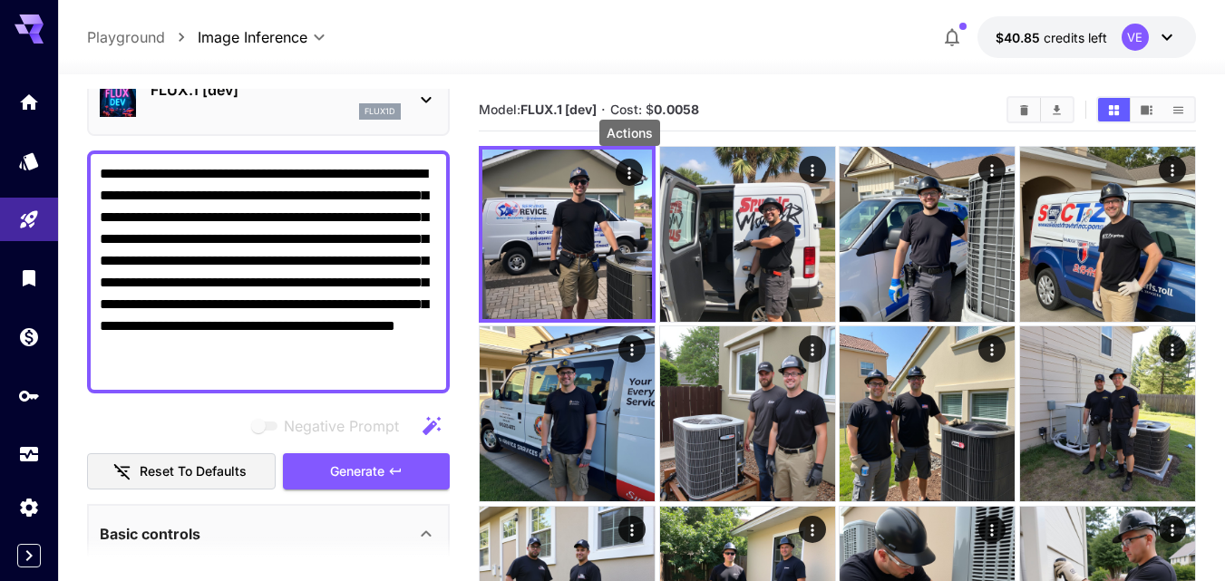
click at [628, 174] on icon "Actions" at bounding box center [629, 173] width 18 height 18
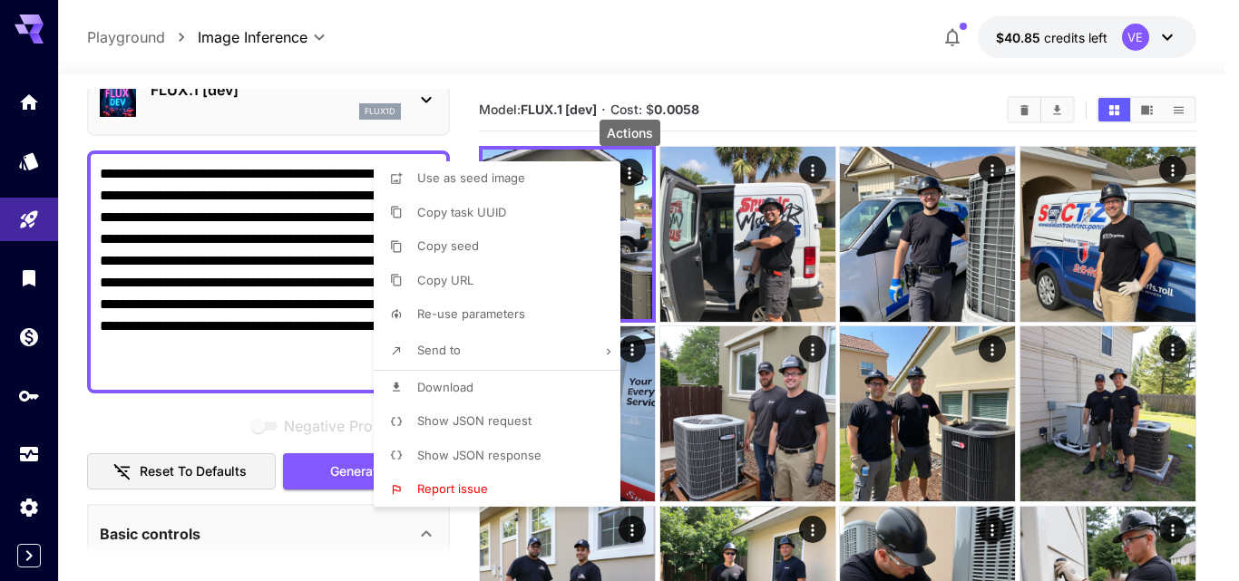
click at [441, 393] on span "Download" at bounding box center [445, 387] width 56 height 15
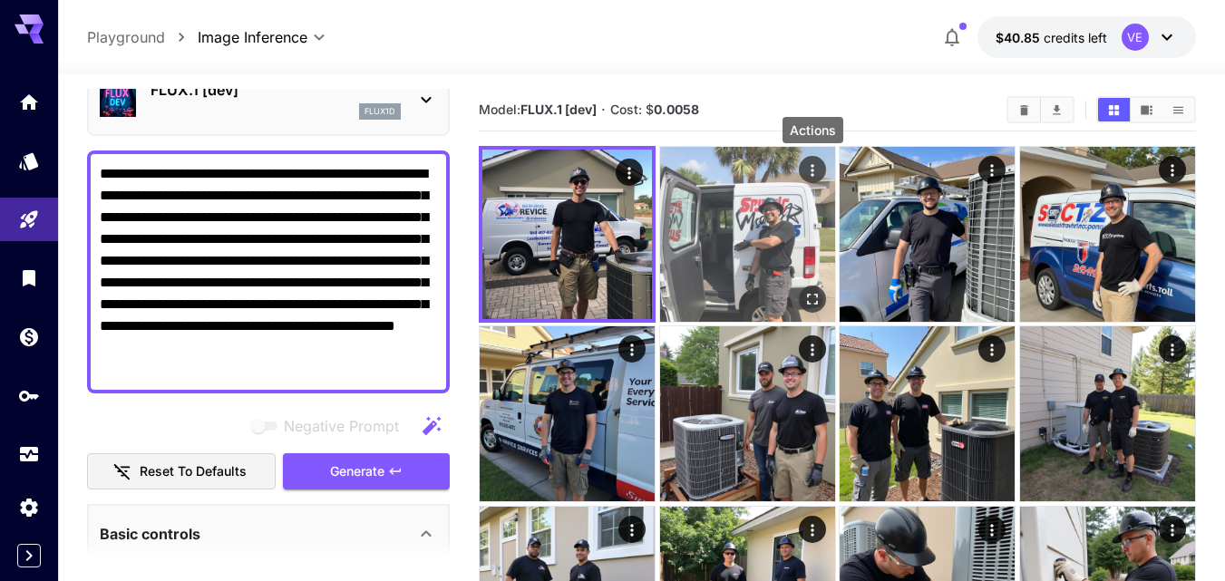
click at [814, 171] on icon "Actions" at bounding box center [812, 170] width 3 height 12
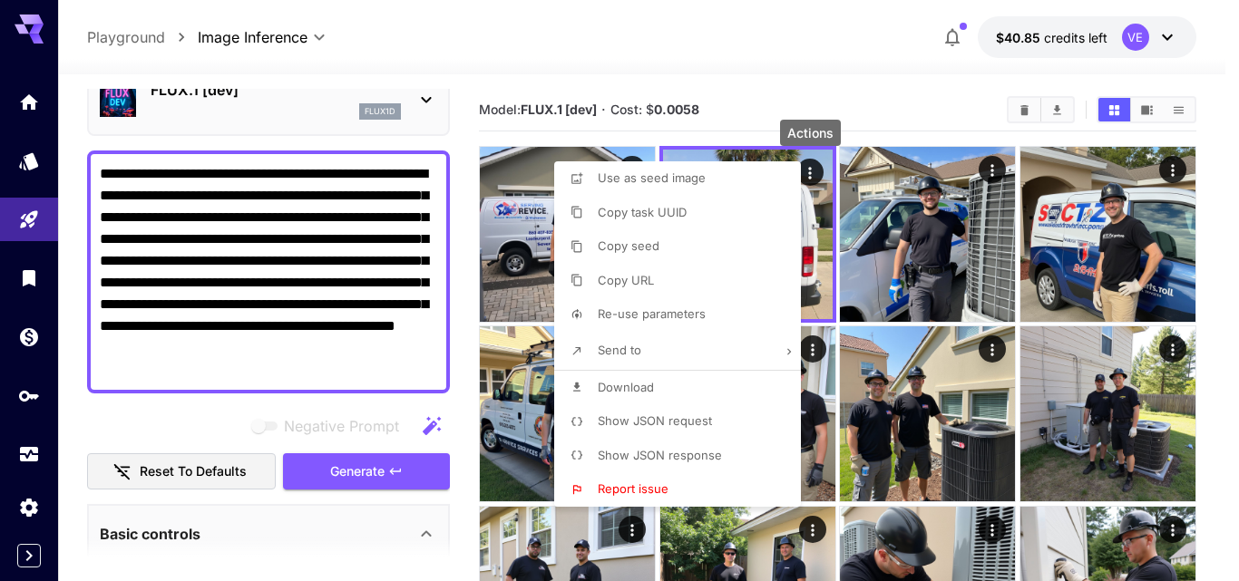
click at [653, 387] on span "Download" at bounding box center [626, 387] width 56 height 15
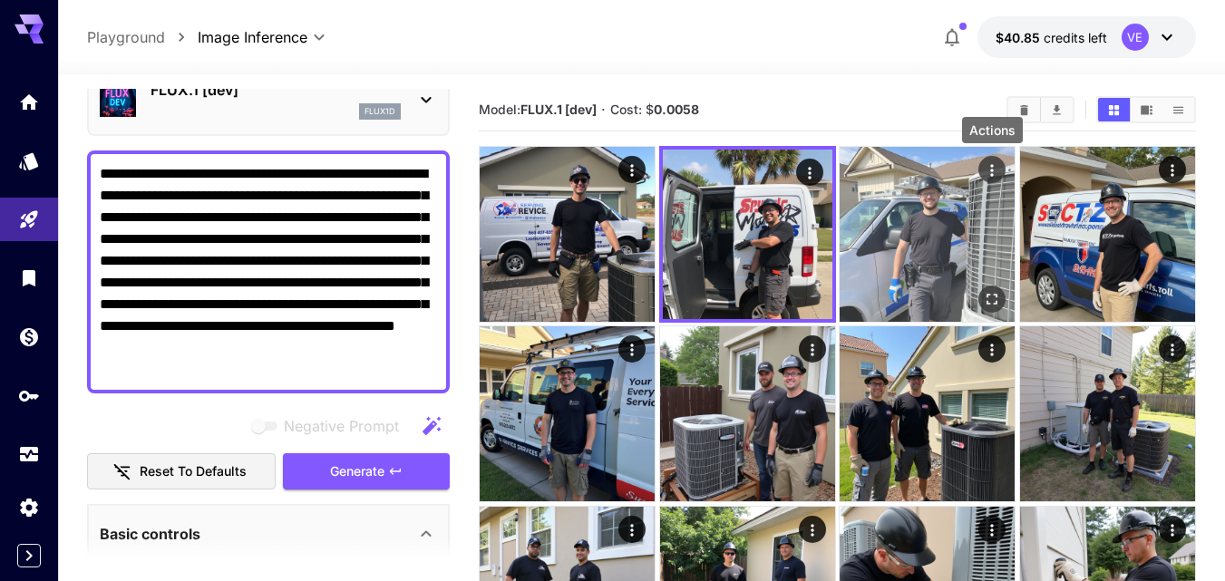
click at [995, 171] on icon "Actions" at bounding box center [992, 170] width 18 height 18
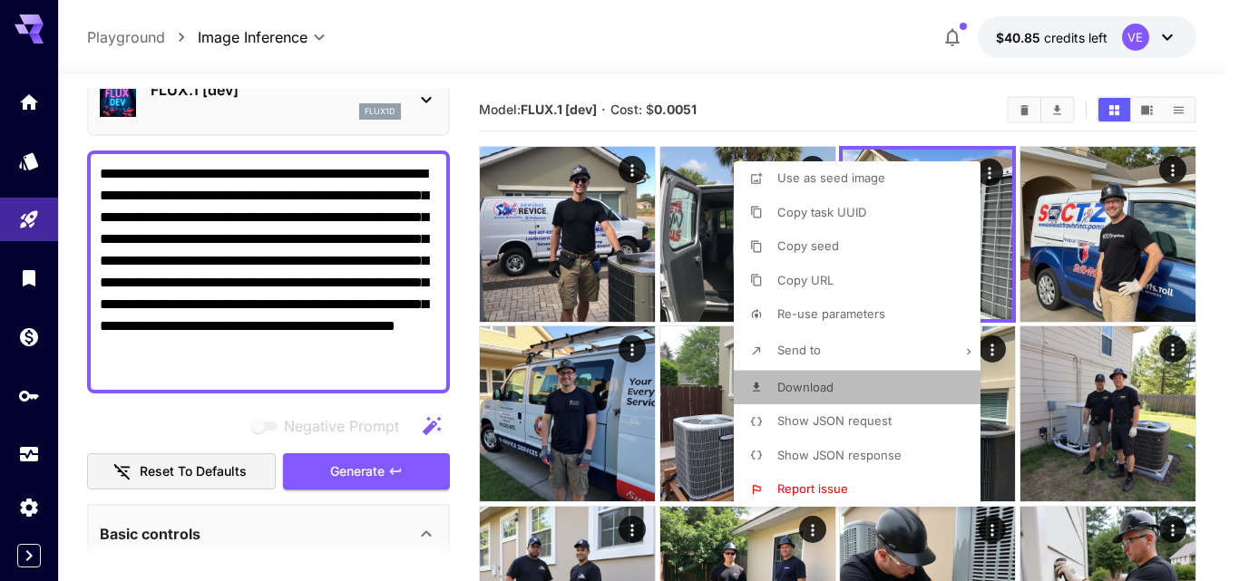
click at [833, 394] on span "Download" at bounding box center [805, 387] width 56 height 15
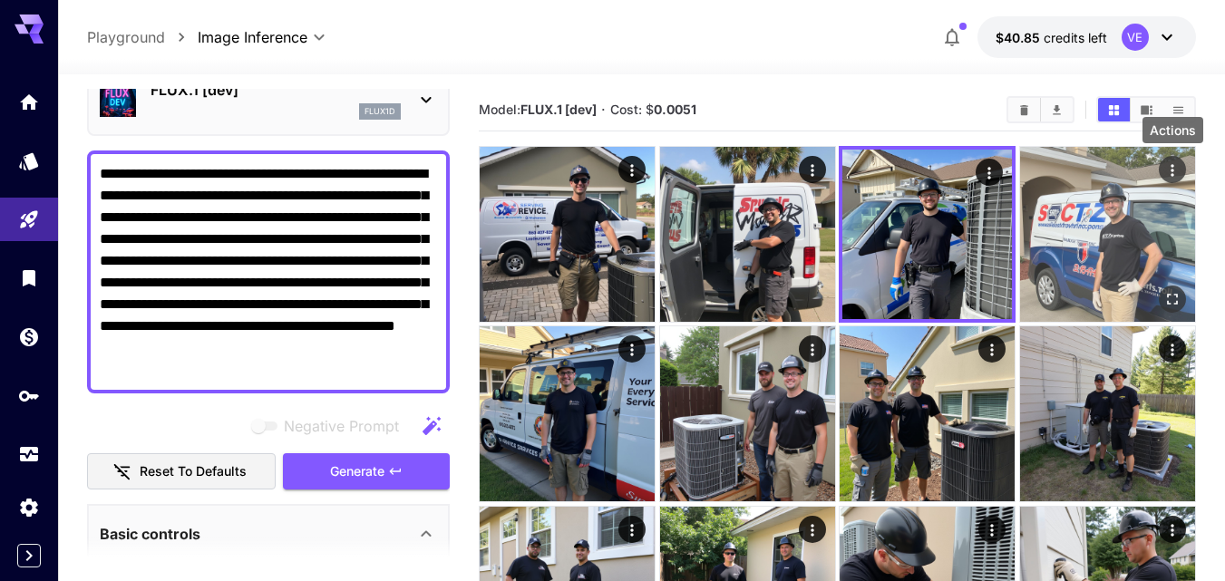
click at [1177, 173] on icon "Actions" at bounding box center [1173, 170] width 18 height 18
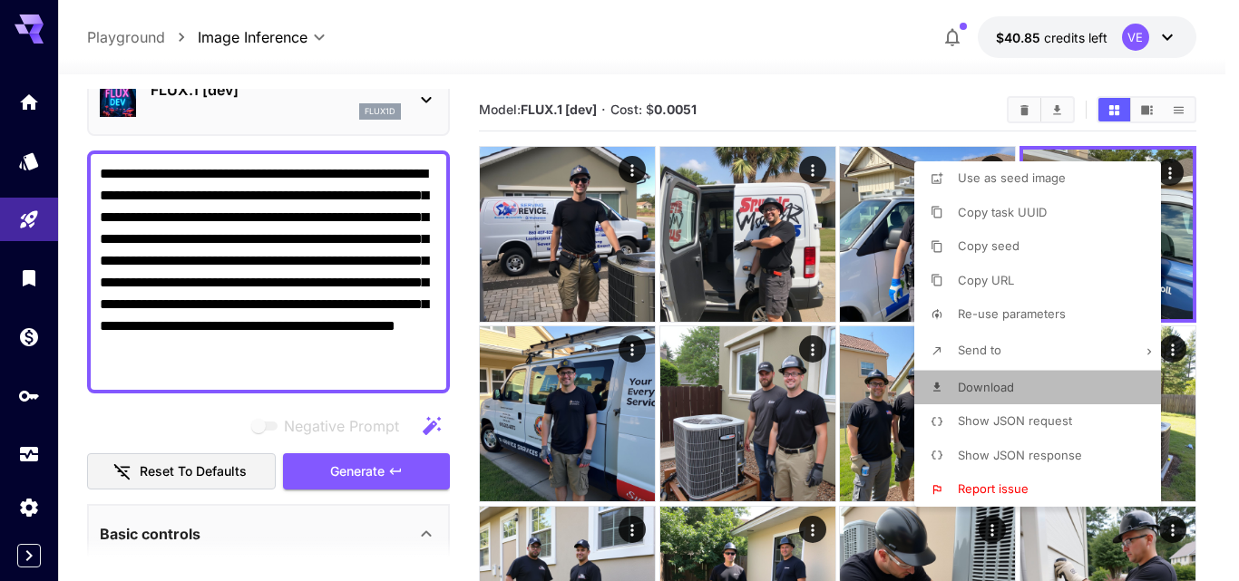
click at [1010, 385] on span "Download" at bounding box center [986, 387] width 56 height 15
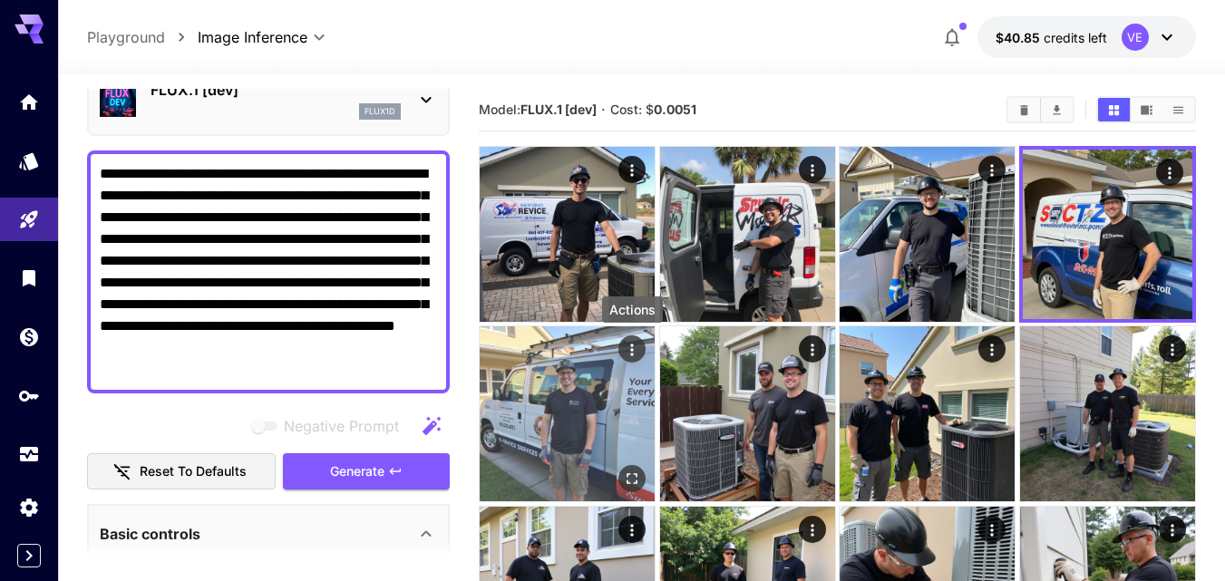
click at [633, 348] on icon "Actions" at bounding box center [632, 350] width 18 height 18
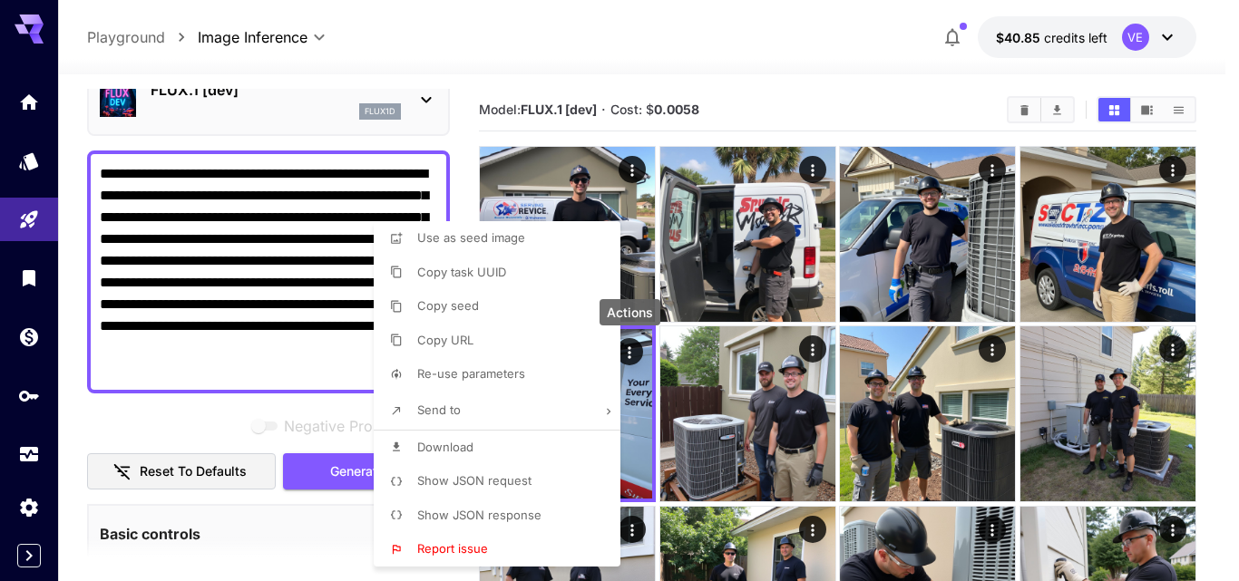
click at [459, 451] on span "Download" at bounding box center [445, 447] width 56 height 15
